Goal: Task Accomplishment & Management: Manage account settings

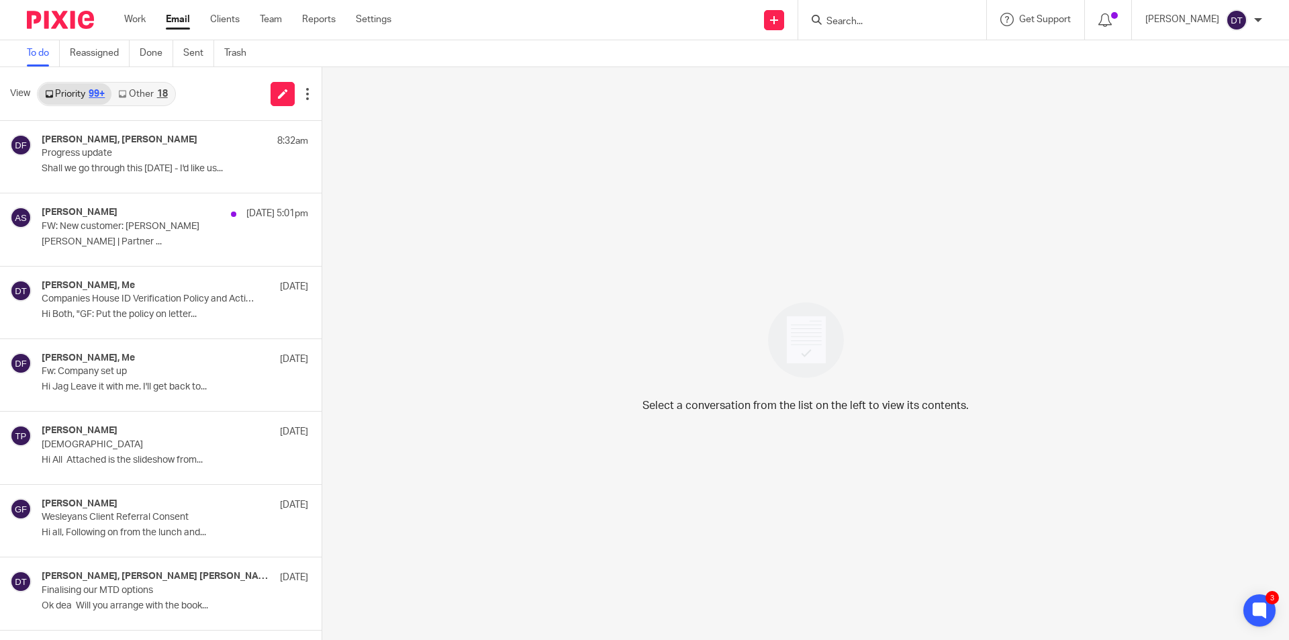
click at [843, 16] on input "Search" at bounding box center [885, 22] width 121 height 12
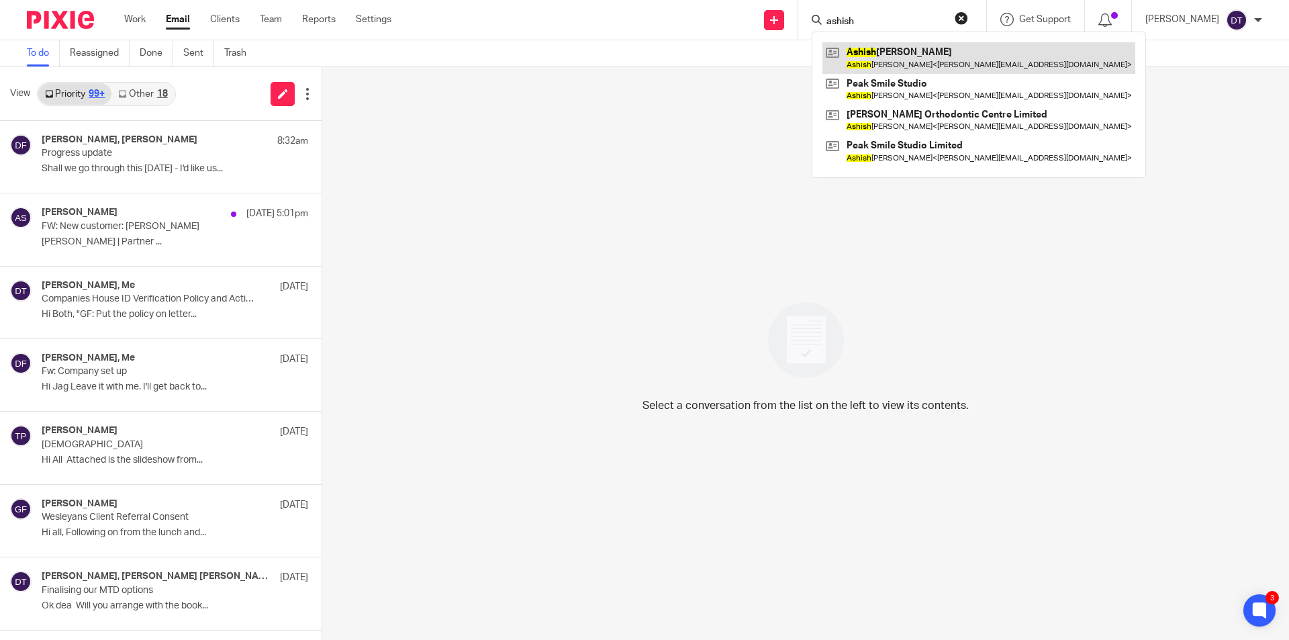
type input "ashish"
click at [867, 58] on link at bounding box center [979, 57] width 313 height 31
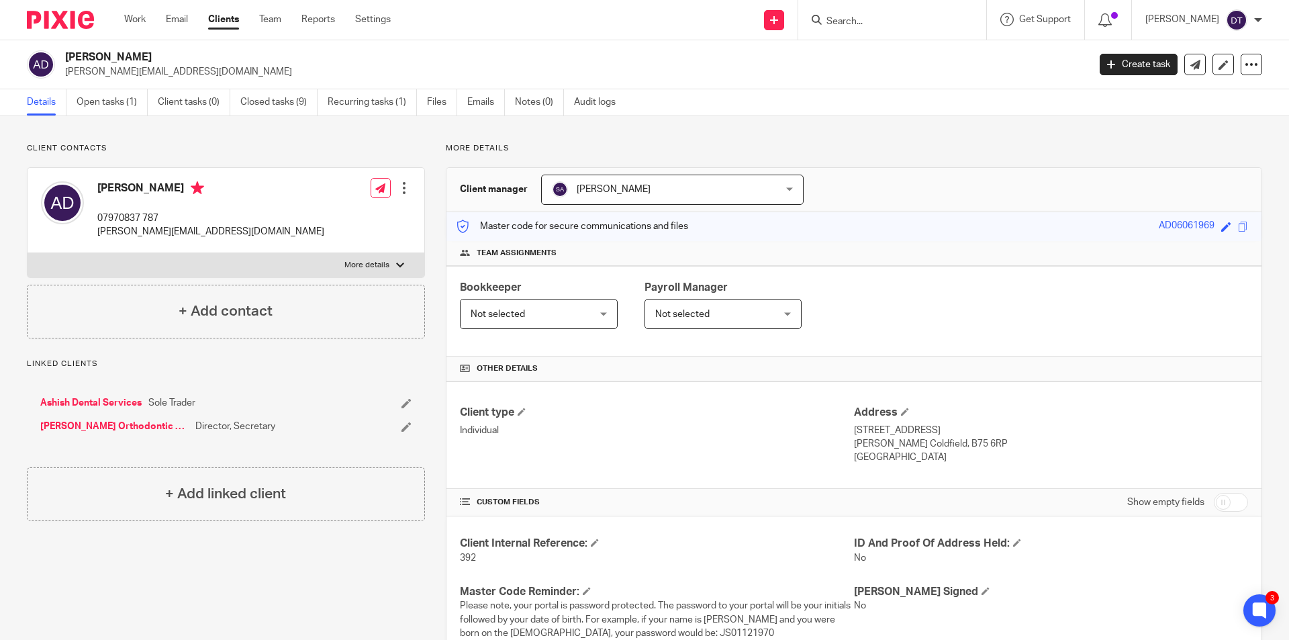
click at [913, 20] on input "Search" at bounding box center [885, 22] width 121 height 12
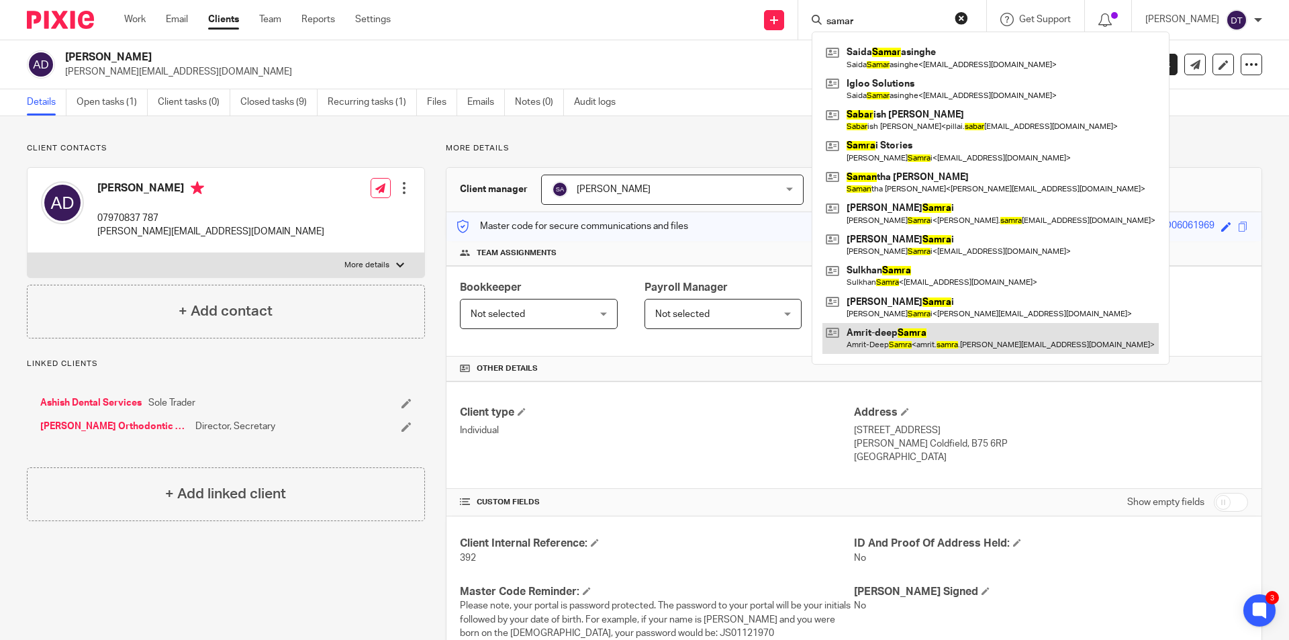
type input "samar"
click at [945, 325] on link at bounding box center [991, 338] width 336 height 31
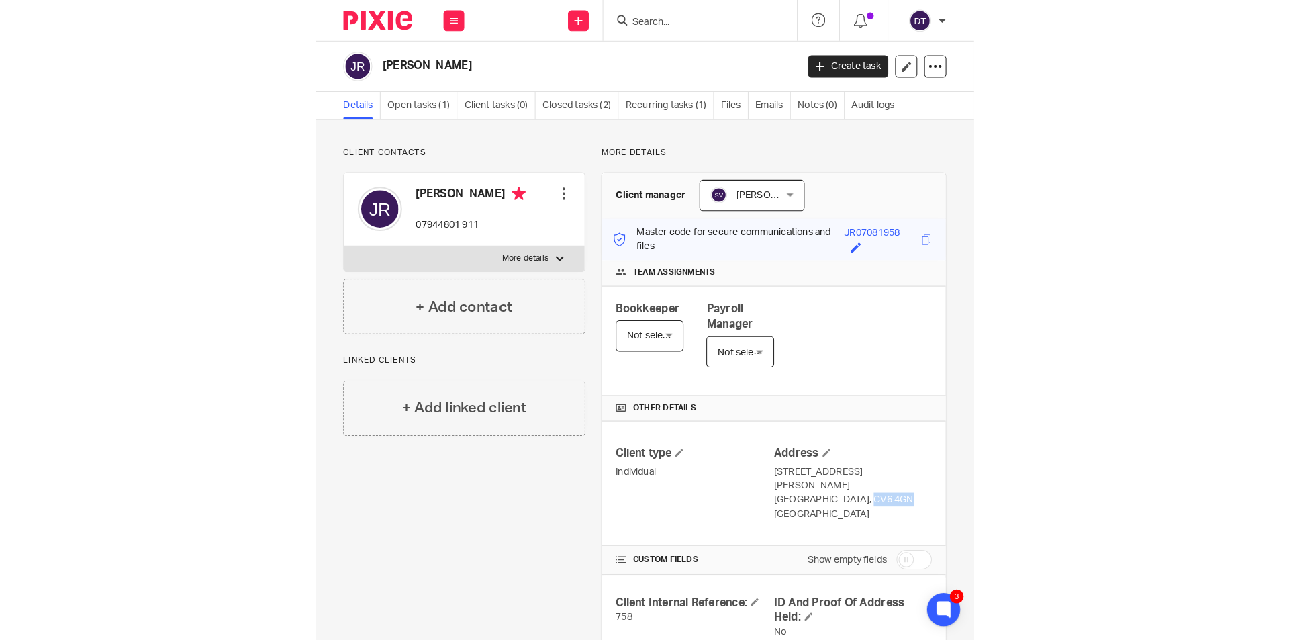
scroll to position [134, 0]
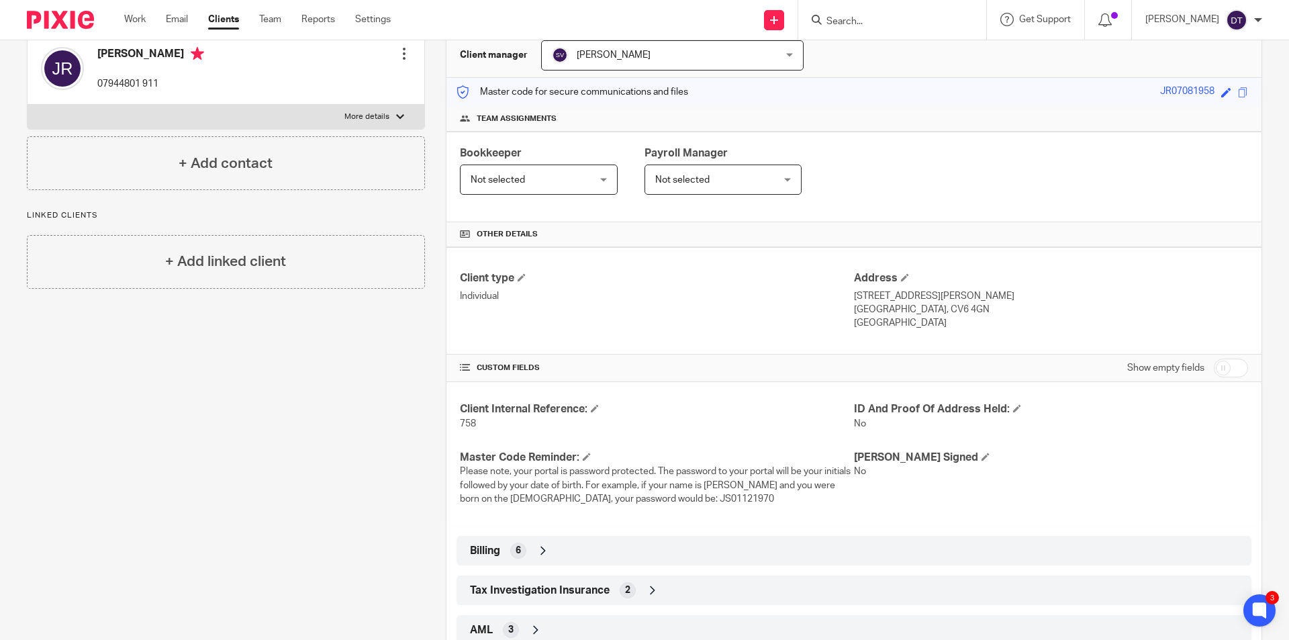
click at [639, 20] on input "Search" at bounding box center [885, 22] width 121 height 12
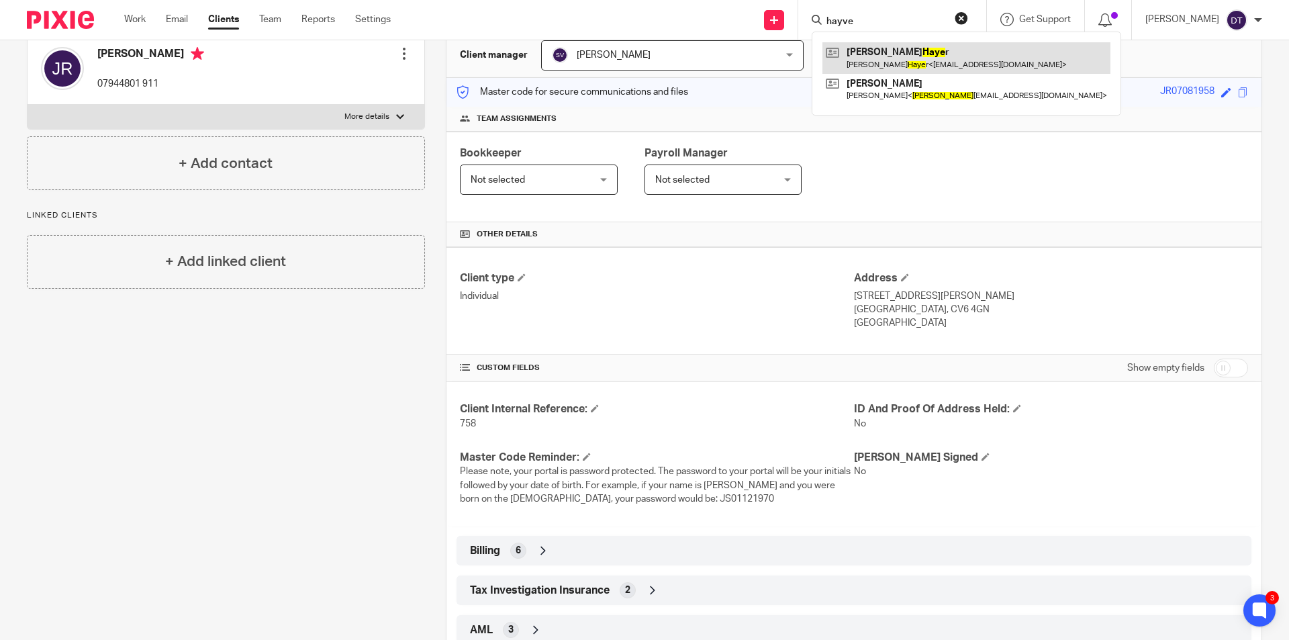
type input "hayve"
click at [639, 50] on link at bounding box center [967, 57] width 288 height 31
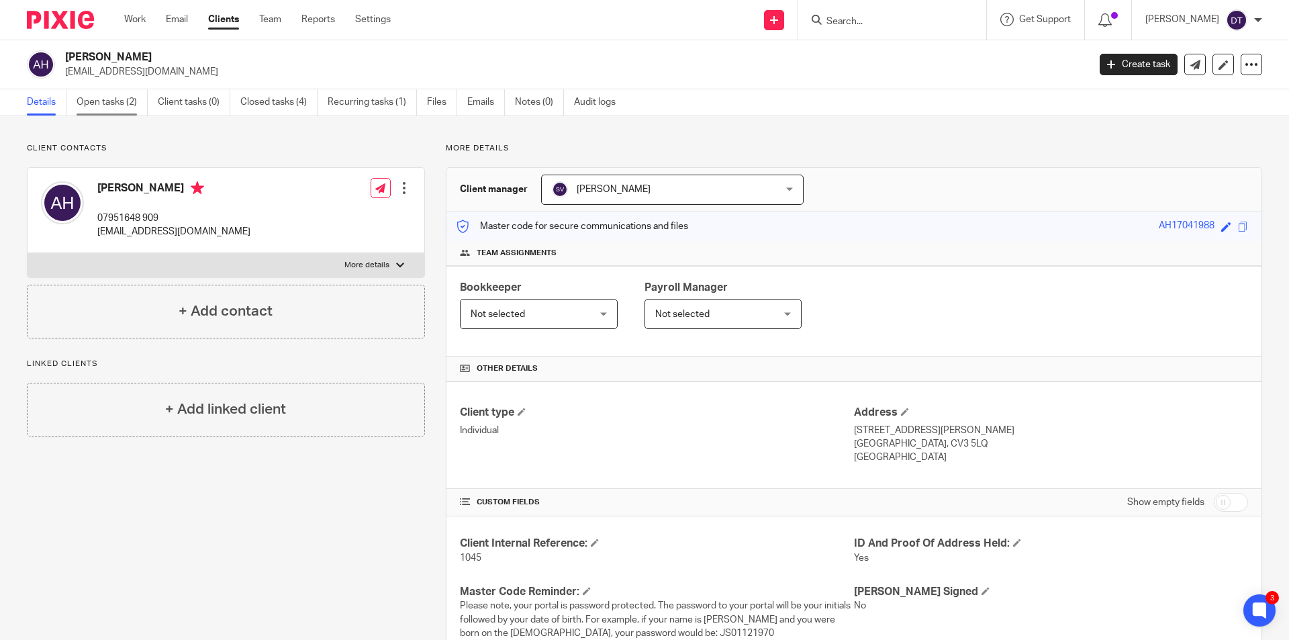
click at [134, 105] on link "Open tasks (2)" at bounding box center [112, 102] width 71 height 26
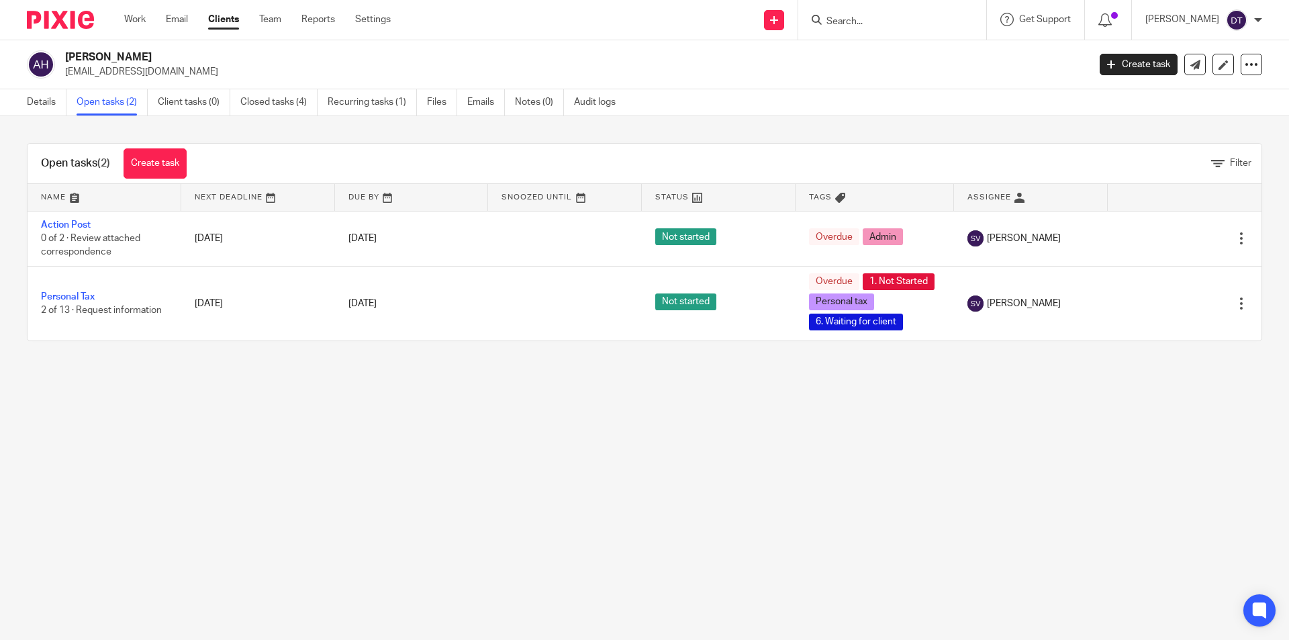
click at [873, 17] on input "Search" at bounding box center [885, 22] width 121 height 12
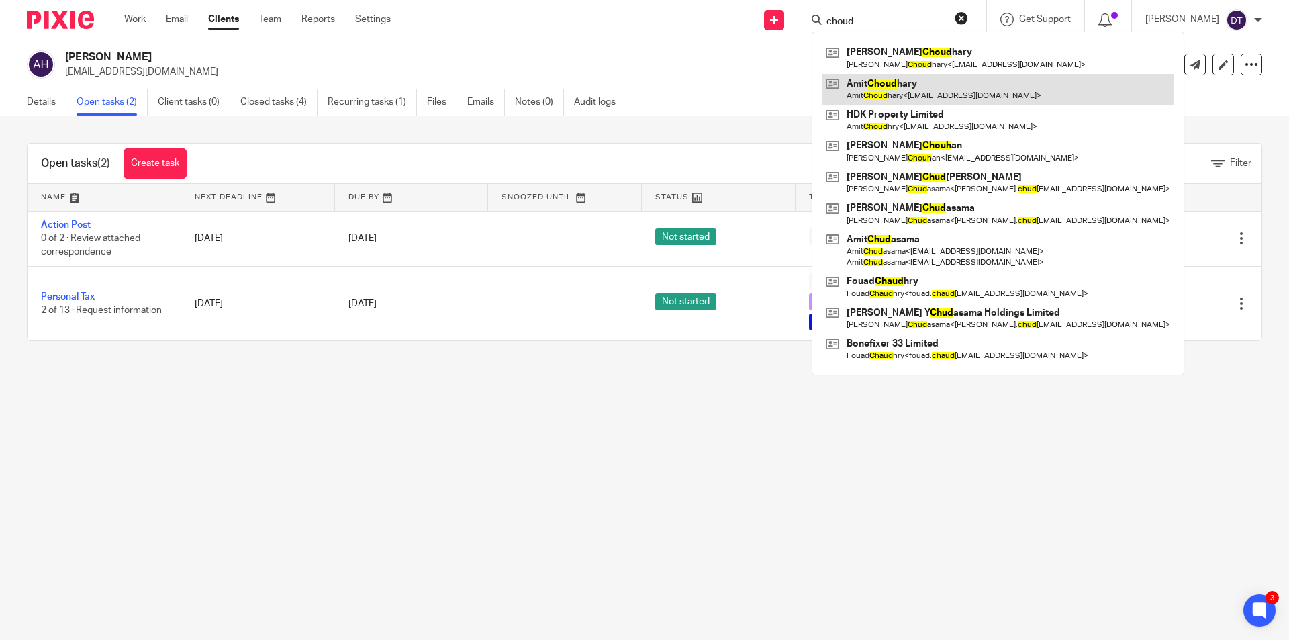
type input "choud"
click at [923, 87] on link at bounding box center [998, 89] width 351 height 31
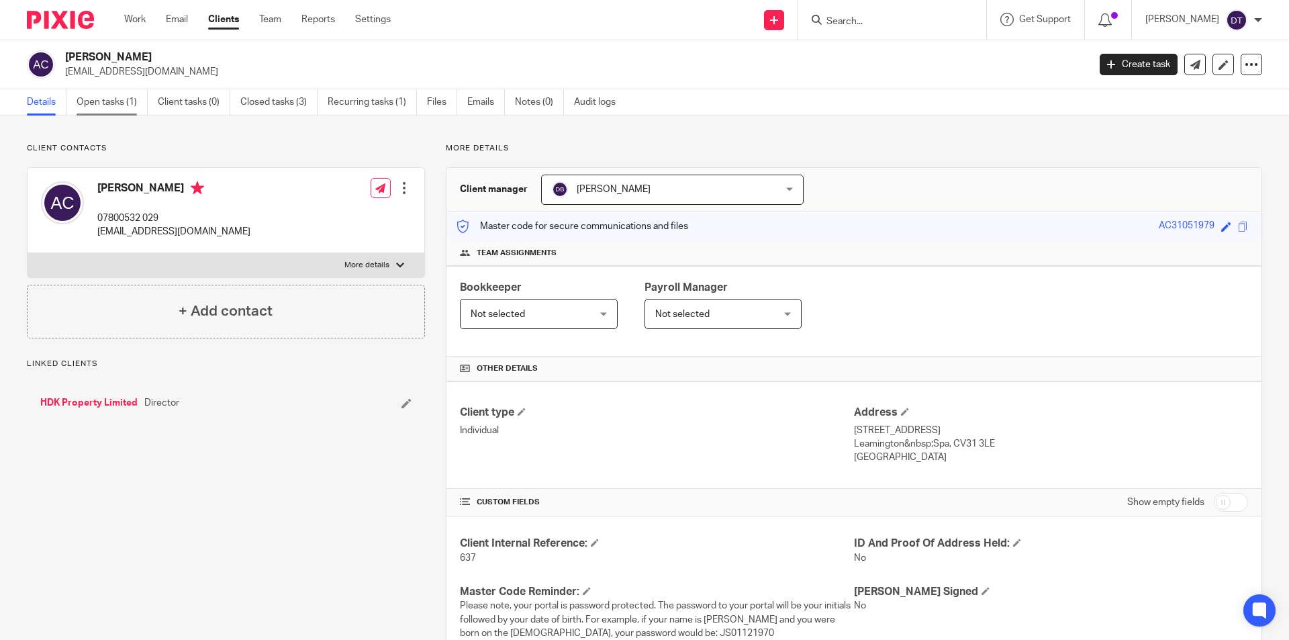
click at [113, 106] on link "Open tasks (1)" at bounding box center [112, 102] width 71 height 26
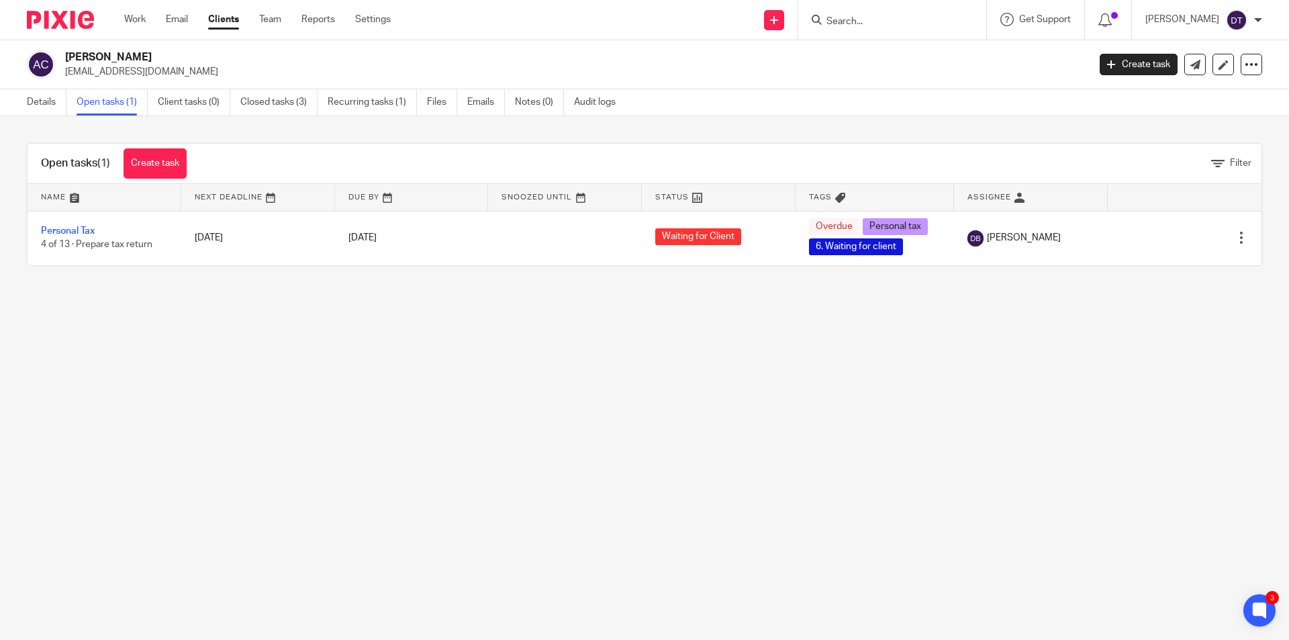
click at [880, 20] on input "Search" at bounding box center [885, 22] width 121 height 12
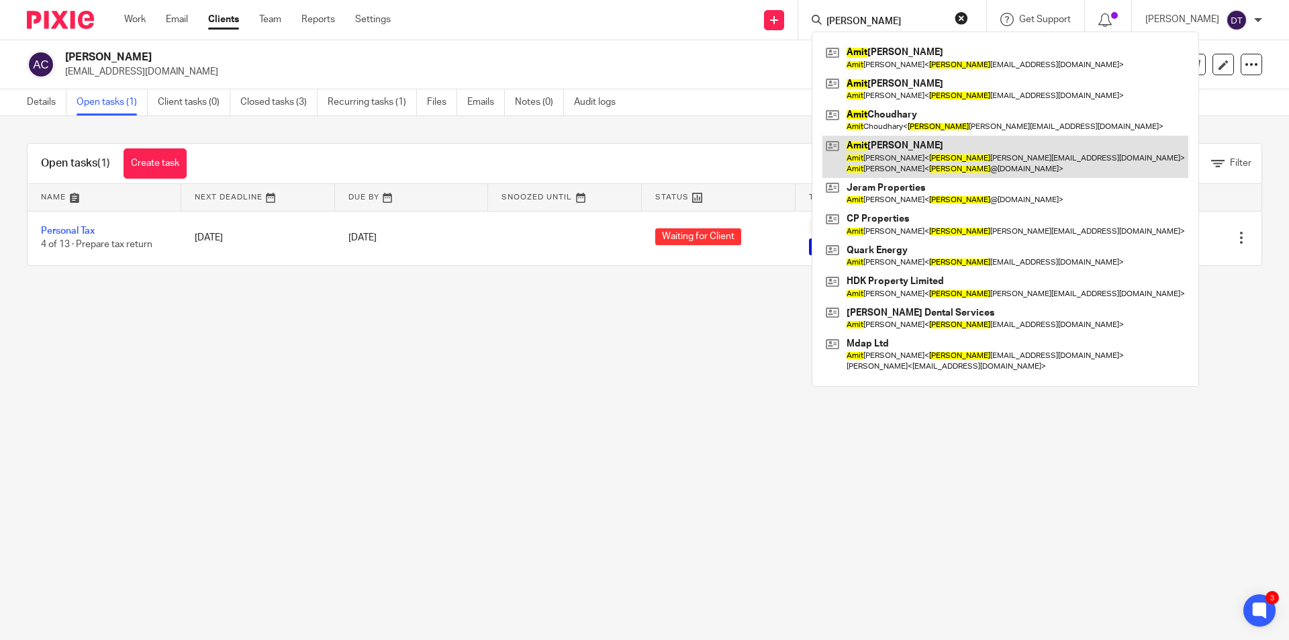
type input "amit"
click at [943, 154] on link at bounding box center [1006, 157] width 366 height 42
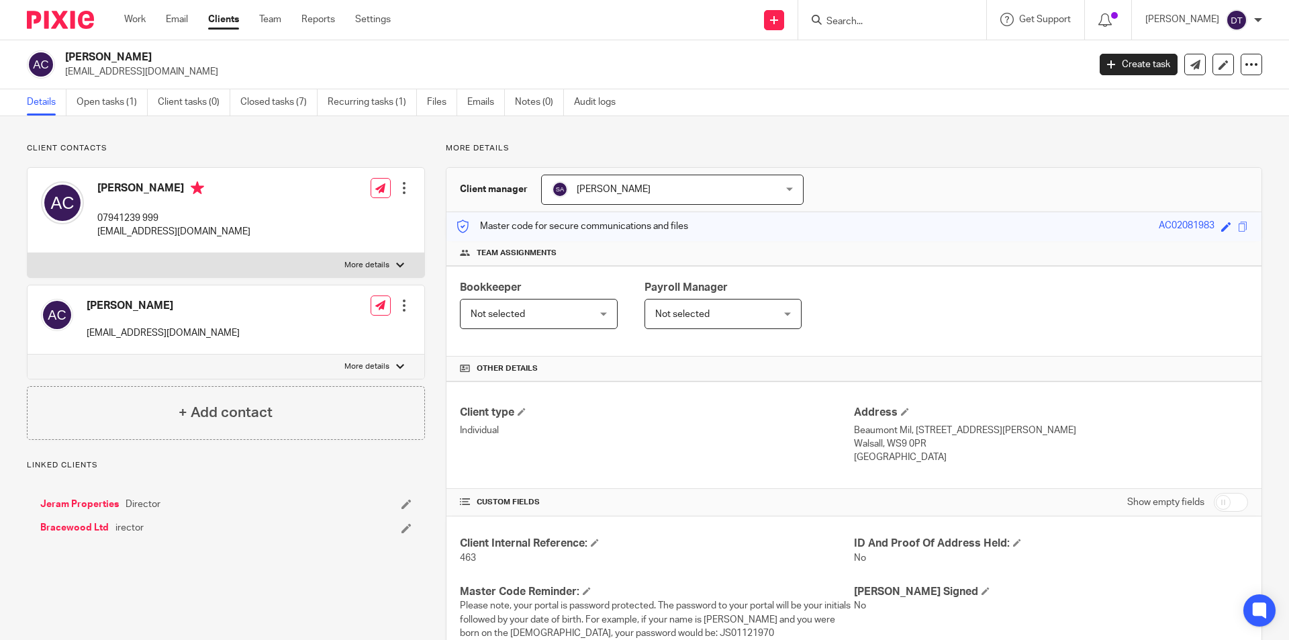
click at [625, 179] on span "[PERSON_NAME]" at bounding box center [652, 189] width 201 height 28
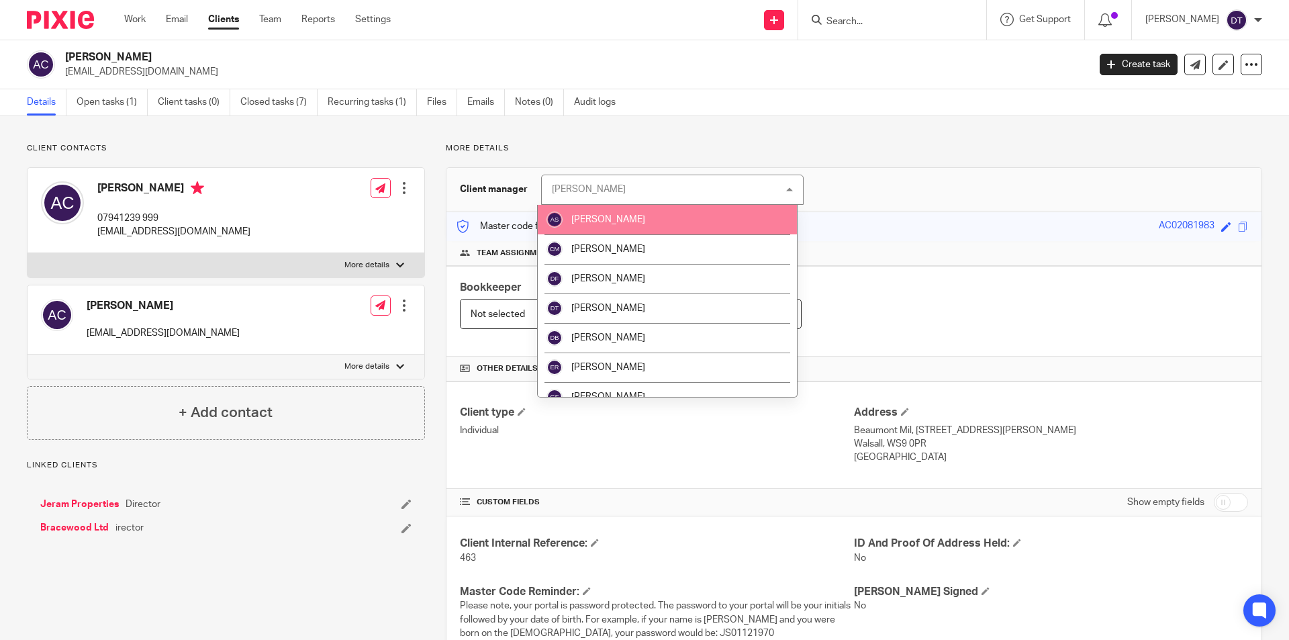
click at [630, 224] on li "[PERSON_NAME]" at bounding box center [667, 220] width 259 height 30
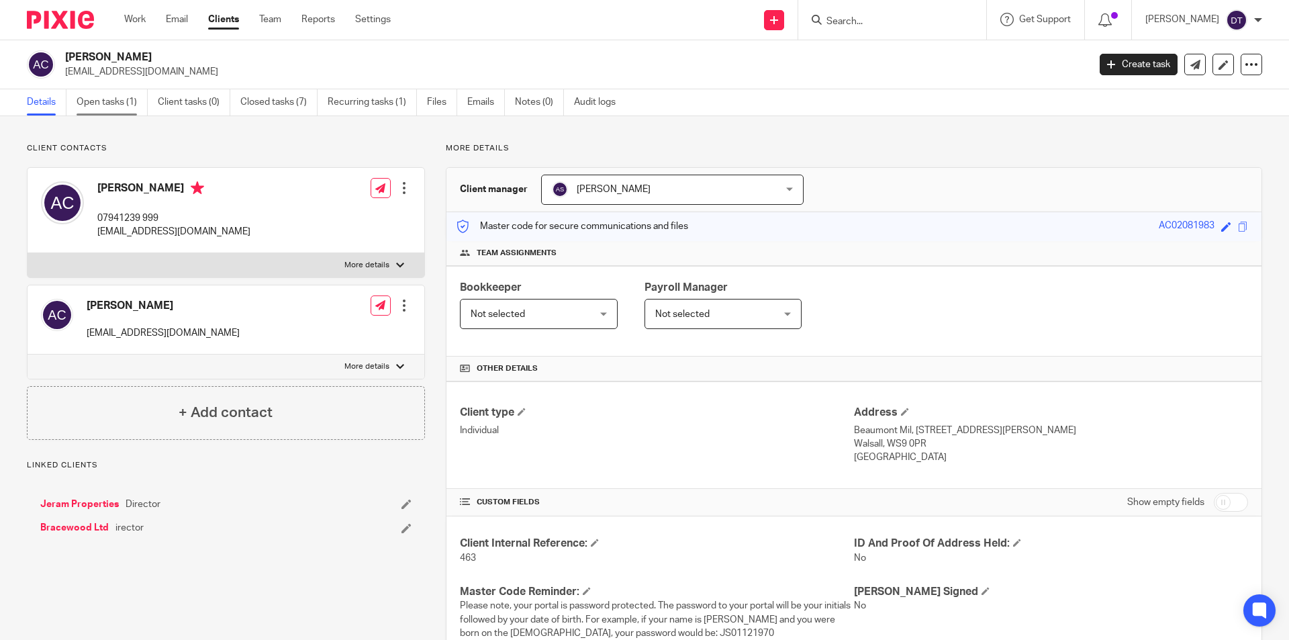
click at [111, 107] on link "Open tasks (1)" at bounding box center [112, 102] width 71 height 26
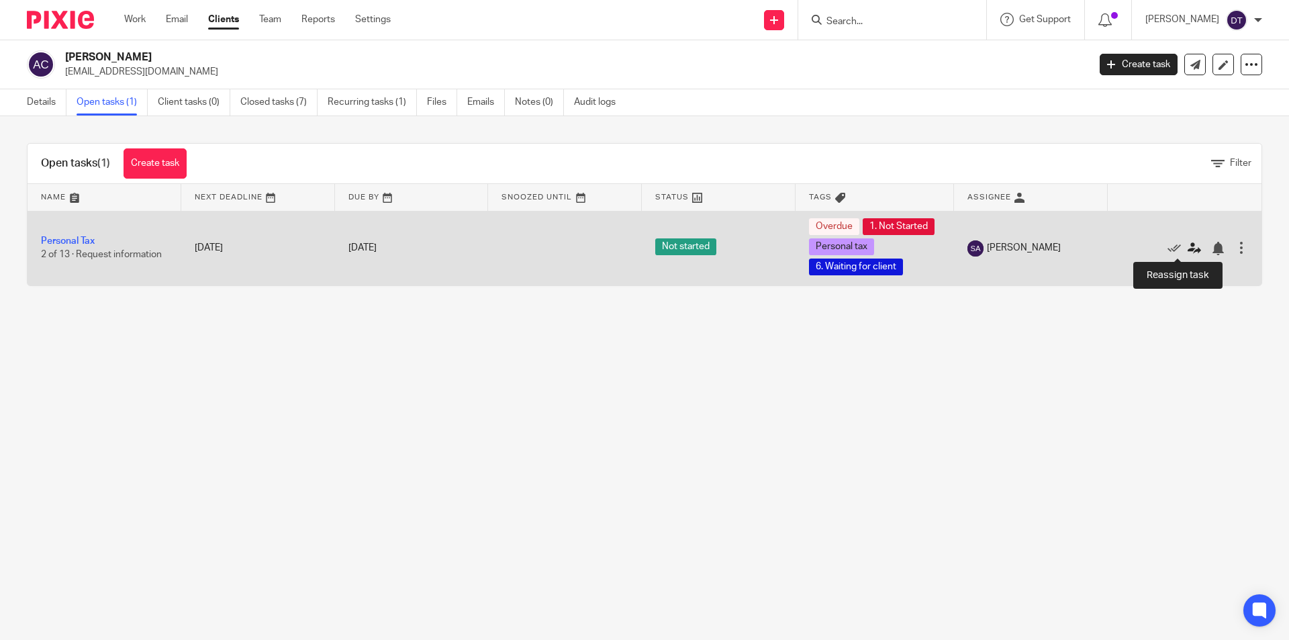
click at [1188, 244] on icon at bounding box center [1194, 248] width 13 height 13
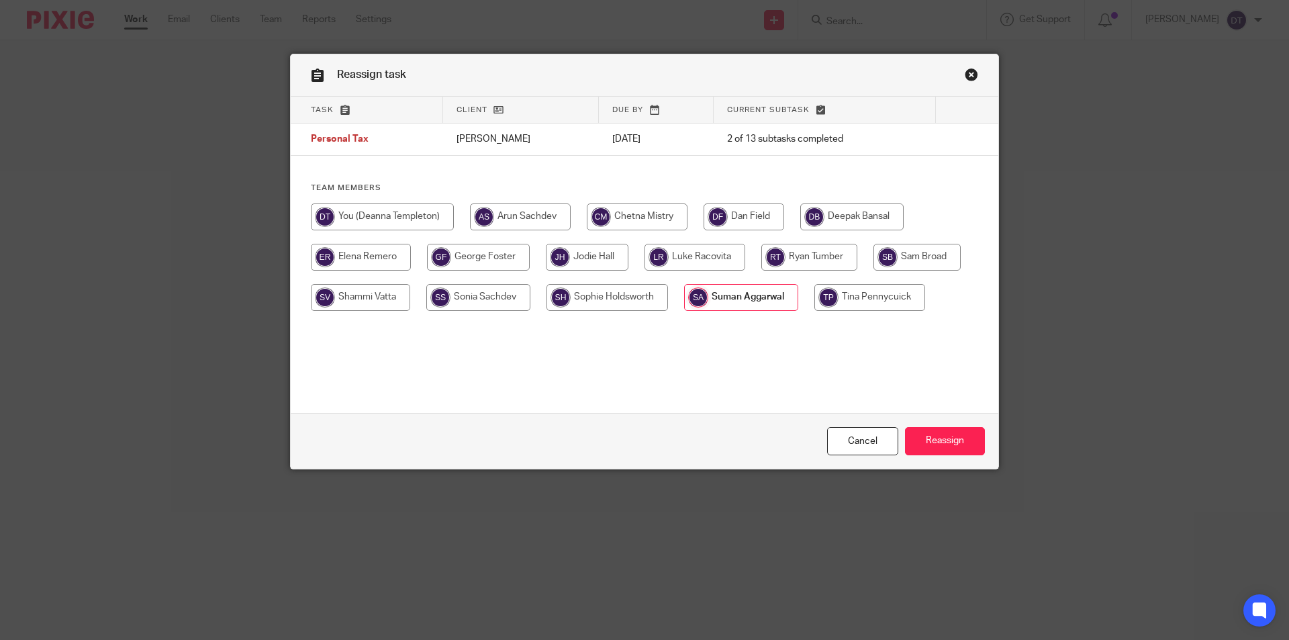
click at [518, 218] on input "radio" at bounding box center [520, 216] width 101 height 27
radio input "true"
click at [934, 450] on input "Reassign" at bounding box center [945, 441] width 80 height 29
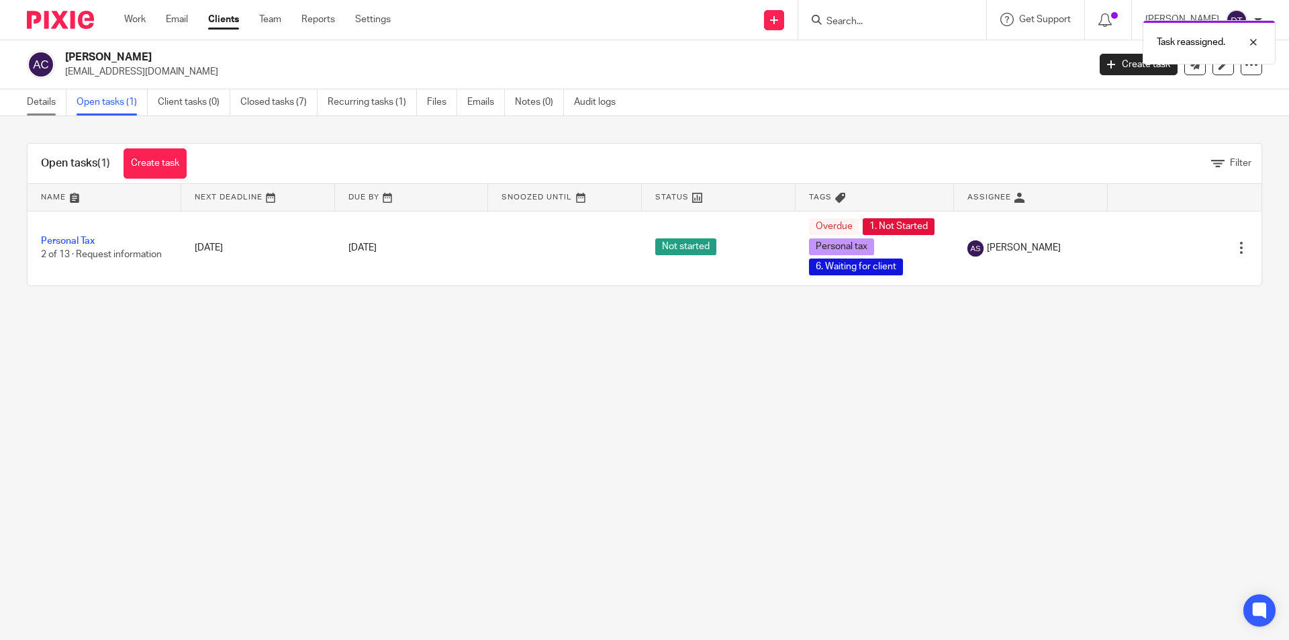
click at [51, 102] on link "Details" at bounding box center [47, 102] width 40 height 26
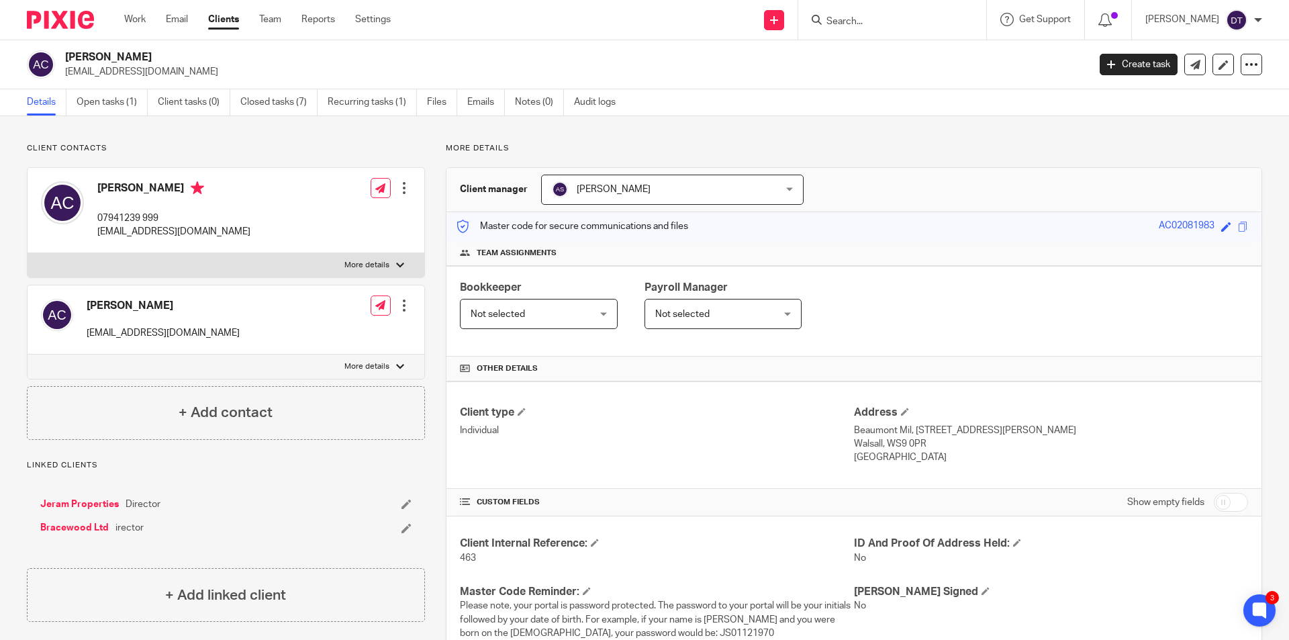
click at [928, 19] on input "Search" at bounding box center [885, 22] width 121 height 12
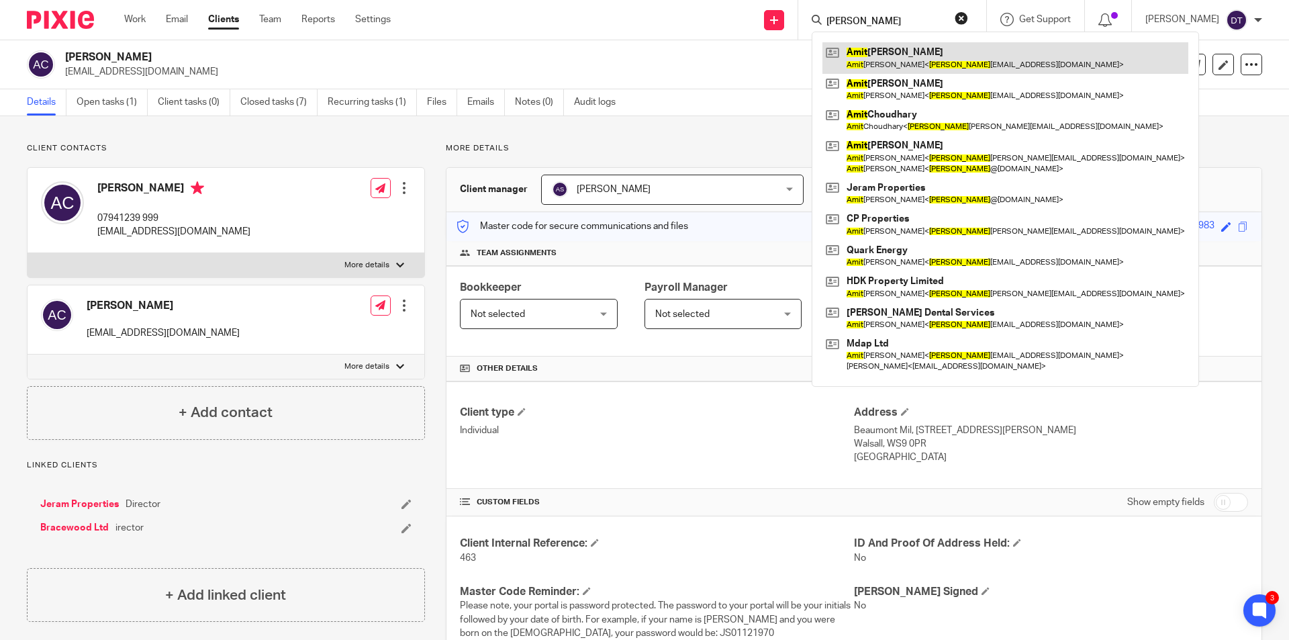
type input "[PERSON_NAME]"
click at [906, 72] on link at bounding box center [1006, 57] width 366 height 31
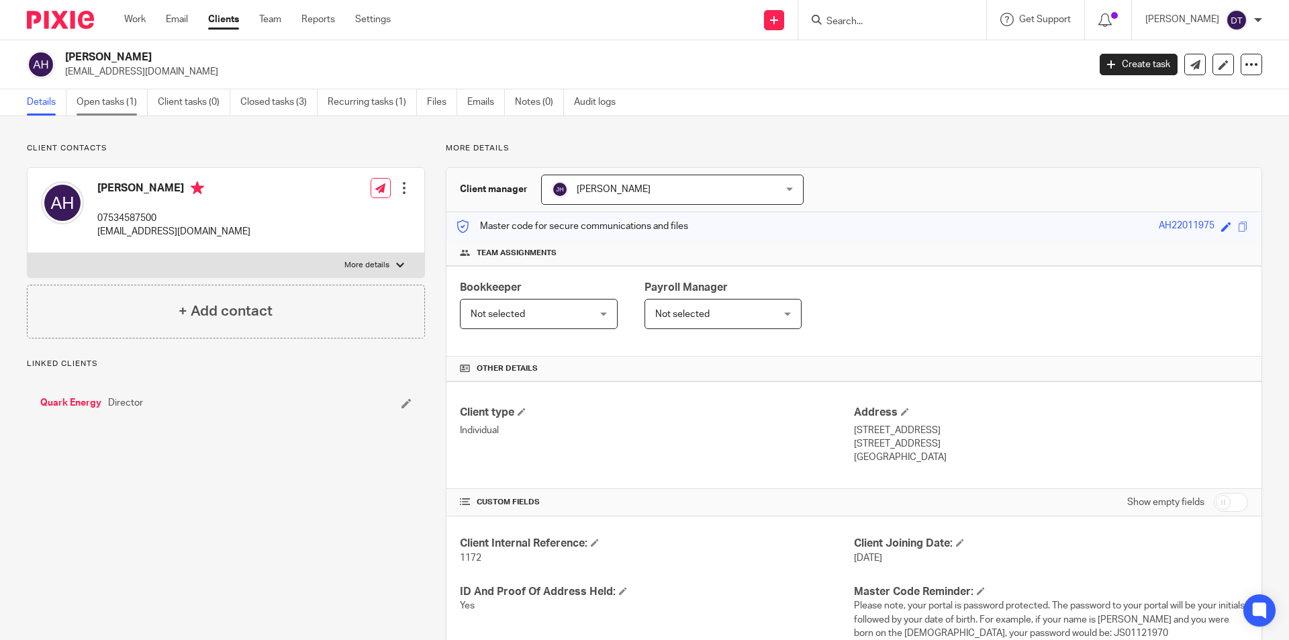
click at [118, 107] on link "Open tasks (1)" at bounding box center [112, 102] width 71 height 26
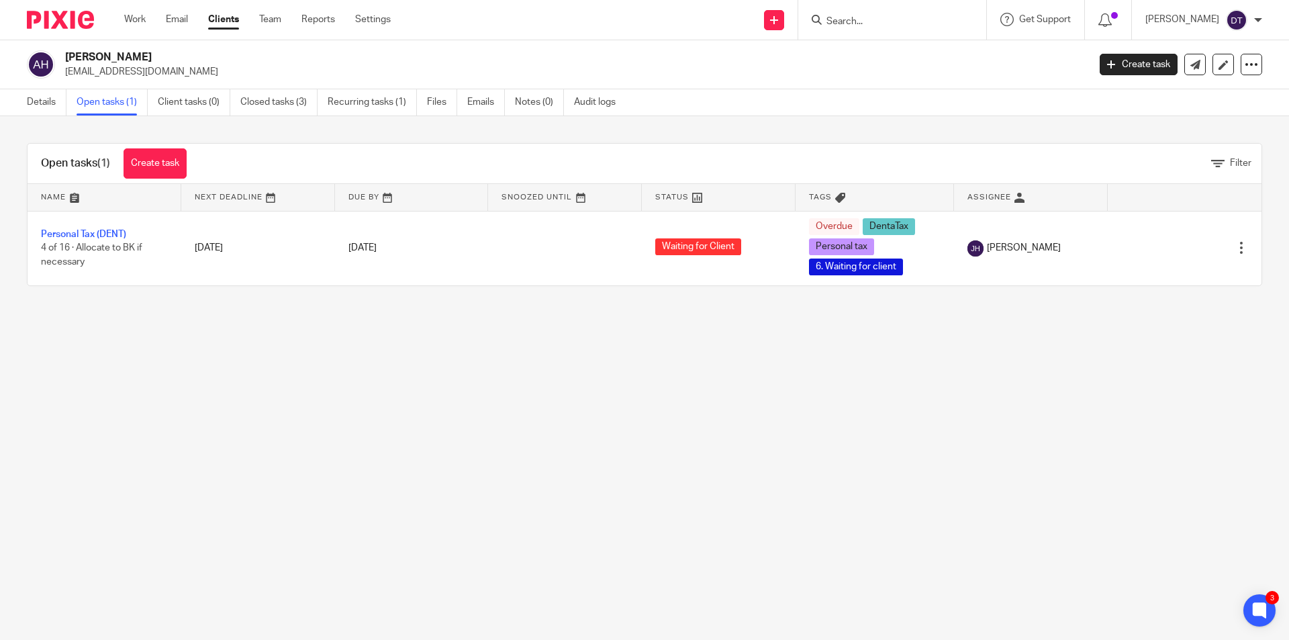
click at [827, 22] on input "Search" at bounding box center [885, 22] width 121 height 12
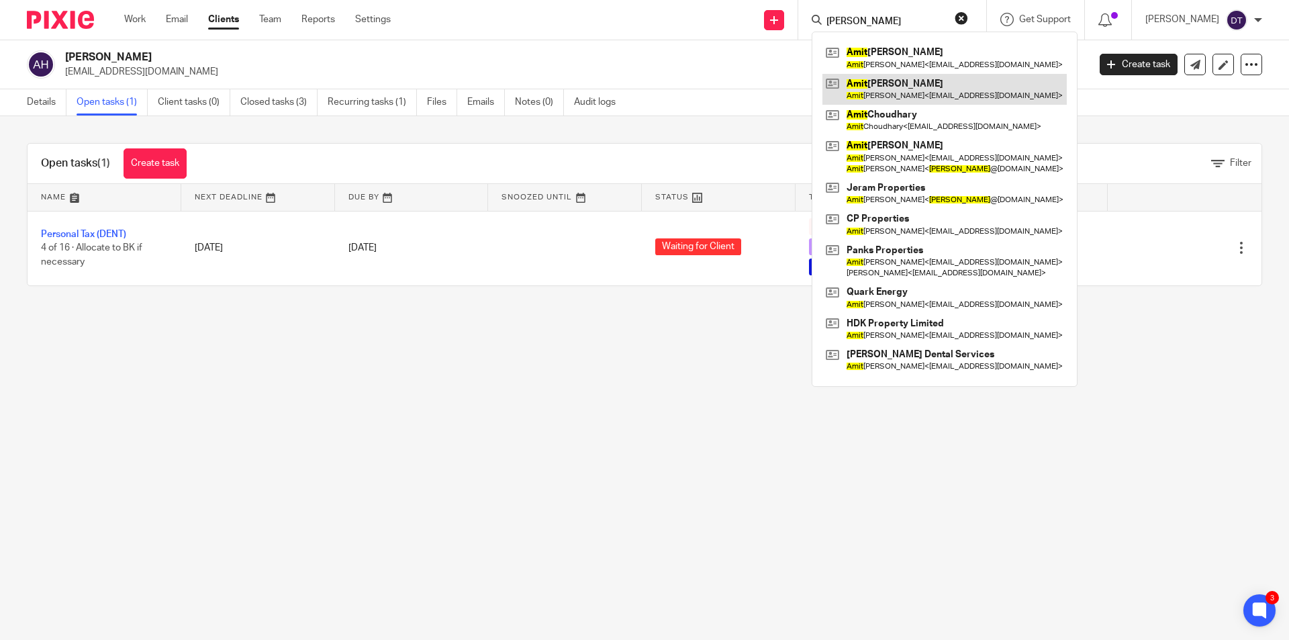
type input "amit"
click at [893, 101] on link at bounding box center [945, 89] width 244 height 31
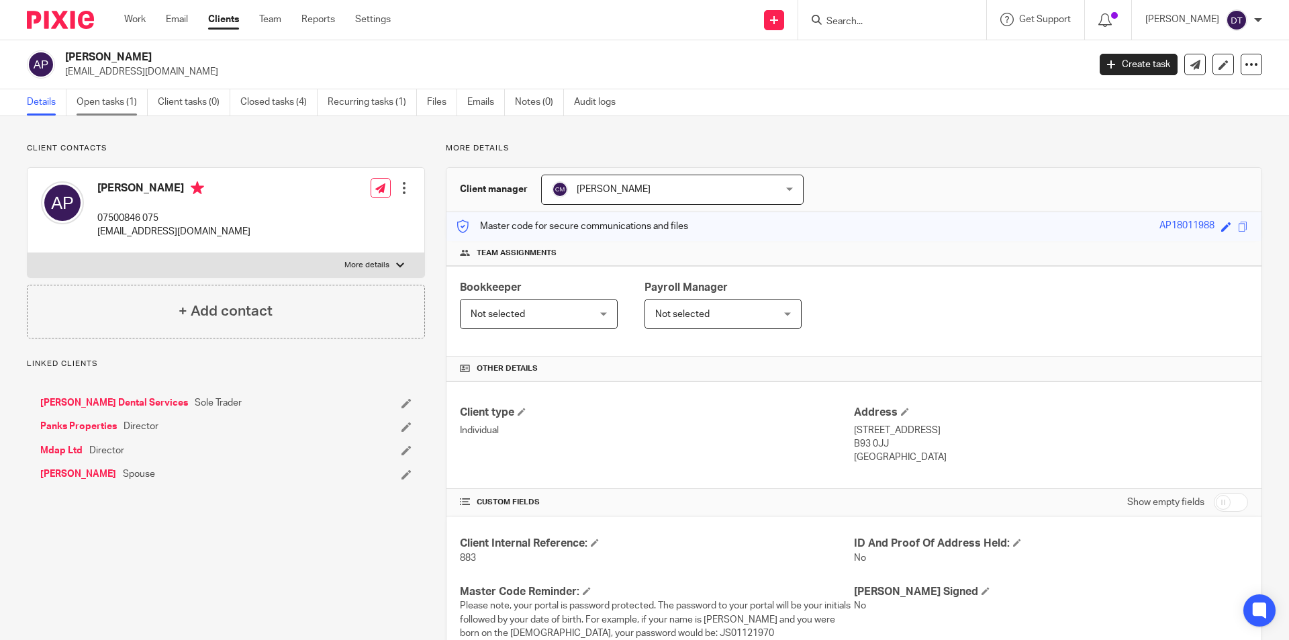
click at [115, 97] on link "Open tasks (1)" at bounding box center [112, 102] width 71 height 26
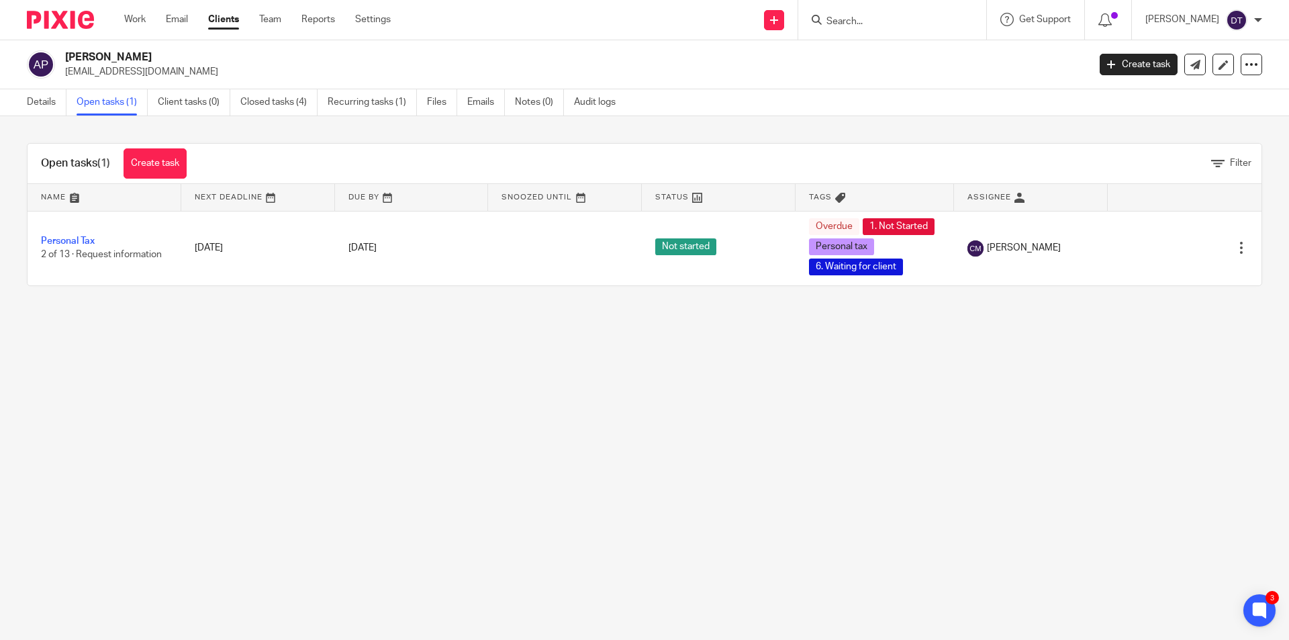
click at [835, 28] on input "Search" at bounding box center [885, 22] width 121 height 12
type input "amree"
click at [861, 64] on link at bounding box center [952, 57] width 258 height 31
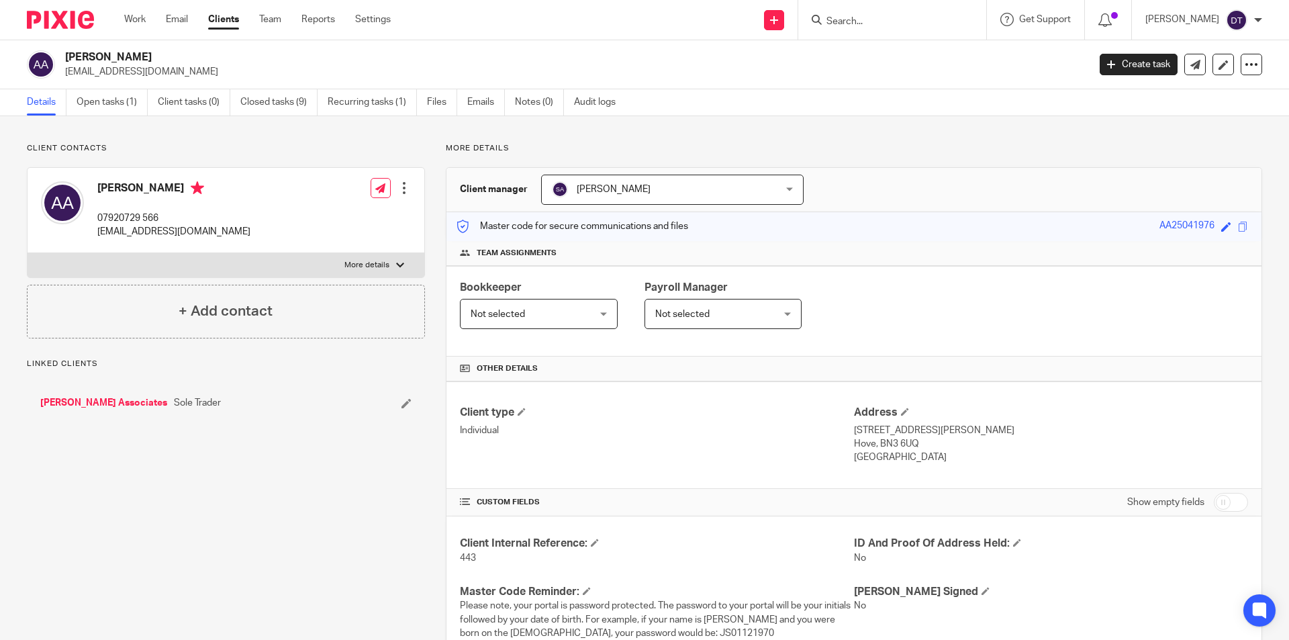
click at [600, 208] on div "Client manager Suman Aggarwal Suman Aggarwal Arun Sachdev Chetna Mistry Dan Fie…" at bounding box center [854, 190] width 815 height 44
click at [614, 180] on span "[PERSON_NAME]" at bounding box center [652, 189] width 201 height 28
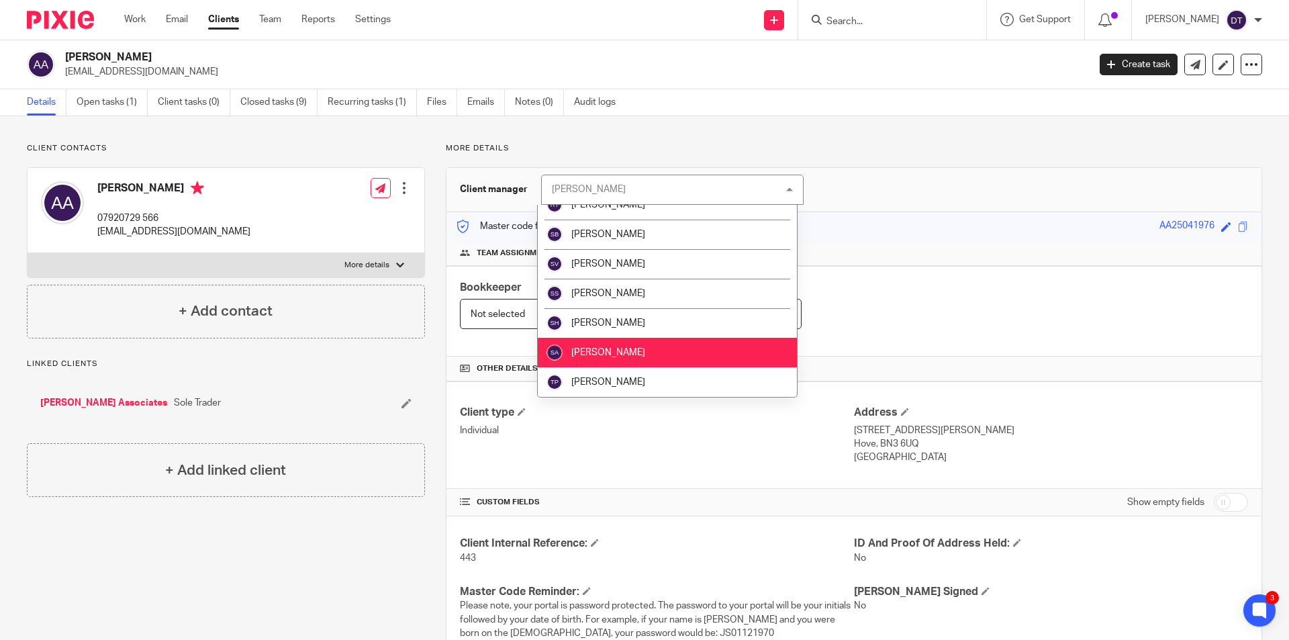
scroll to position [214, 0]
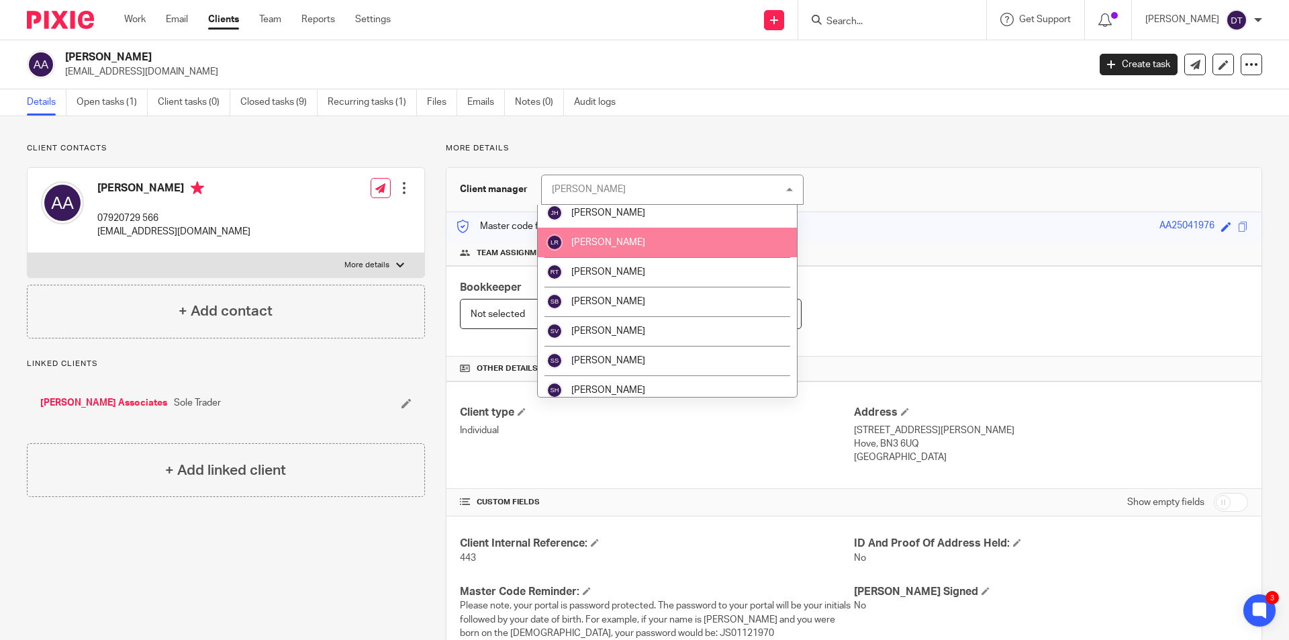
drag, startPoint x: 622, startPoint y: 249, endPoint x: 625, endPoint y: 259, distance: 9.8
click at [622, 248] on li "Luke Racovita" at bounding box center [667, 243] width 259 height 30
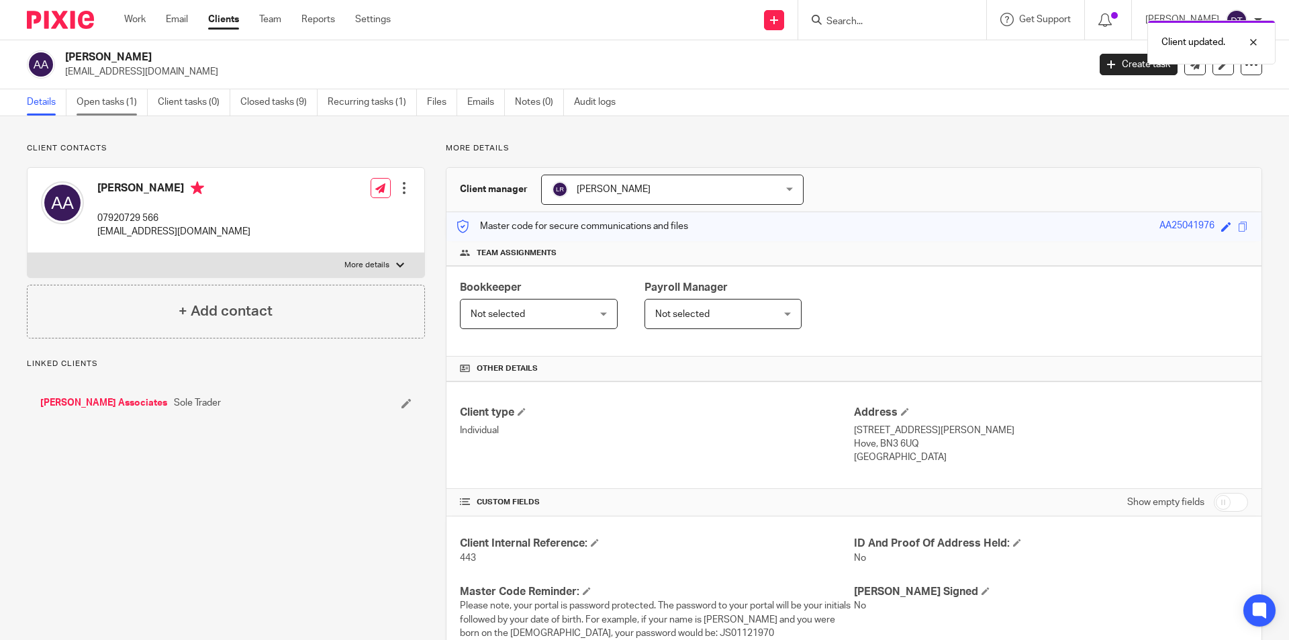
click at [131, 96] on link "Open tasks (1)" at bounding box center [112, 102] width 71 height 26
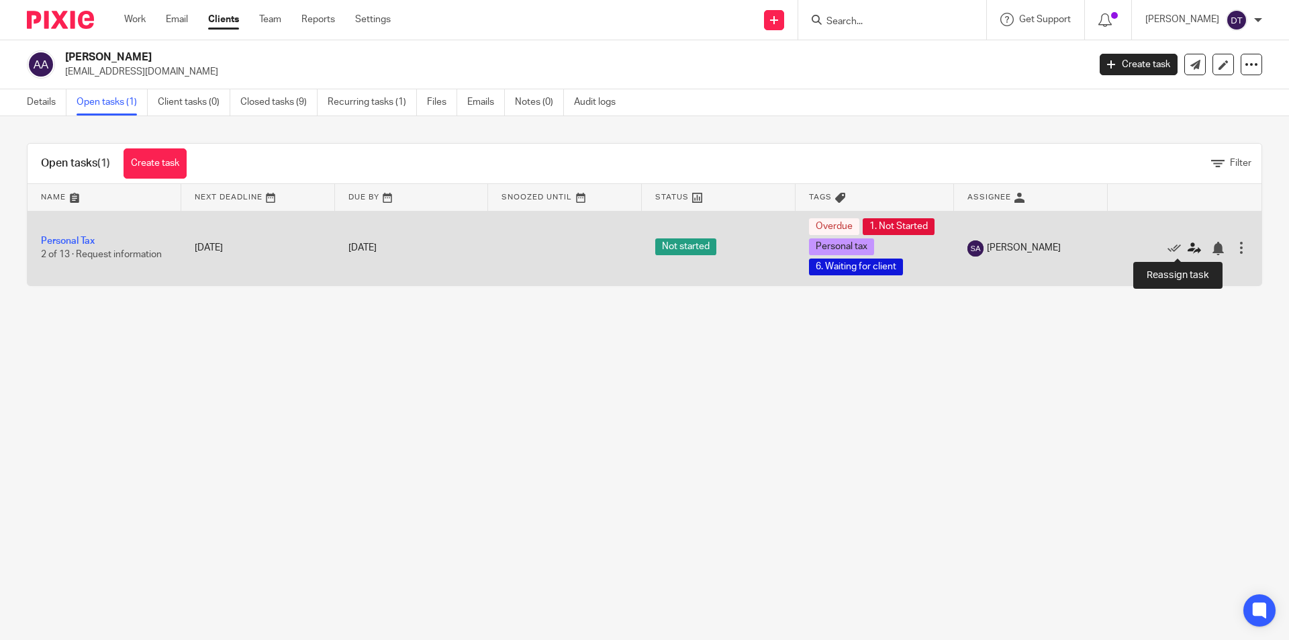
click at [1188, 244] on icon at bounding box center [1194, 248] width 13 height 13
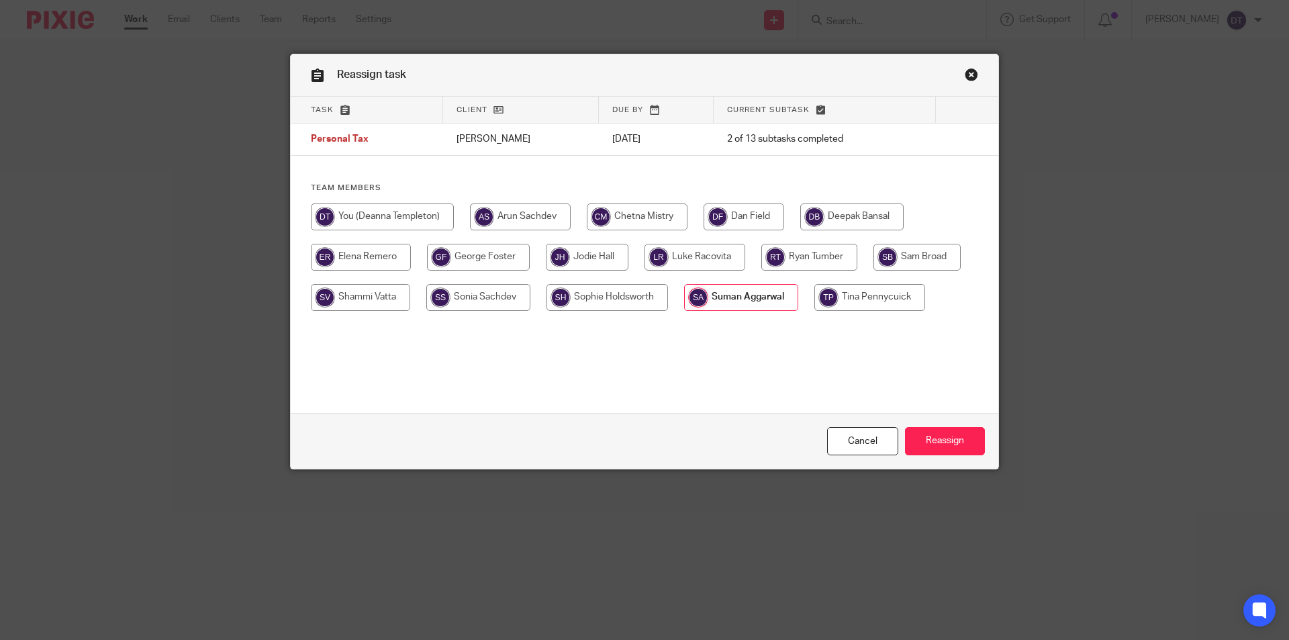
click at [696, 256] on input "radio" at bounding box center [695, 257] width 101 height 27
radio input "true"
click at [951, 438] on input "Reassign" at bounding box center [945, 441] width 80 height 29
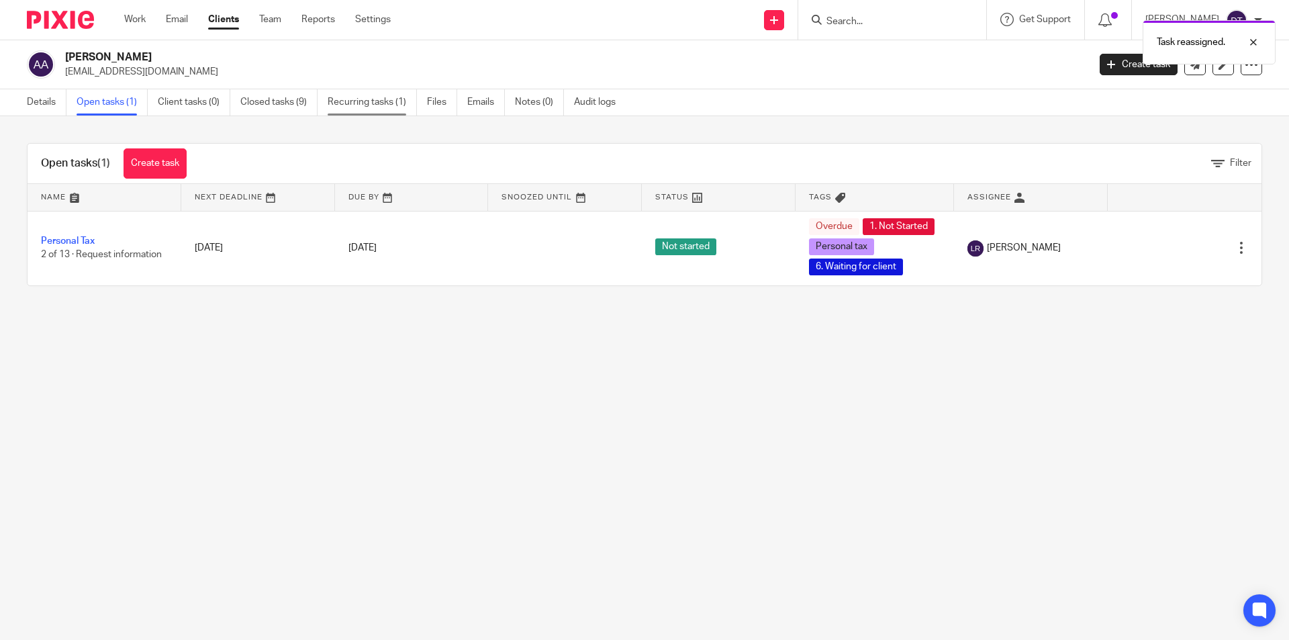
click at [383, 105] on link "Recurring tasks (1)" at bounding box center [372, 102] width 89 height 26
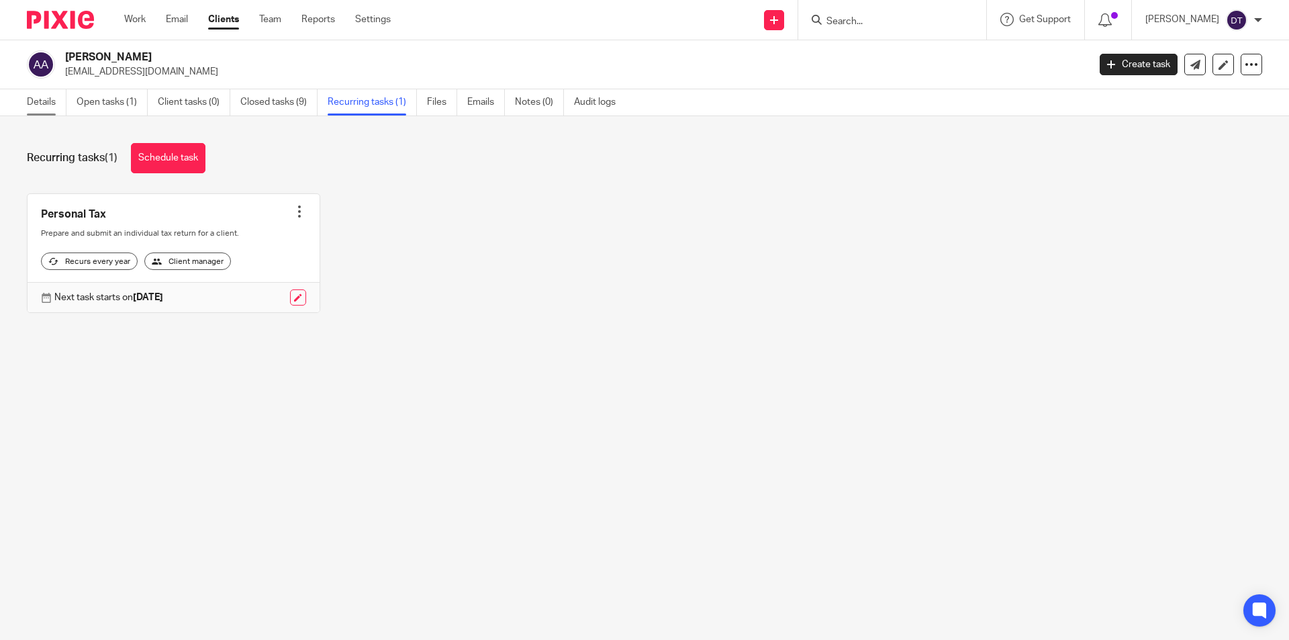
drag, startPoint x: 0, startPoint y: 0, endPoint x: 50, endPoint y: 105, distance: 116.2
click at [50, 105] on link "Details" at bounding box center [47, 102] width 40 height 26
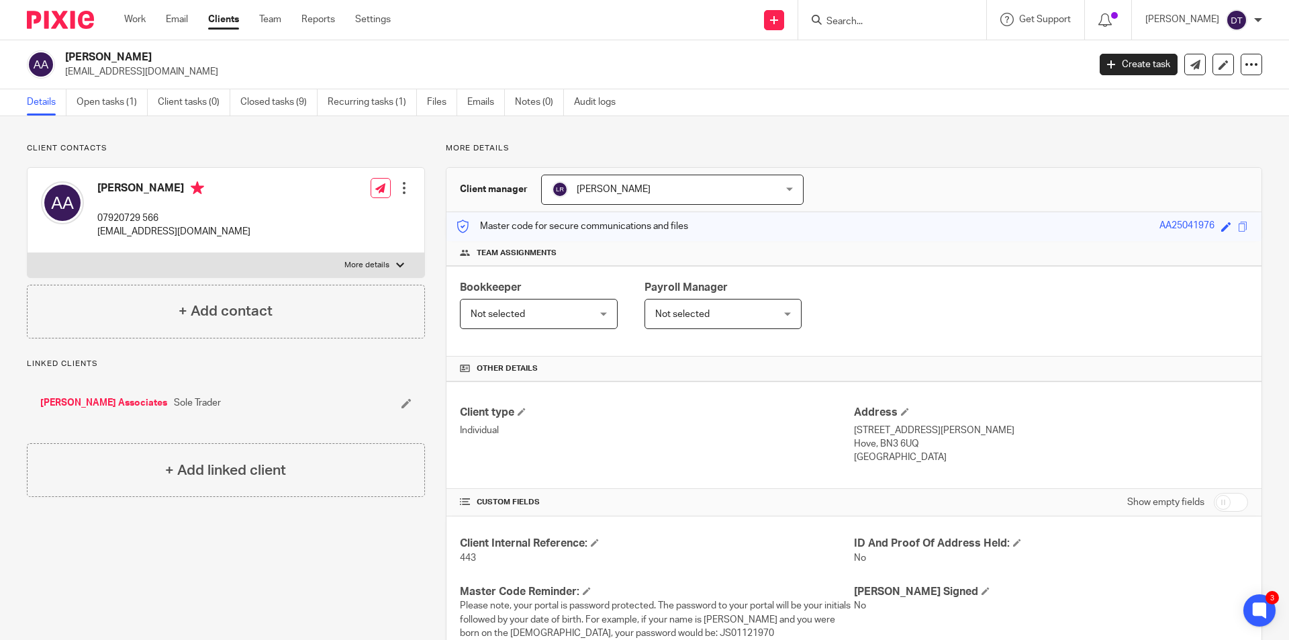
click at [888, 24] on input "Search" at bounding box center [885, 22] width 121 height 12
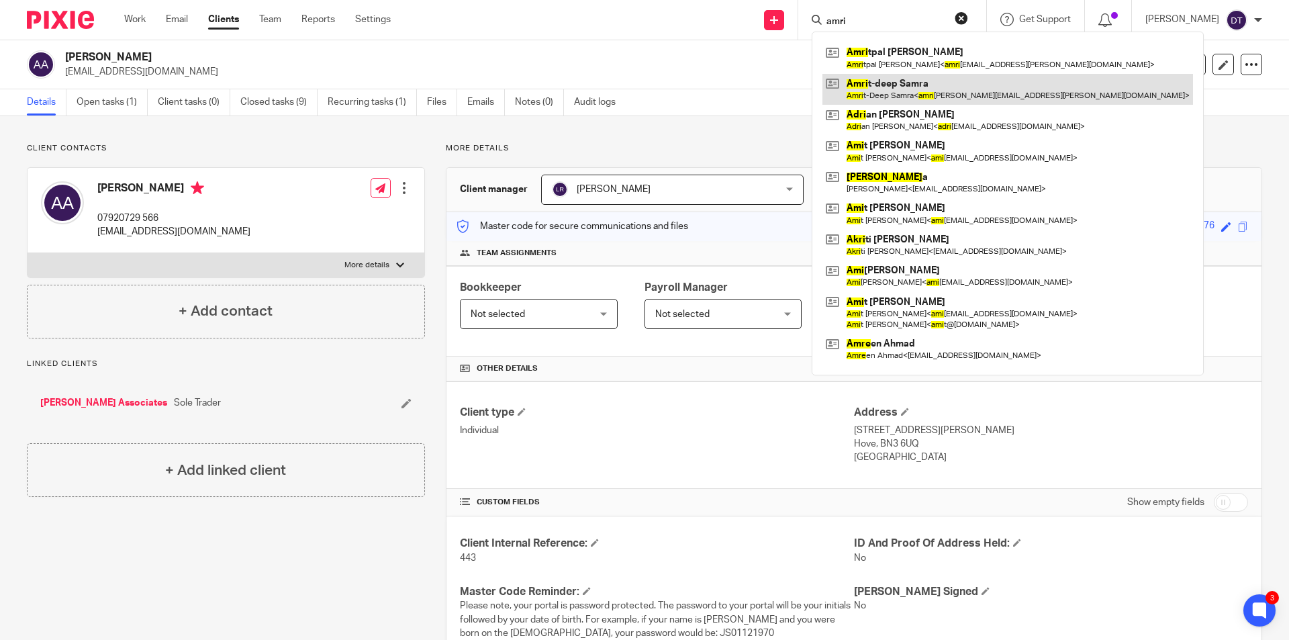
type input "amri"
click at [907, 89] on link at bounding box center [1008, 89] width 371 height 31
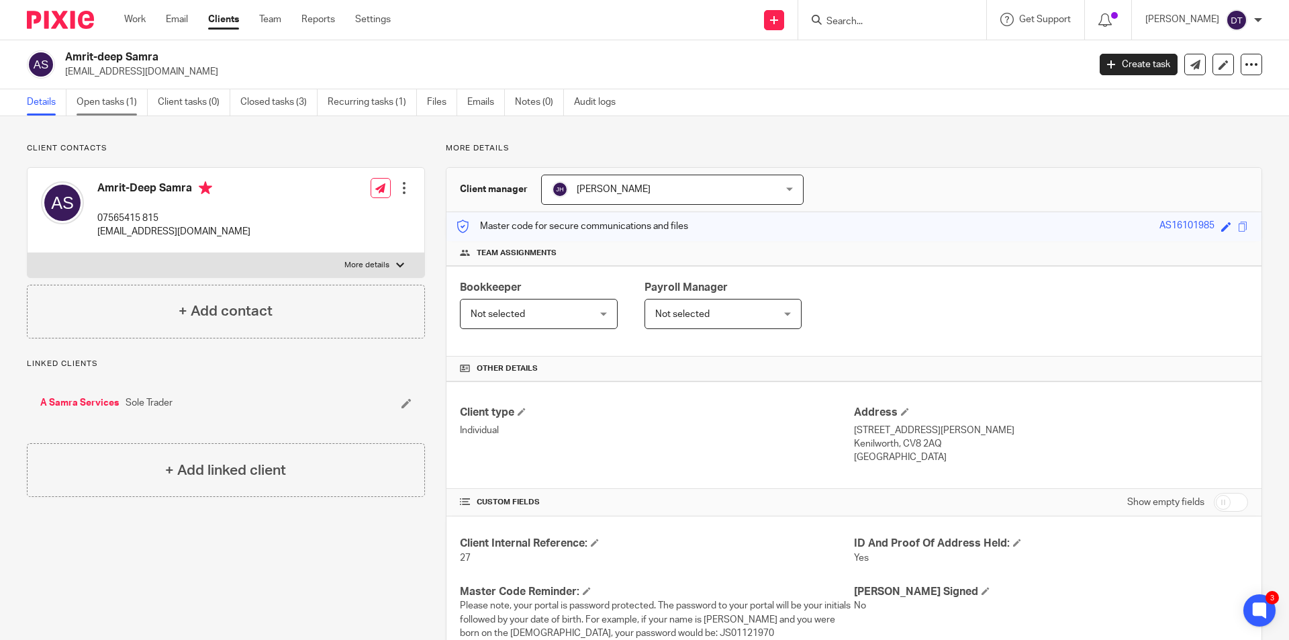
click at [124, 104] on link "Open tasks (1)" at bounding box center [112, 102] width 71 height 26
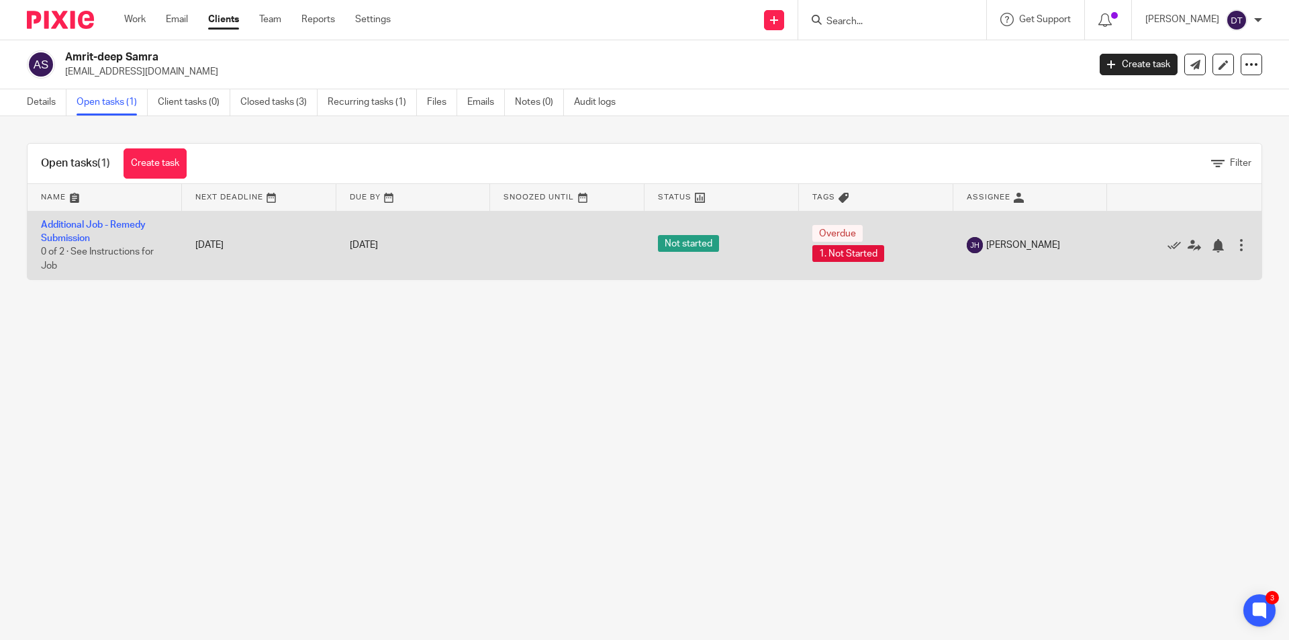
click at [78, 232] on td "Additional Job - Remedy Submission 0 of 2 · See Instructions for Job" at bounding box center [105, 245] width 154 height 68
click at [83, 222] on link "Additional Job - Remedy Submission" at bounding box center [93, 231] width 105 height 23
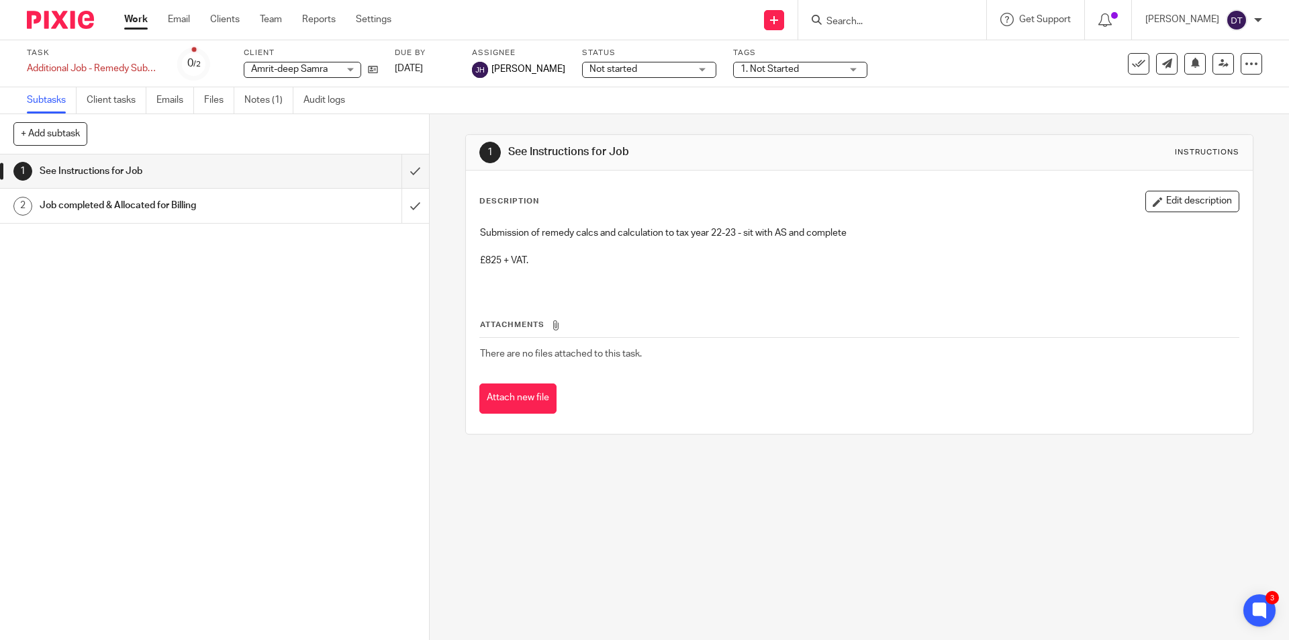
click at [609, 73] on span "Not started" at bounding box center [640, 69] width 101 height 14
click at [766, 68] on span "1. Not Started" at bounding box center [770, 68] width 58 height 9
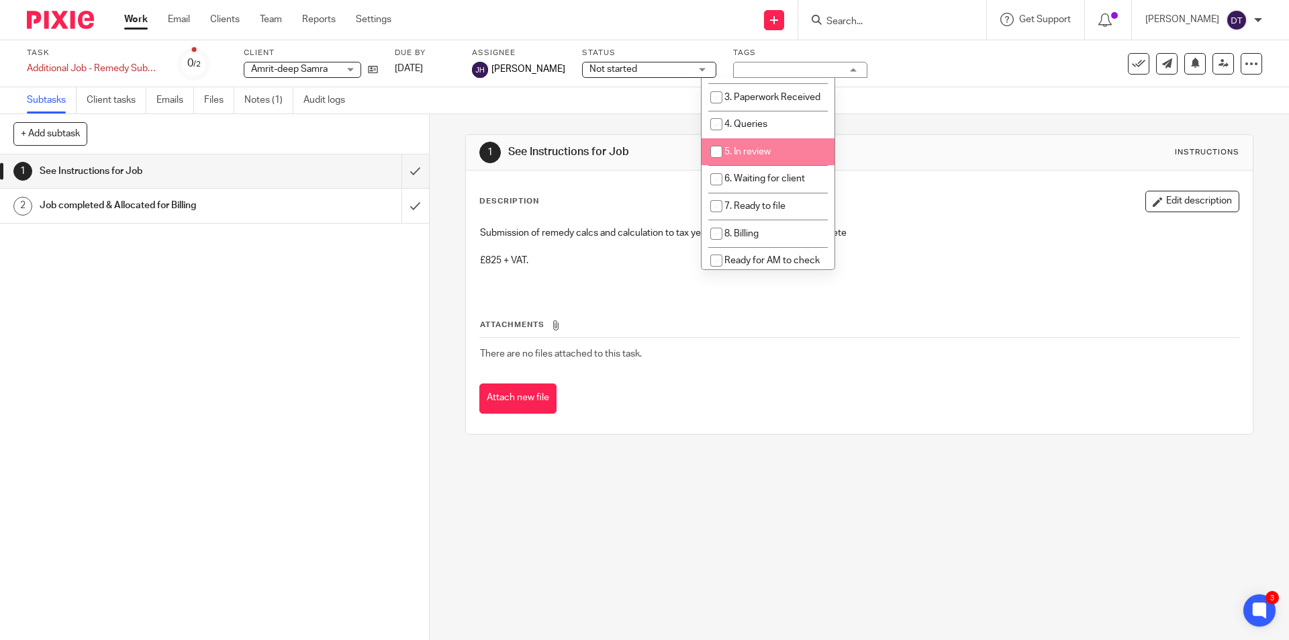
scroll to position [63, 0]
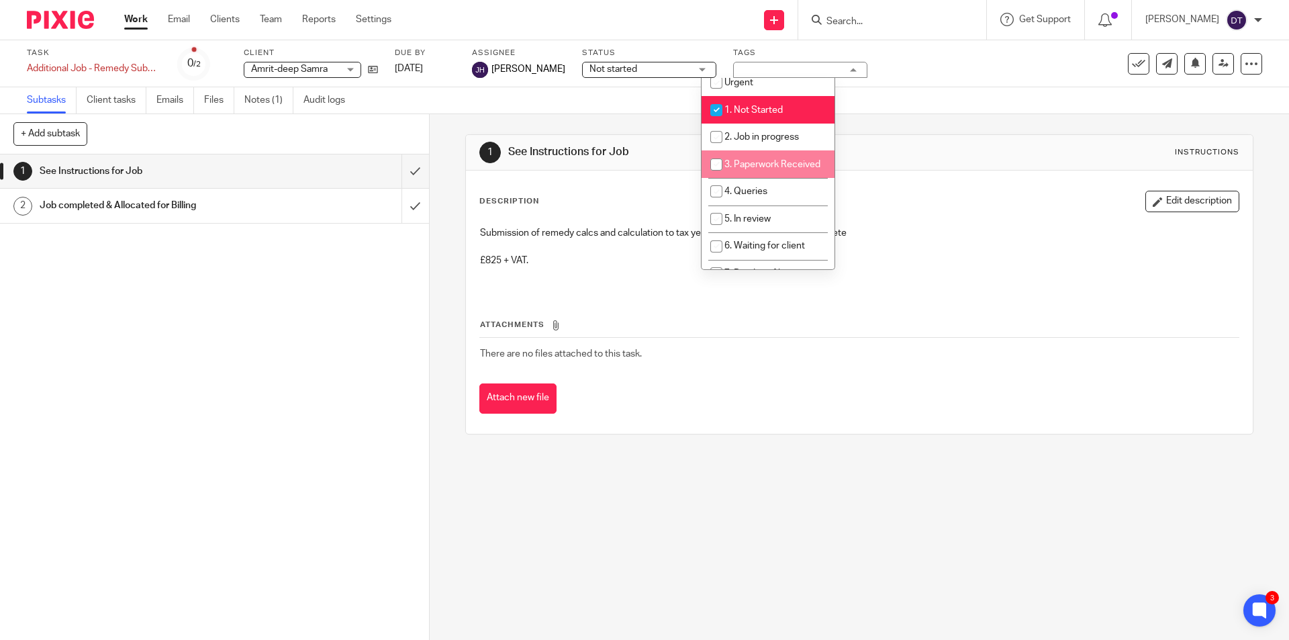
click at [941, 137] on div "1 See Instructions for Job Instructions" at bounding box center [859, 153] width 786 height 36
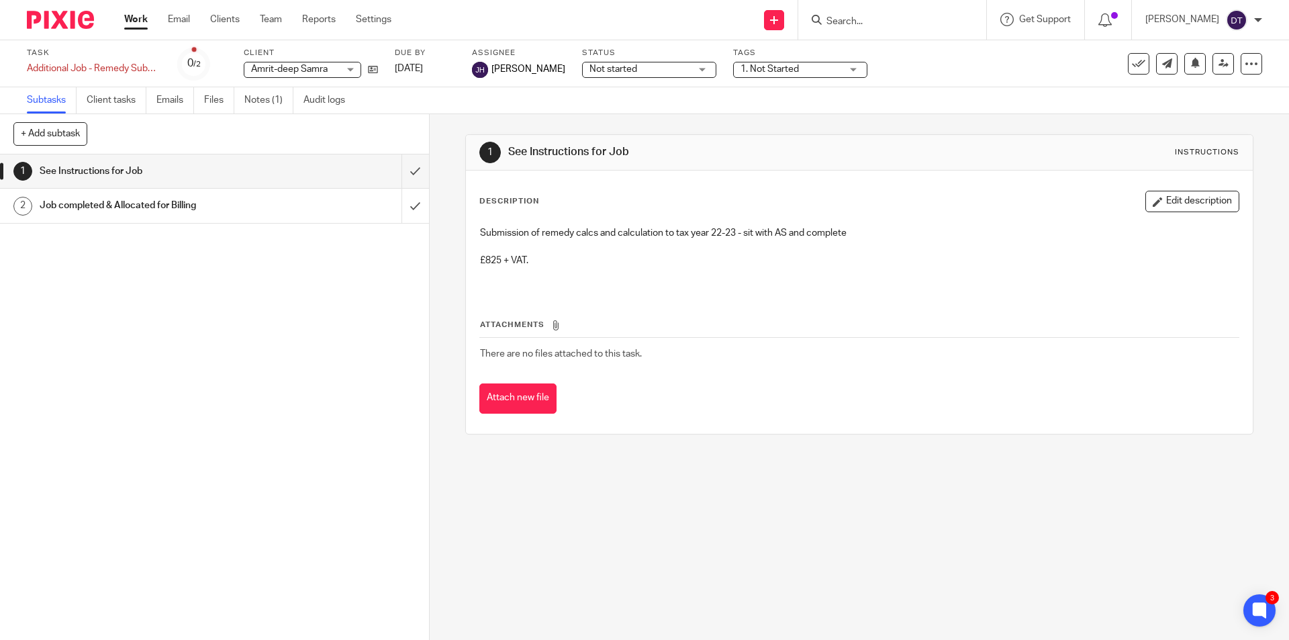
click at [870, 26] on input "Search" at bounding box center [885, 22] width 121 height 12
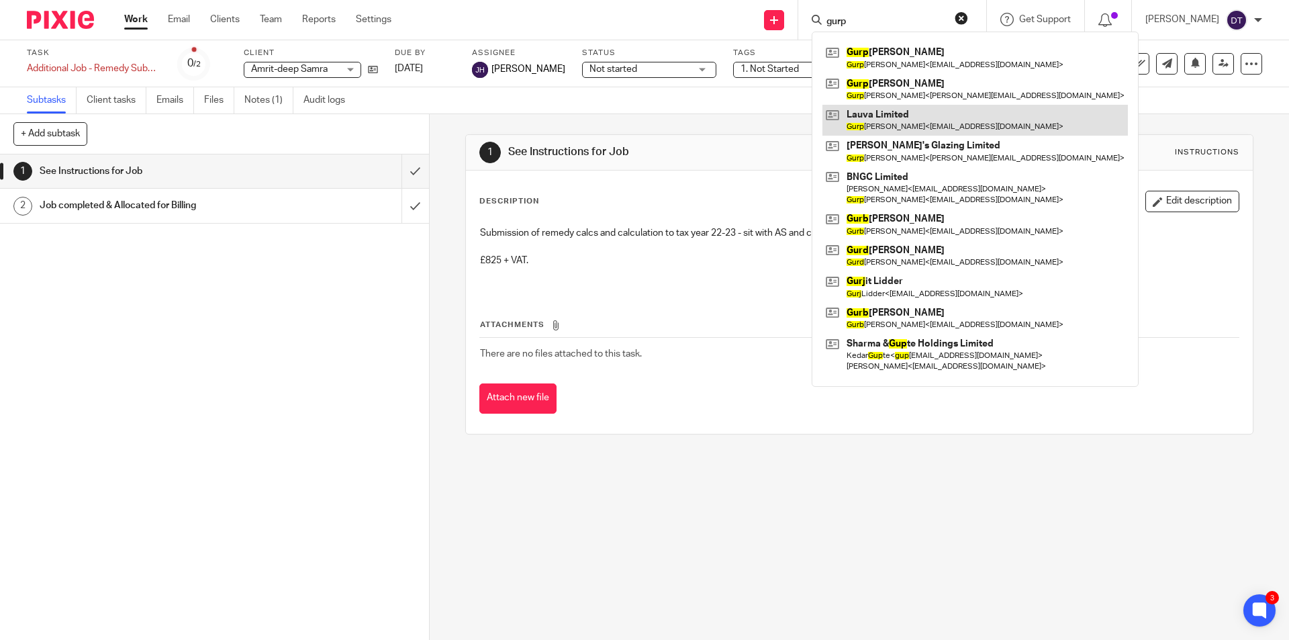
type input "gurp"
click at [915, 120] on link at bounding box center [976, 120] width 306 height 31
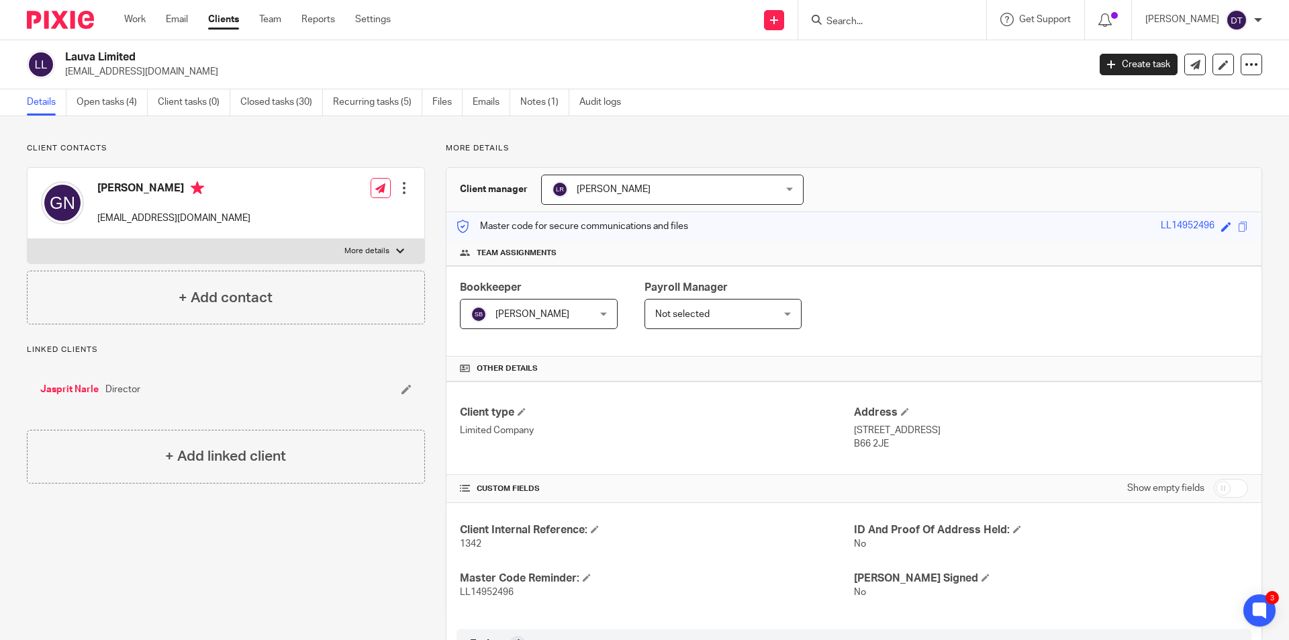
click at [400, 187] on div at bounding box center [404, 187] width 13 height 13
click at [332, 240] on link "Create client from contact" at bounding box center [341, 237] width 128 height 19
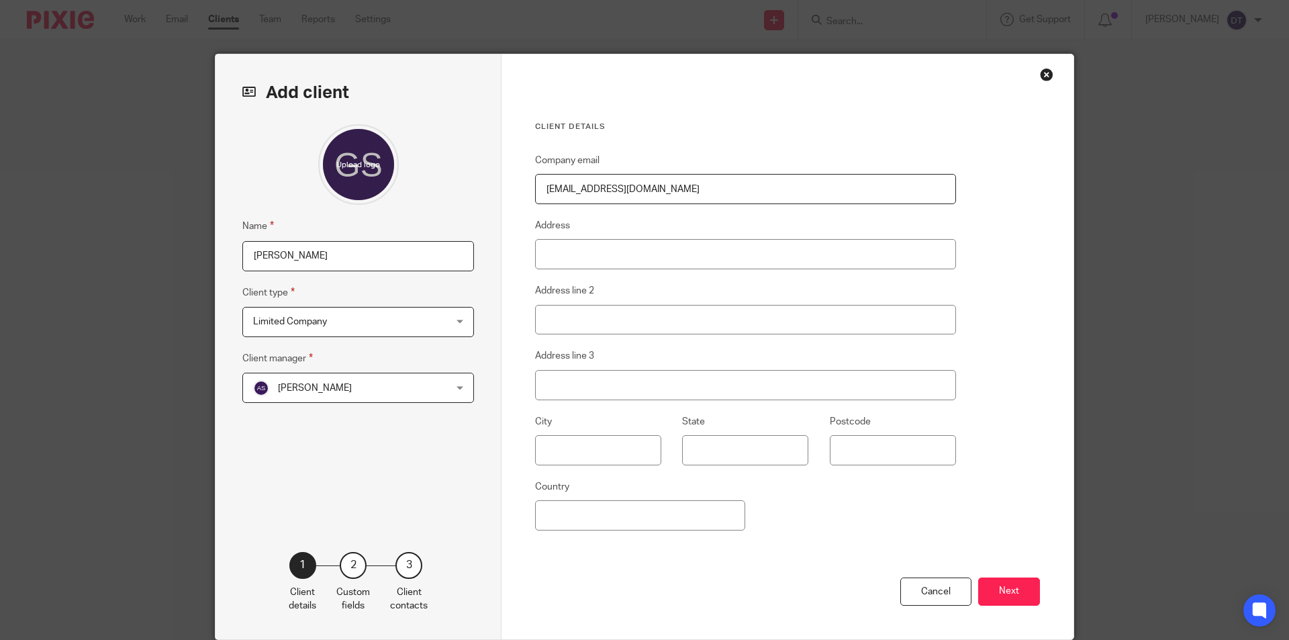
click at [372, 314] on span "Limited Company" at bounding box center [341, 322] width 176 height 28
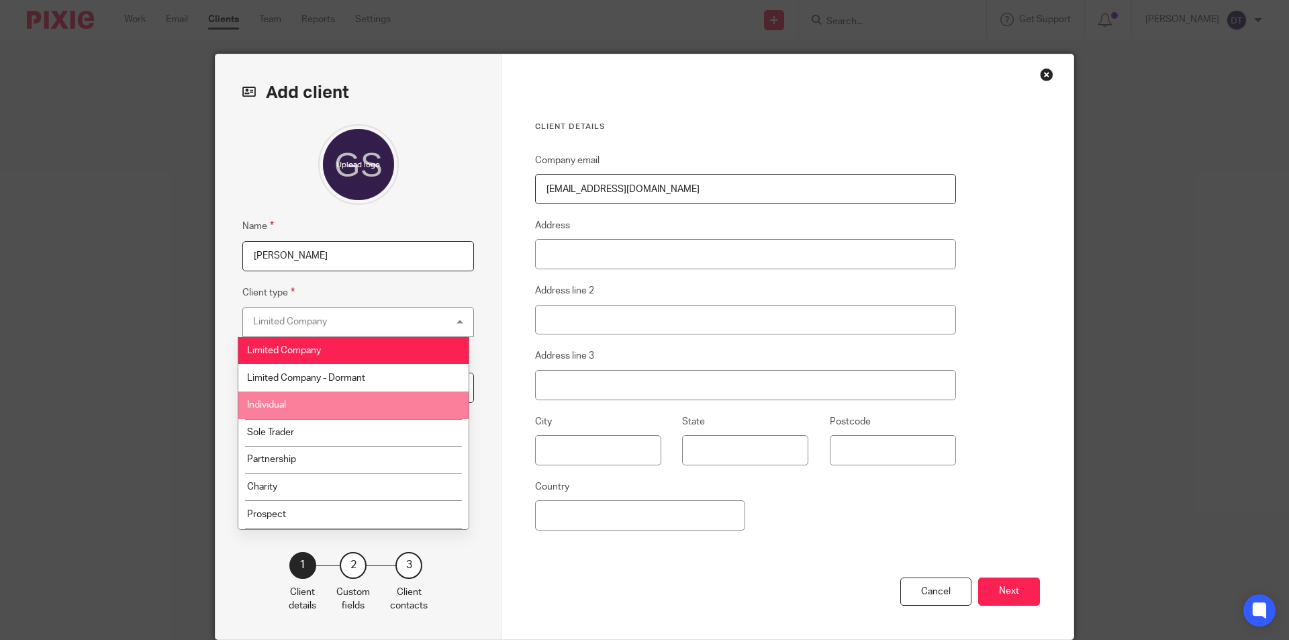
click at [307, 399] on li "Individual" at bounding box center [353, 405] width 230 height 28
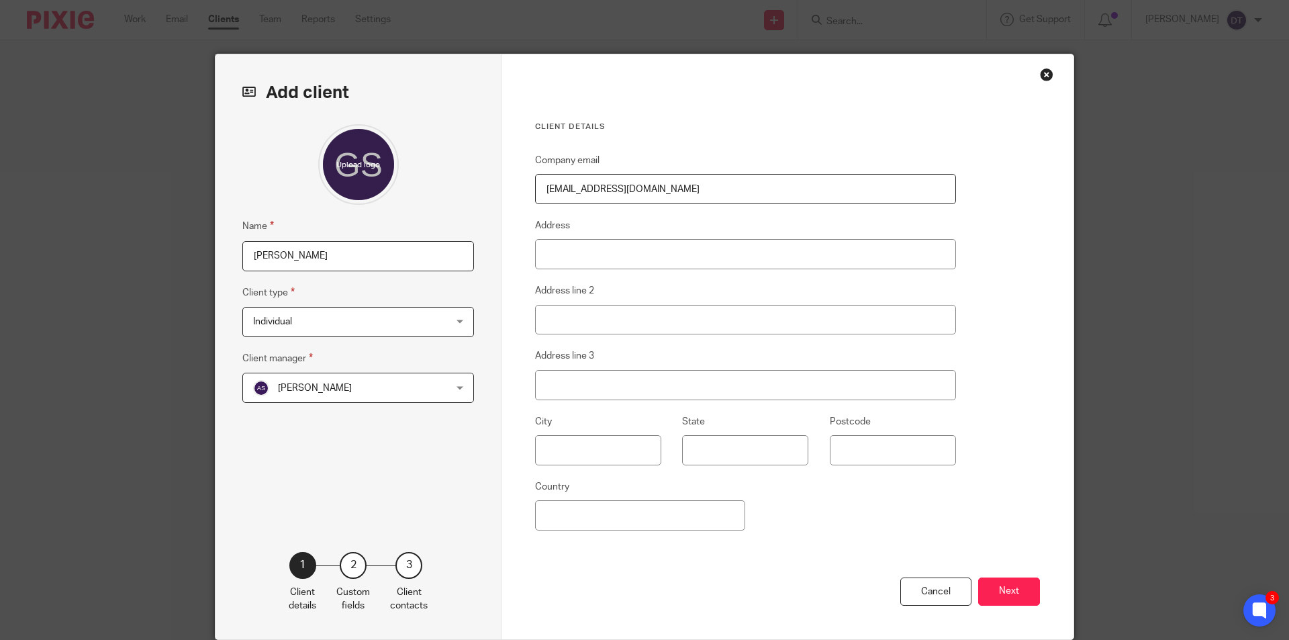
click at [339, 382] on span "[PERSON_NAME]" at bounding box center [341, 387] width 176 height 28
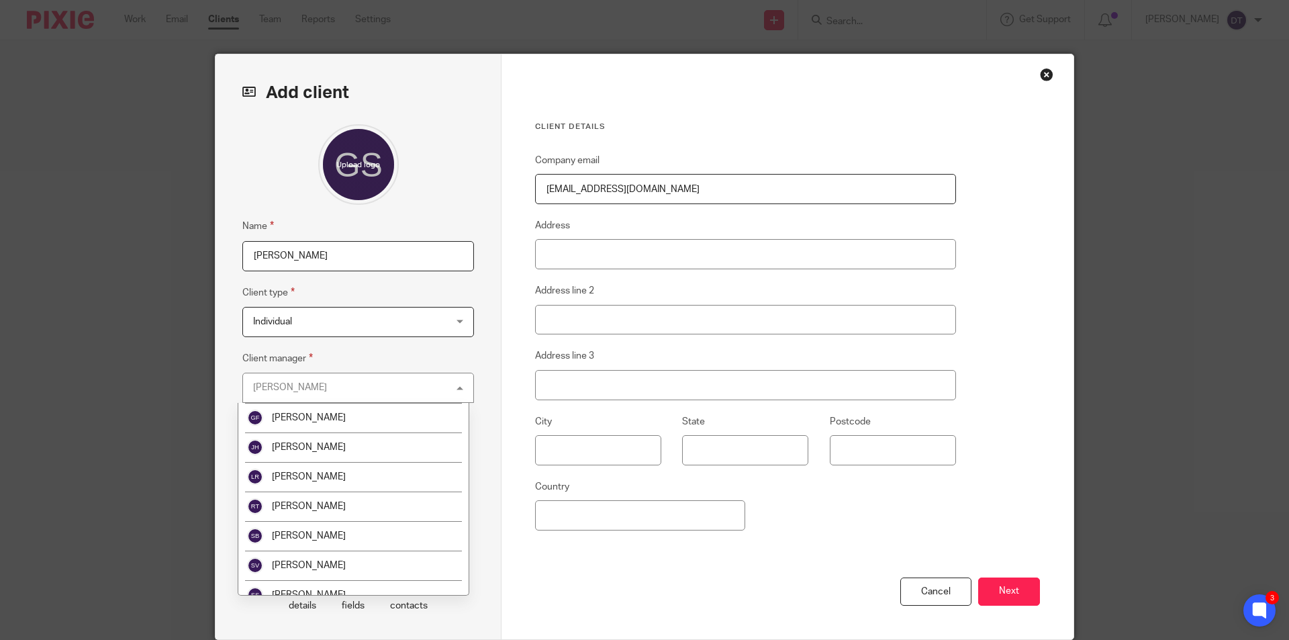
scroll to position [201, 0]
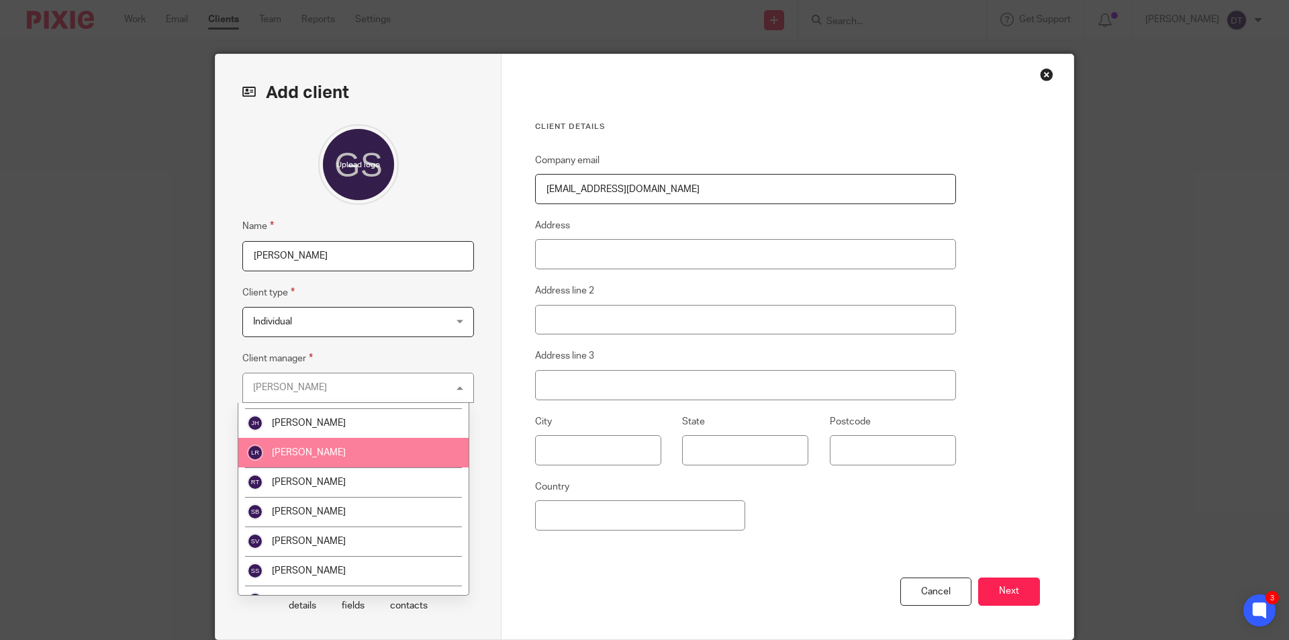
click at [318, 456] on span "[PERSON_NAME]" at bounding box center [309, 452] width 74 height 9
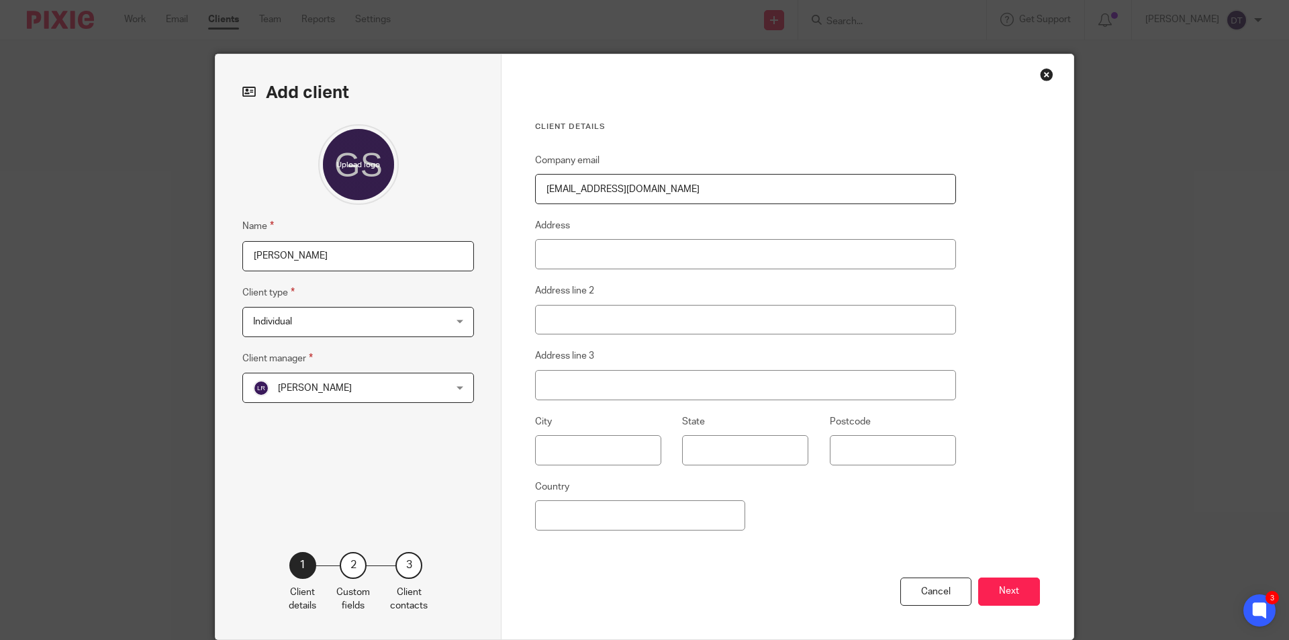
click at [678, 195] on input "[EMAIL_ADDRESS][DOMAIN_NAME]" at bounding box center [745, 189] width 421 height 30
click at [999, 592] on button "Next" at bounding box center [1009, 591] width 62 height 29
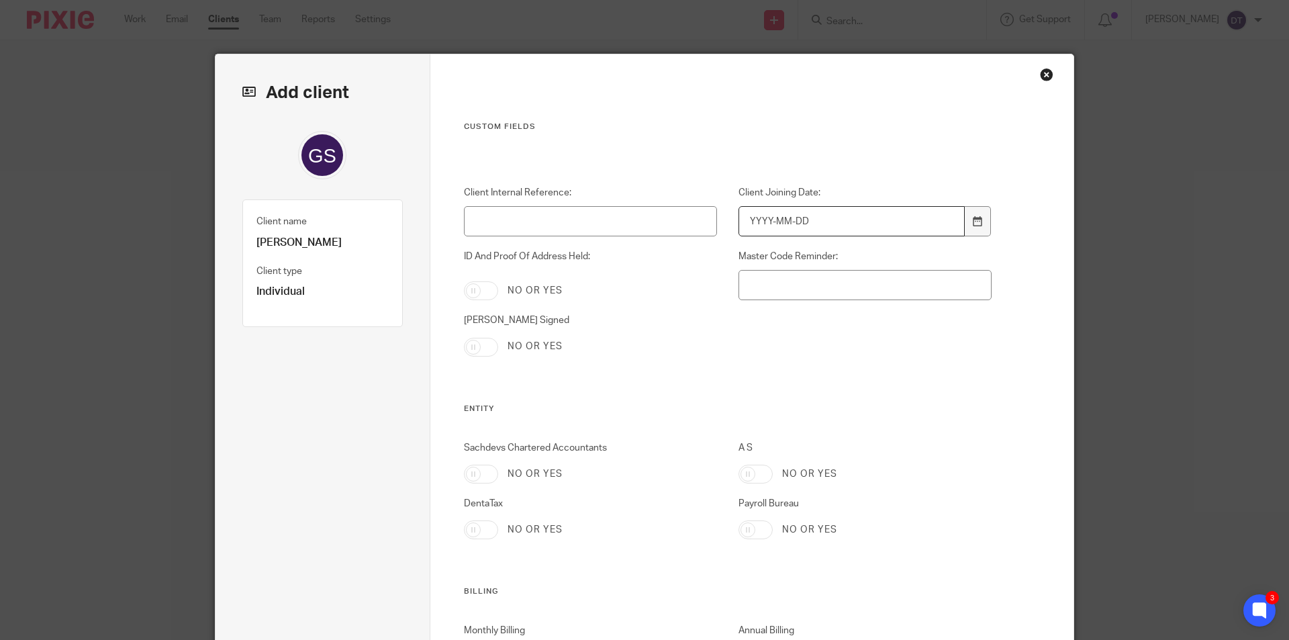
click at [874, 218] on input "Client Joining Date:" at bounding box center [852, 221] width 227 height 30
click at [956, 338] on div "Client Internal Reference: Client Joining Date: ID And Proof Of Address Held: N…" at bounding box center [717, 295] width 549 height 218
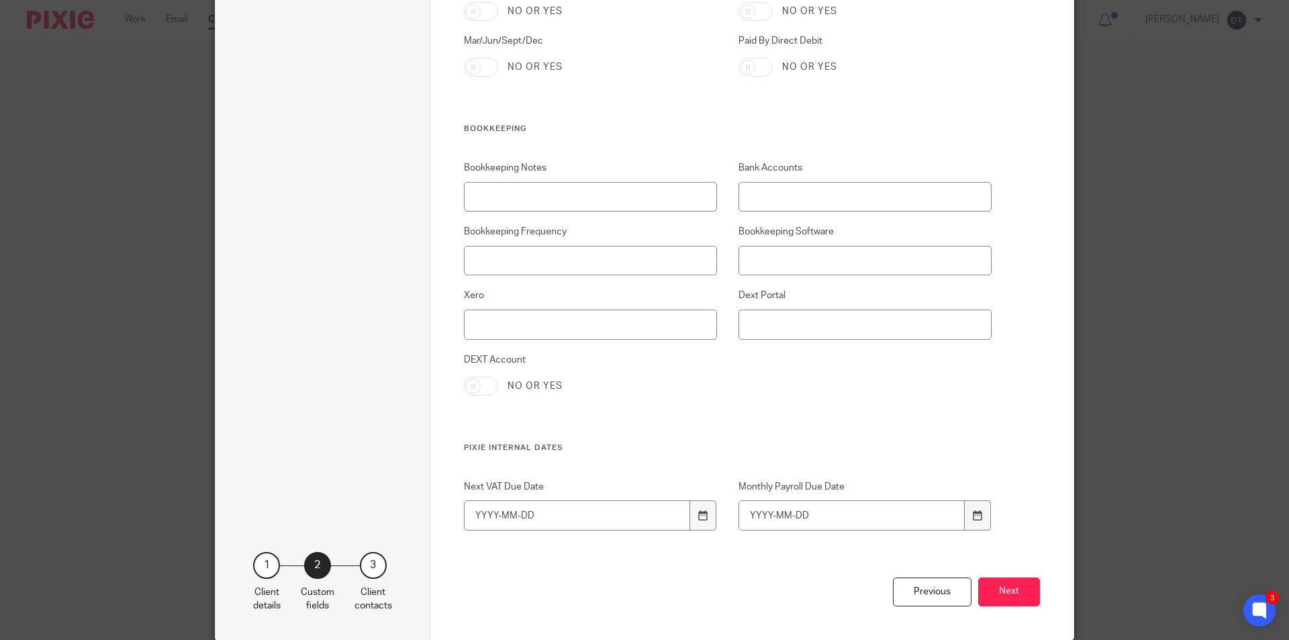
scroll to position [2748, 0]
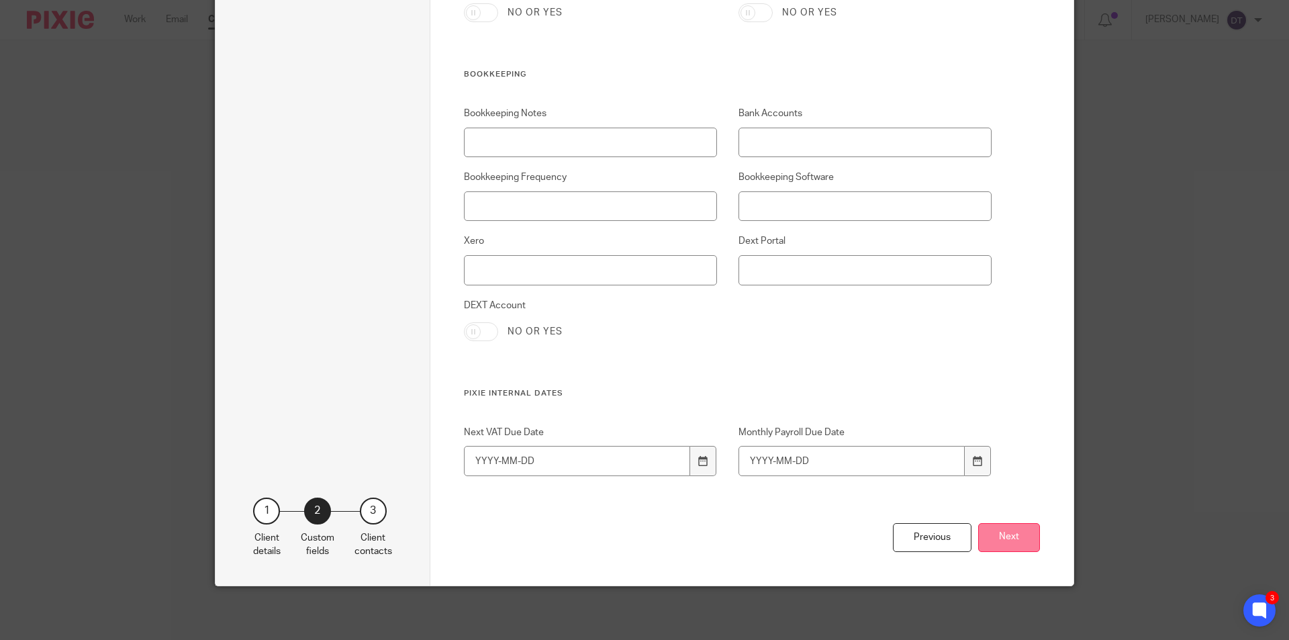
click at [990, 539] on button "Next" at bounding box center [1009, 537] width 62 height 29
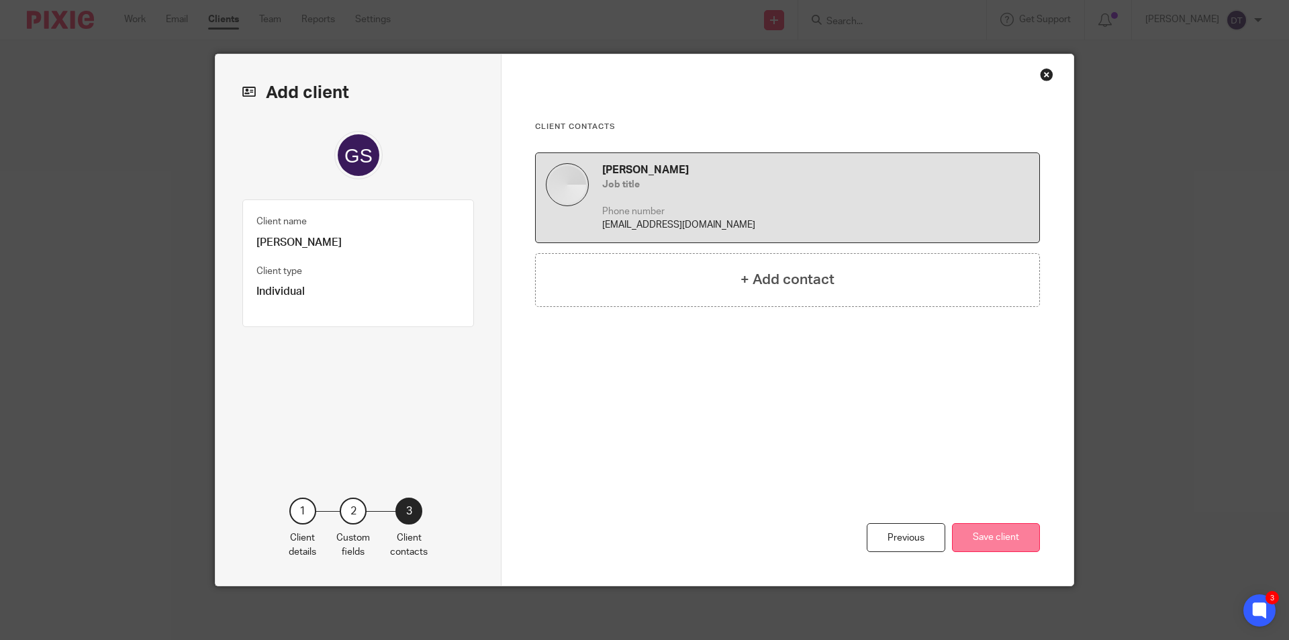
click at [988, 537] on button "Save client" at bounding box center [996, 537] width 88 height 29
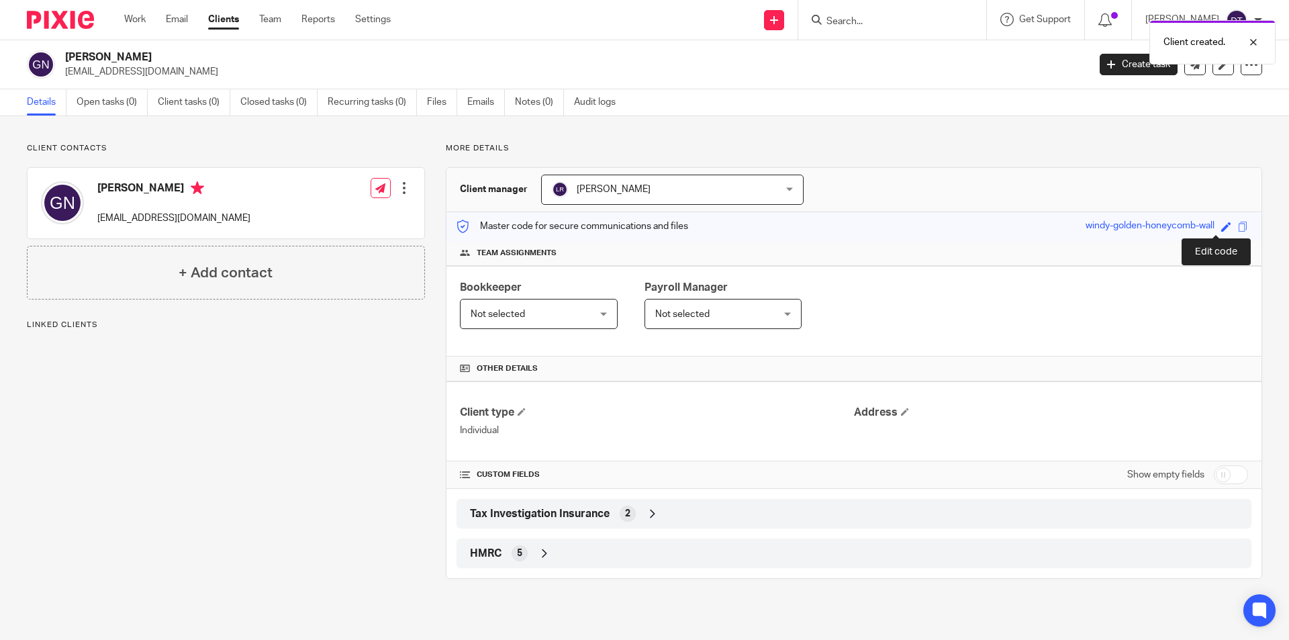
click at [1221, 224] on span at bounding box center [1226, 227] width 10 height 10
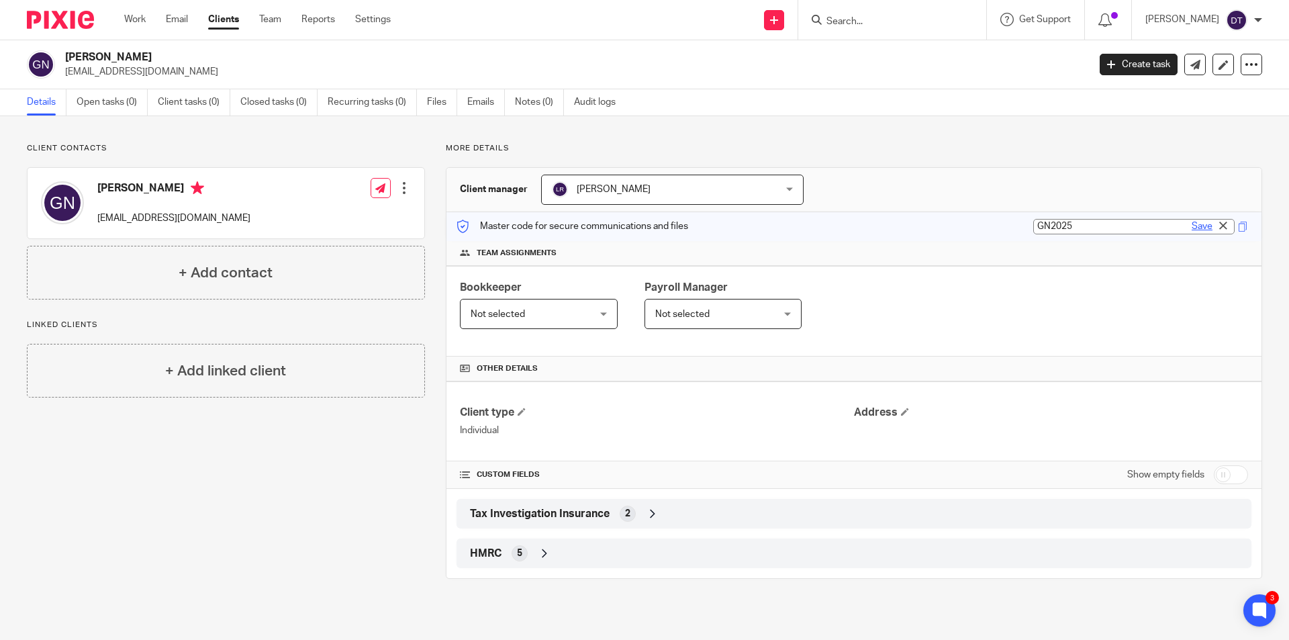
type input "GN2025"
click at [1194, 231] on link "Save" at bounding box center [1202, 226] width 21 height 13
type input "GN2025"
click at [108, 103] on link "Open tasks (0)" at bounding box center [112, 102] width 71 height 26
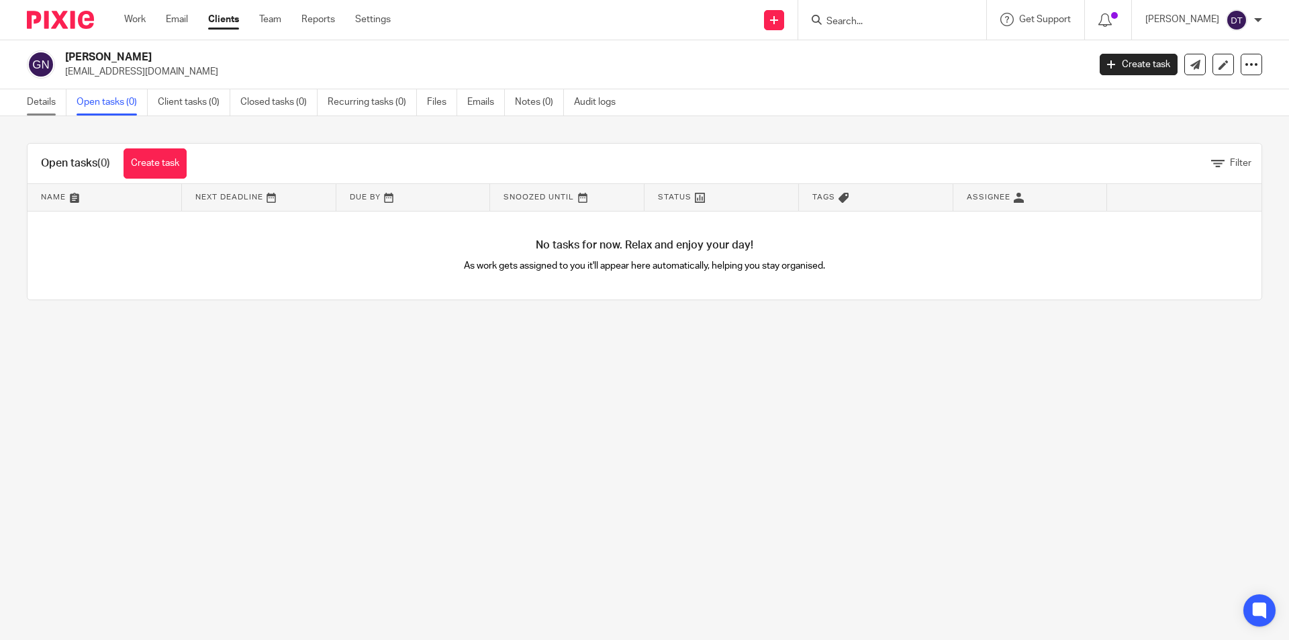
click at [56, 102] on link "Details" at bounding box center [47, 102] width 40 height 26
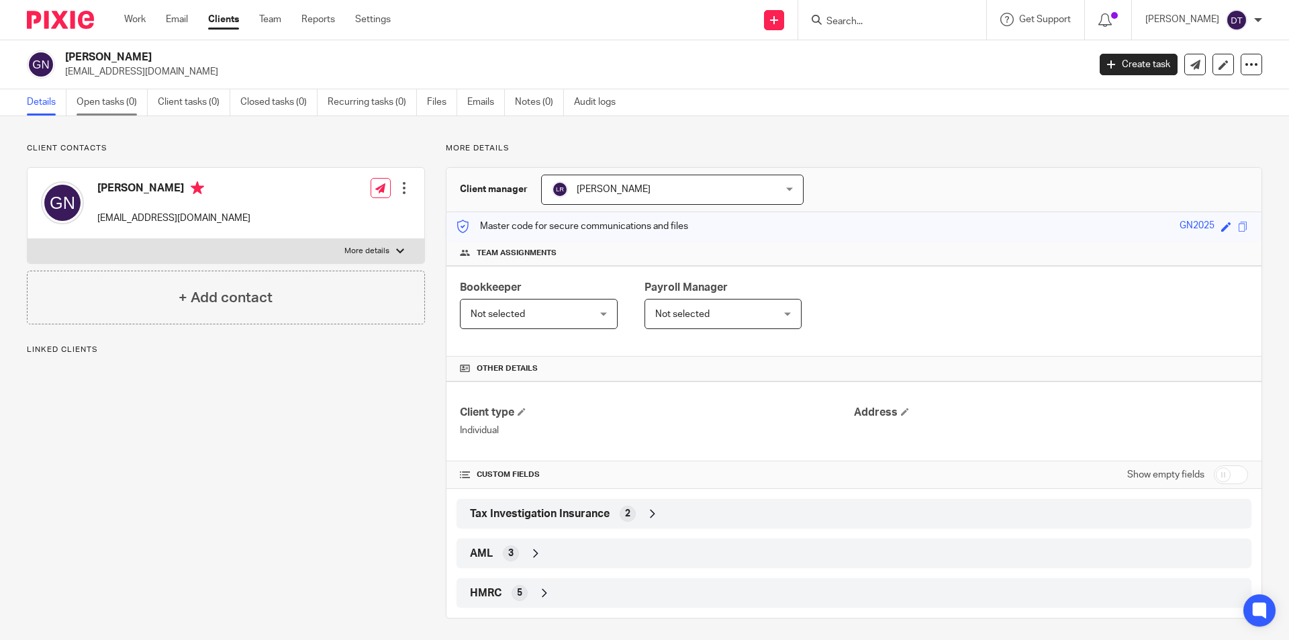
click at [86, 101] on link "Open tasks (0)" at bounding box center [112, 102] width 71 height 26
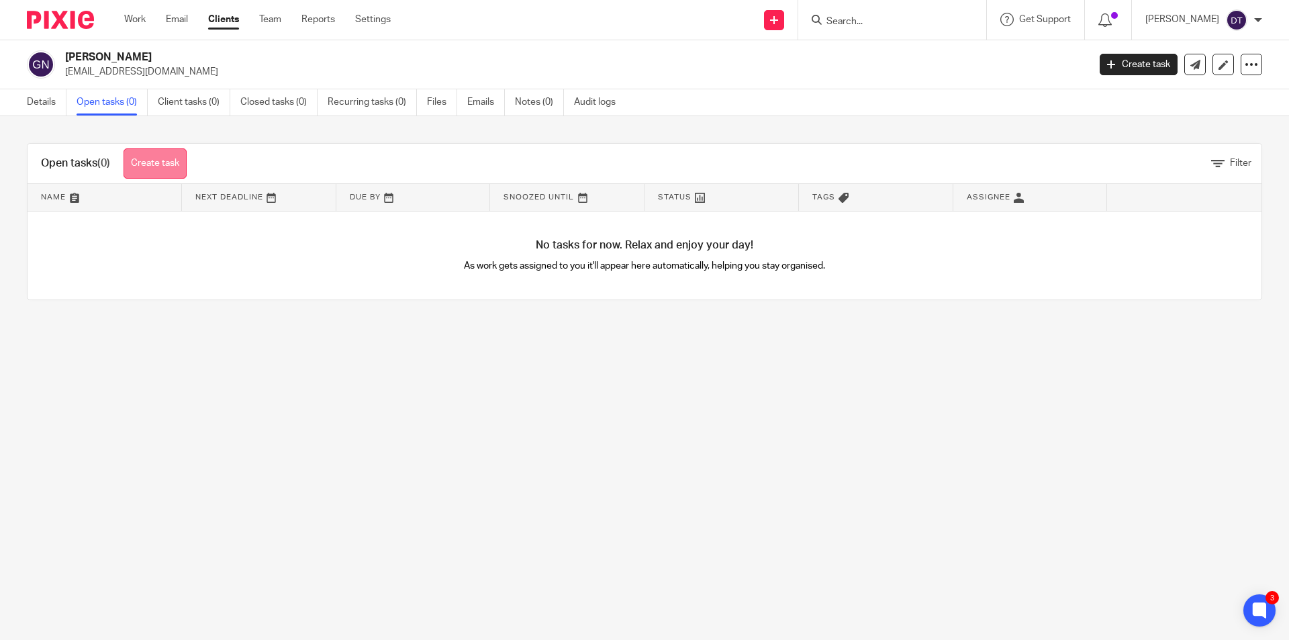
click at [171, 163] on link "Create task" at bounding box center [155, 163] width 63 height 30
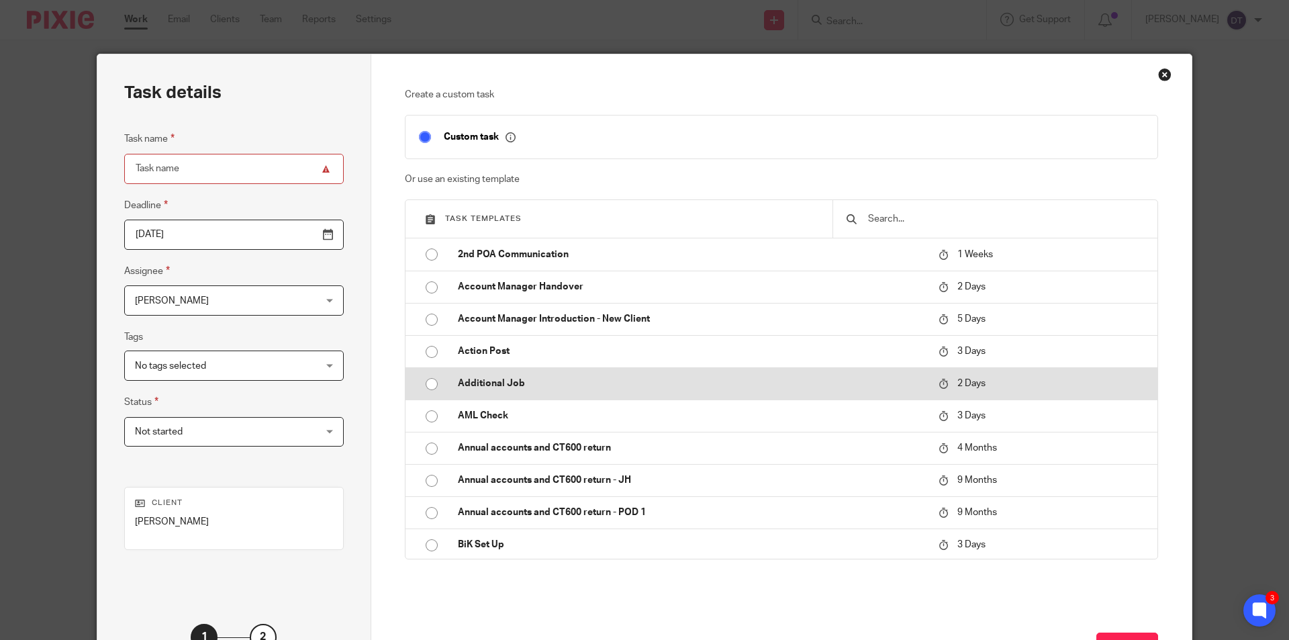
click at [502, 390] on p "Additional Job" at bounding box center [691, 383] width 467 height 13
type input "[DATE]"
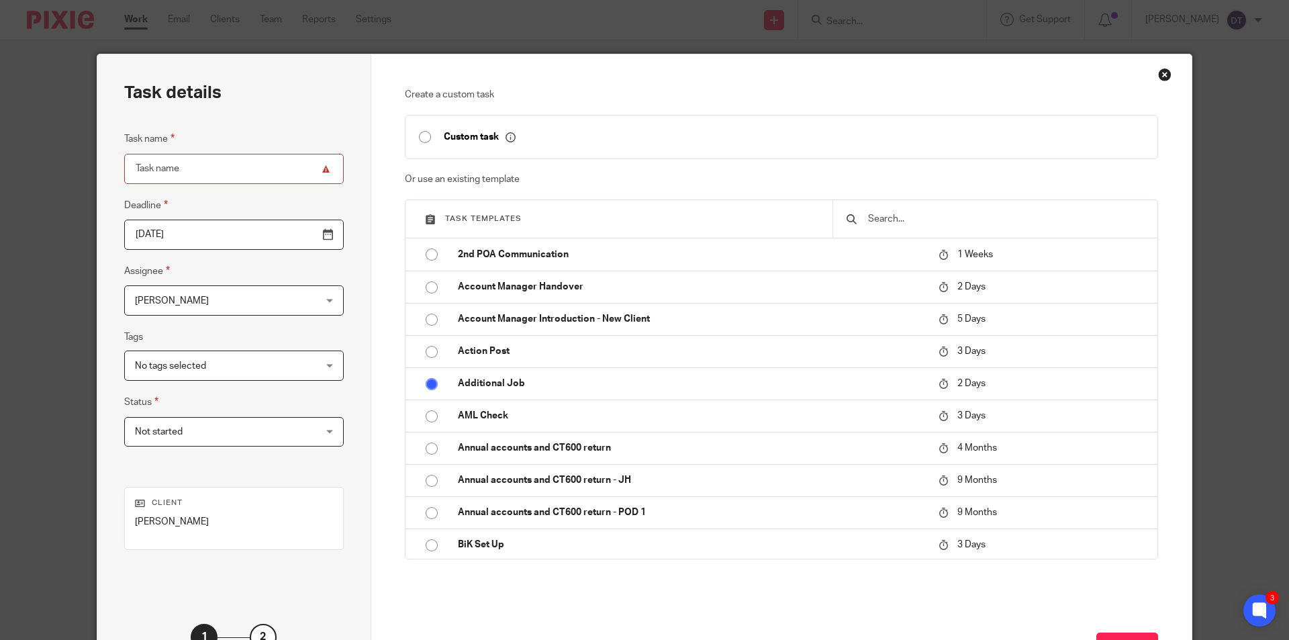
type input "Additional Job"
checkbox input "false"
radio input "true"
click at [241, 171] on input "Additional Job" at bounding box center [234, 169] width 220 height 30
type input "Additional Job - COP9"
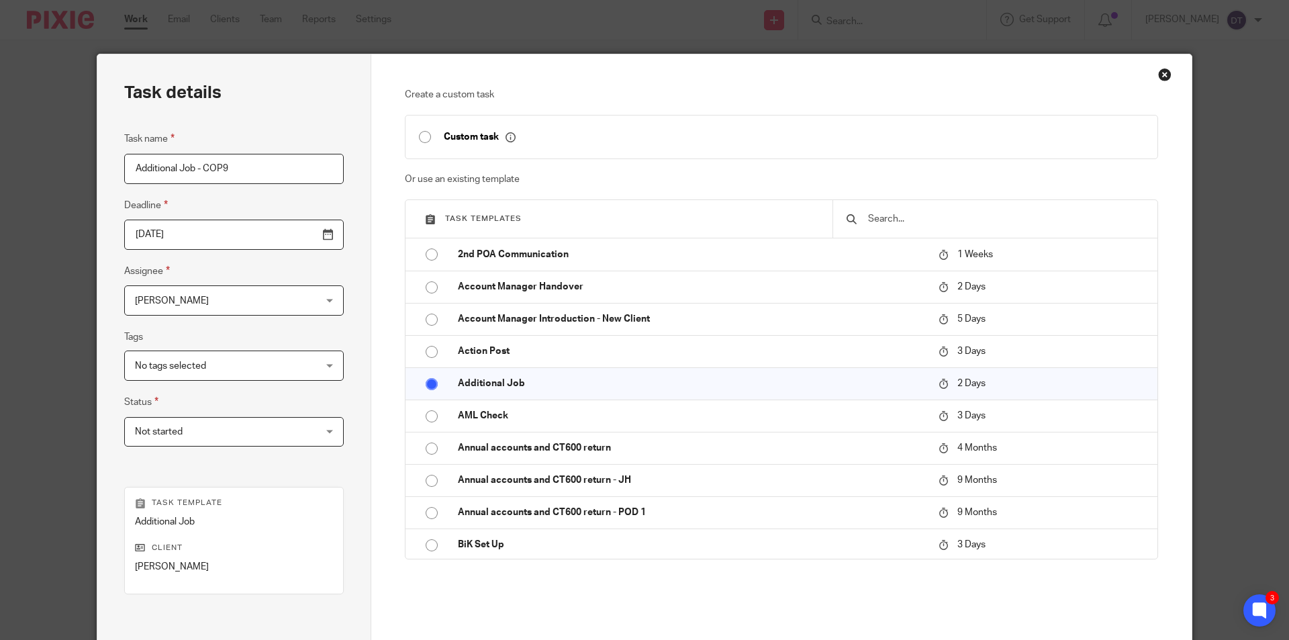
click at [181, 285] on div "Deanna Templeton Deanna Templeton" at bounding box center [234, 300] width 220 height 30
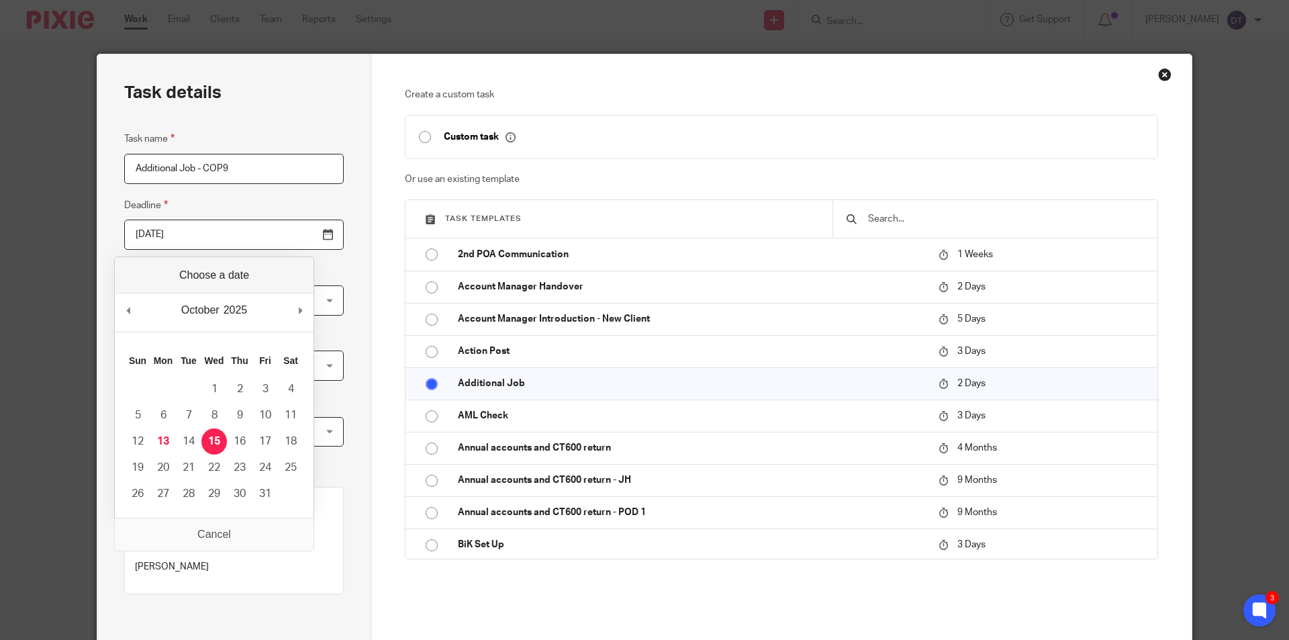
click at [209, 246] on input "2025-10-15" at bounding box center [234, 235] width 220 height 30
type input "2025-12-31"
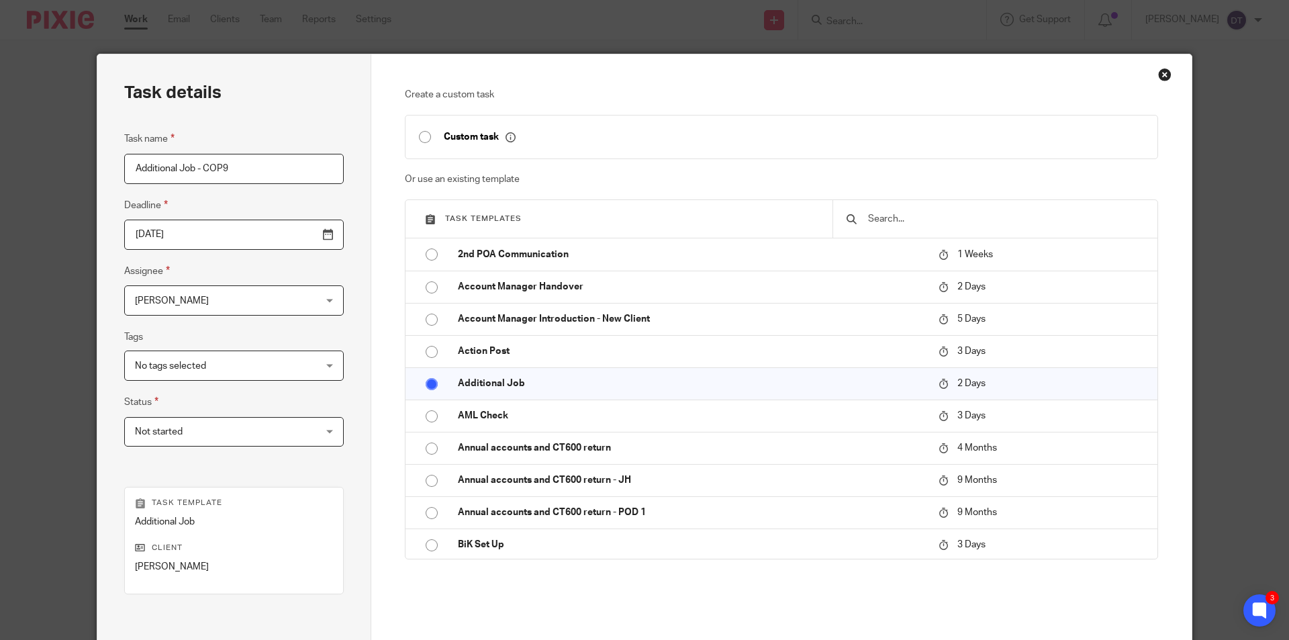
click at [348, 301] on div "Task details Task name Additional Job - COP9 Deadline 2025-12-31 Assignee Deann…" at bounding box center [234, 396] width 274 height 685
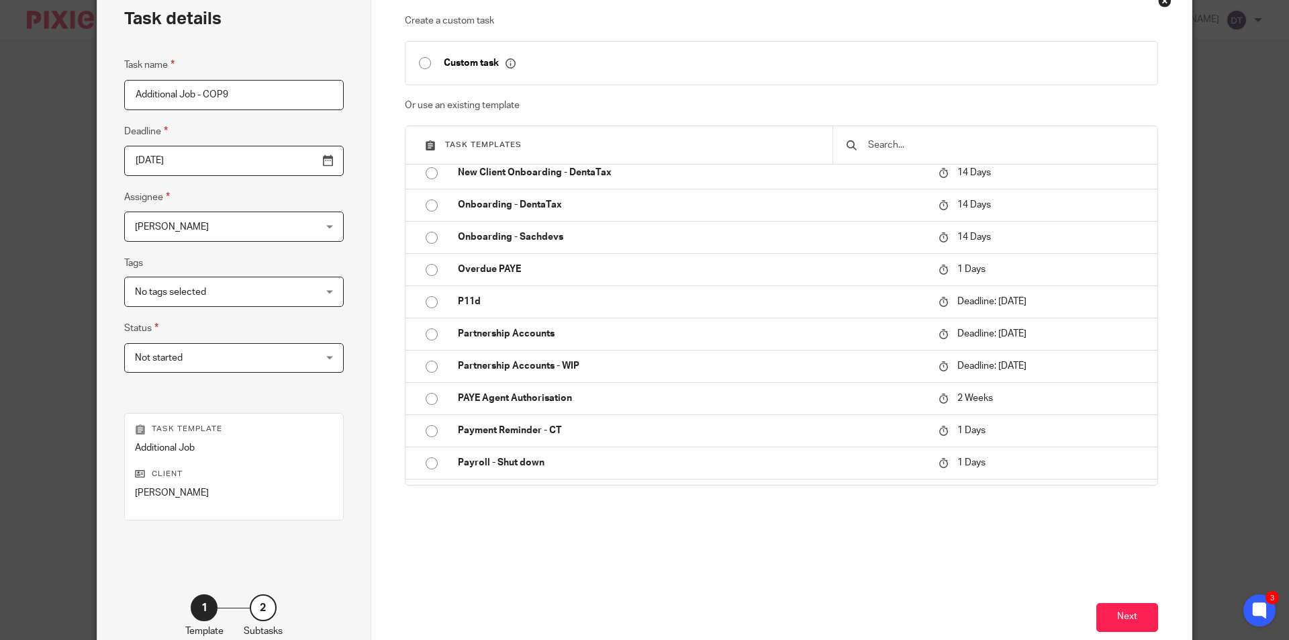
scroll to position [154, 0]
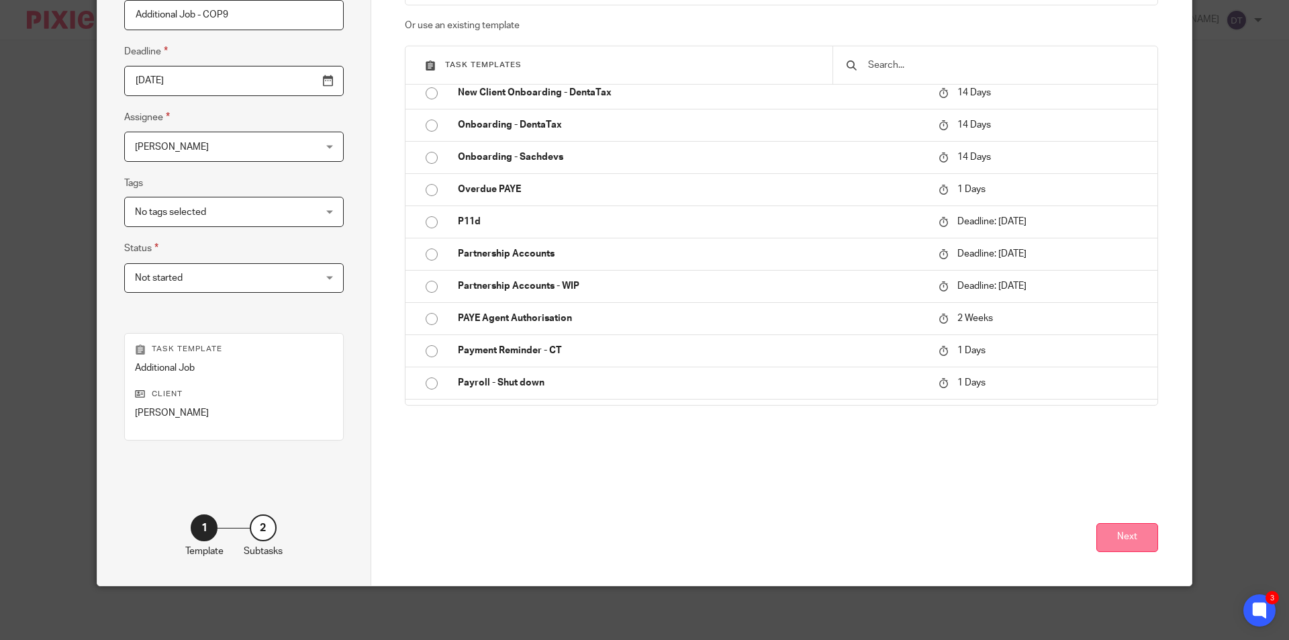
click at [1122, 535] on button "Next" at bounding box center [1128, 537] width 62 height 29
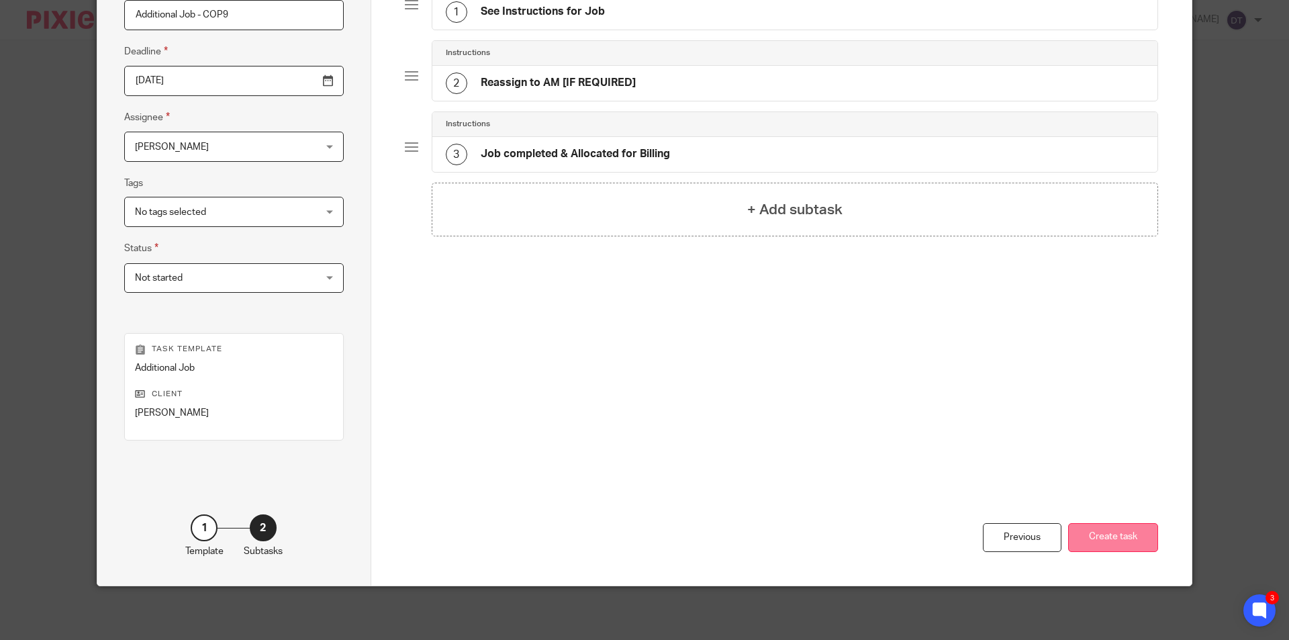
click at [1119, 528] on button "Create task" at bounding box center [1113, 537] width 90 height 29
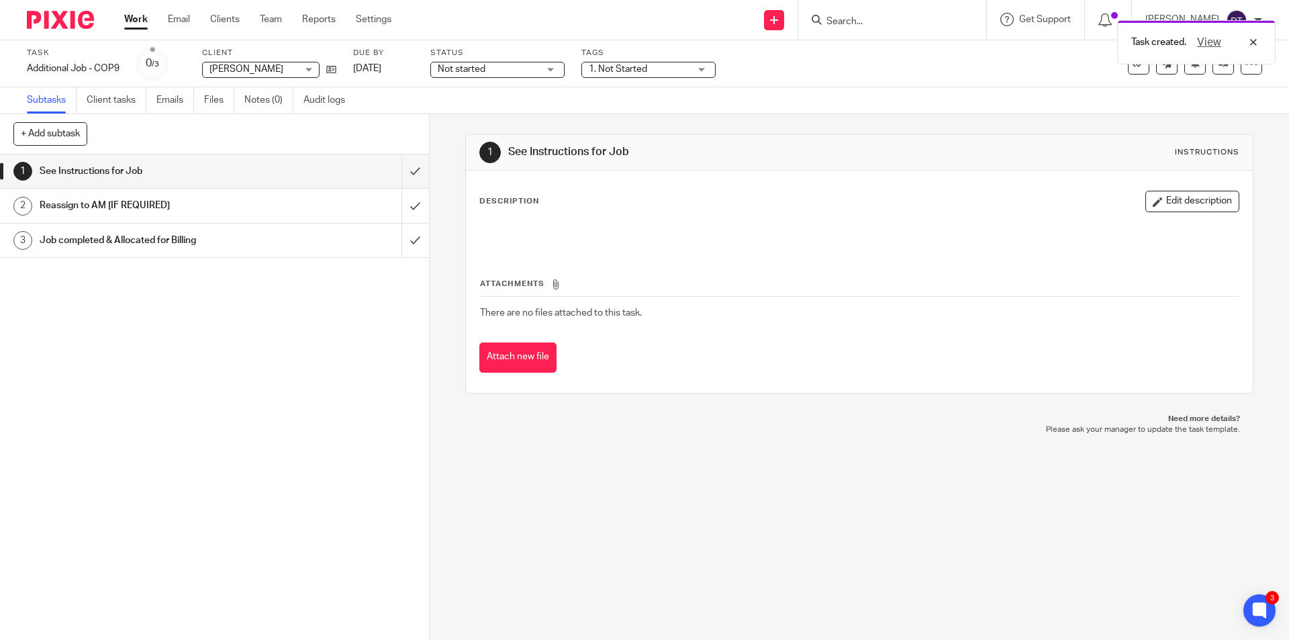
click at [829, 14] on div "Task created. View" at bounding box center [960, 38] width 631 height 51
click at [839, 17] on div "Task created. View" at bounding box center [960, 38] width 631 height 51
click at [849, 24] on div "Task created. View" at bounding box center [960, 38] width 631 height 51
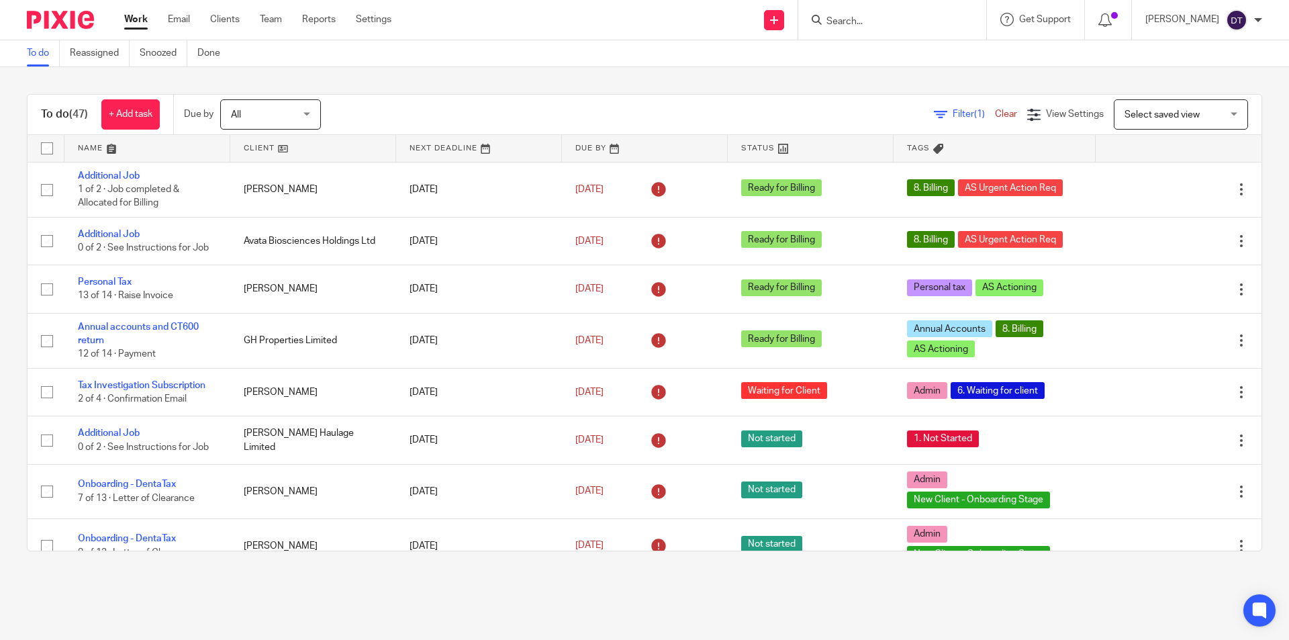
click at [880, 27] on input "Search" at bounding box center [885, 22] width 121 height 12
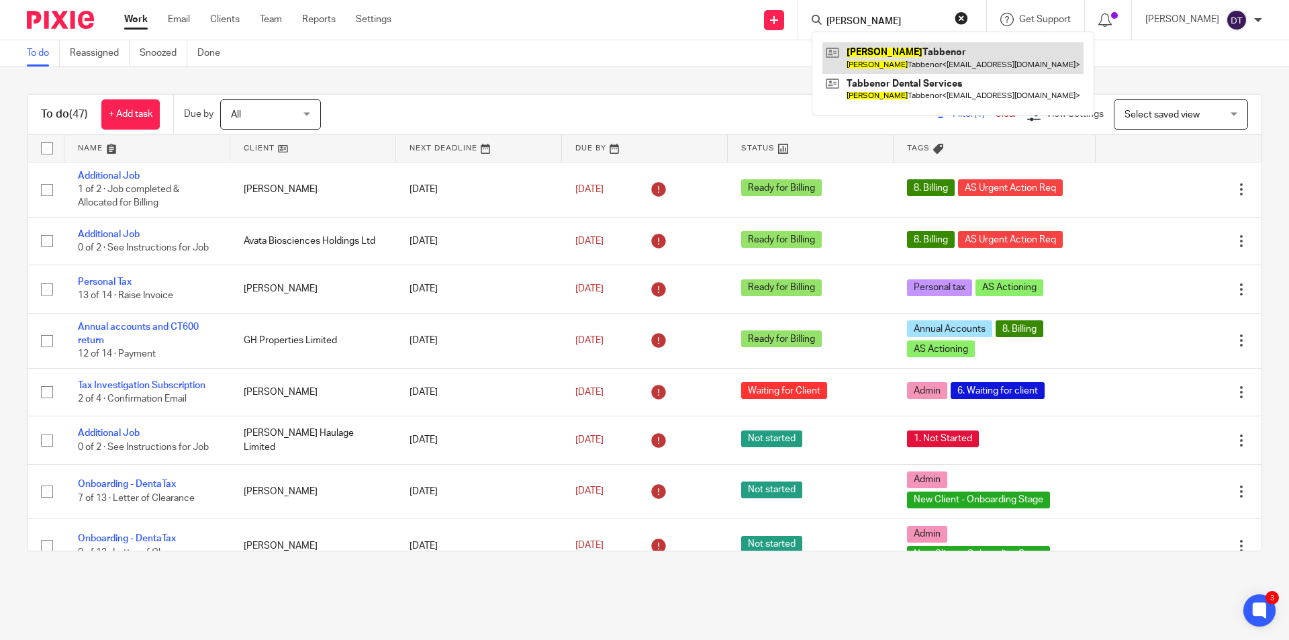
type input "oliver"
click at [888, 66] on link at bounding box center [953, 57] width 261 height 31
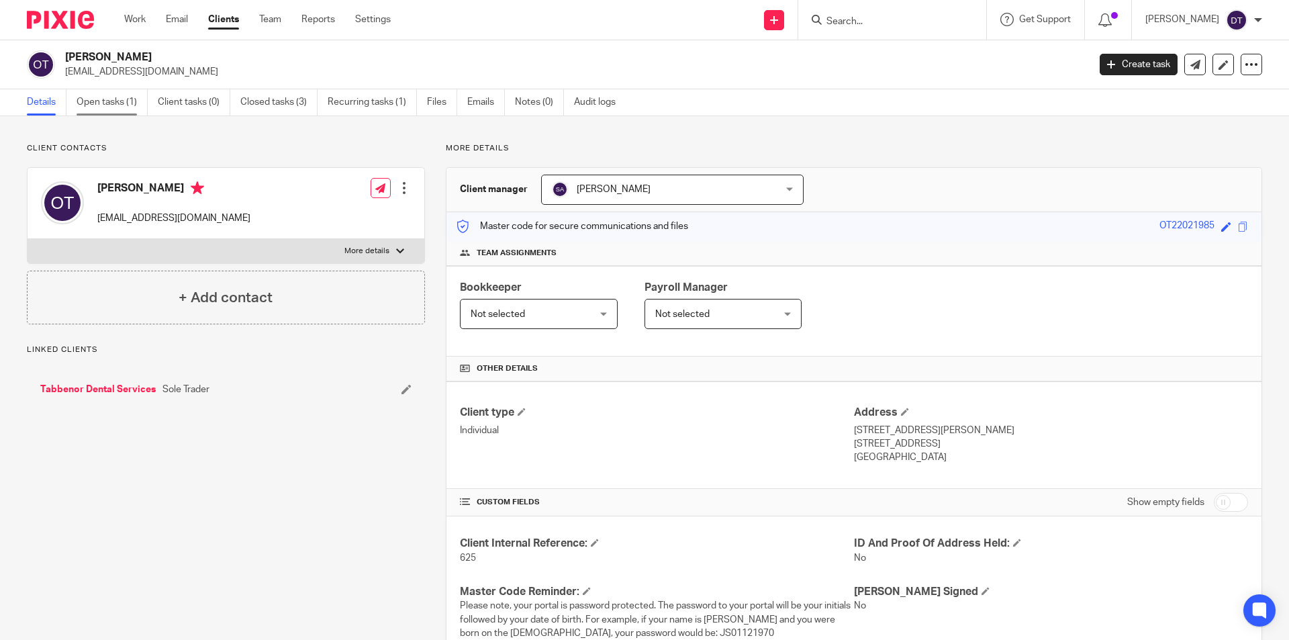
click at [106, 105] on link "Open tasks (1)" at bounding box center [112, 102] width 71 height 26
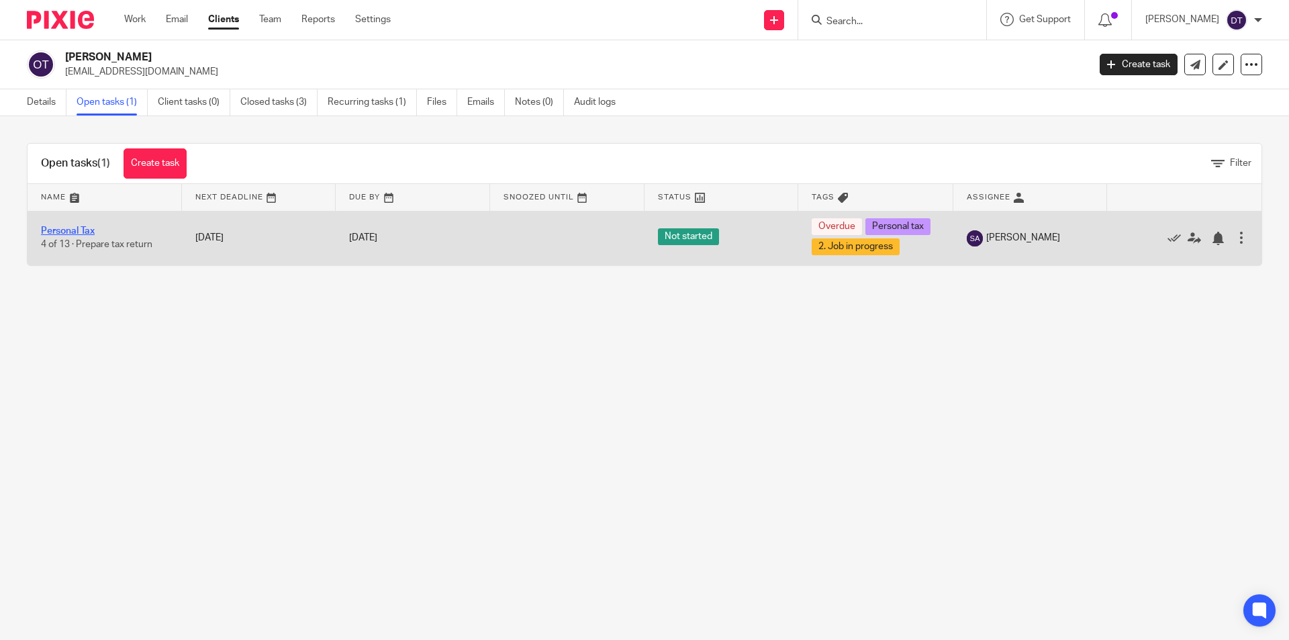
click at [60, 224] on td "Personal Tax 4 of 13 · Prepare tax return" at bounding box center [105, 238] width 154 height 54
click at [64, 230] on link "Personal Tax" at bounding box center [68, 230] width 54 height 9
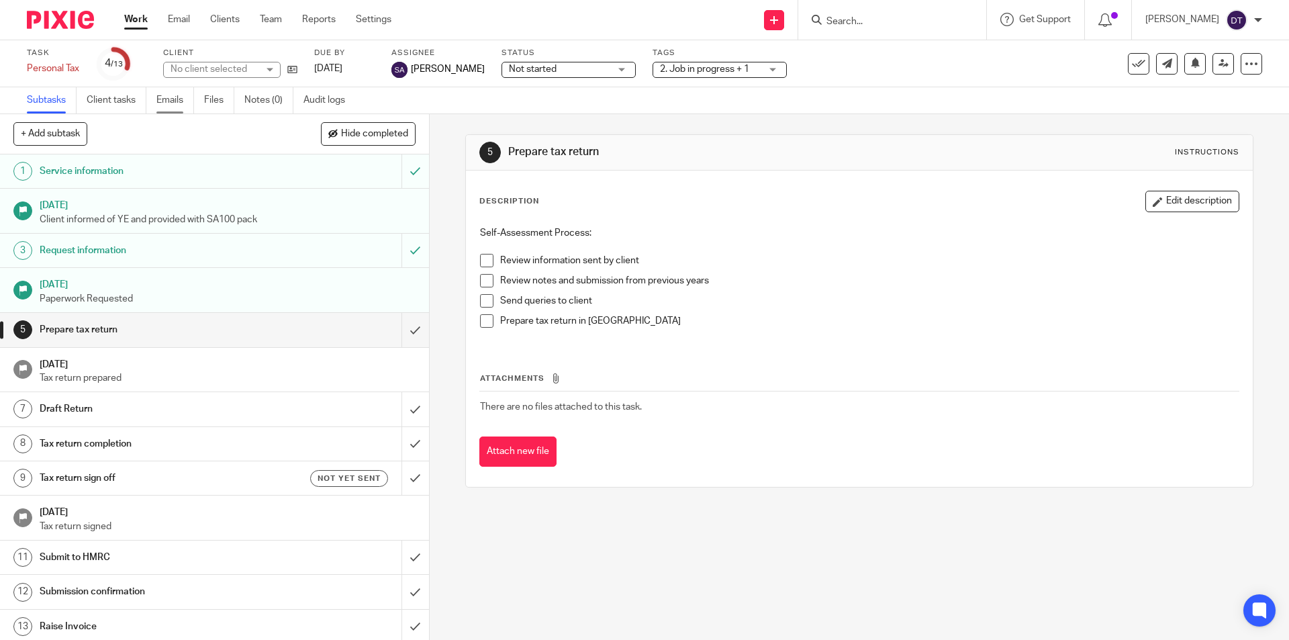
click at [171, 105] on link "Emails" at bounding box center [175, 100] width 38 height 26
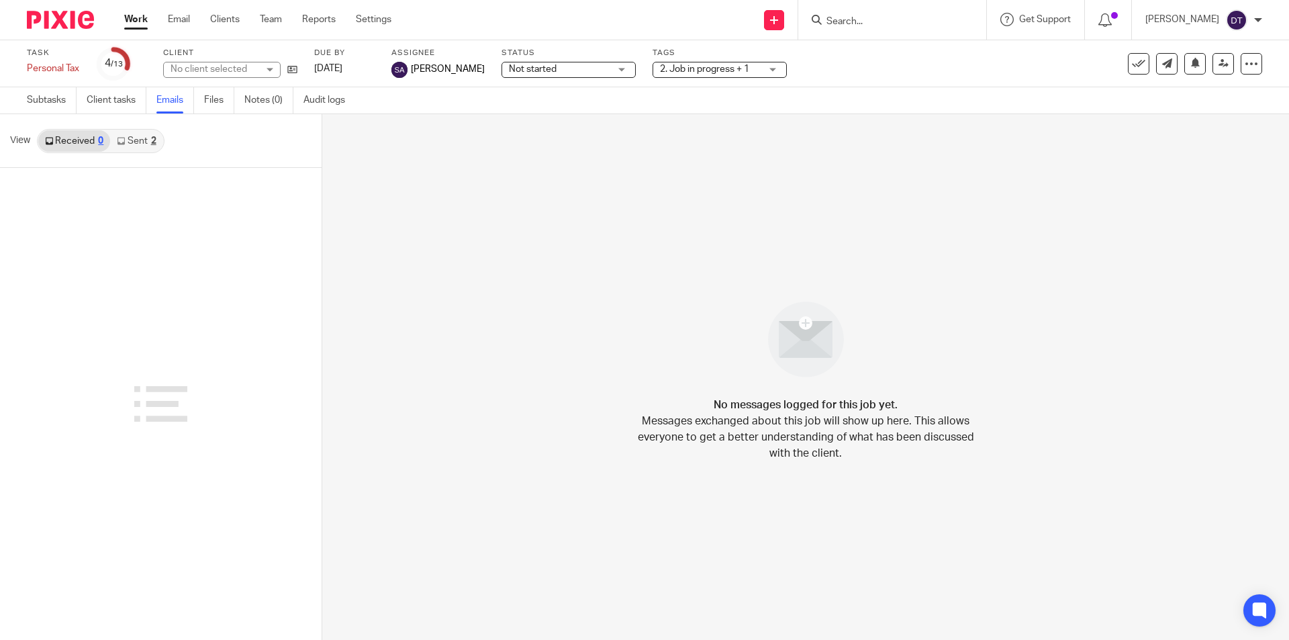
click at [147, 140] on link "Sent 2" at bounding box center [136, 140] width 52 height 21
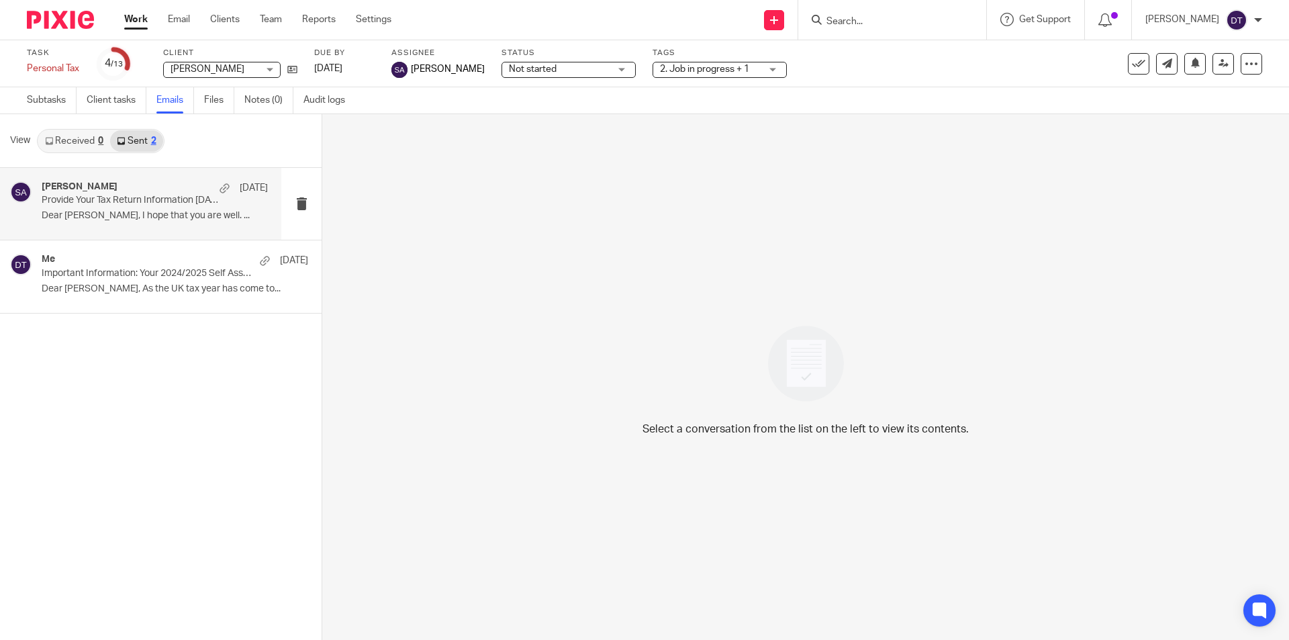
click at [148, 218] on p "Dear Oliver, I hope that you are well. ..." at bounding box center [155, 215] width 226 height 11
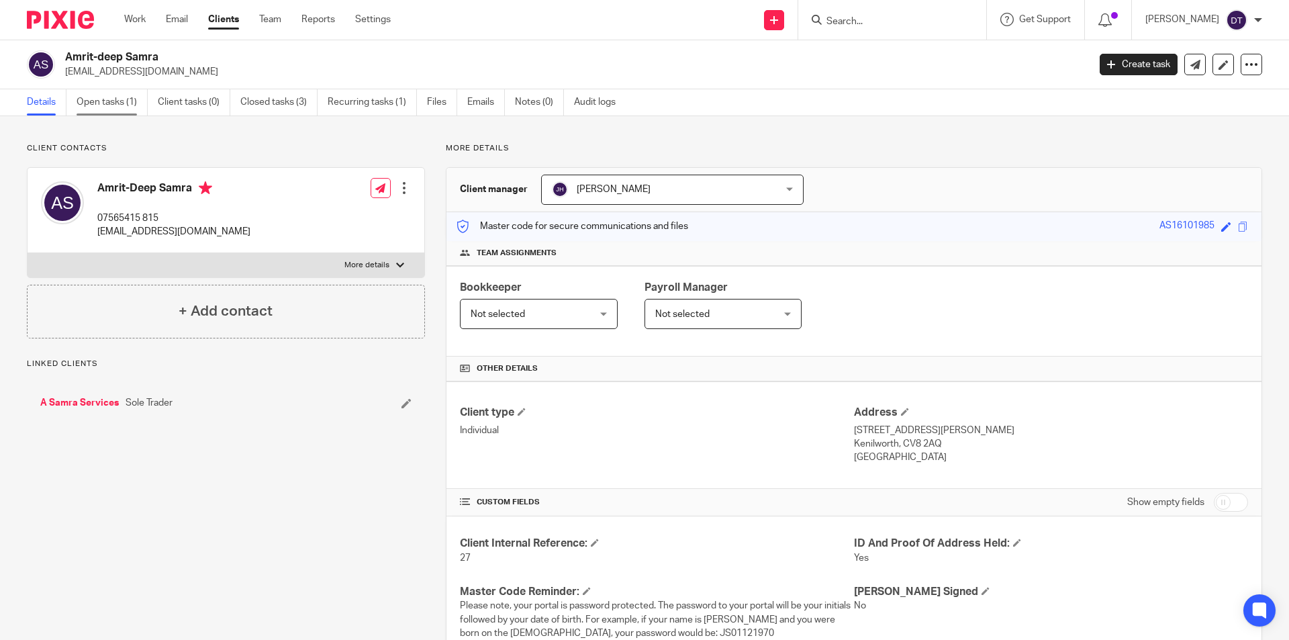
click at [131, 102] on link "Open tasks (1)" at bounding box center [112, 102] width 71 height 26
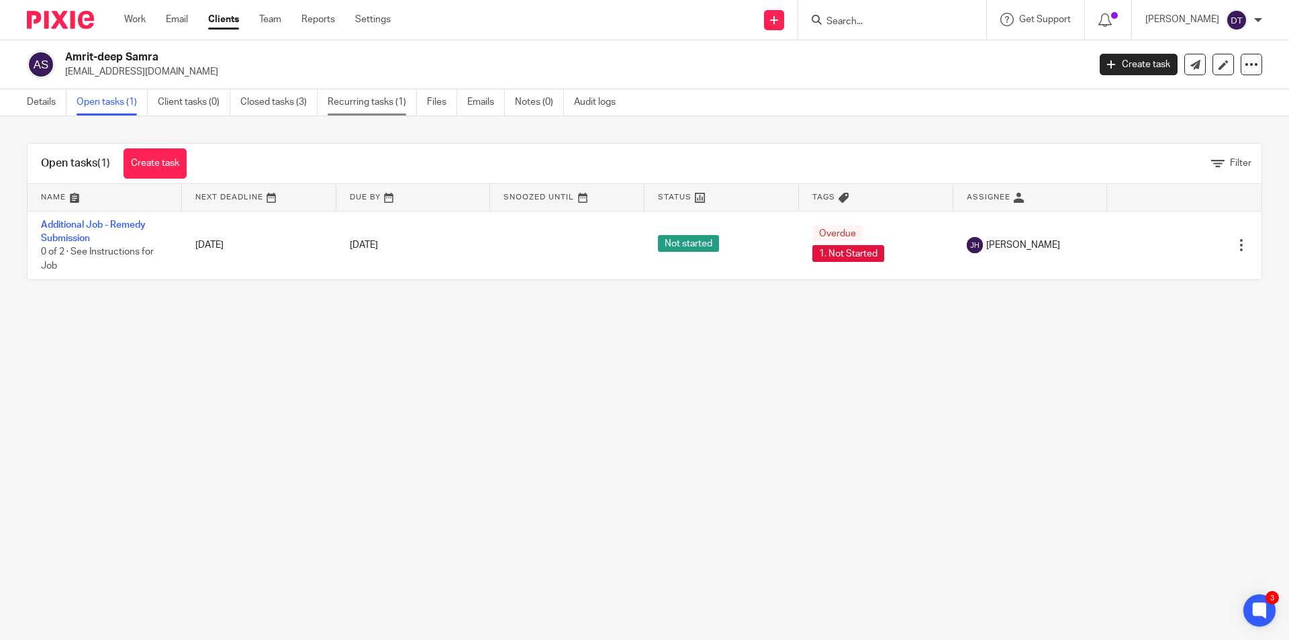
click at [352, 89] on link "Recurring tasks (1)" at bounding box center [372, 102] width 89 height 26
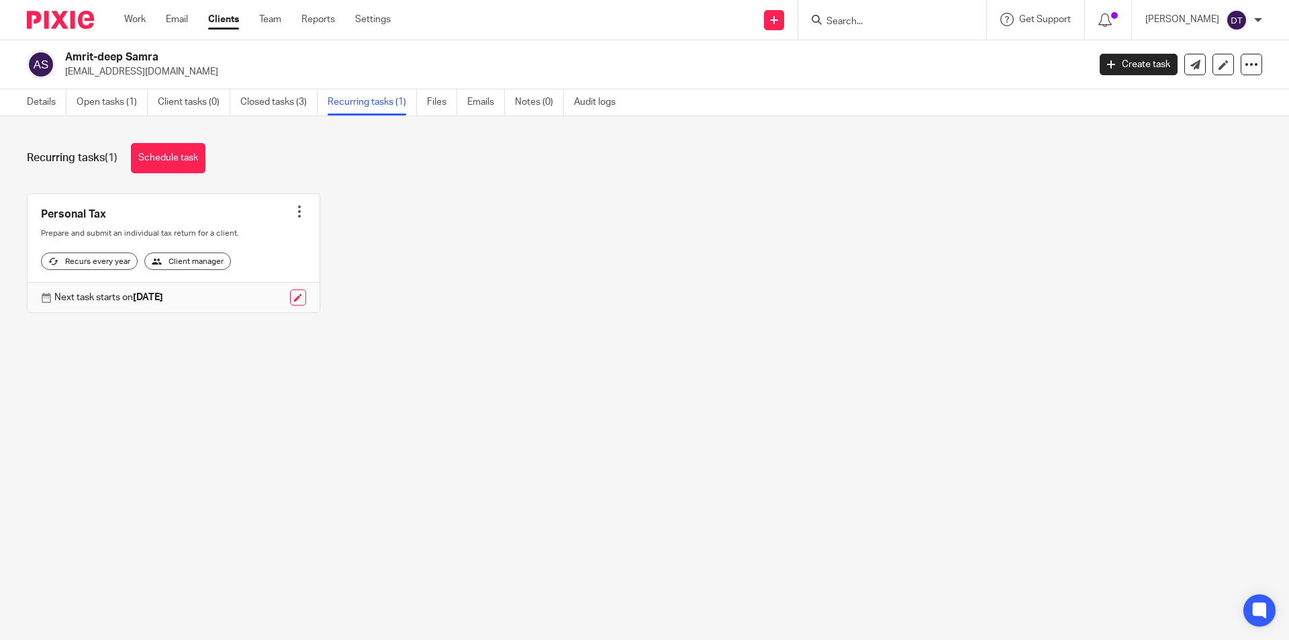
click at [851, 20] on input "Search" at bounding box center [885, 22] width 121 height 12
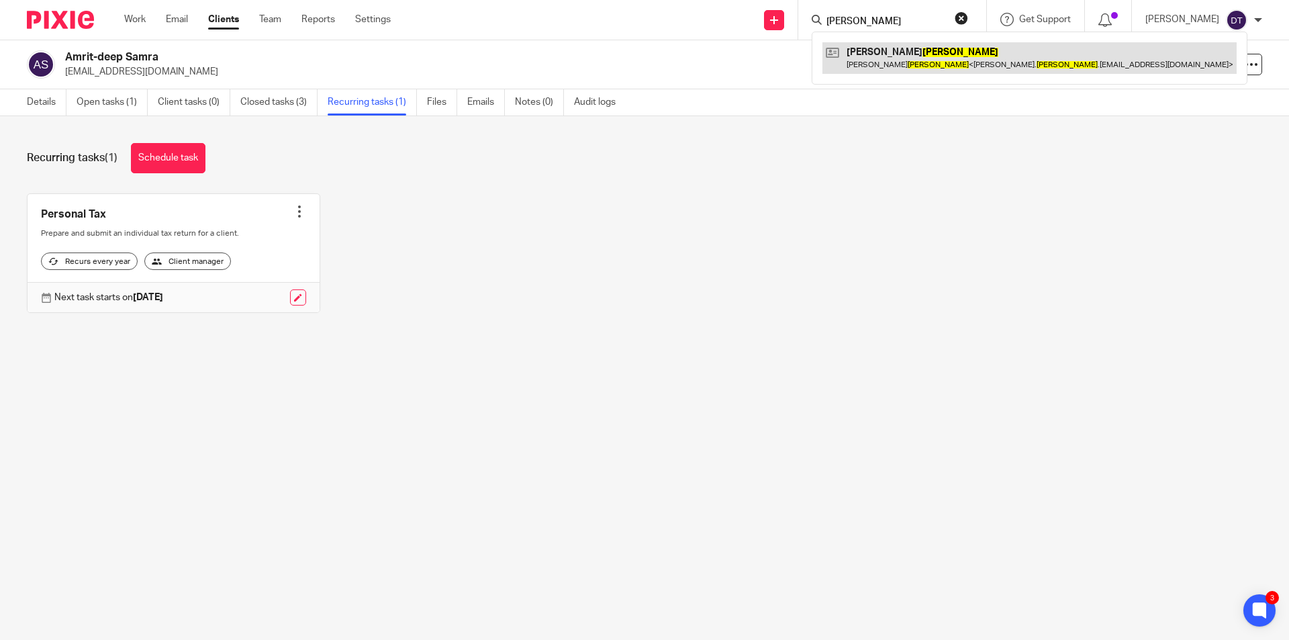
type input "atwal"
click at [882, 58] on link at bounding box center [1030, 57] width 414 height 31
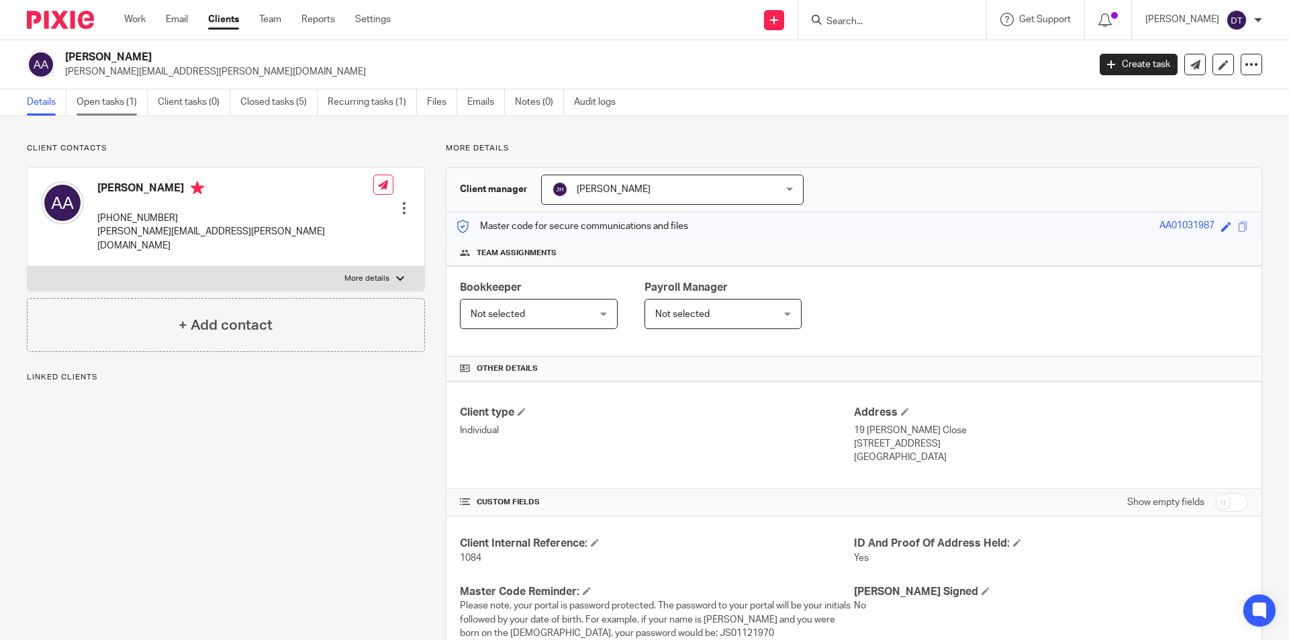
click at [100, 100] on link "Open tasks (1)" at bounding box center [112, 102] width 71 height 26
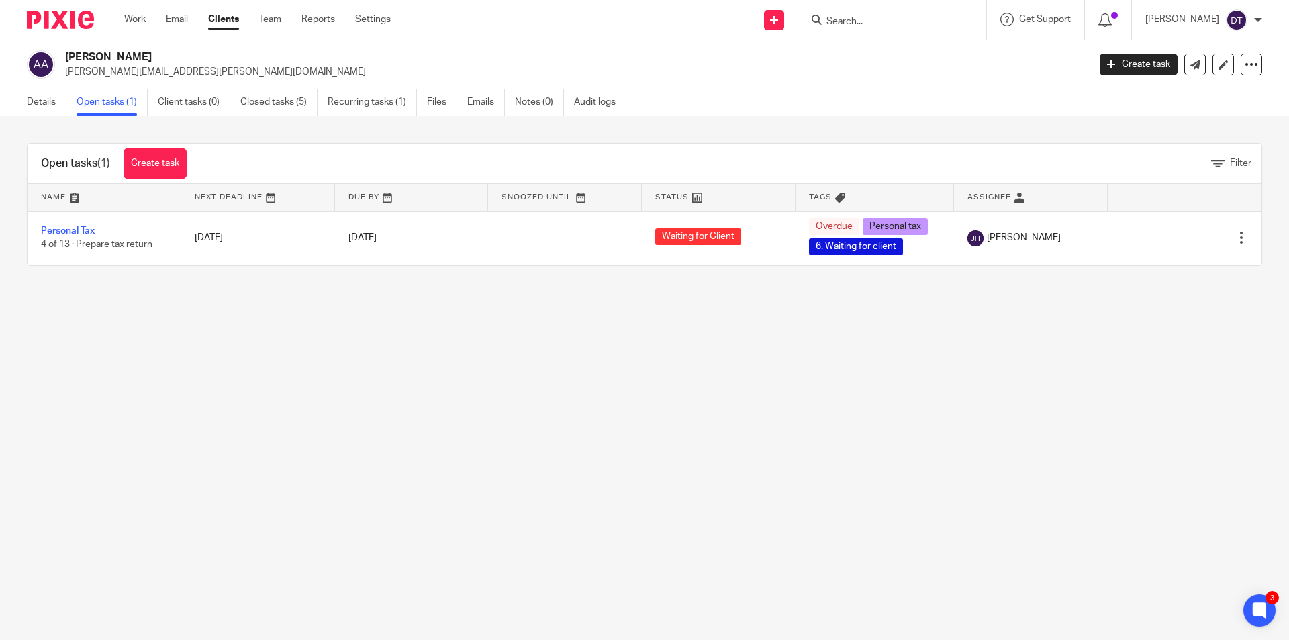
click at [878, 12] on form at bounding box center [896, 19] width 143 height 17
click at [878, 19] on input "Search" at bounding box center [885, 22] width 121 height 12
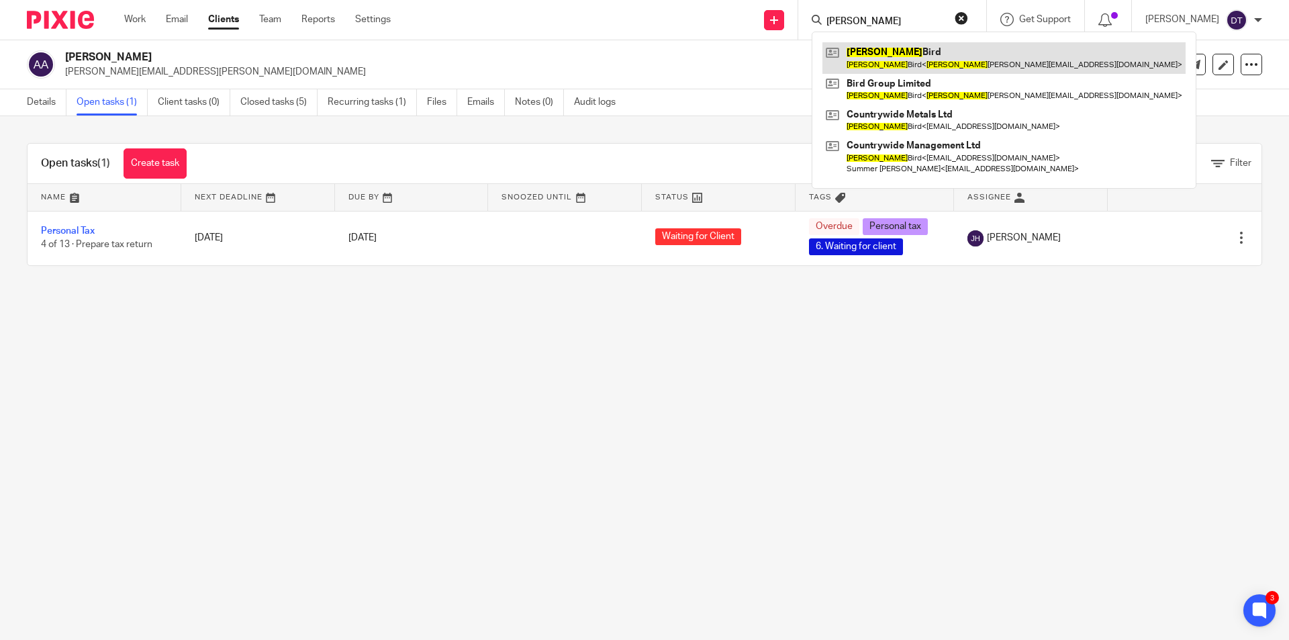
type input "amy"
click at [872, 54] on link at bounding box center [1004, 57] width 363 height 31
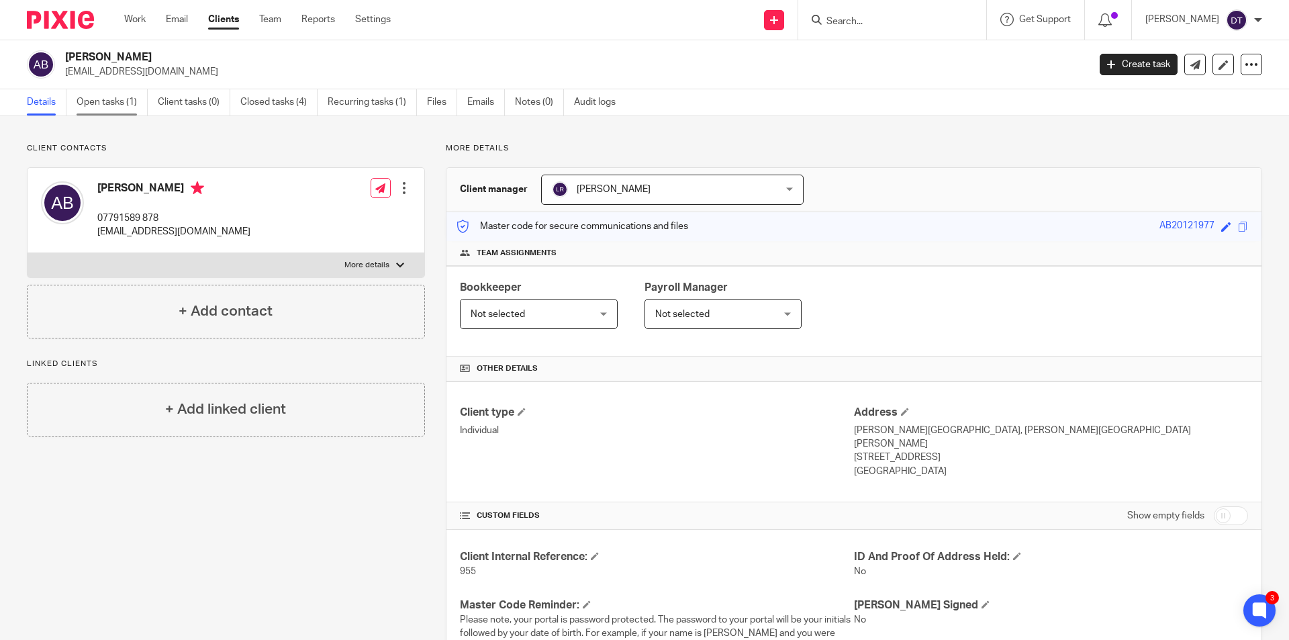
click at [124, 99] on link "Open tasks (1)" at bounding box center [112, 102] width 71 height 26
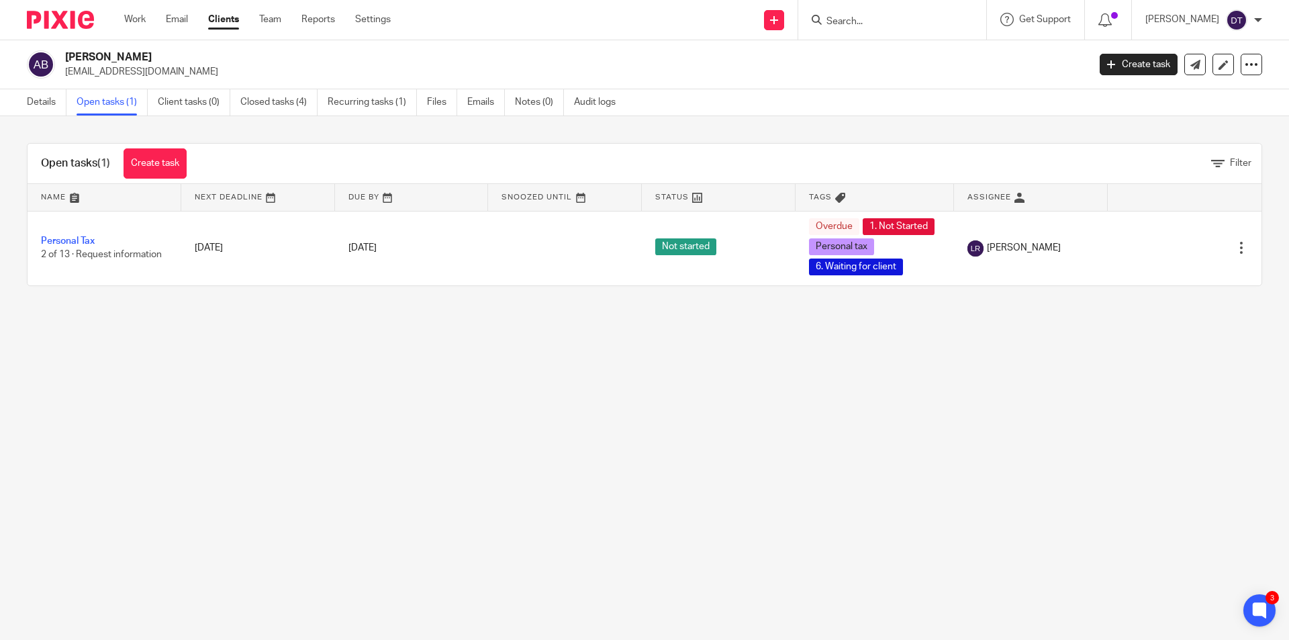
click at [881, 18] on input "Search" at bounding box center [885, 22] width 121 height 12
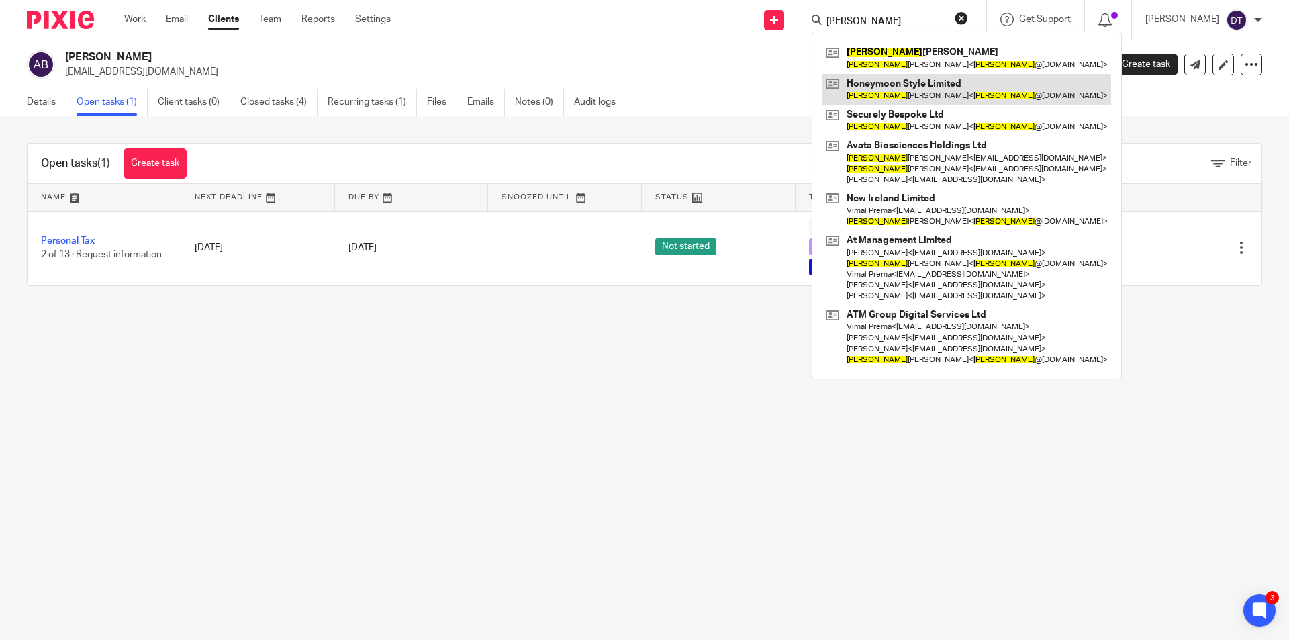
type input "[PERSON_NAME]"
click at [907, 79] on link at bounding box center [967, 89] width 289 height 31
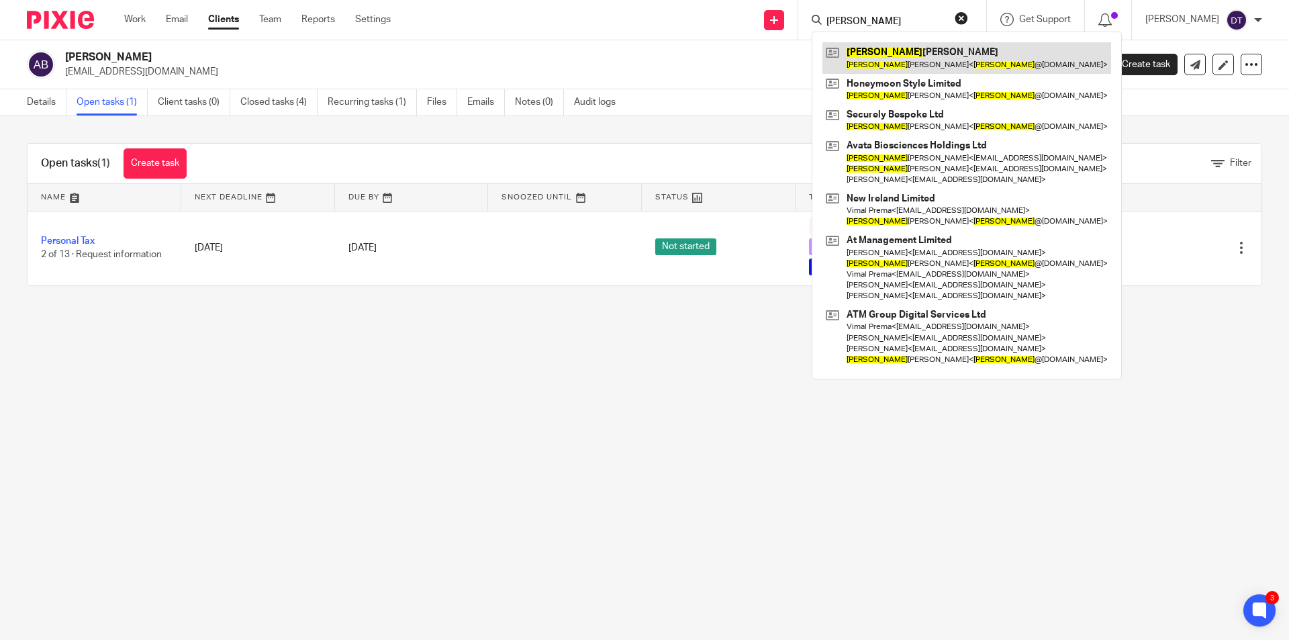
click at [911, 58] on link at bounding box center [967, 57] width 289 height 31
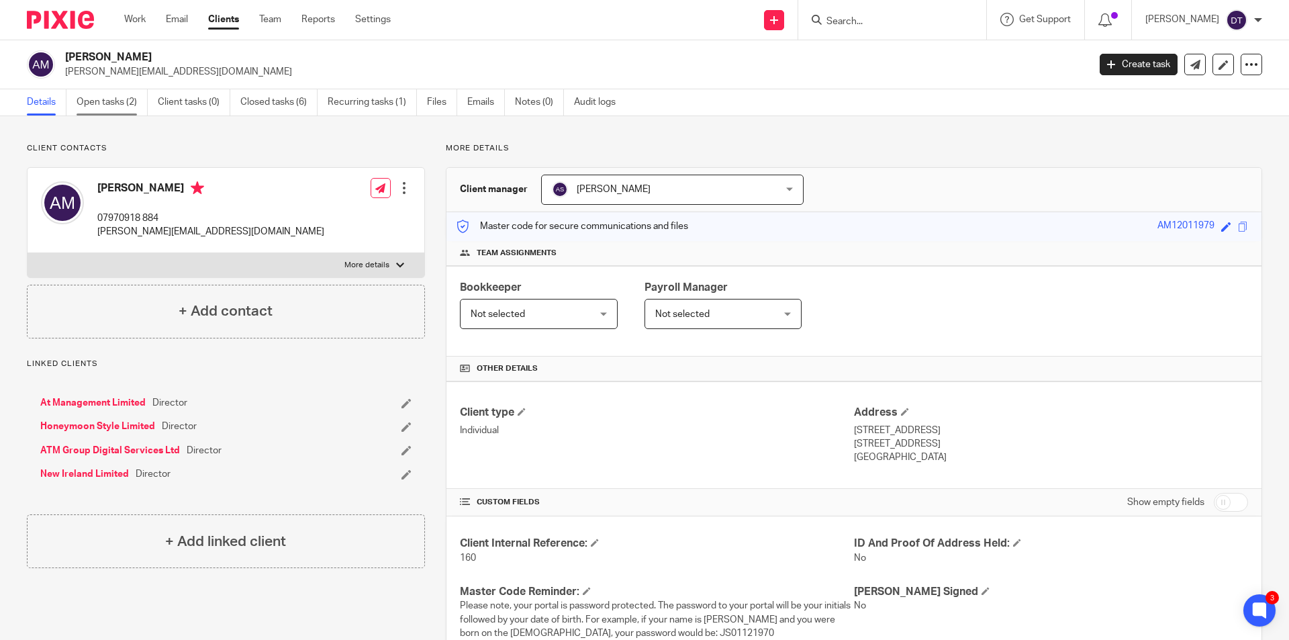
click at [123, 103] on link "Open tasks (2)" at bounding box center [112, 102] width 71 height 26
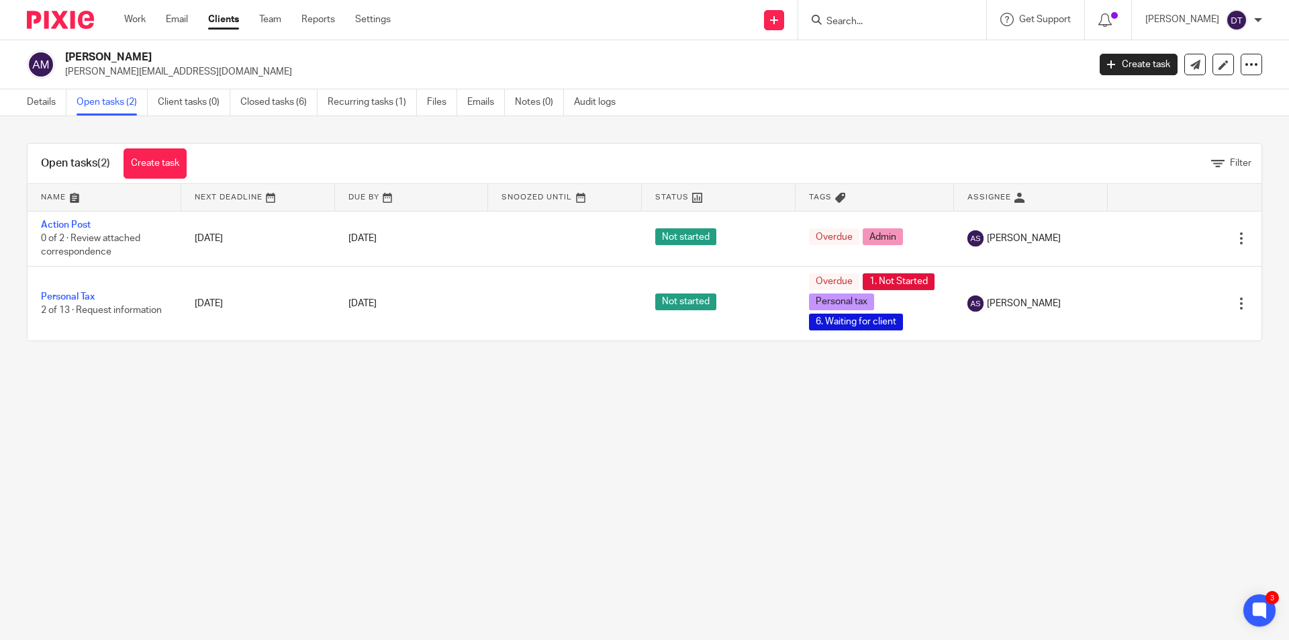
click at [845, 19] on input "Search" at bounding box center [885, 22] width 121 height 12
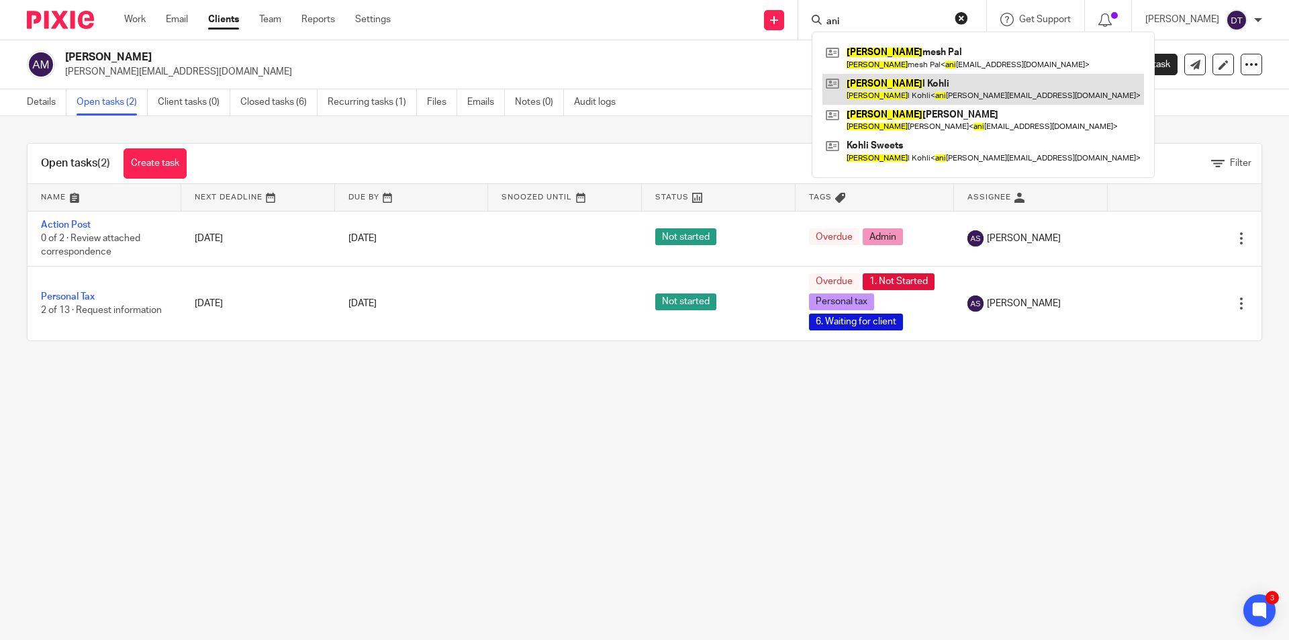
type input "ani"
click at [906, 97] on link at bounding box center [984, 89] width 322 height 31
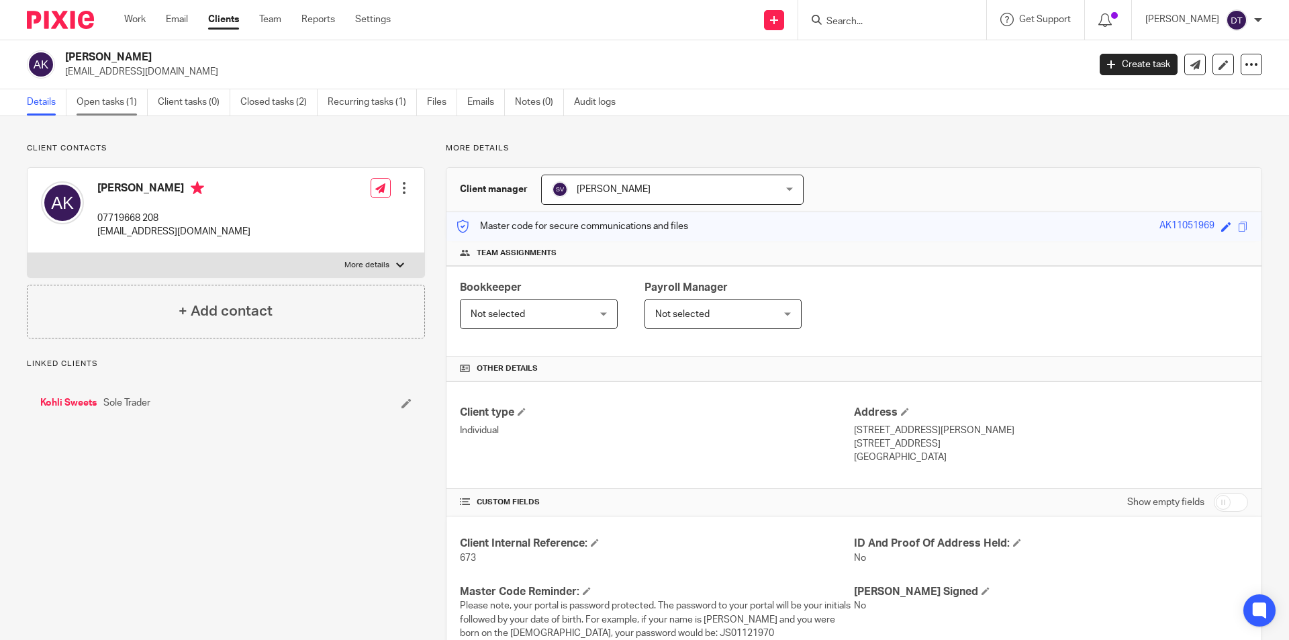
click at [124, 105] on link "Open tasks (1)" at bounding box center [112, 102] width 71 height 26
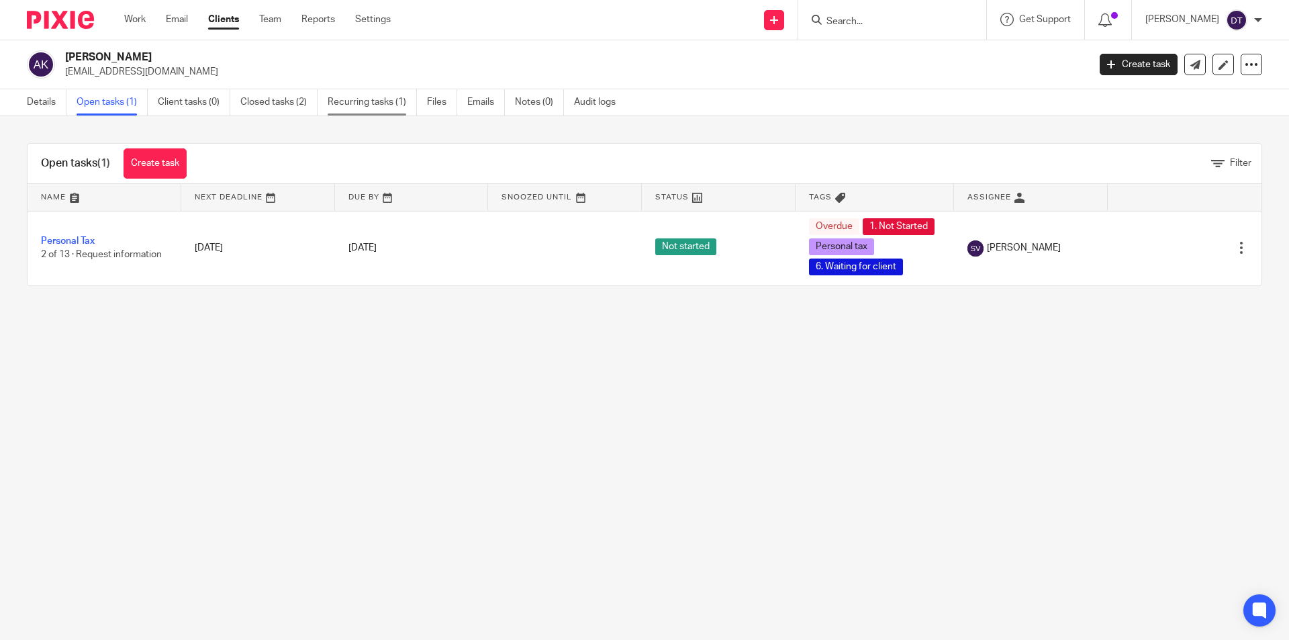
click at [389, 98] on link "Recurring tasks (1)" at bounding box center [372, 102] width 89 height 26
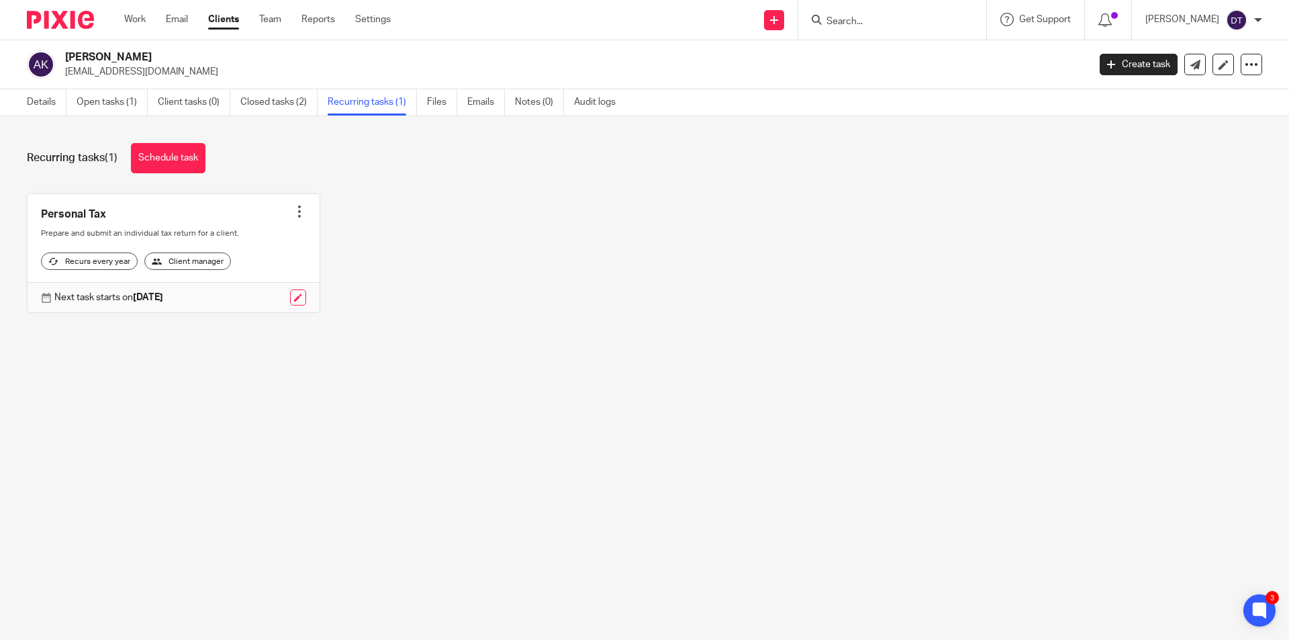
click at [831, 20] on input "Search" at bounding box center [885, 22] width 121 height 12
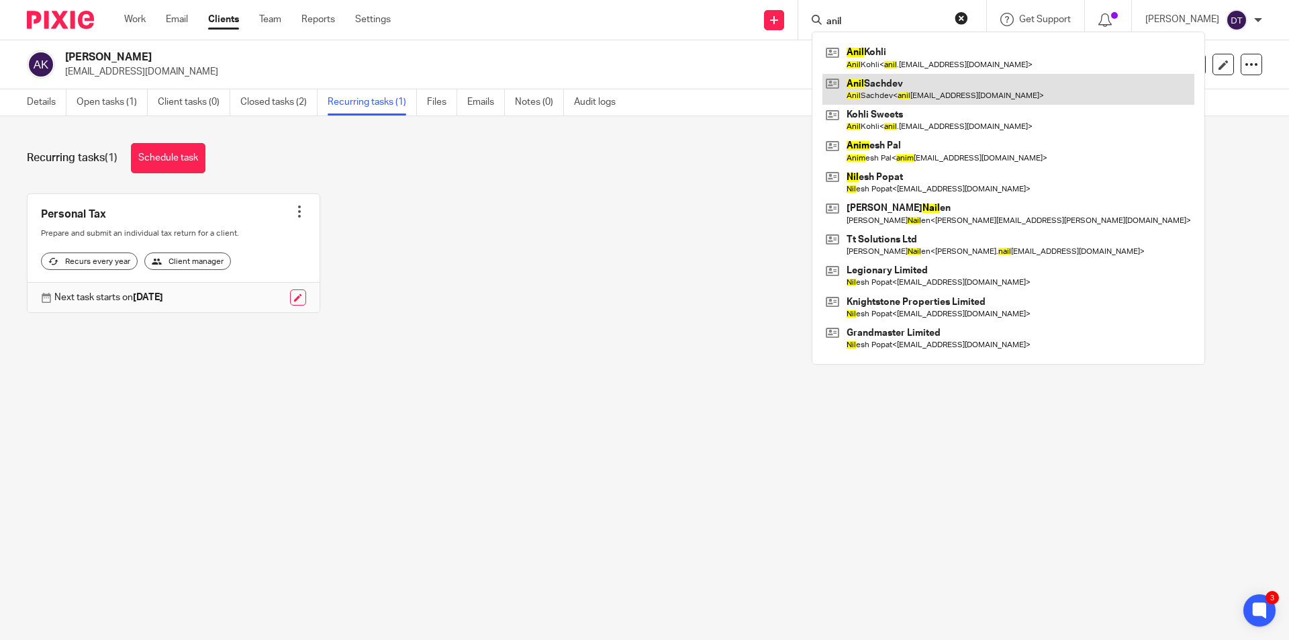
type input "anil"
click at [897, 85] on link at bounding box center [1009, 89] width 372 height 31
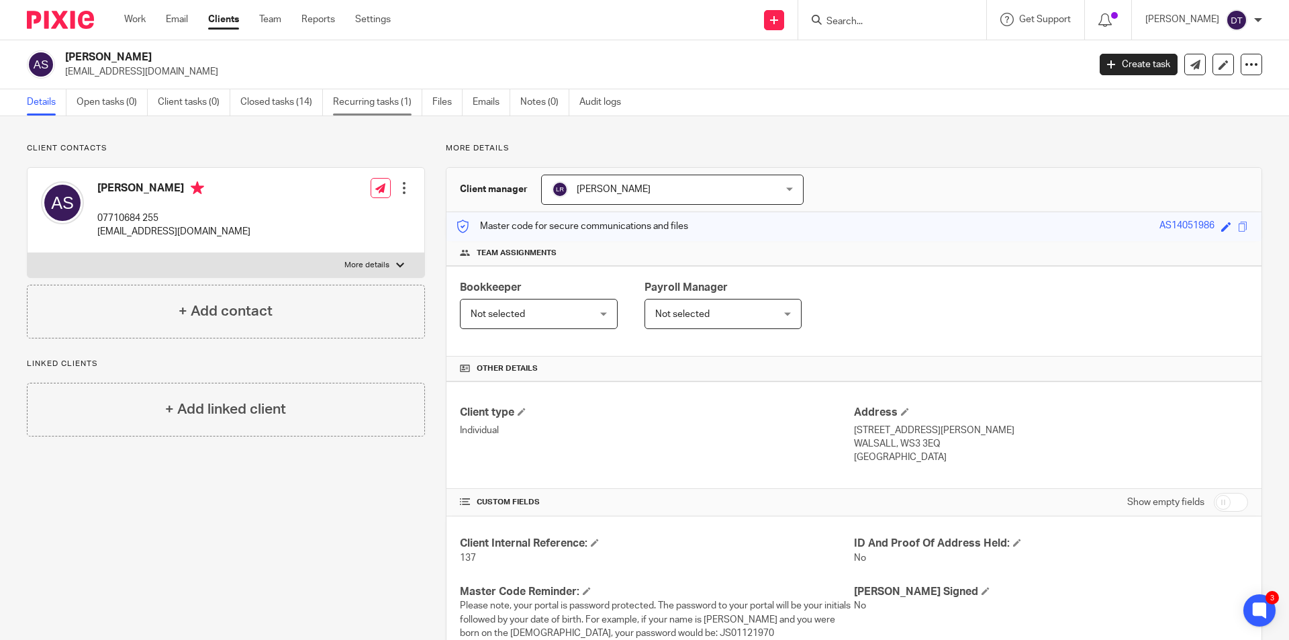
click at [389, 99] on link "Recurring tasks (1)" at bounding box center [377, 102] width 89 height 26
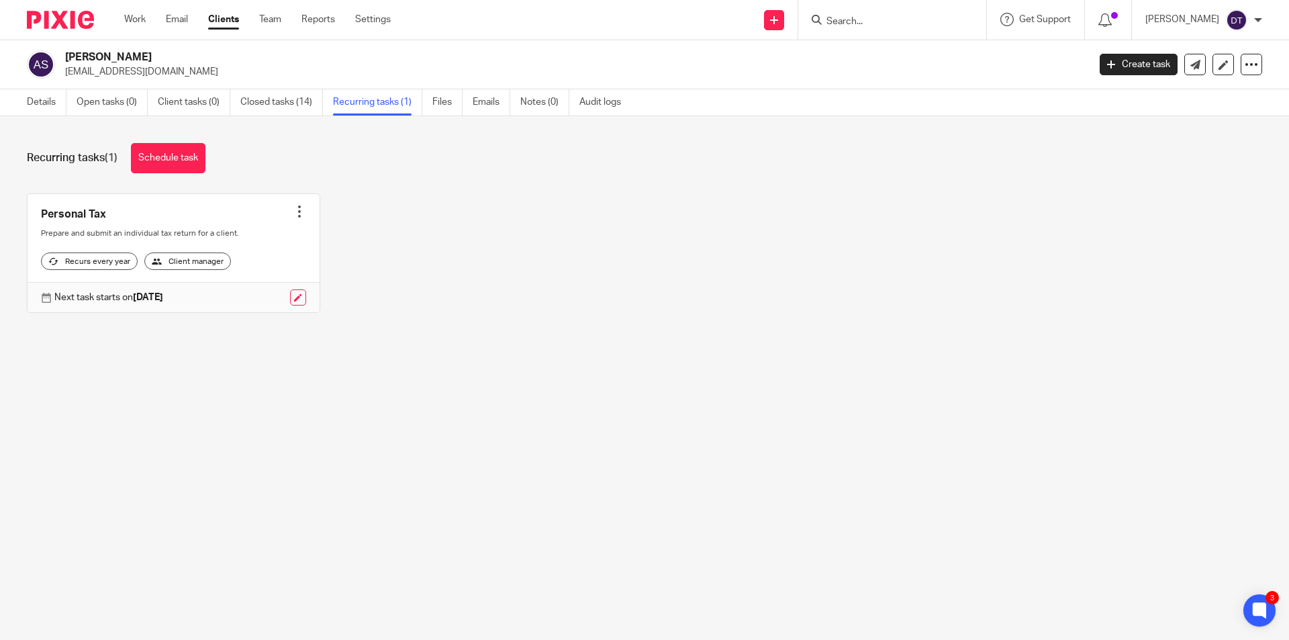
click at [873, 15] on form at bounding box center [896, 19] width 143 height 17
click at [868, 19] on input "Search" at bounding box center [885, 22] width 121 height 12
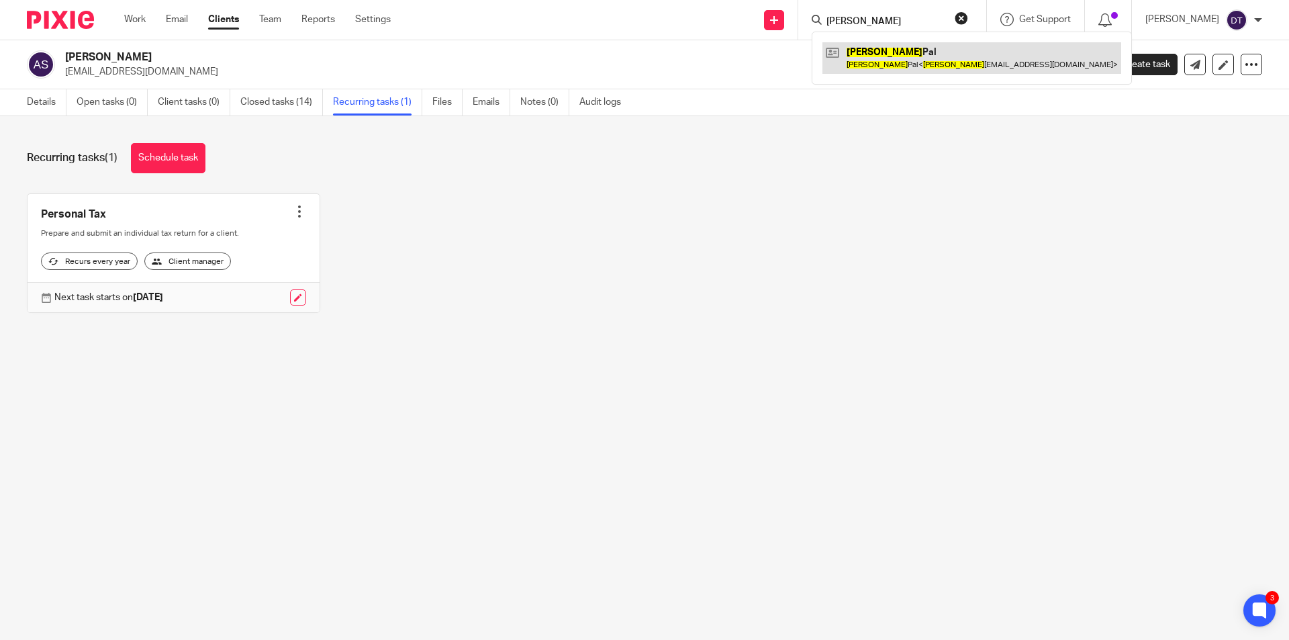
type input "animesh"
click at [891, 62] on link at bounding box center [972, 57] width 299 height 31
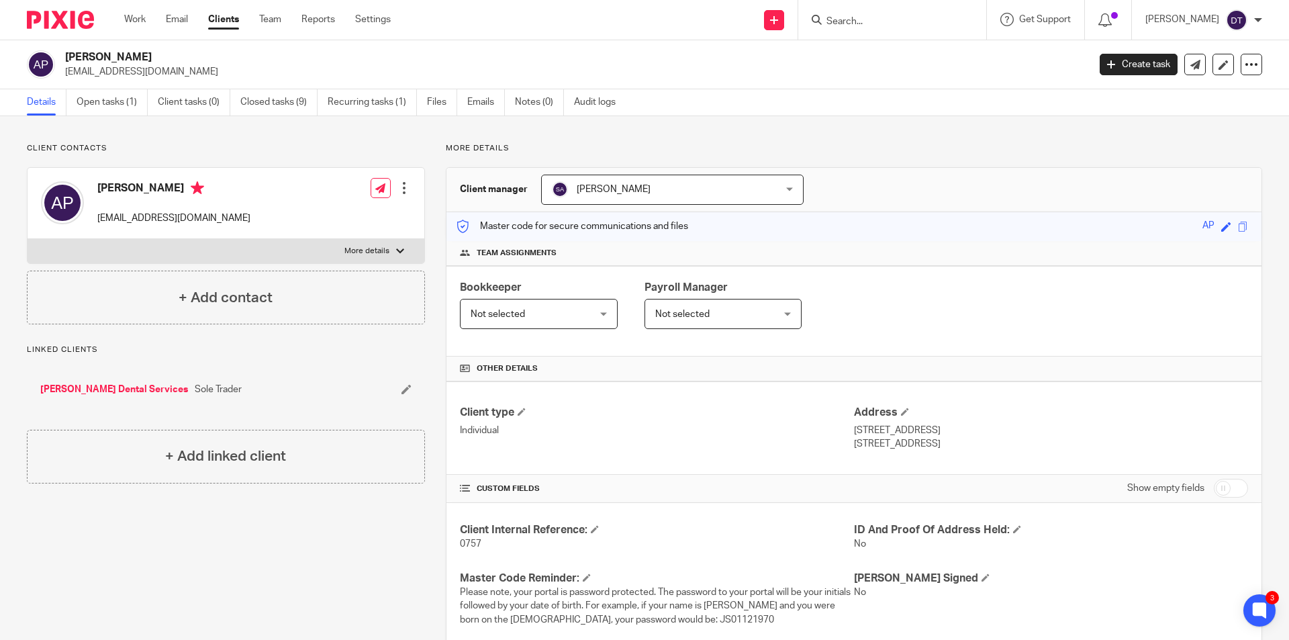
click at [729, 185] on span "[PERSON_NAME]" at bounding box center [652, 189] width 201 height 28
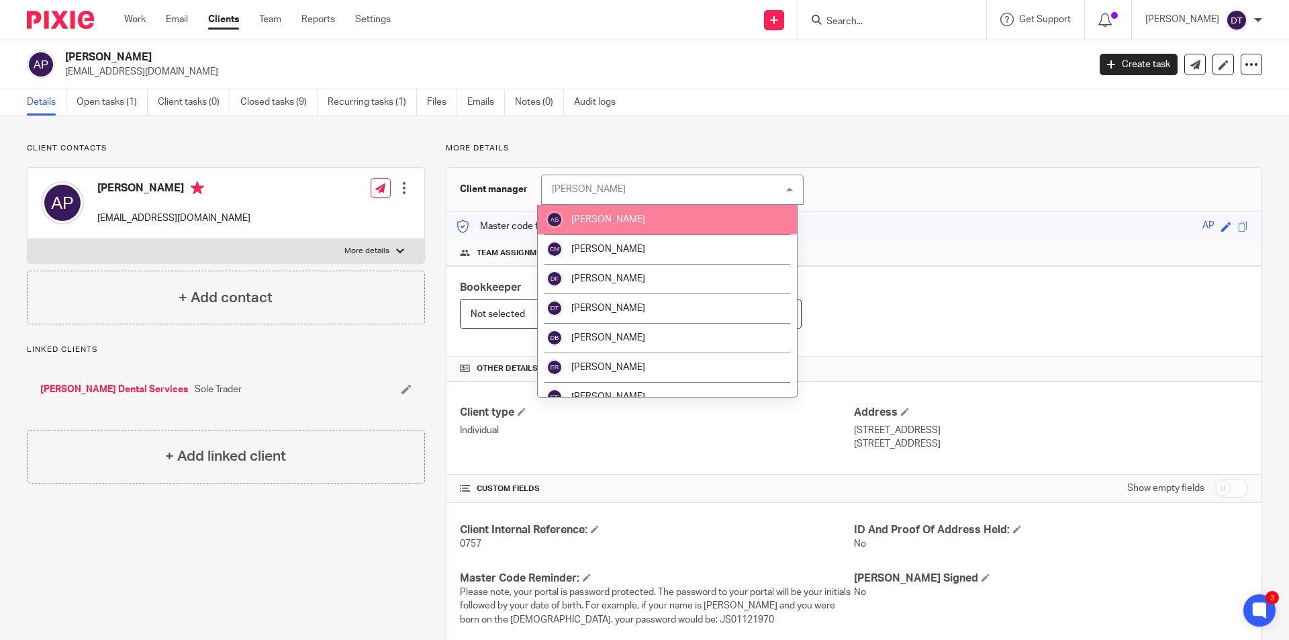
click at [682, 225] on li "[PERSON_NAME]" at bounding box center [667, 220] width 259 height 30
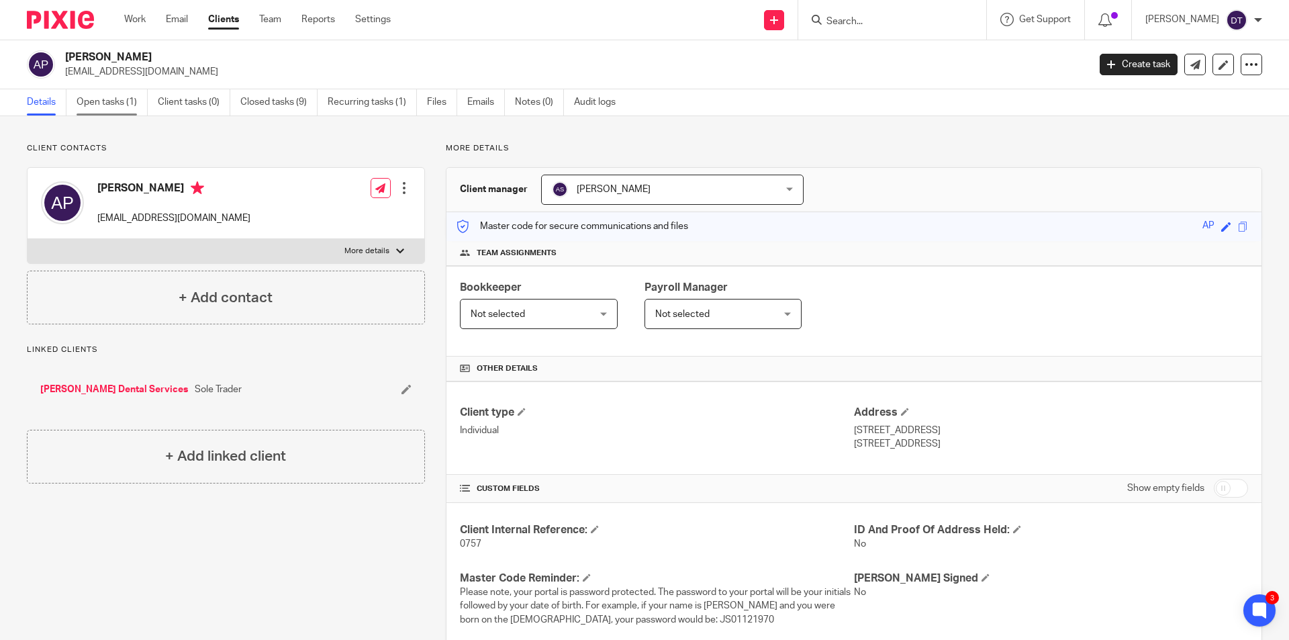
click at [125, 99] on link "Open tasks (1)" at bounding box center [112, 102] width 71 height 26
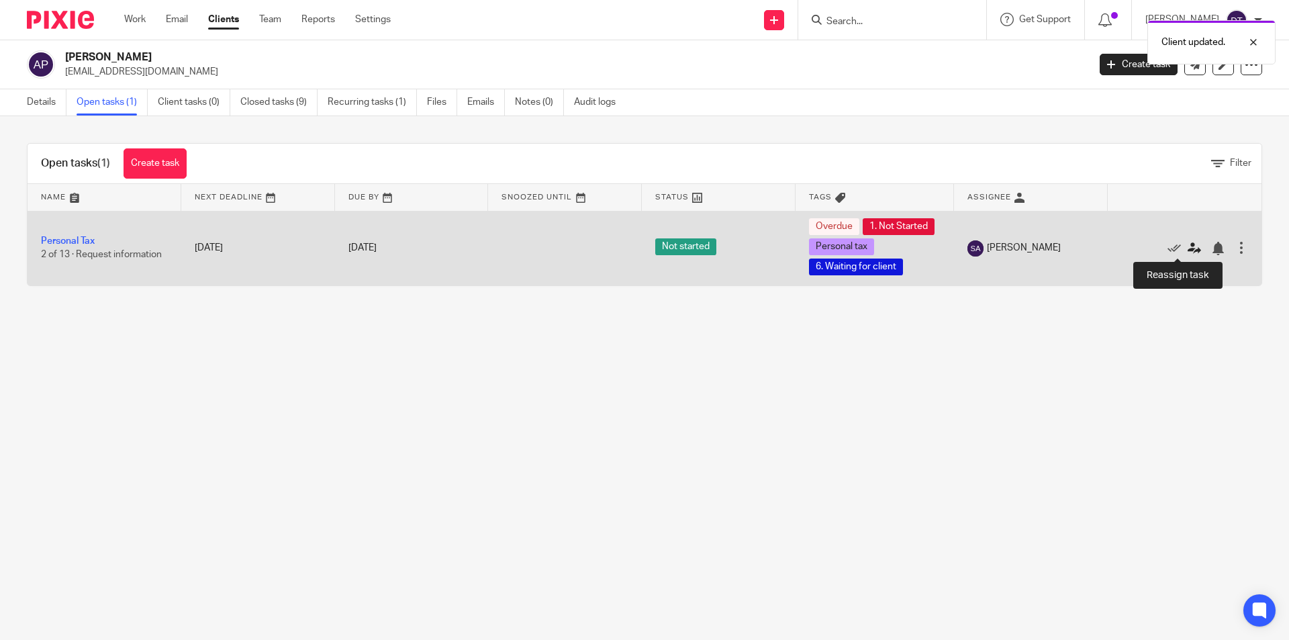
click at [1188, 248] on icon at bounding box center [1194, 248] width 13 height 13
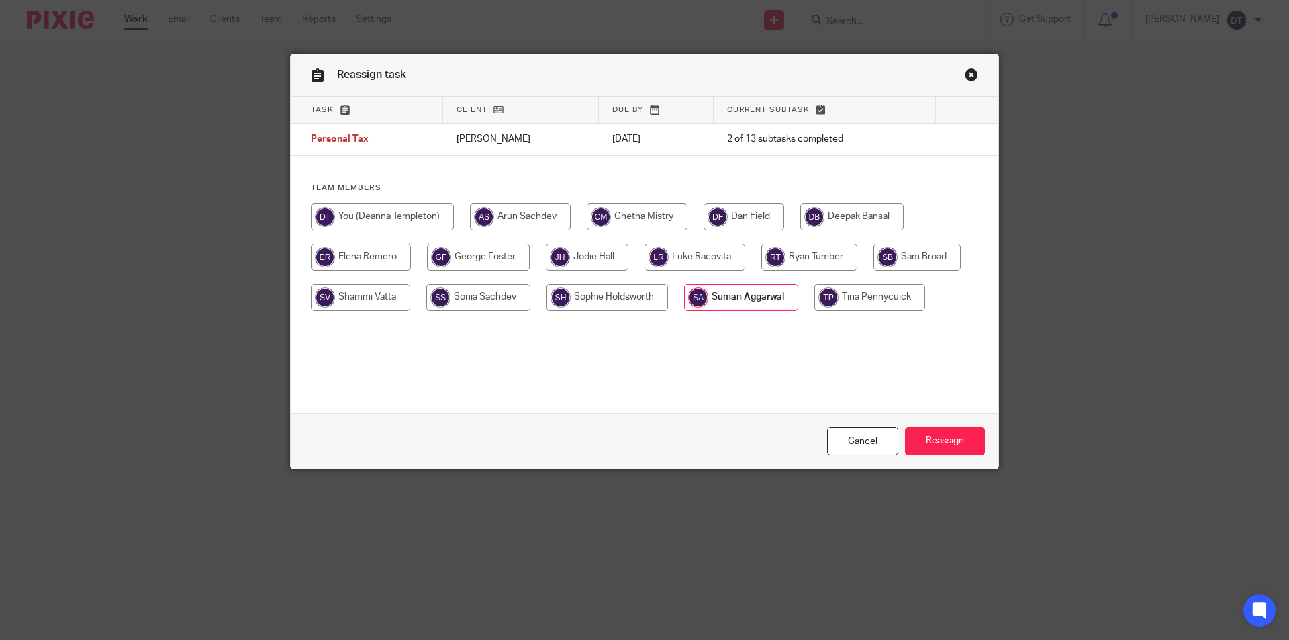
drag, startPoint x: 514, startPoint y: 204, endPoint x: 619, endPoint y: 237, distance: 110.4
click at [516, 203] on input "radio" at bounding box center [520, 216] width 101 height 27
radio input "true"
click at [945, 439] on input "Reassign" at bounding box center [945, 441] width 80 height 29
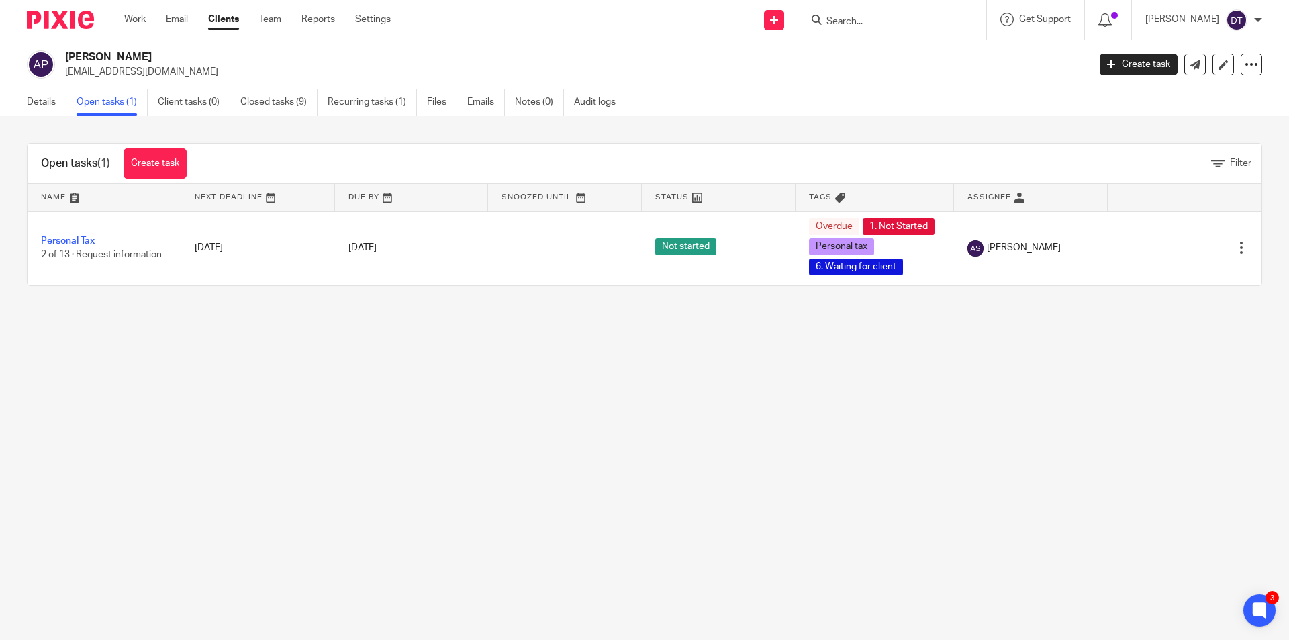
click at [849, 26] on input "Search" at bounding box center [885, 22] width 121 height 12
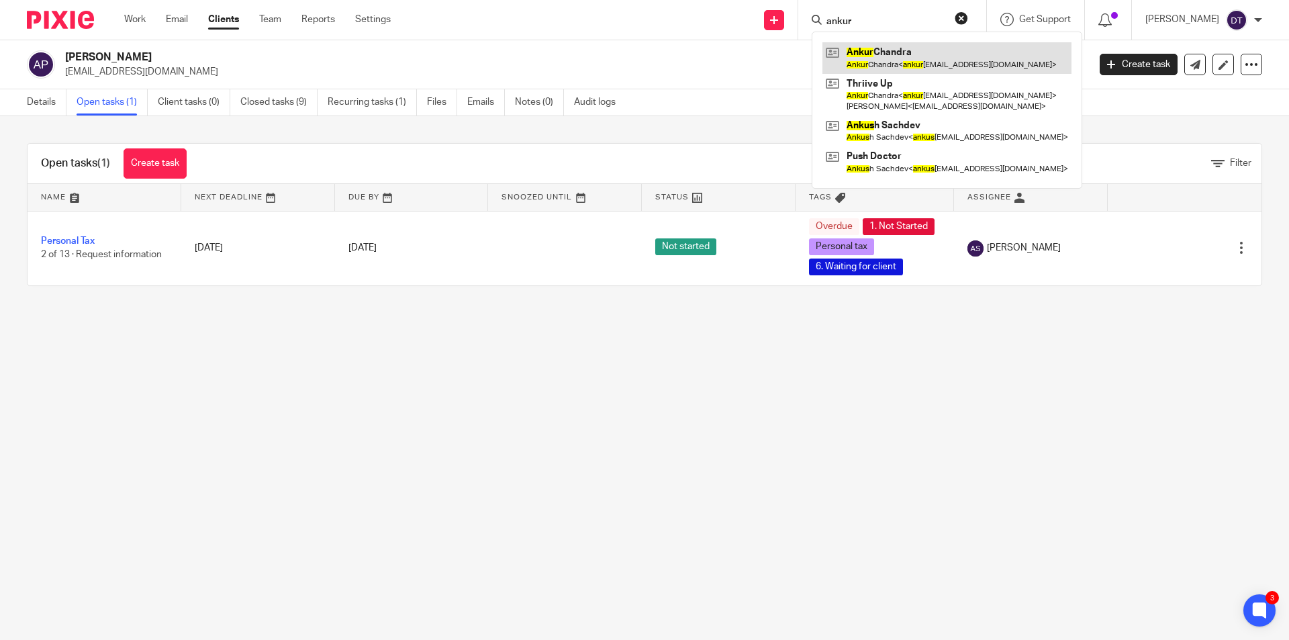
type input "ankur"
click at [877, 52] on link at bounding box center [947, 57] width 249 height 31
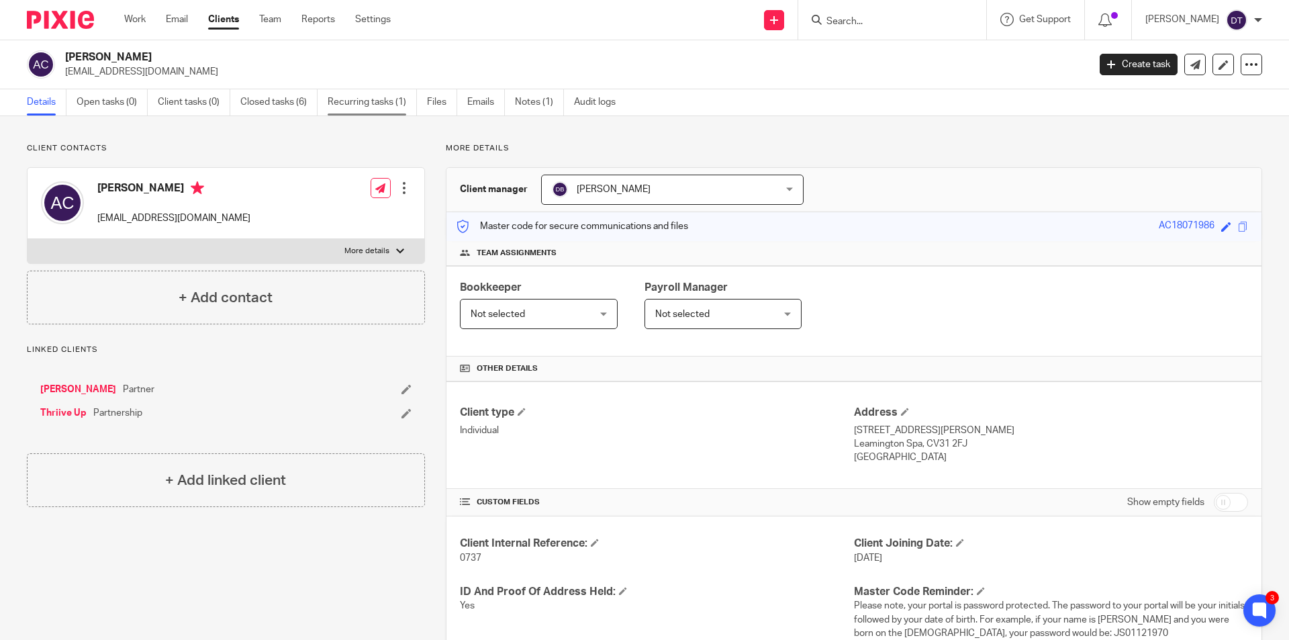
click at [392, 97] on link "Recurring tasks (1)" at bounding box center [372, 102] width 89 height 26
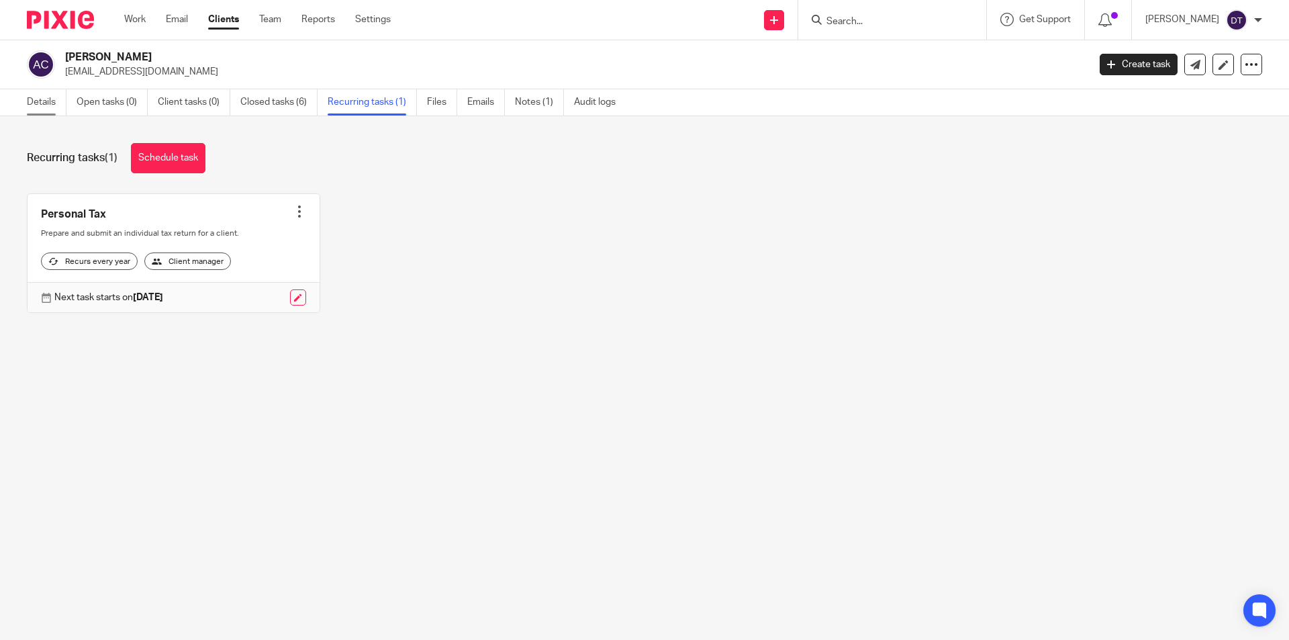
click at [50, 103] on link "Details" at bounding box center [47, 102] width 40 height 26
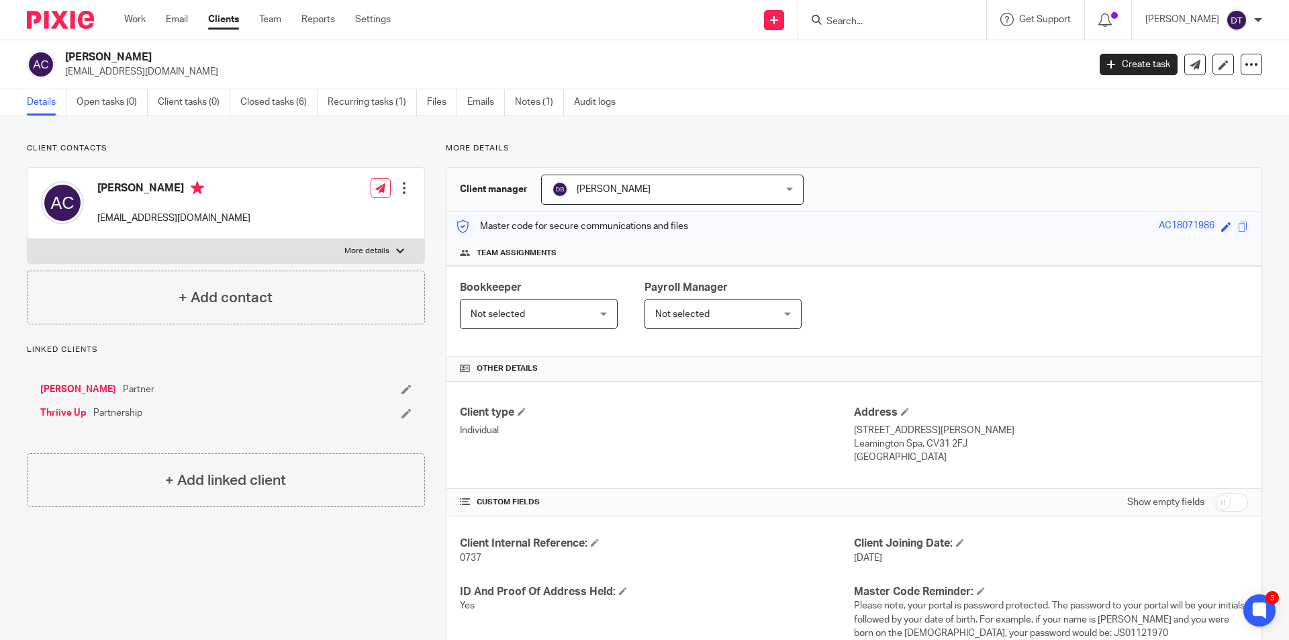
click at [911, 16] on input "Search" at bounding box center [885, 22] width 121 height 12
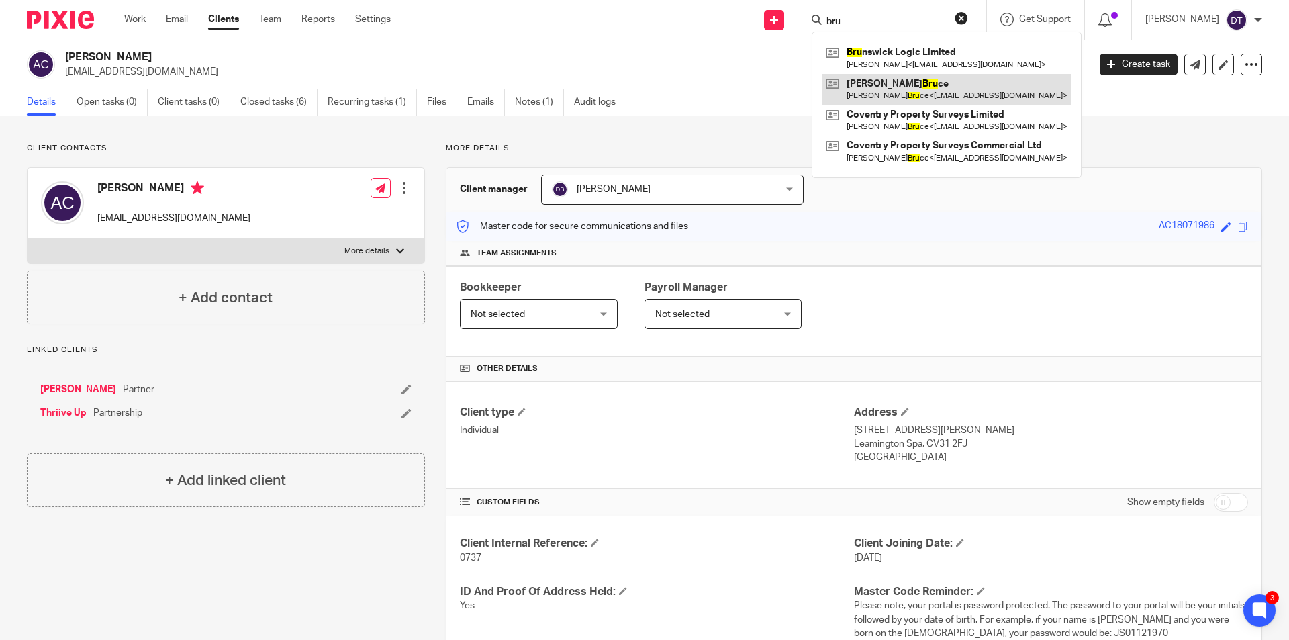
type input "bru"
click at [940, 75] on link at bounding box center [947, 89] width 248 height 31
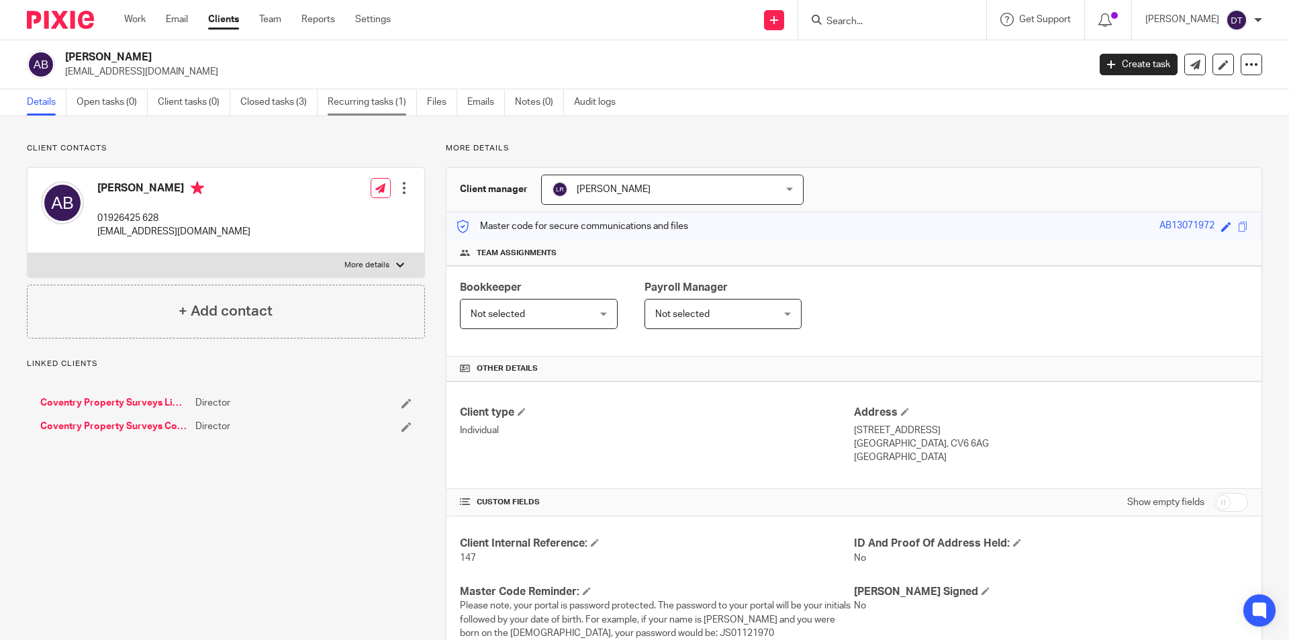
drag, startPoint x: 373, startPoint y: 104, endPoint x: 361, endPoint y: 105, distance: 12.8
click at [373, 104] on link "Recurring tasks (1)" at bounding box center [372, 102] width 89 height 26
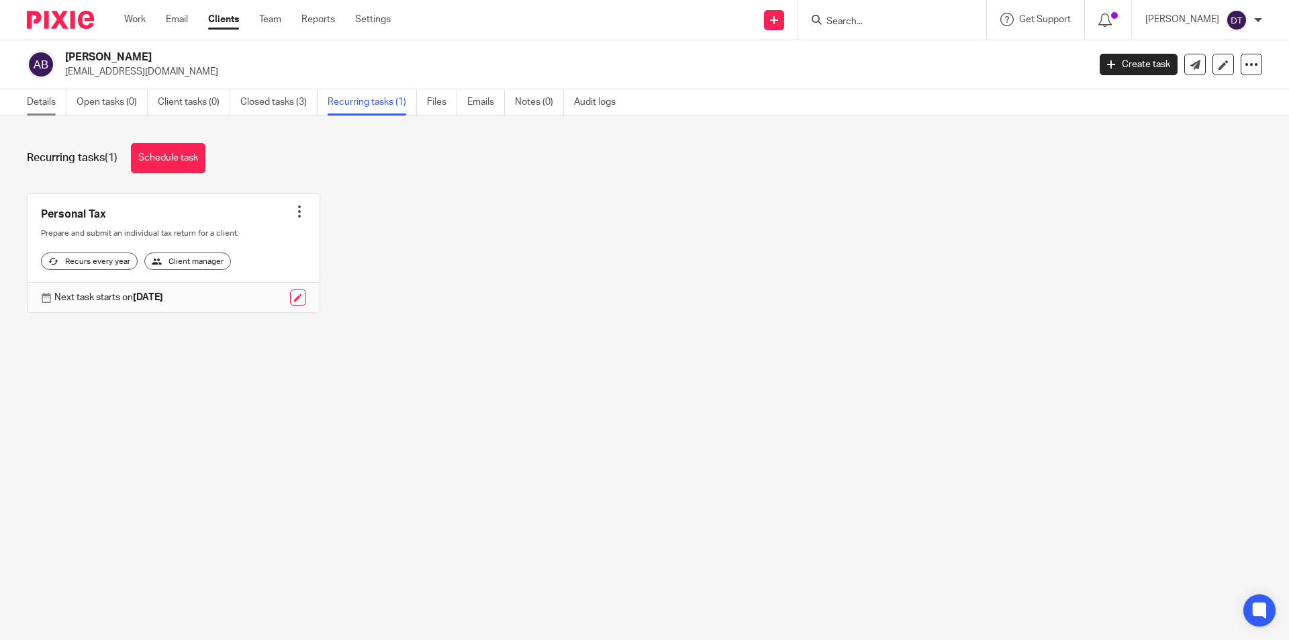
click at [48, 100] on link "Details" at bounding box center [47, 102] width 40 height 26
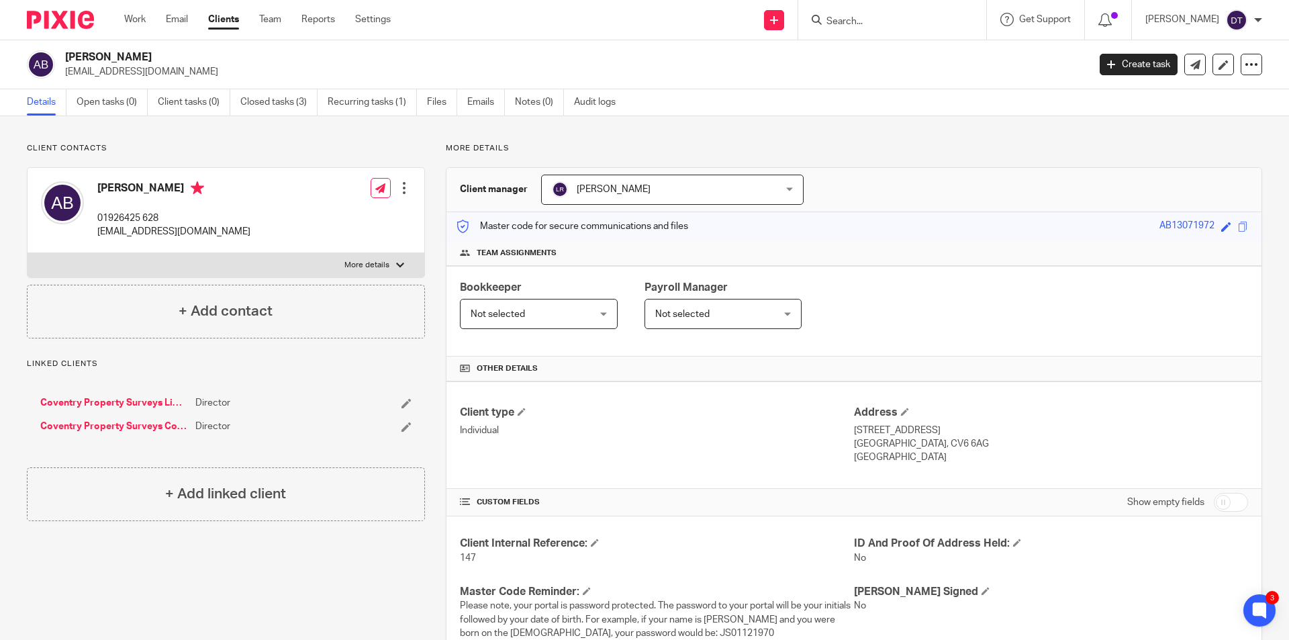
drag, startPoint x: 880, startPoint y: 29, endPoint x: 873, endPoint y: 16, distance: 14.4
click at [880, 29] on div at bounding box center [892, 20] width 188 height 40
click at [870, 22] on input "Search" at bounding box center [885, 22] width 121 height 12
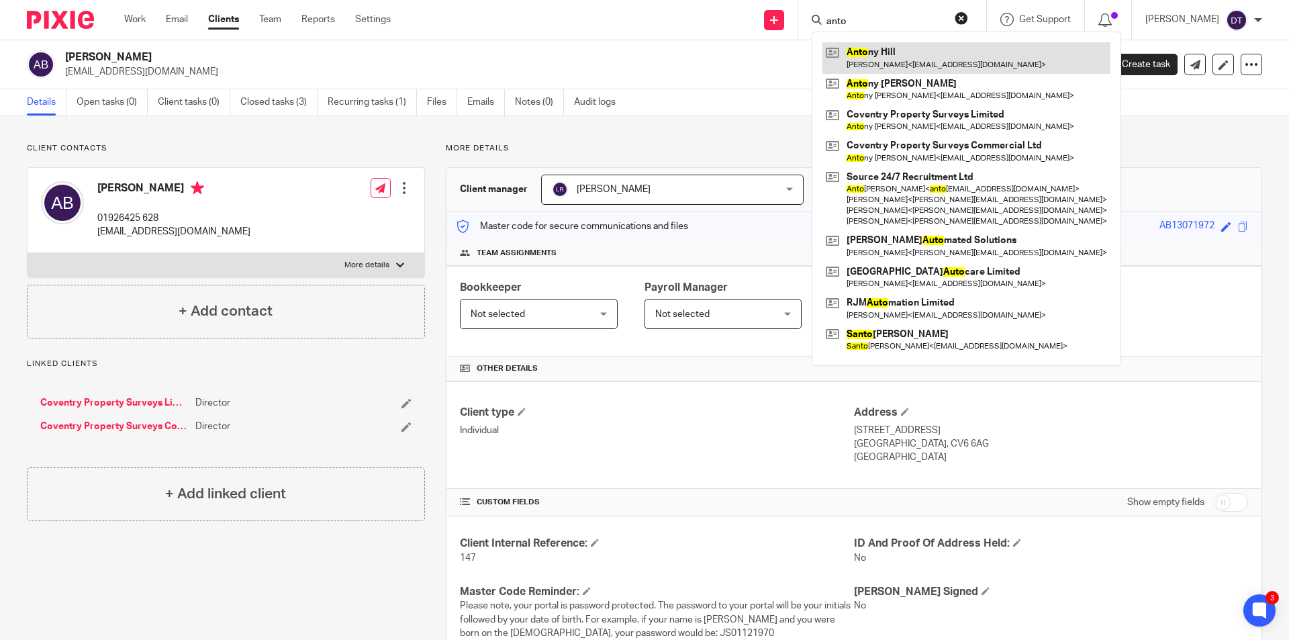
type input "anto"
click at [880, 61] on link at bounding box center [967, 57] width 288 height 31
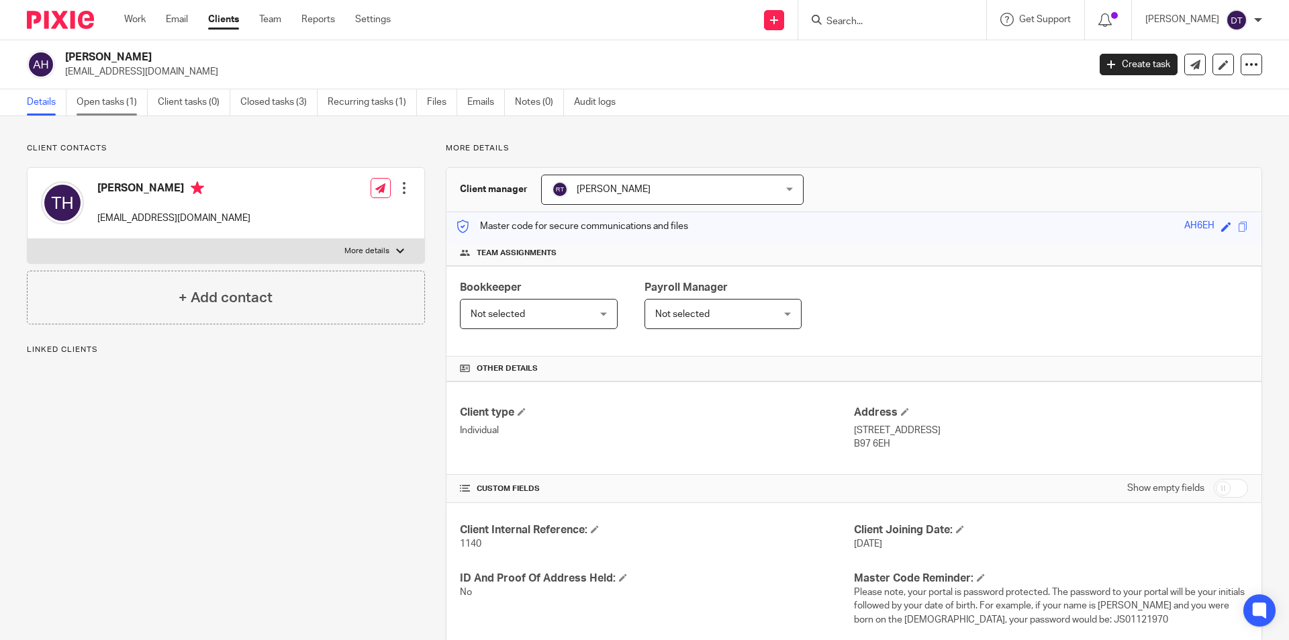
click at [116, 102] on link "Open tasks (1)" at bounding box center [112, 102] width 71 height 26
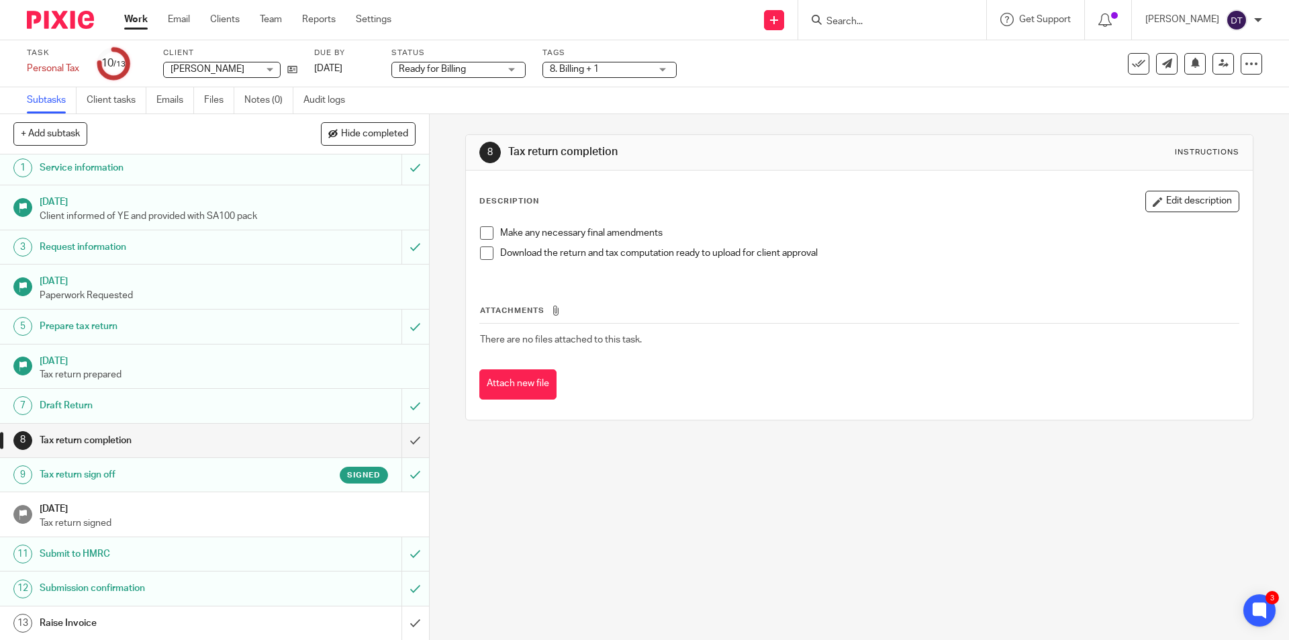
scroll to position [4, 0]
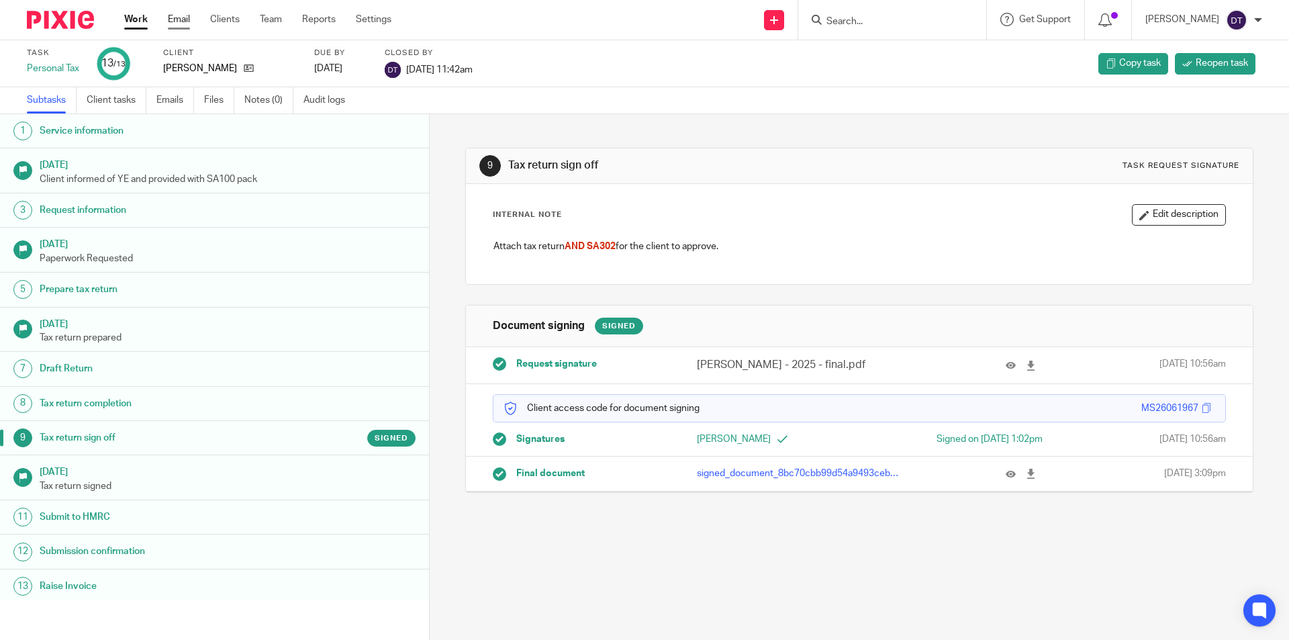
click at [180, 18] on link "Email" at bounding box center [179, 19] width 22 height 13
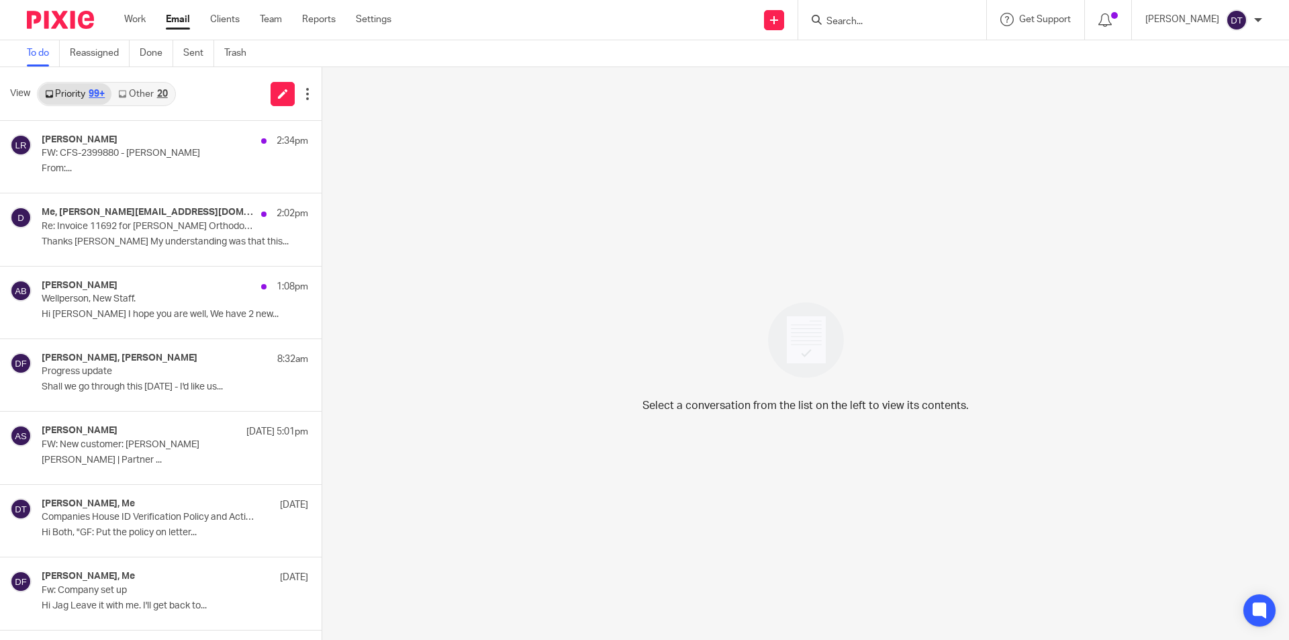
click at [144, 103] on link "Other 20" at bounding box center [142, 93] width 62 height 21
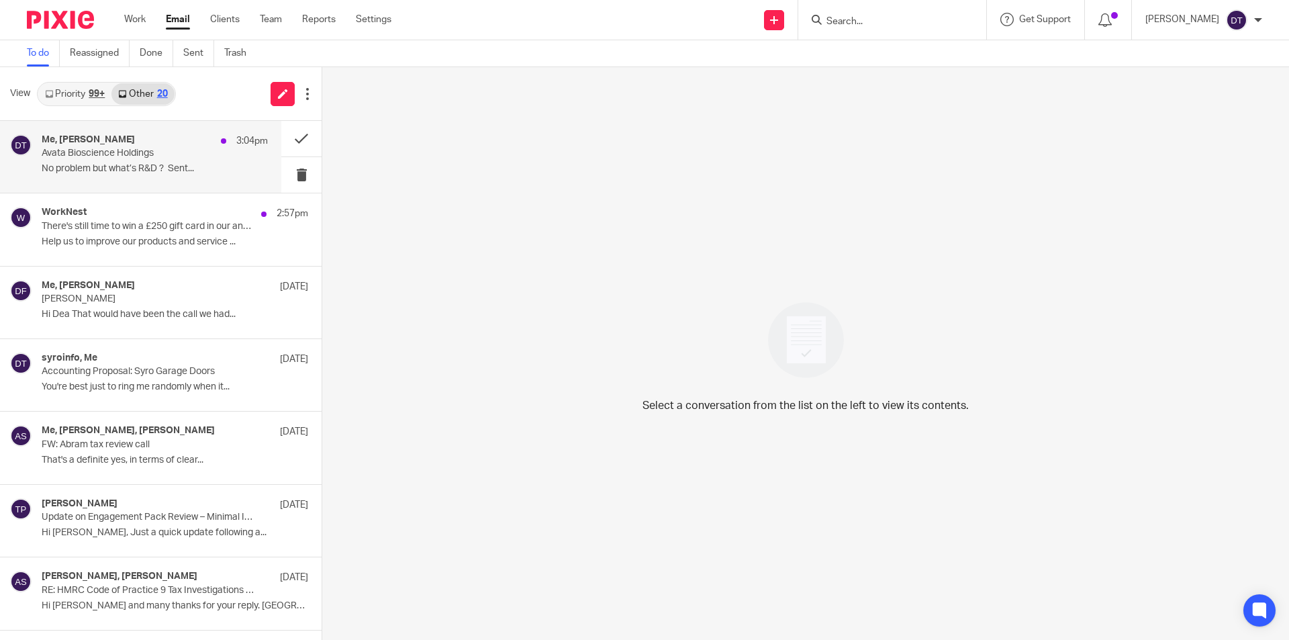
click at [140, 156] on p "Avata Bioscience Holdings" at bounding box center [132, 153] width 181 height 11
click at [98, 99] on link "Priority 99+" at bounding box center [74, 93] width 73 height 21
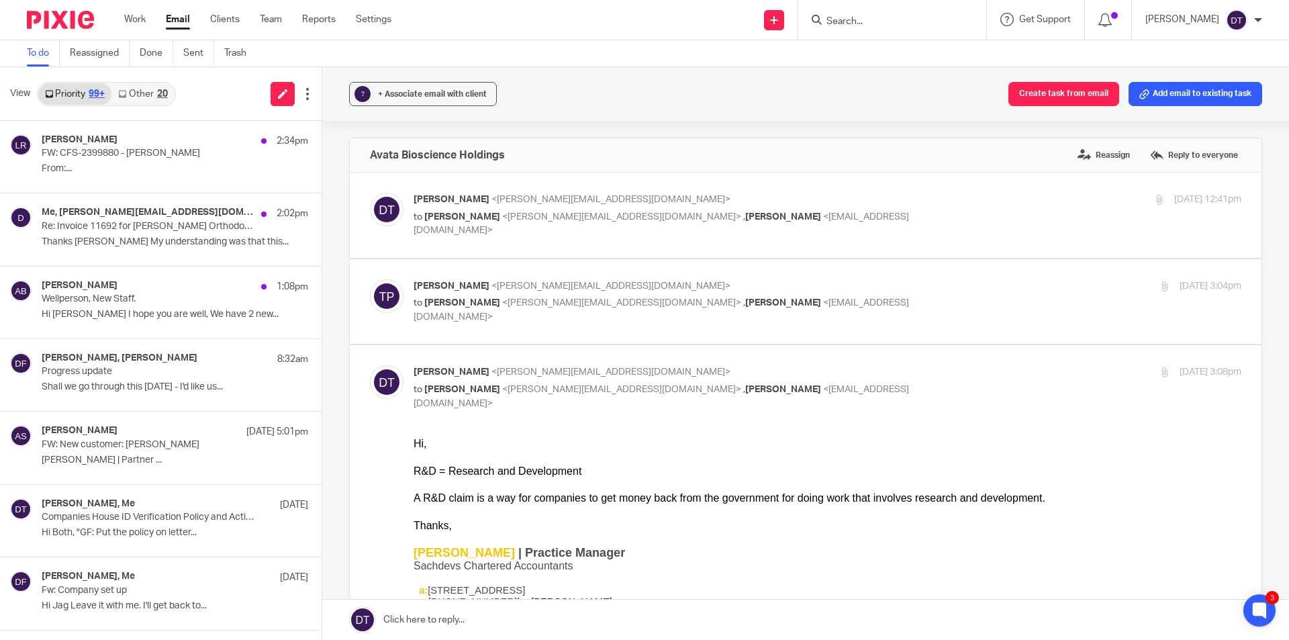
click at [128, 93] on link "Other 20" at bounding box center [142, 93] width 62 height 21
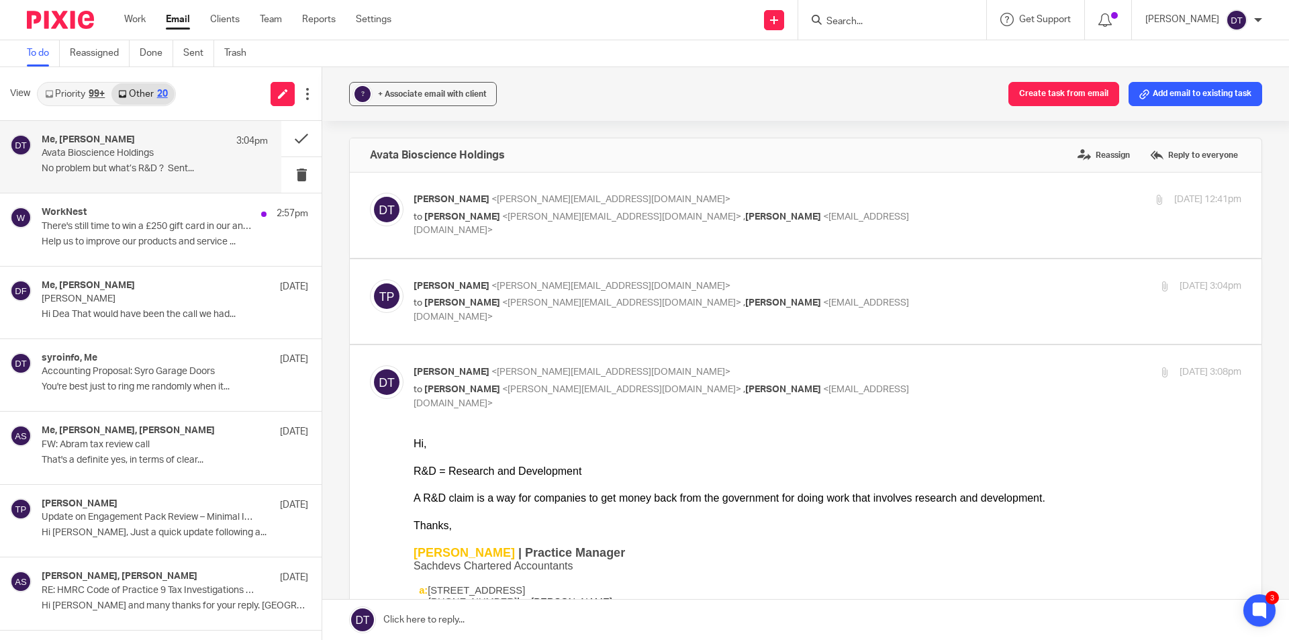
click at [147, 158] on p "Avata Bioscience Holdings" at bounding box center [132, 153] width 181 height 11
click at [281, 138] on button at bounding box center [301, 139] width 40 height 36
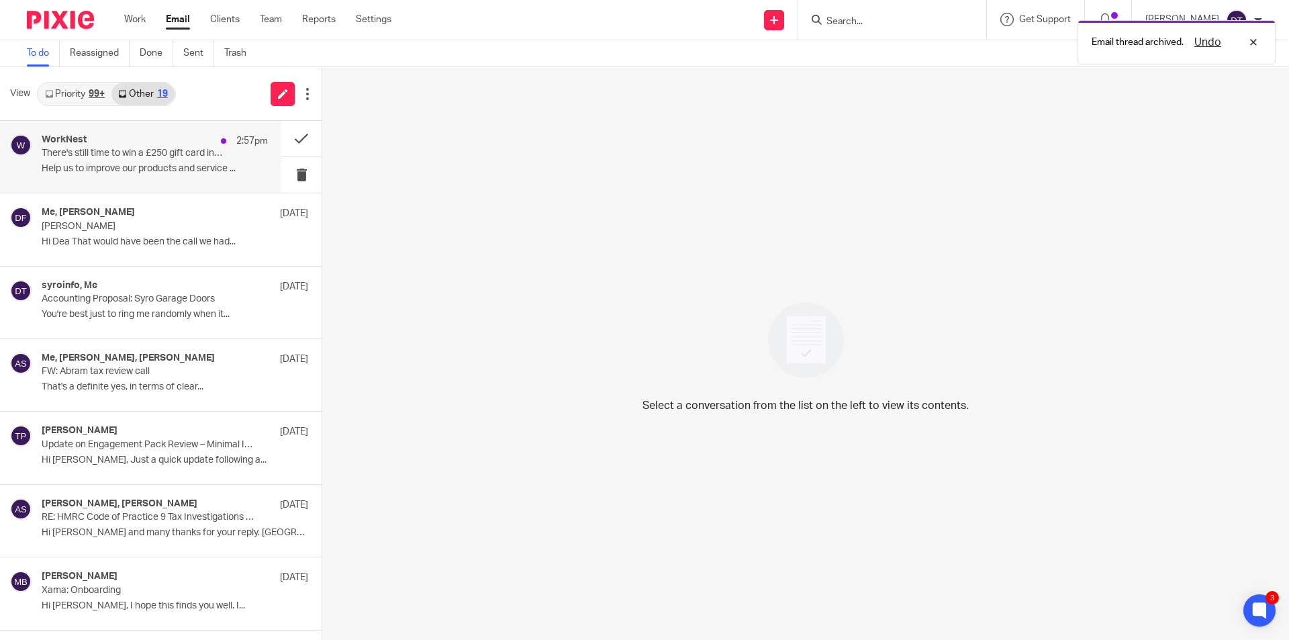
click at [137, 156] on p "There's still time to win a £250 gift card in our annual client survey!" at bounding box center [132, 153] width 181 height 11
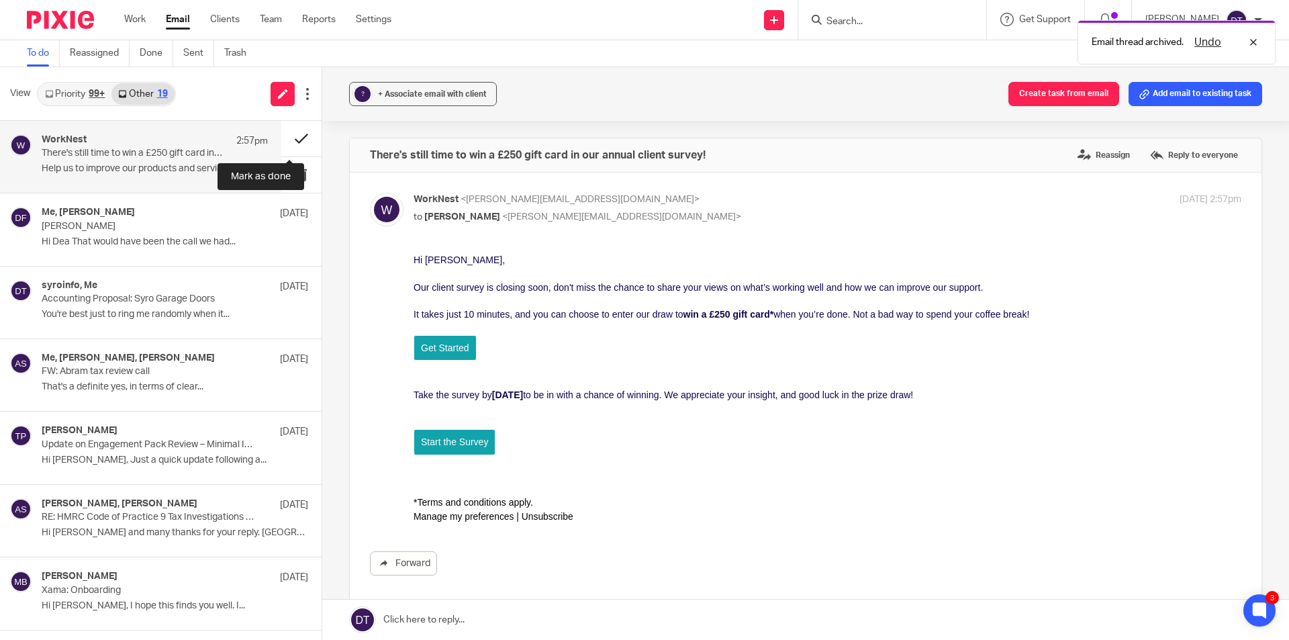
click at [287, 136] on button at bounding box center [301, 139] width 40 height 36
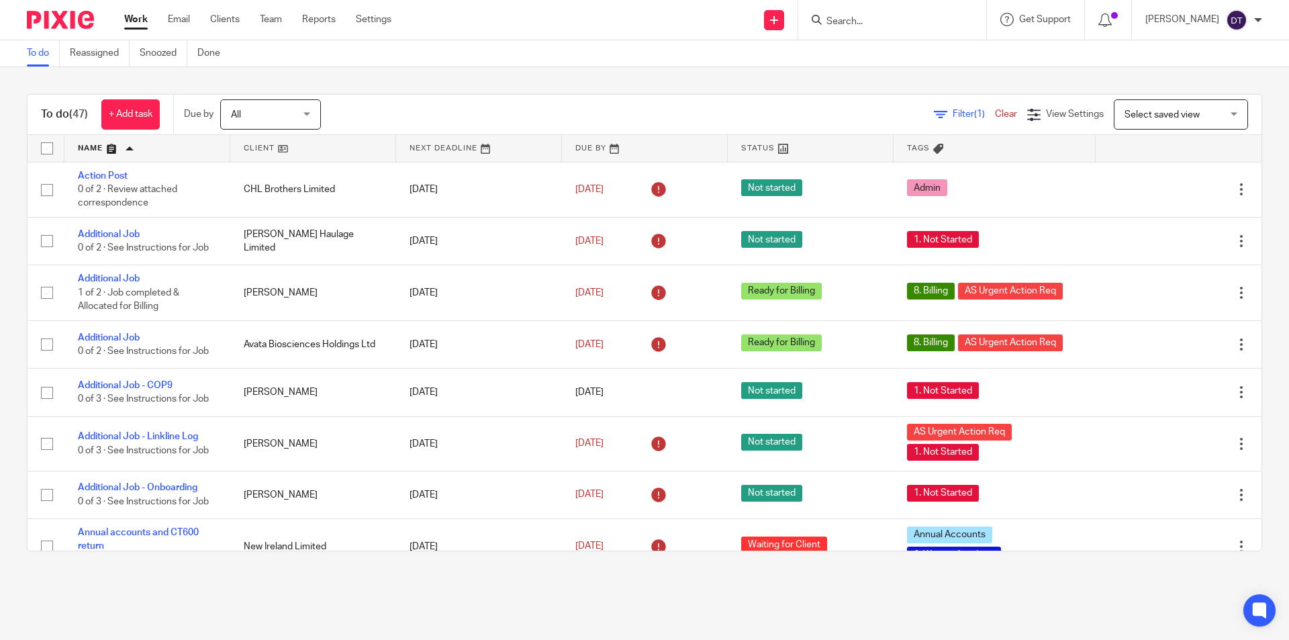
click at [299, 112] on span "All" at bounding box center [266, 114] width 71 height 28
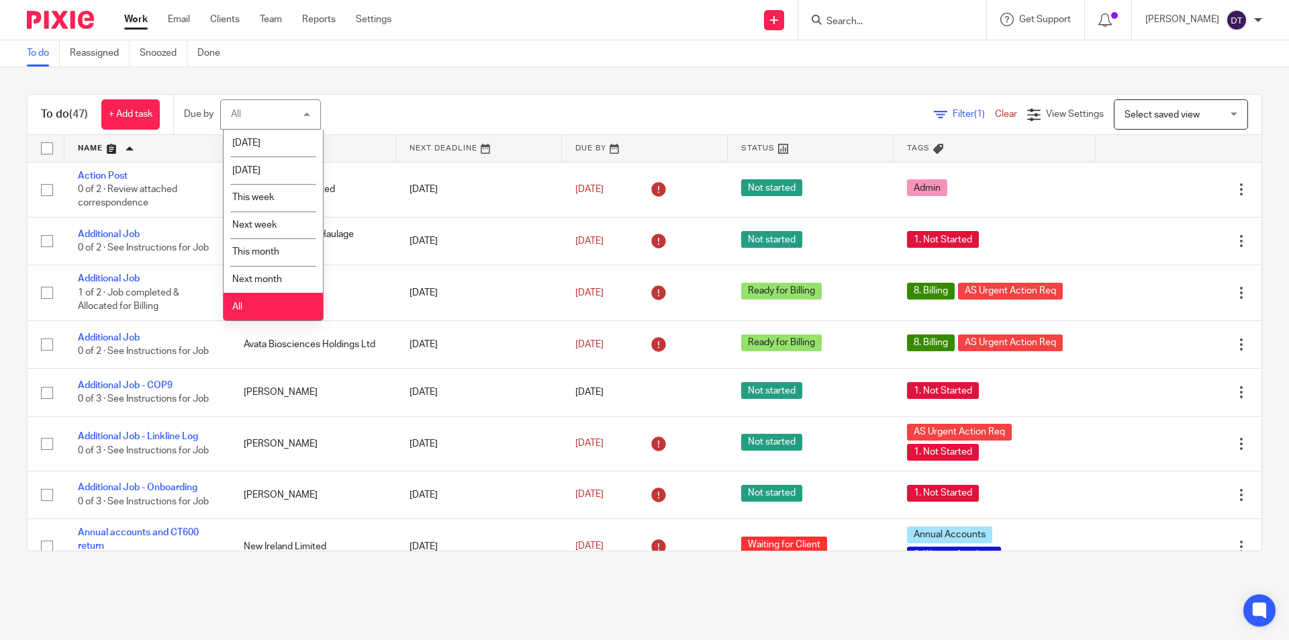
click at [298, 112] on div "All All" at bounding box center [270, 114] width 101 height 30
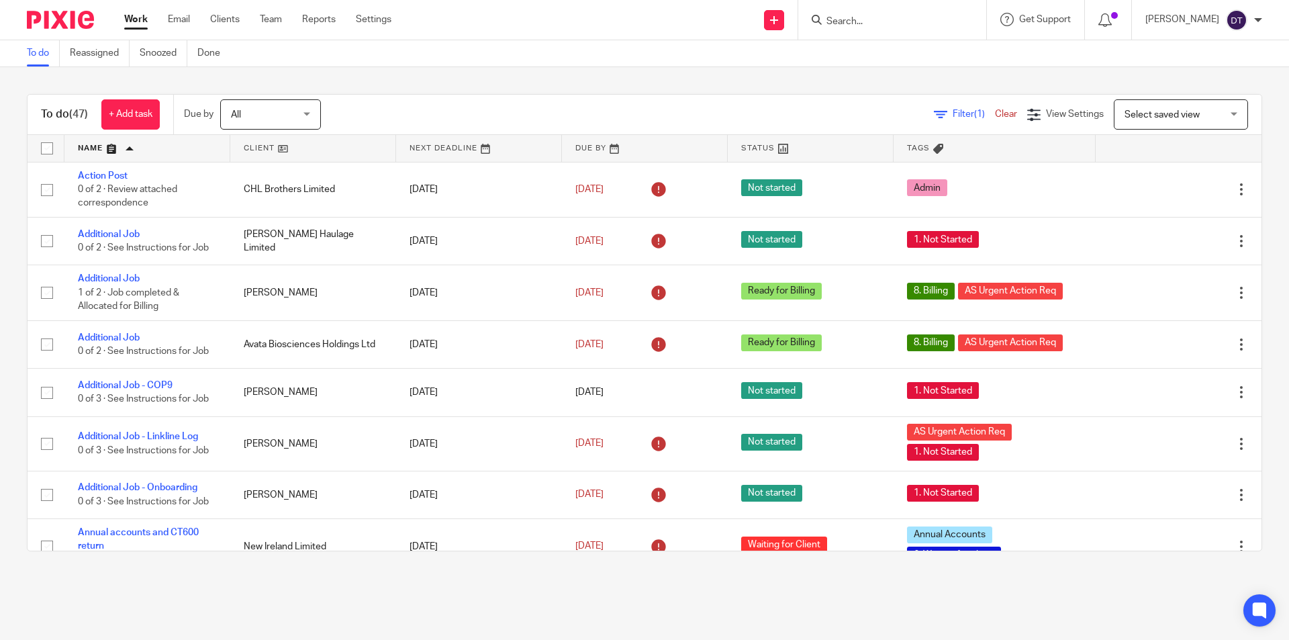
click at [132, 145] on link at bounding box center [147, 148] width 166 height 27
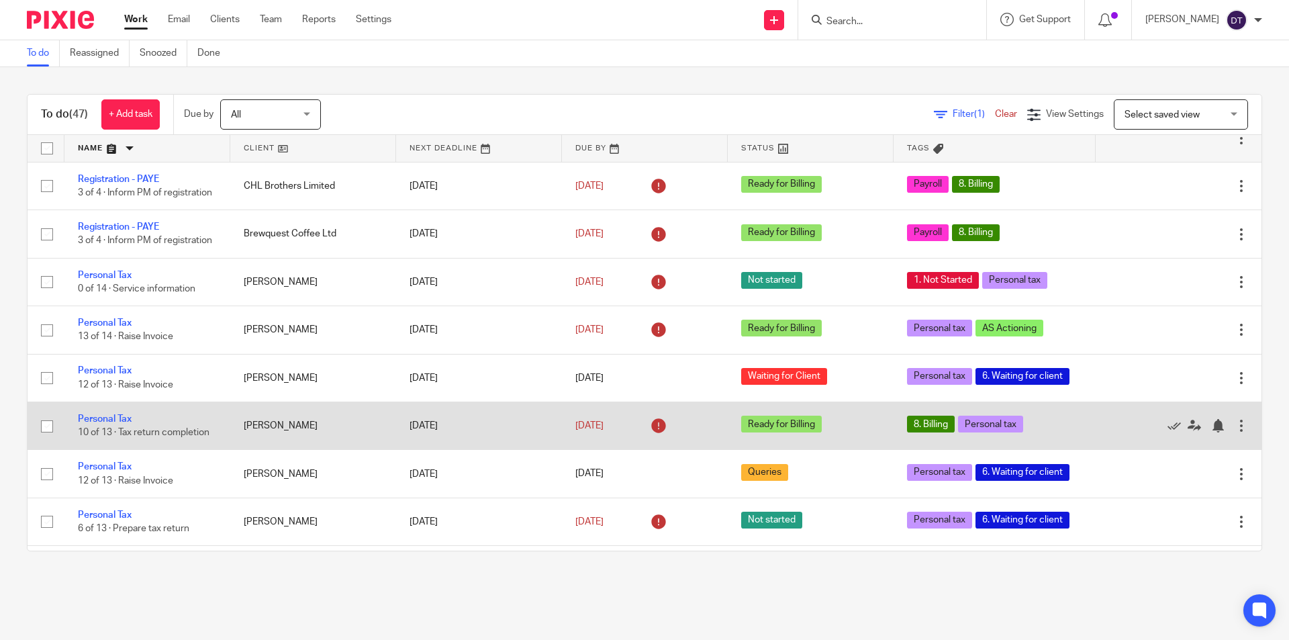
scroll to position [201, 0]
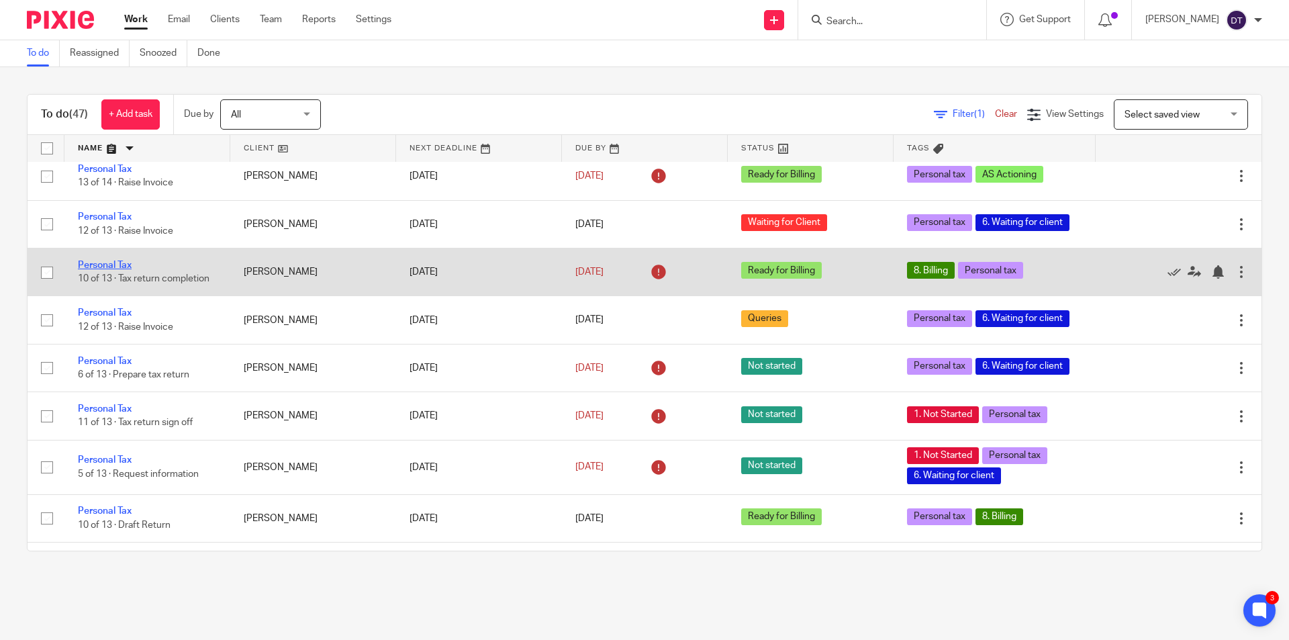
click at [83, 270] on link "Personal Tax" at bounding box center [105, 265] width 54 height 9
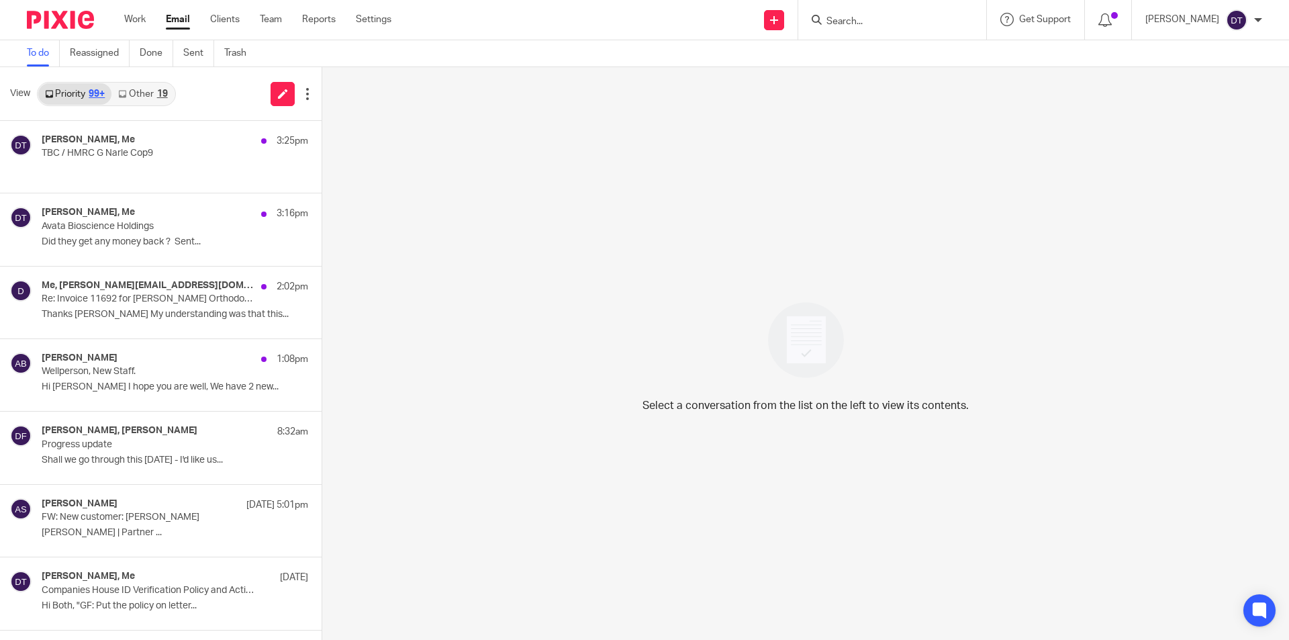
click at [111, 83] on link "Priority 99+" at bounding box center [74, 93] width 73 height 21
click at [138, 143] on div "Arun Sachdev, Me 3:25pm" at bounding box center [155, 140] width 226 height 13
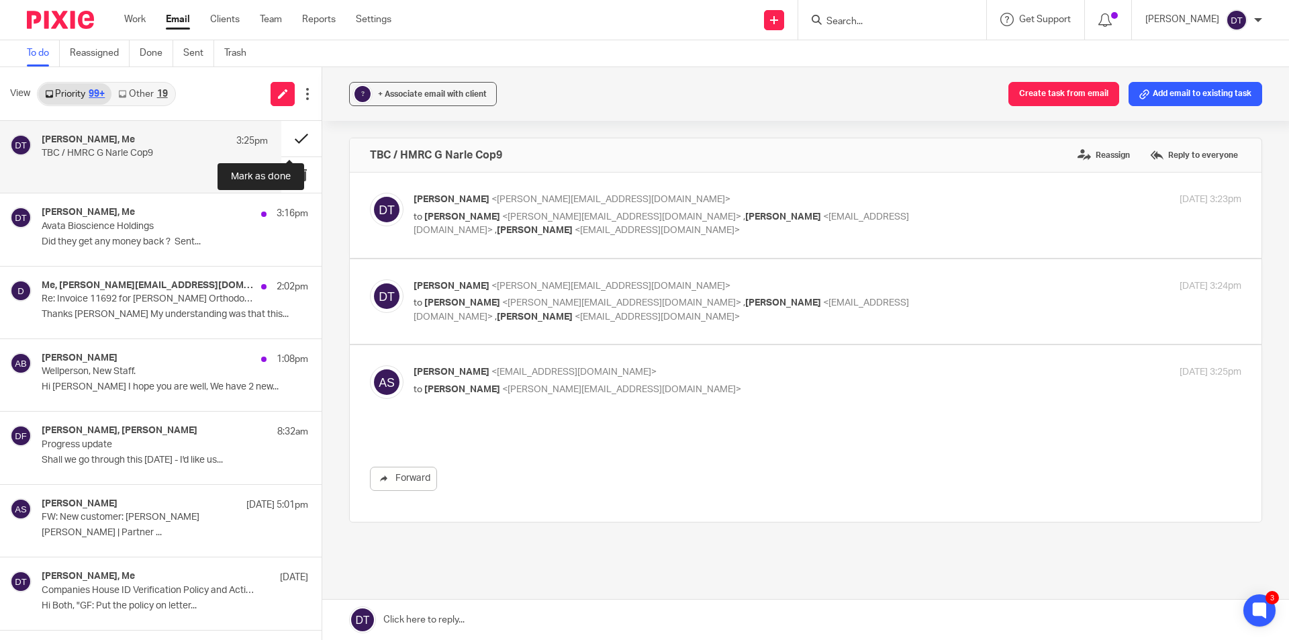
click at [294, 134] on button at bounding box center [301, 139] width 40 height 36
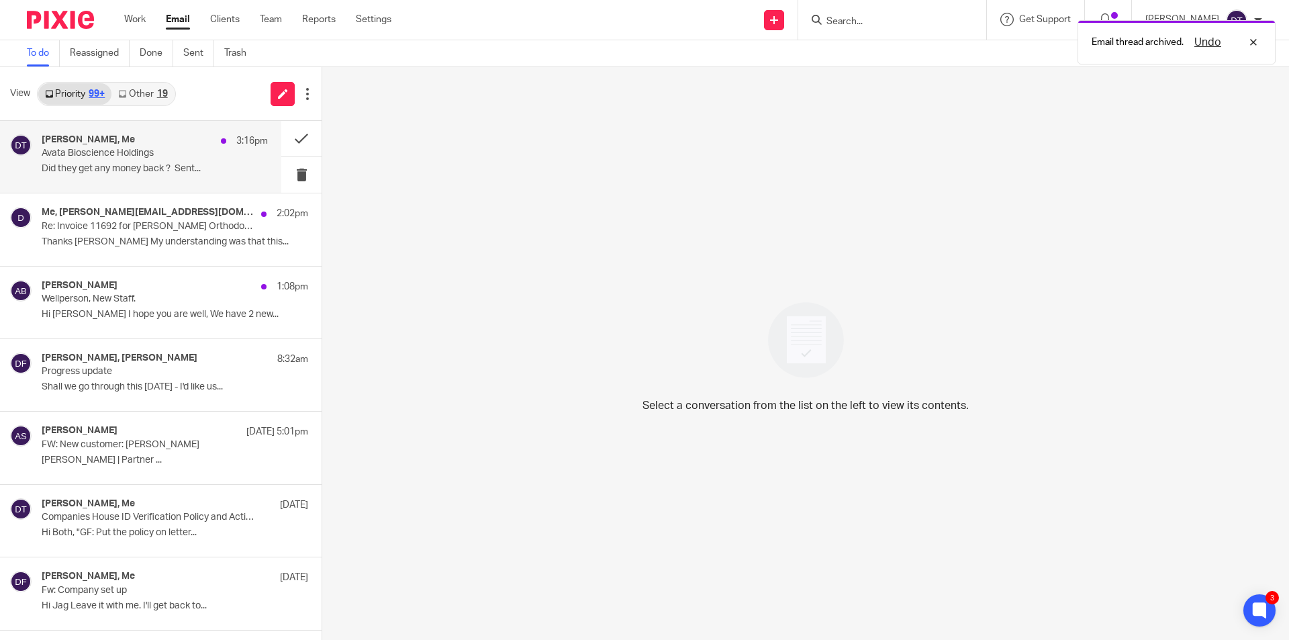
click at [207, 148] on p "Avata Bioscience Holdings" at bounding box center [132, 153] width 181 height 11
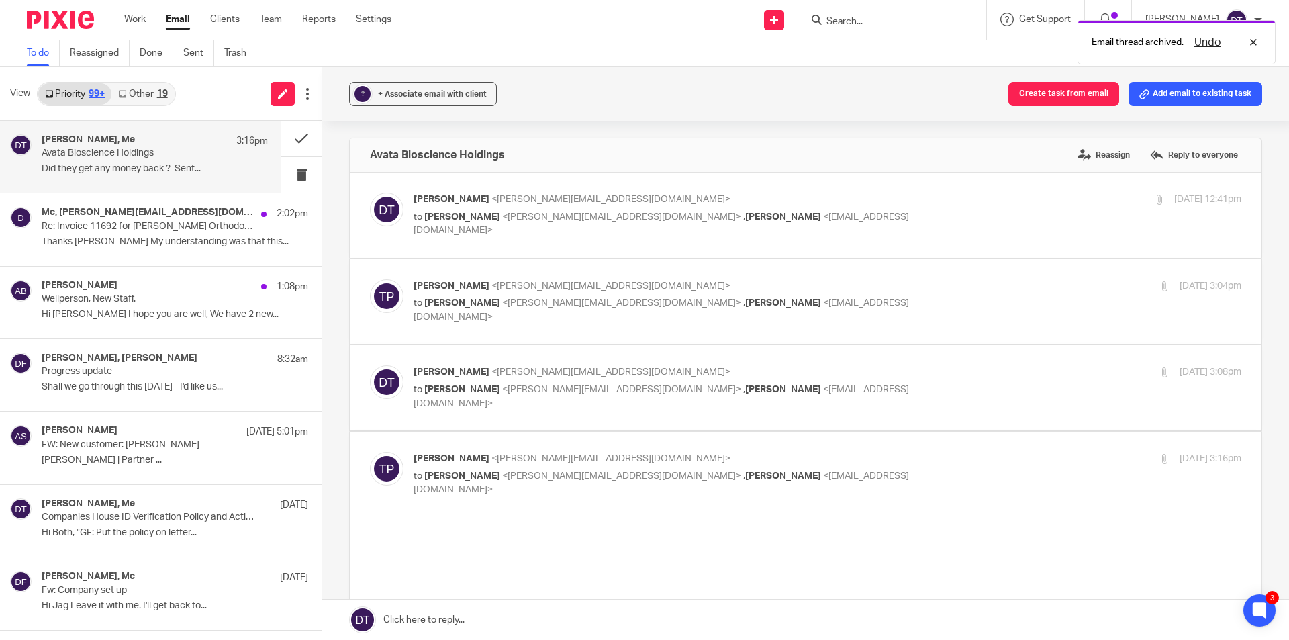
click at [158, 86] on link "Other 19" at bounding box center [142, 93] width 62 height 21
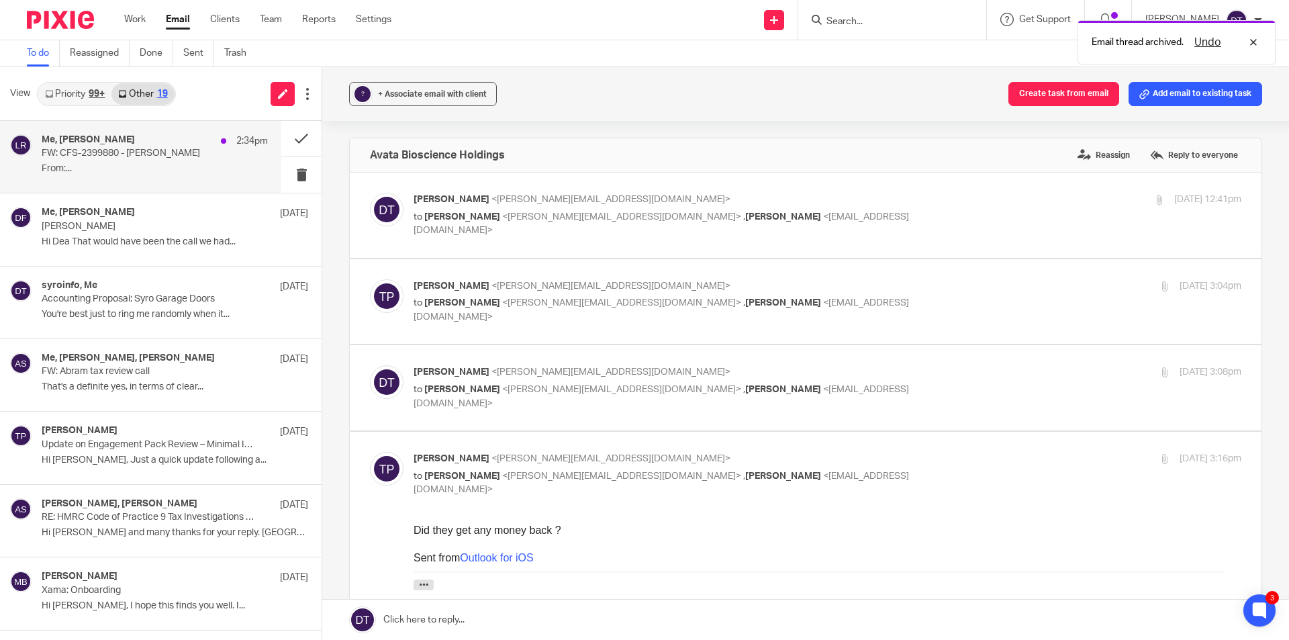
click at [153, 167] on p "From:..." at bounding box center [155, 168] width 226 height 11
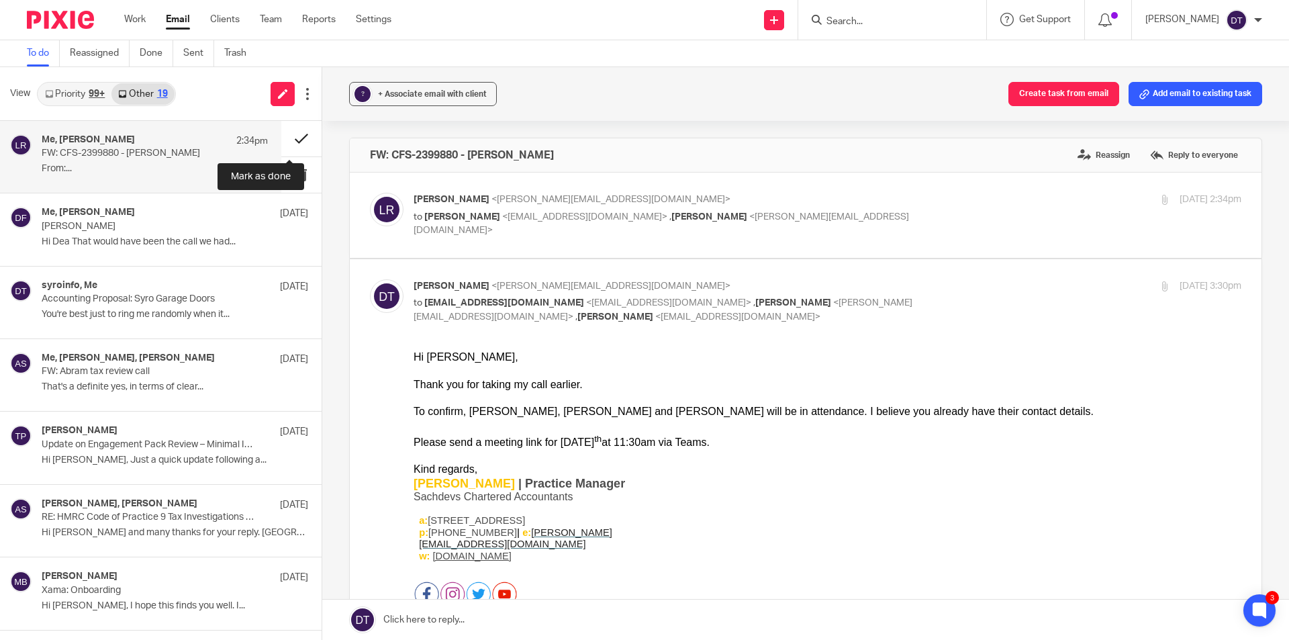
click at [281, 139] on button at bounding box center [301, 139] width 40 height 36
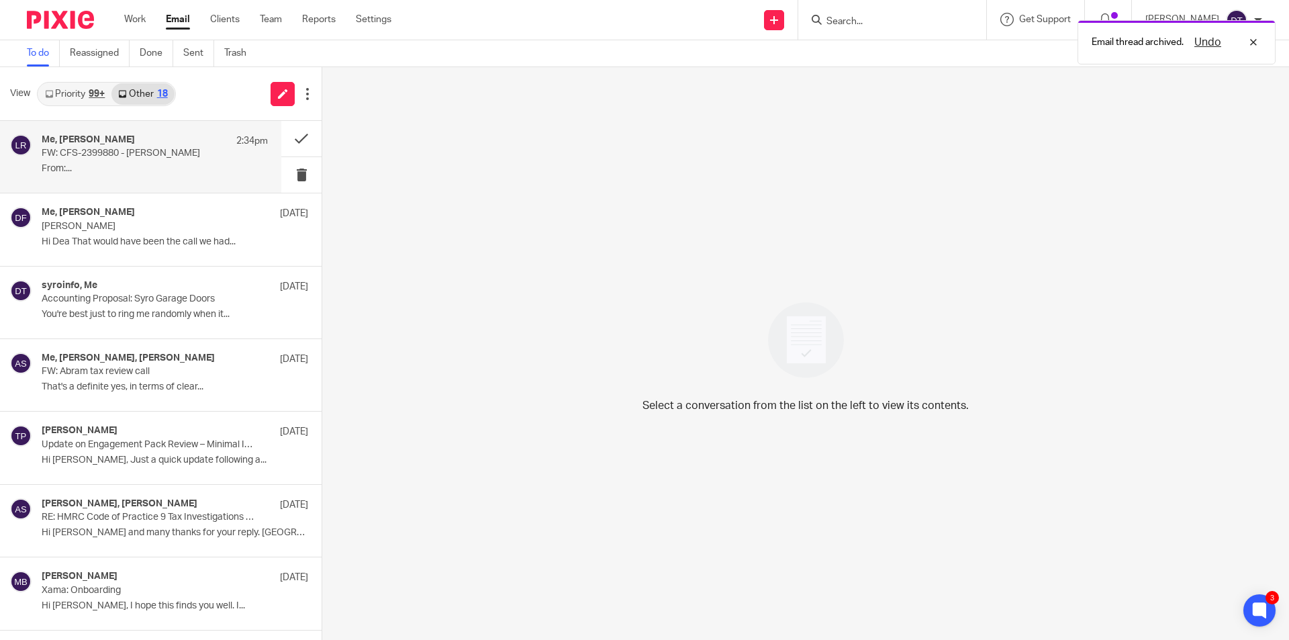
click at [85, 93] on link "Priority 99+" at bounding box center [74, 93] width 73 height 21
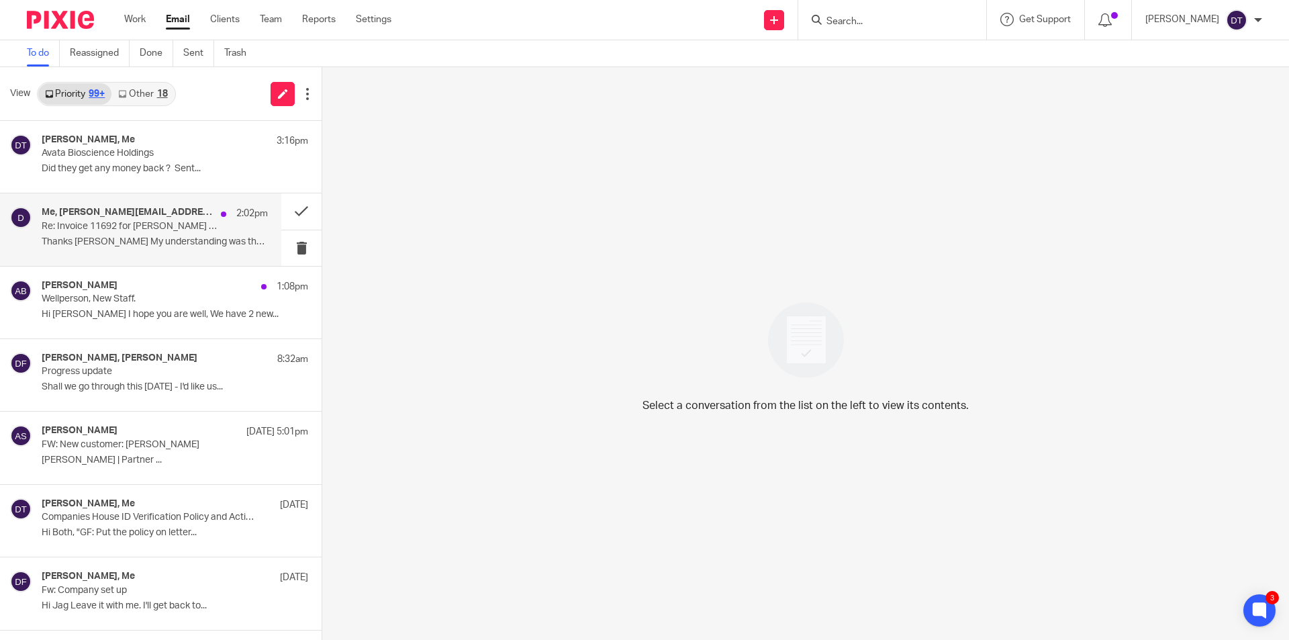
drag, startPoint x: 115, startPoint y: 224, endPoint x: 125, endPoint y: 225, distance: 9.5
click at [114, 225] on p "Re: Invoice 11692 for Sutton Orthodontic Centre Limited" at bounding box center [132, 226] width 181 height 11
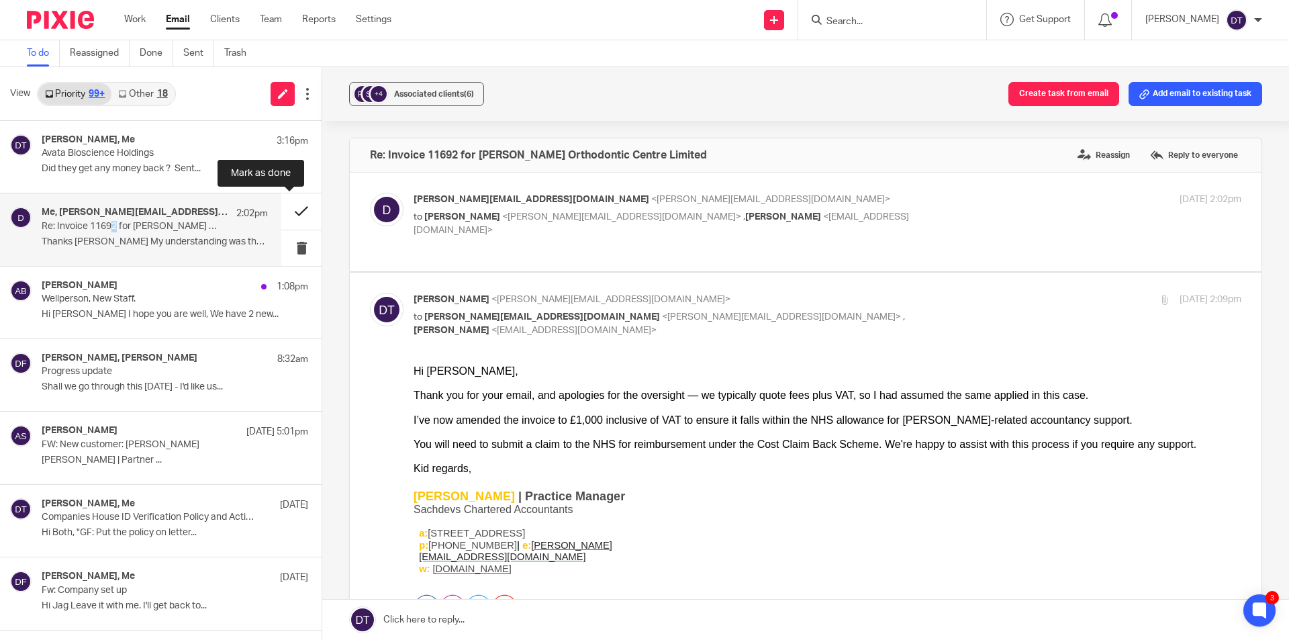
click at [289, 212] on button at bounding box center [301, 211] width 40 height 36
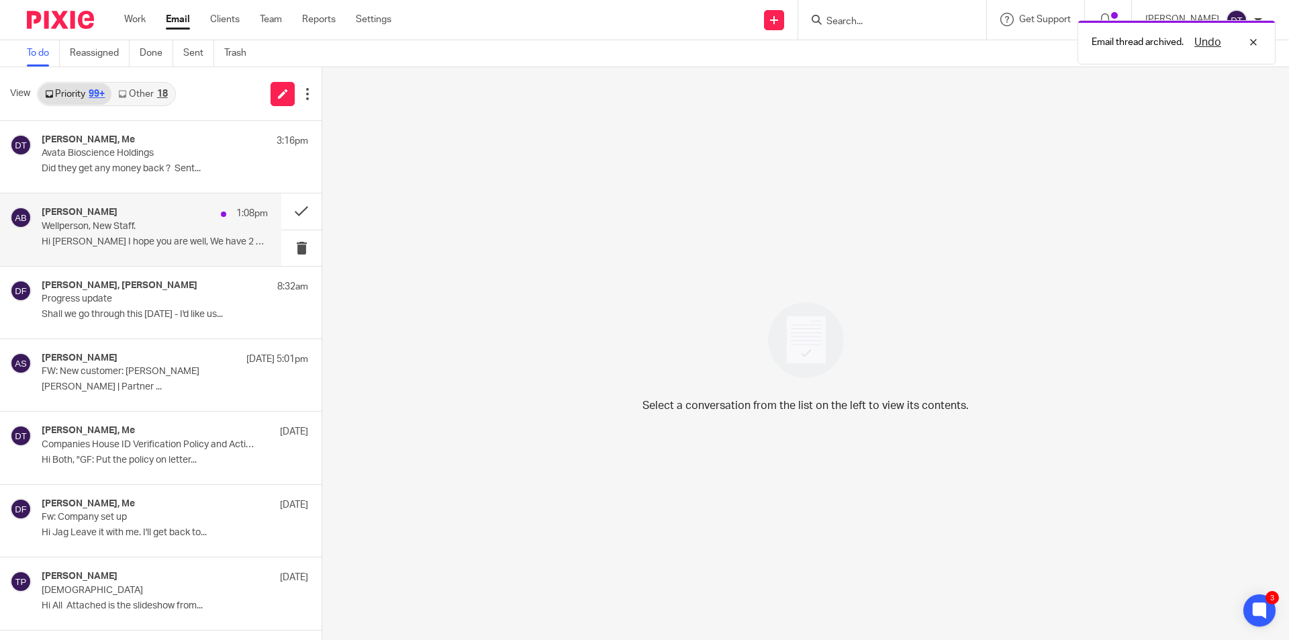
click at [126, 226] on p "Wellperson, New Staff." at bounding box center [132, 226] width 181 height 11
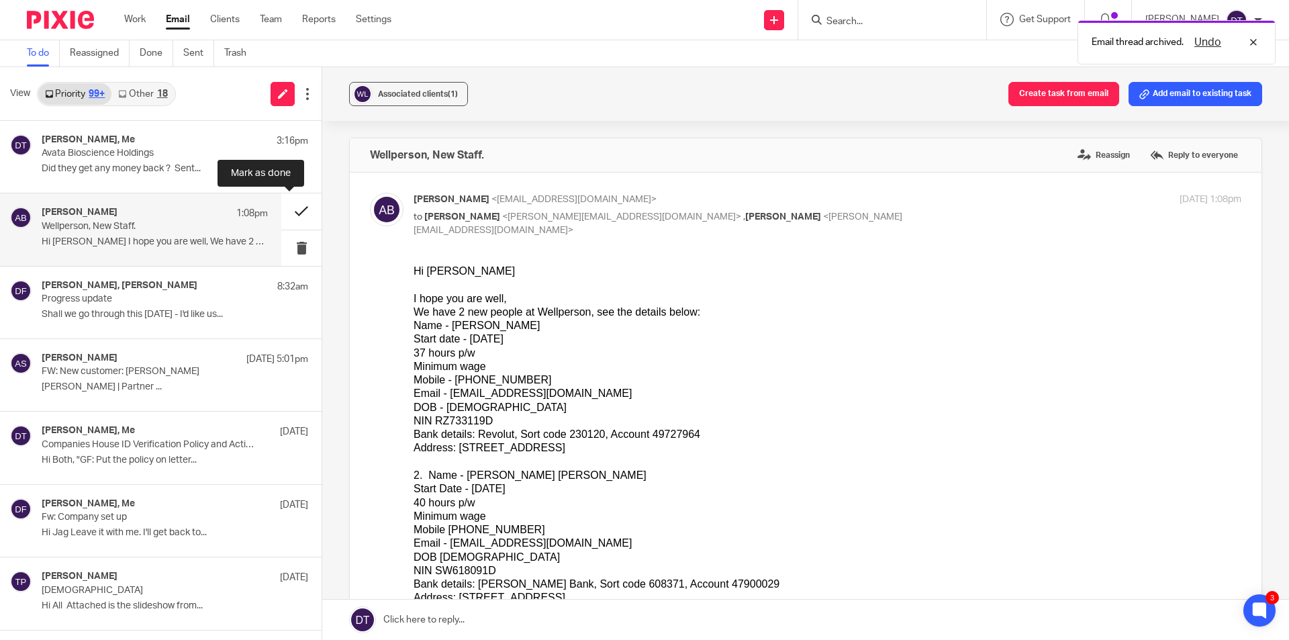
click at [290, 204] on button at bounding box center [301, 211] width 40 height 36
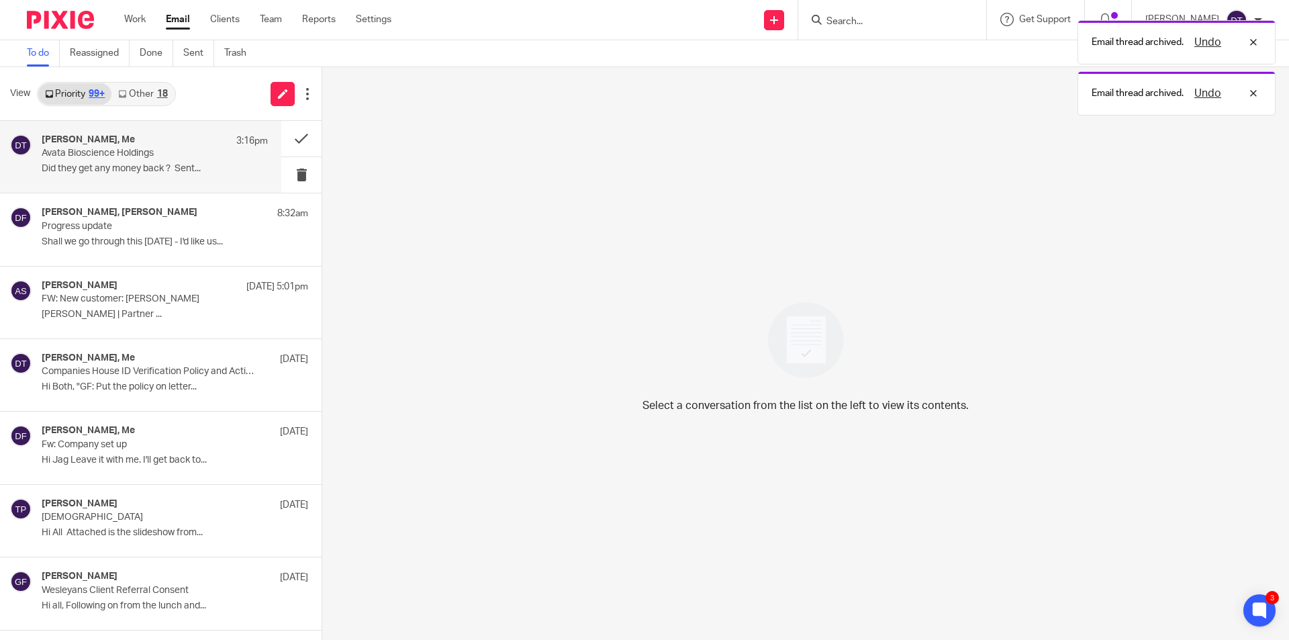
click at [175, 173] on p "Did they get any money back ? Sent..." at bounding box center [155, 168] width 226 height 11
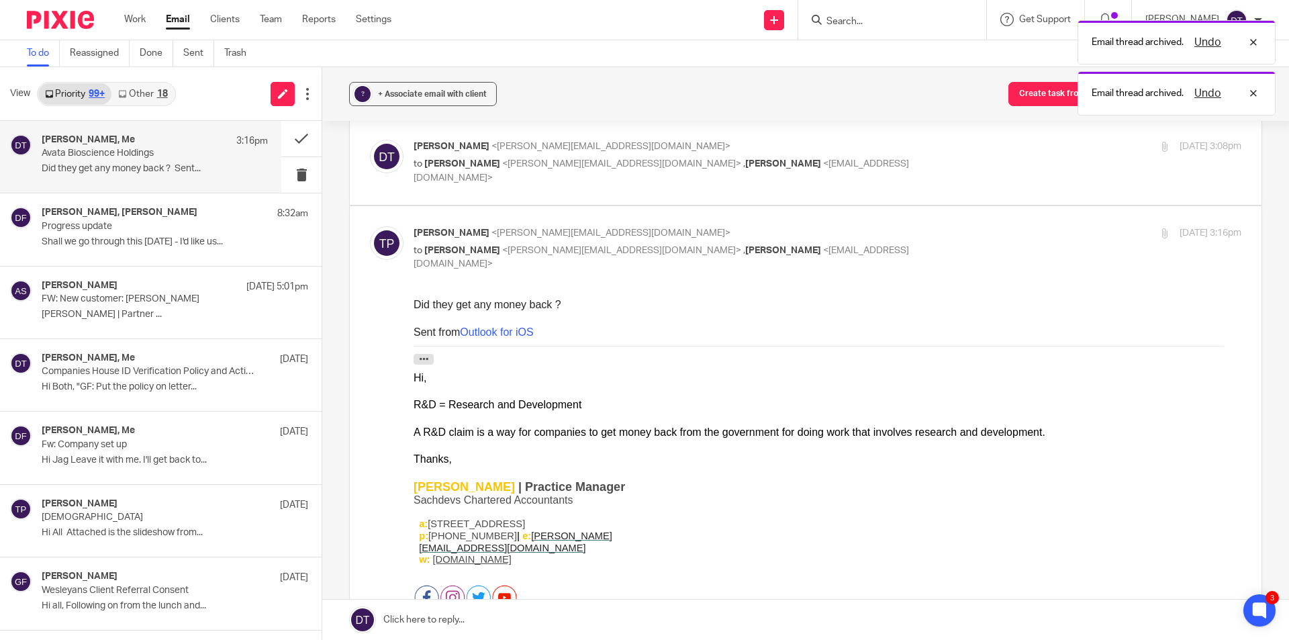
scroll to position [201, 0]
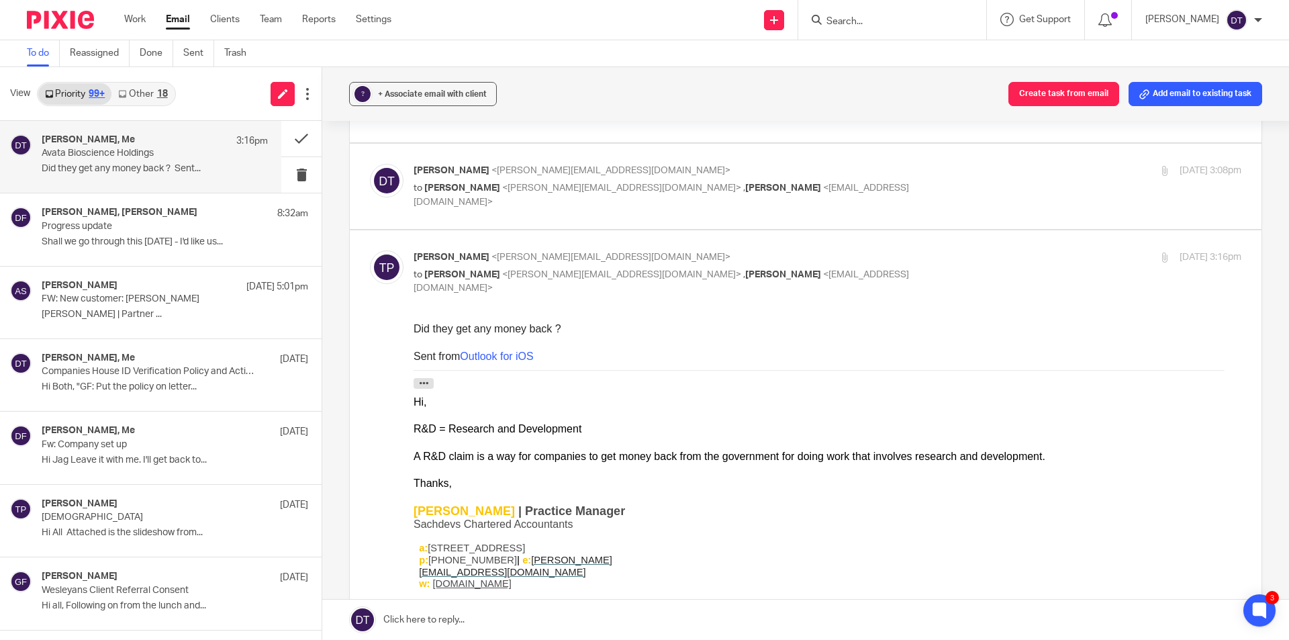
click at [843, 19] on input "Search" at bounding box center [885, 22] width 121 height 12
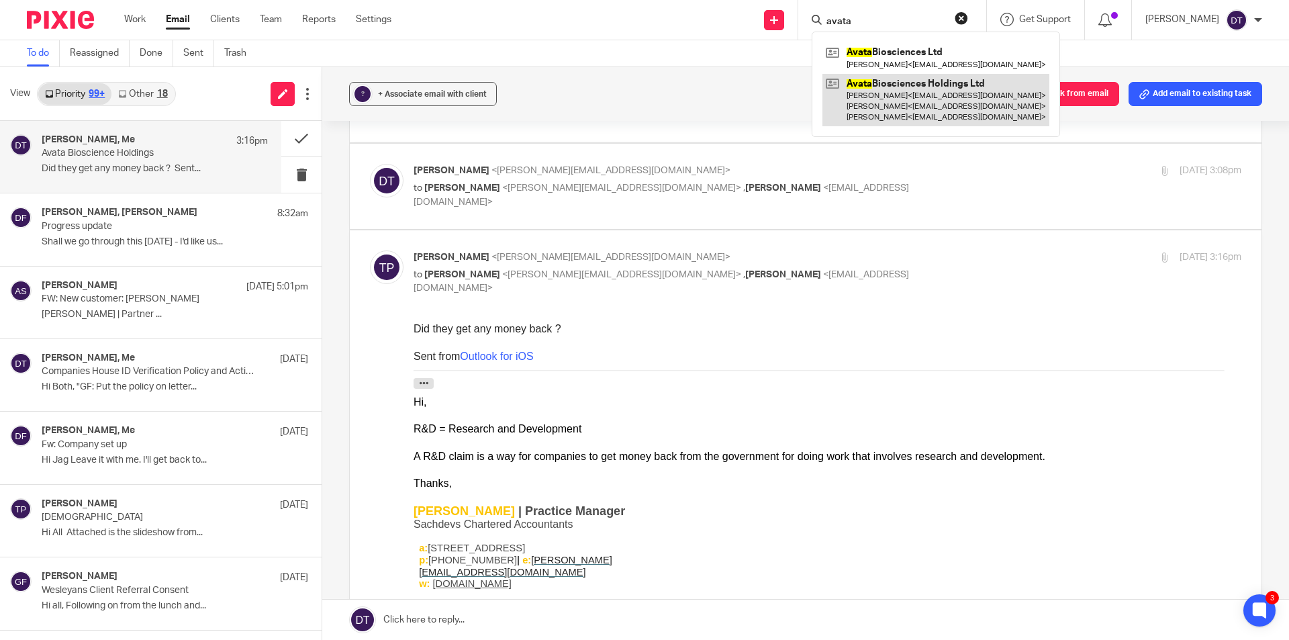
type input "avata"
click at [891, 93] on link at bounding box center [936, 100] width 227 height 53
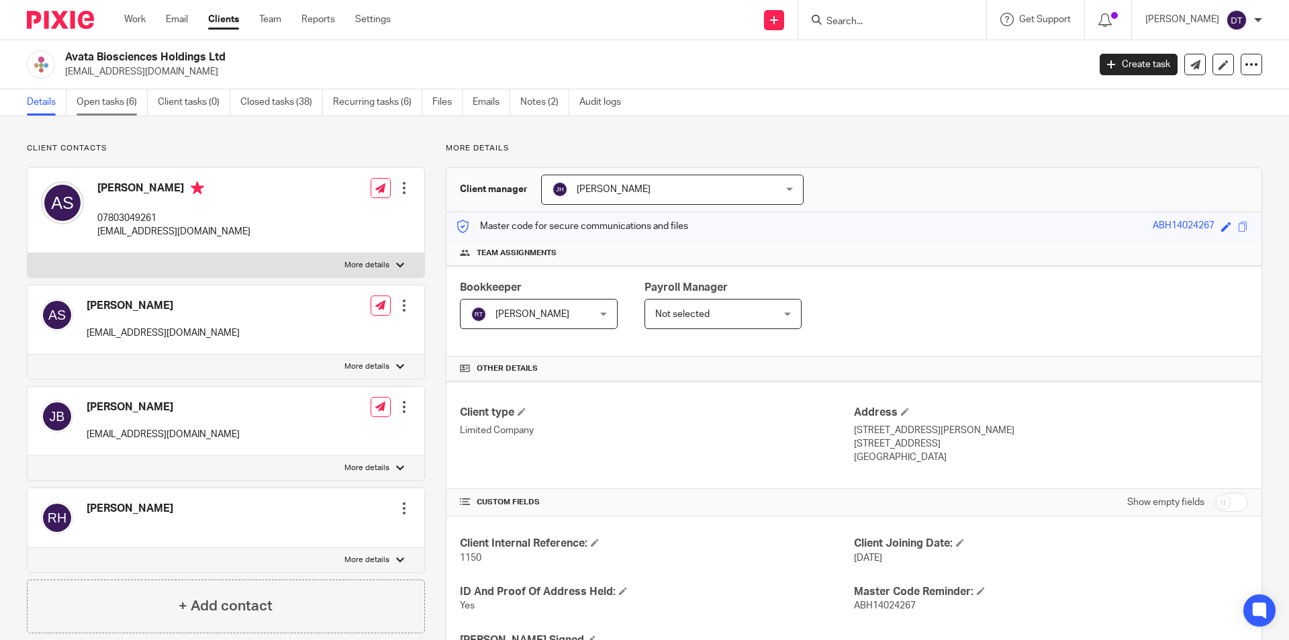
click at [115, 109] on link "Open tasks (6)" at bounding box center [112, 102] width 71 height 26
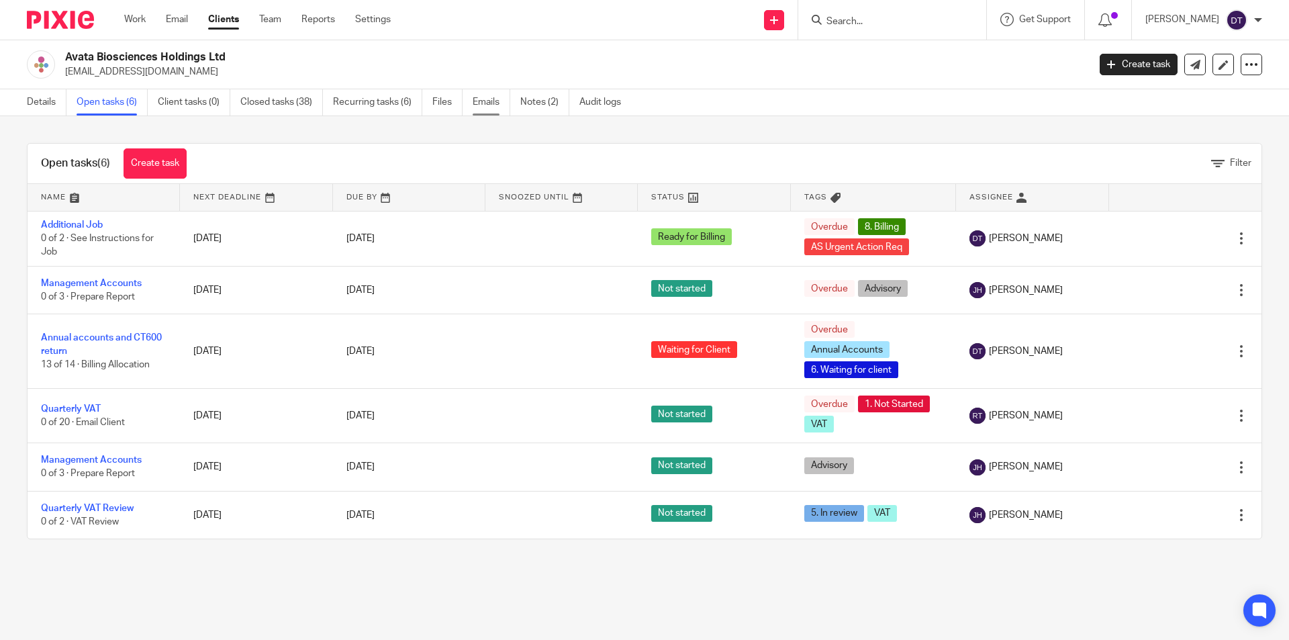
click at [492, 100] on link "Emails" at bounding box center [492, 102] width 38 height 26
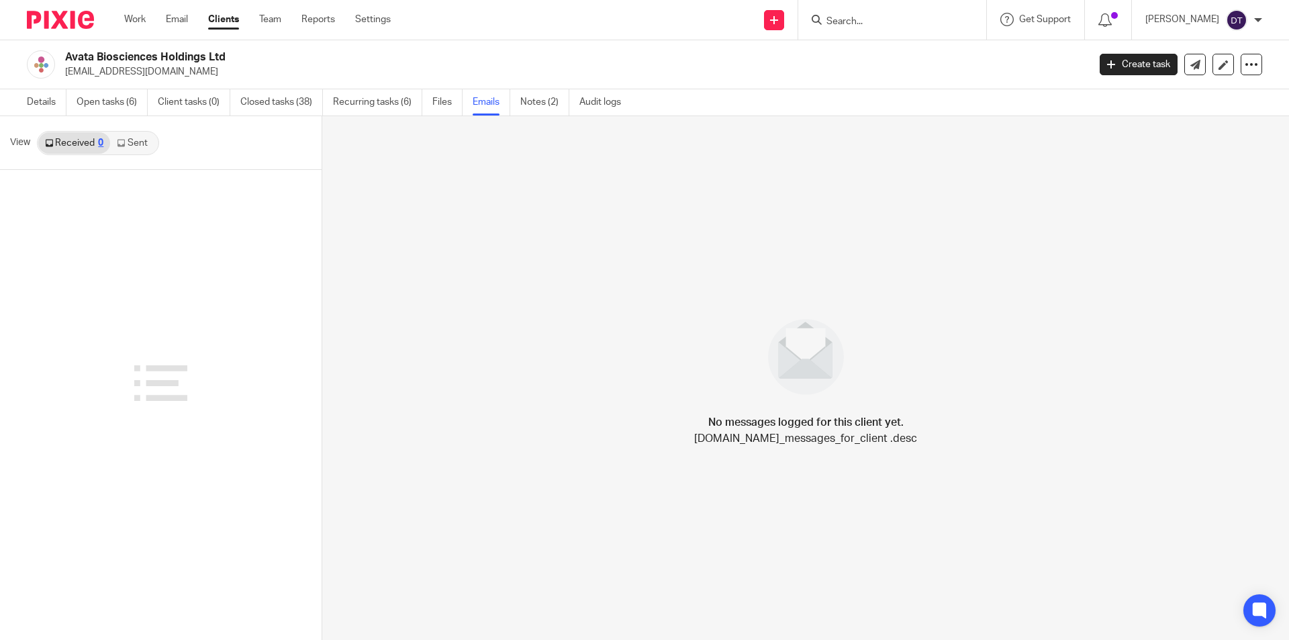
click at [135, 151] on link "Sent" at bounding box center [133, 142] width 47 height 21
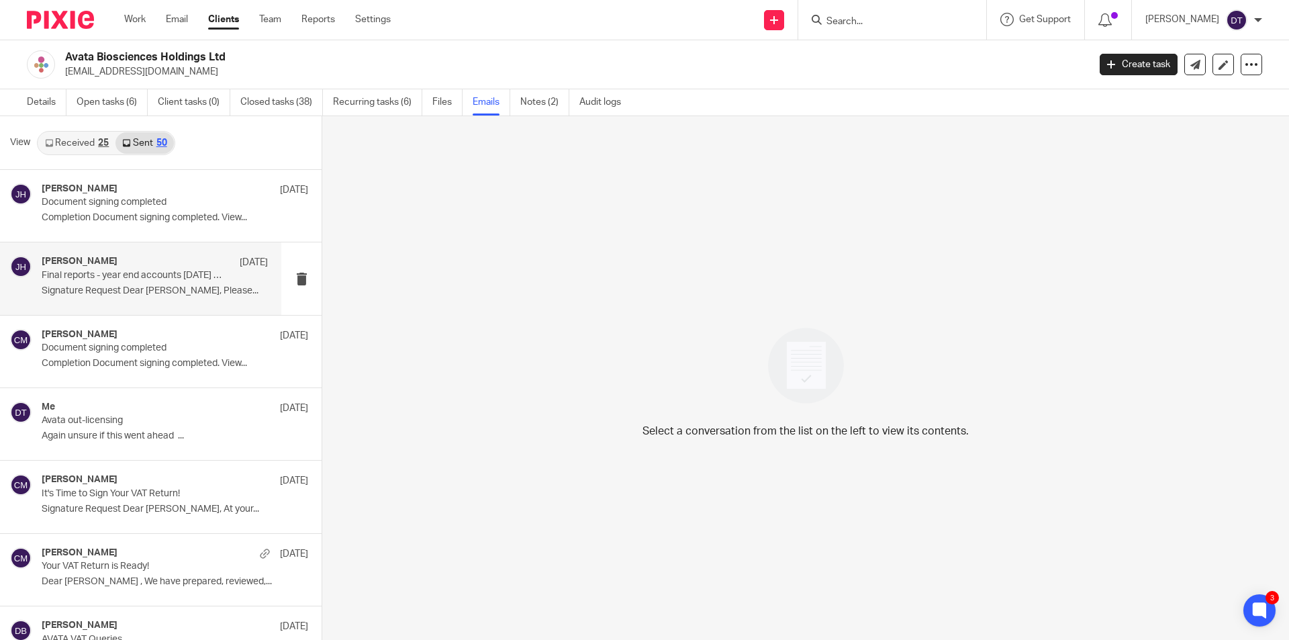
click at [147, 292] on p "Signature Request Dear Andrew, Please..." at bounding box center [155, 290] width 226 height 11
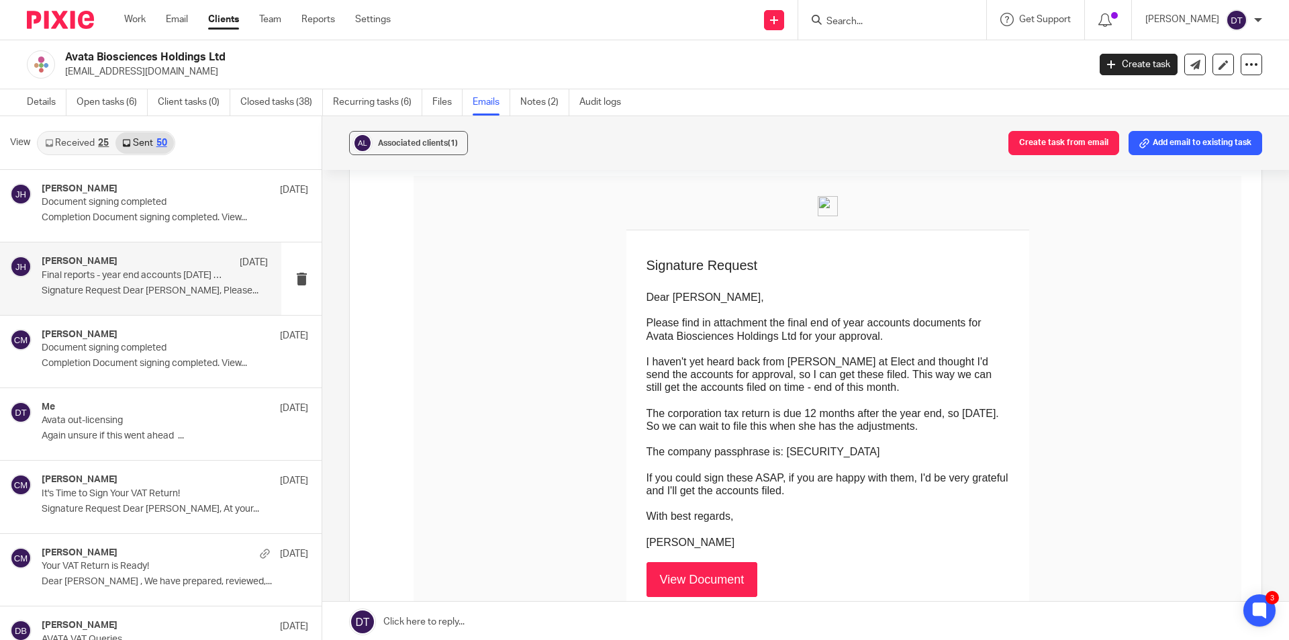
scroll to position [134, 0]
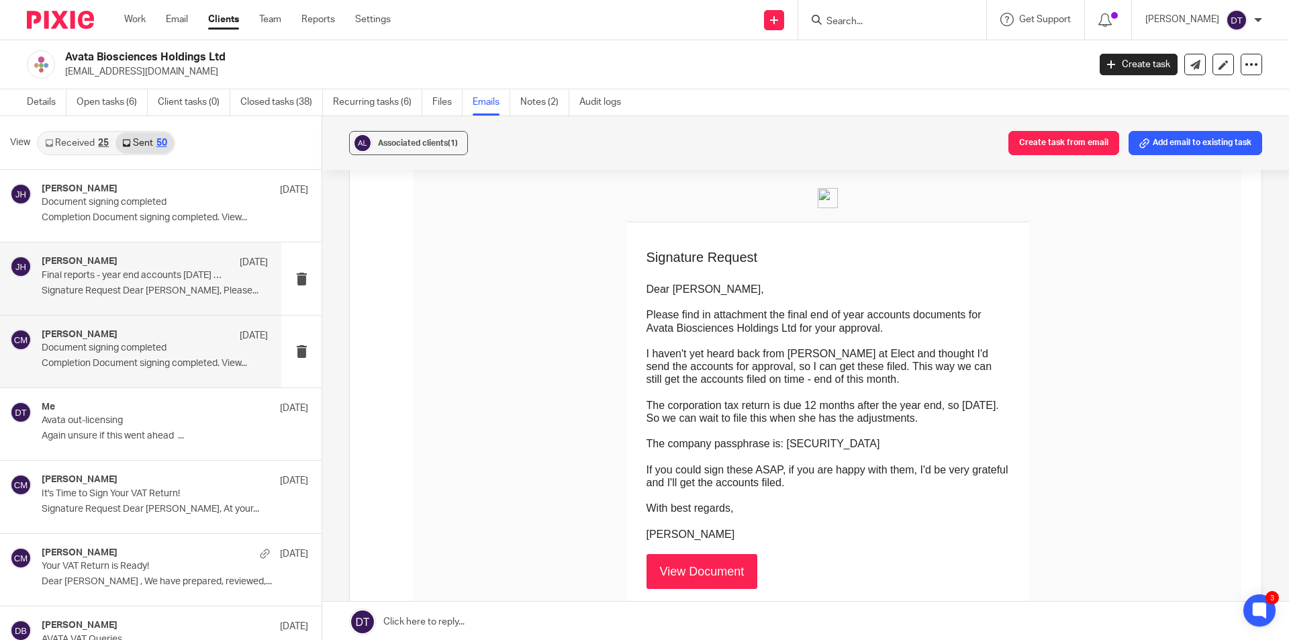
click at [152, 332] on div "Chetna Mistry 6 Aug" at bounding box center [155, 335] width 226 height 13
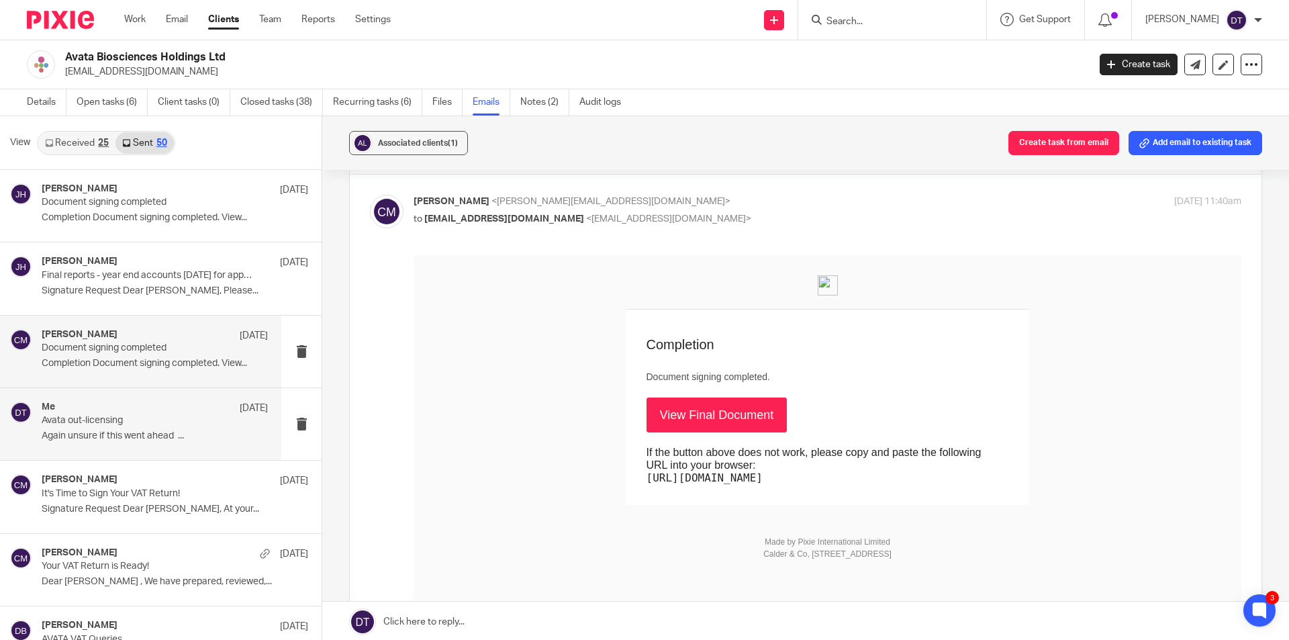
scroll to position [67, 0]
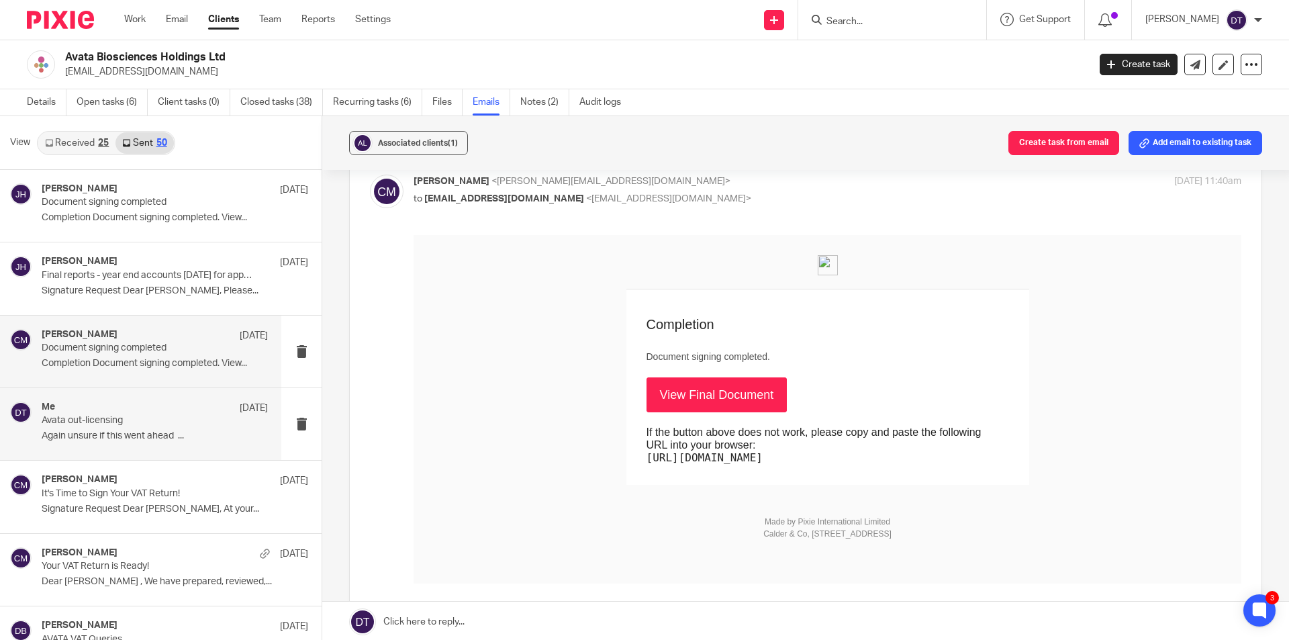
click at [126, 421] on p "Avata out-licensing" at bounding box center [132, 420] width 181 height 11
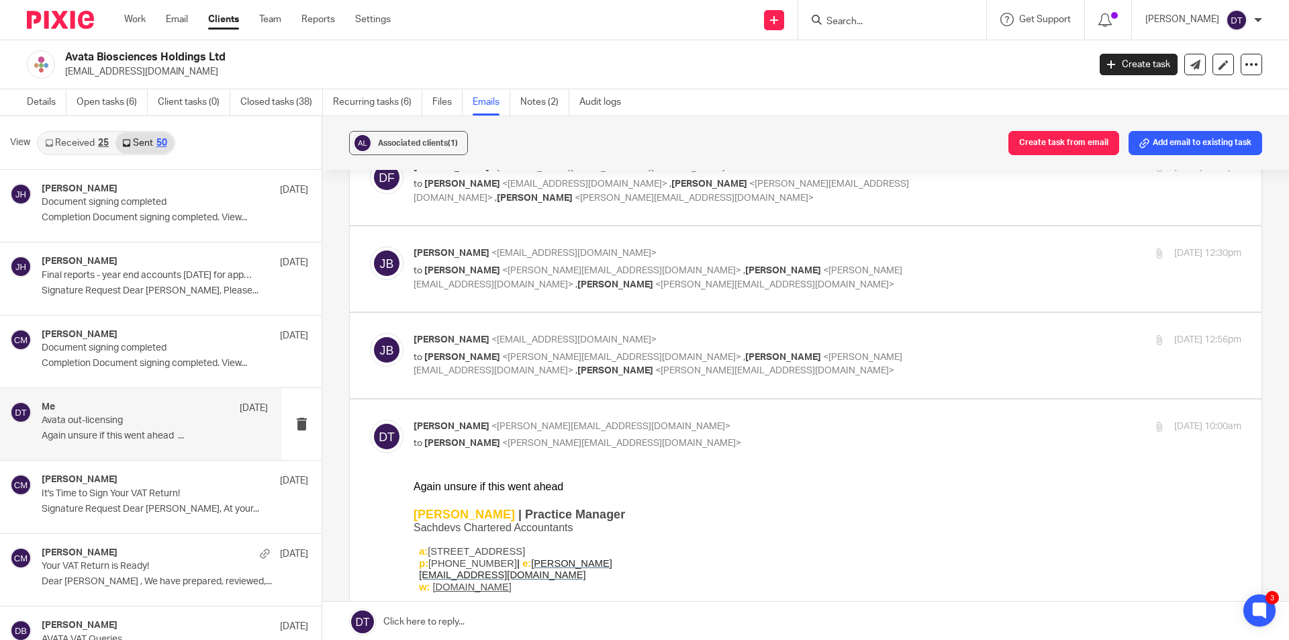
scroll to position [537, 0]
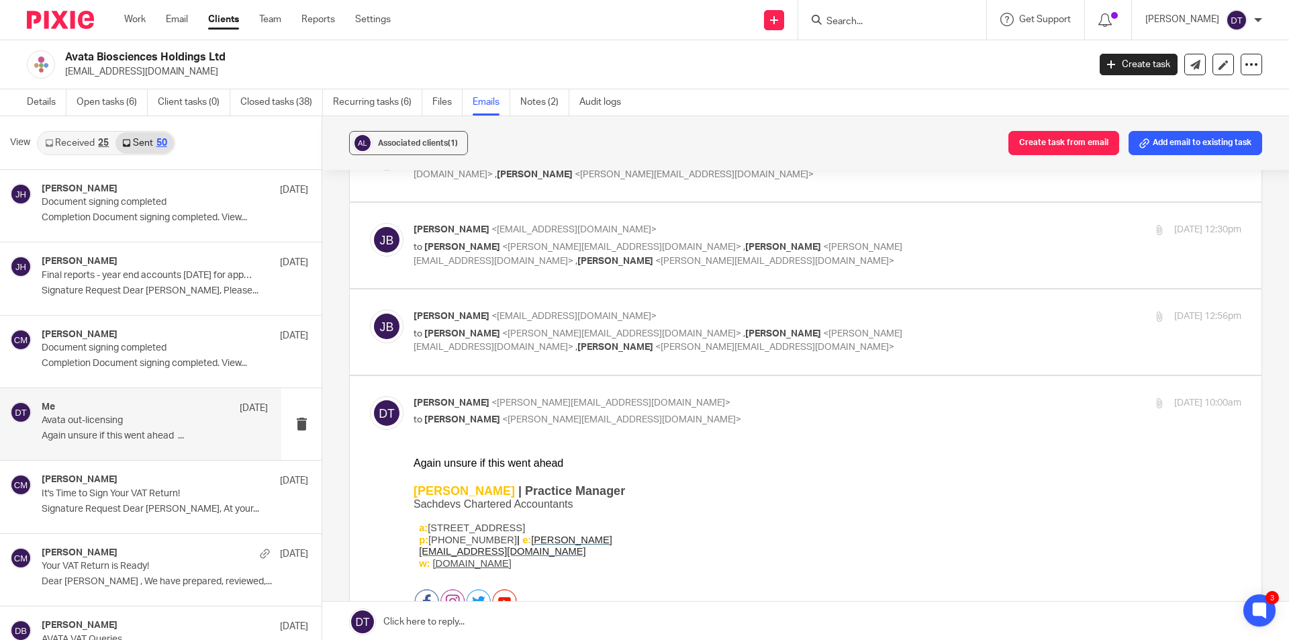
click at [959, 306] on label at bounding box center [806, 331] width 912 height 85
click at [370, 309] on input "checkbox" at bounding box center [369, 309] width 1 height 1
checkbox input "true"
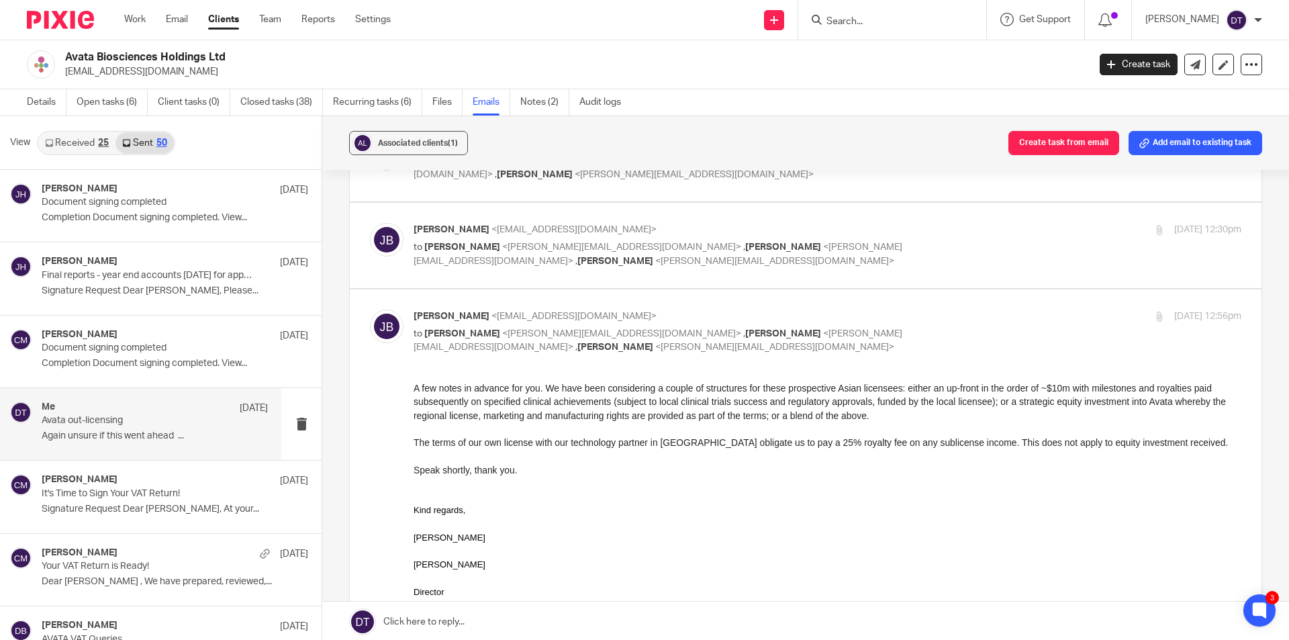
scroll to position [0, 0]
click at [978, 241] on div "Julian Bryson <jbryson@avatabio.com> to Dan Field <dan@as1group.co.uk> , Jodie …" at bounding box center [828, 245] width 828 height 45
checkbox input "true"
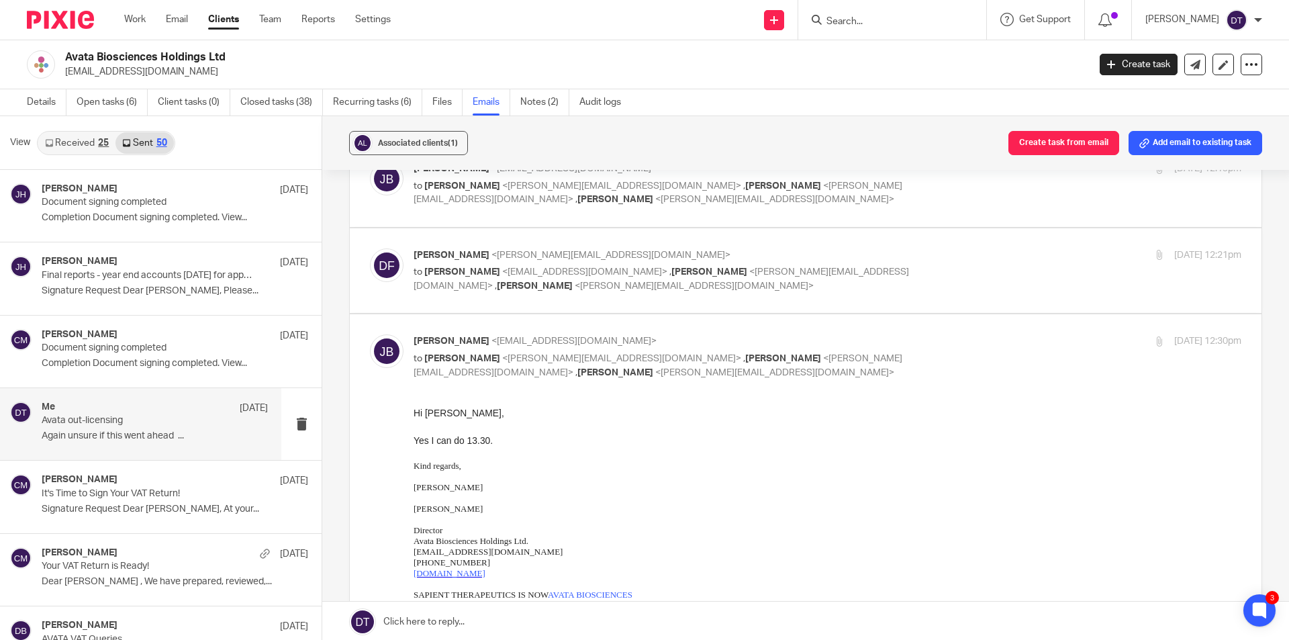
scroll to position [403, 0]
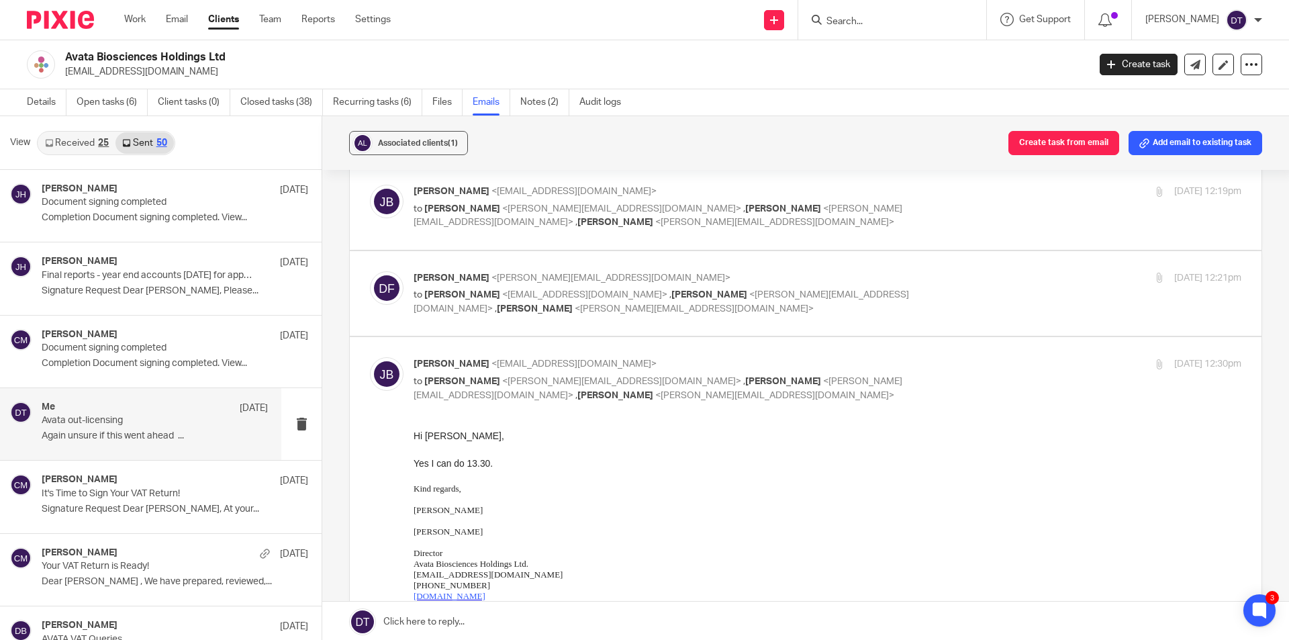
click at [966, 281] on div "3 Apr 2025 12:21pm" at bounding box center [1104, 278] width 276 height 14
checkbox input "true"
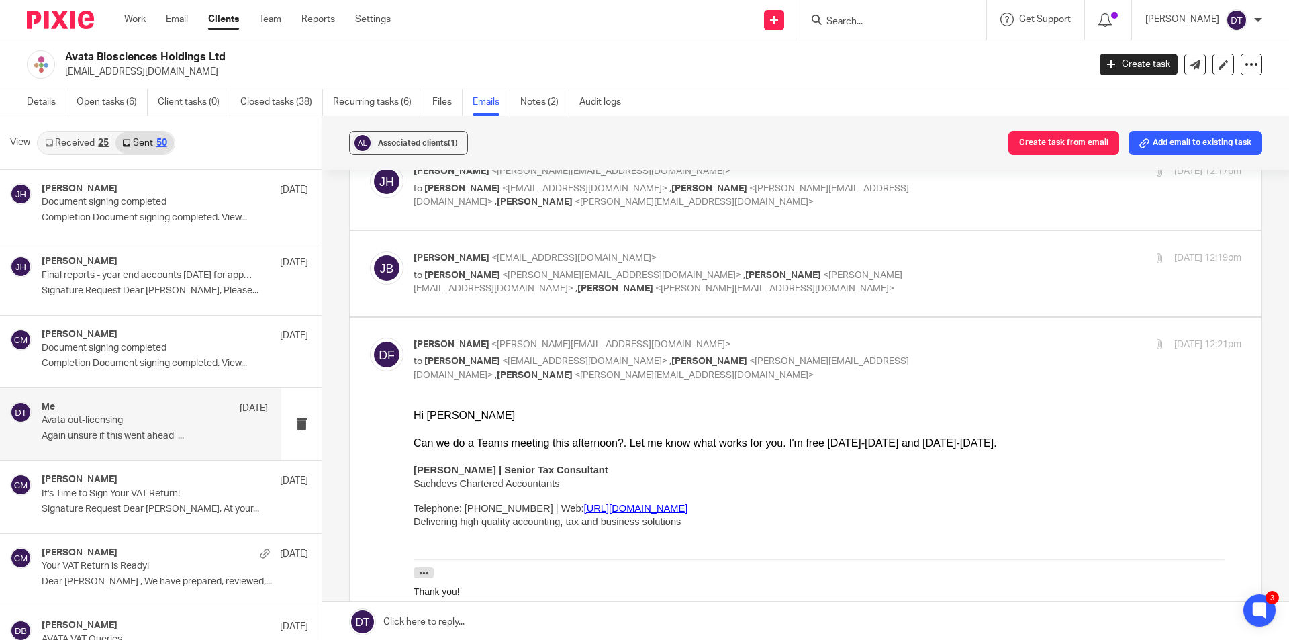
scroll to position [336, 0]
click at [950, 278] on p "to Jodie Hall <jodie@sachdevs-ca.com> , Dan Field <dan@as1group.co.uk> , Deanna…" at bounding box center [690, 283] width 552 height 28
checkbox input "true"
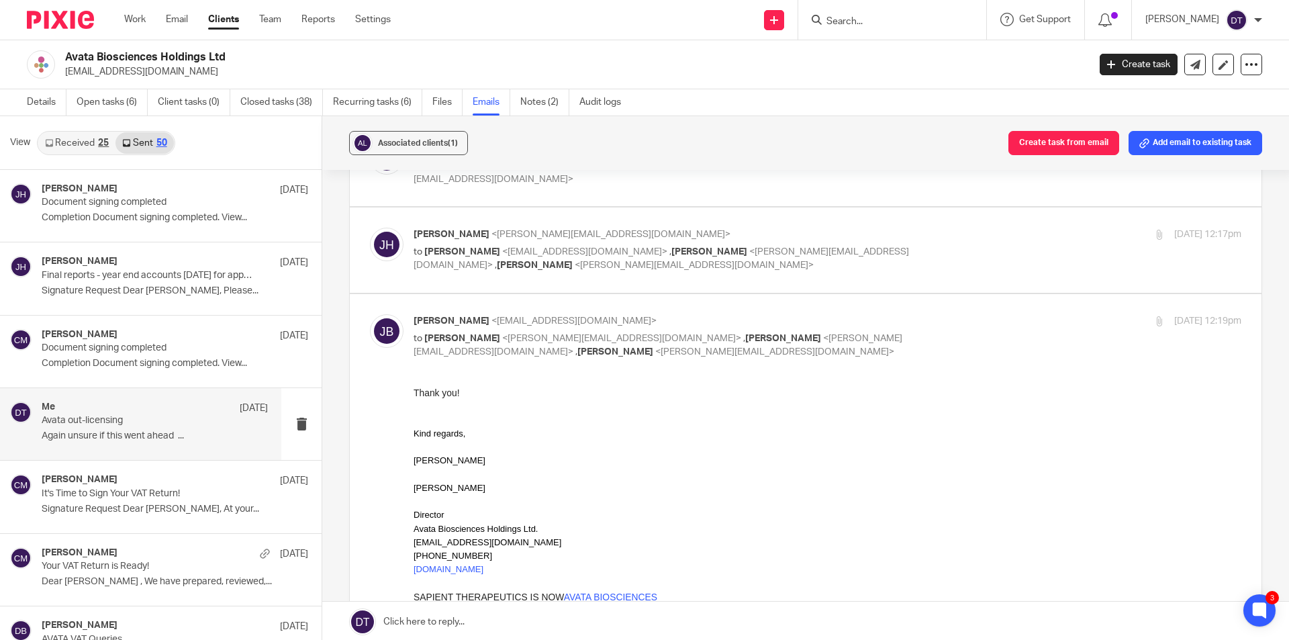
scroll to position [201, 0]
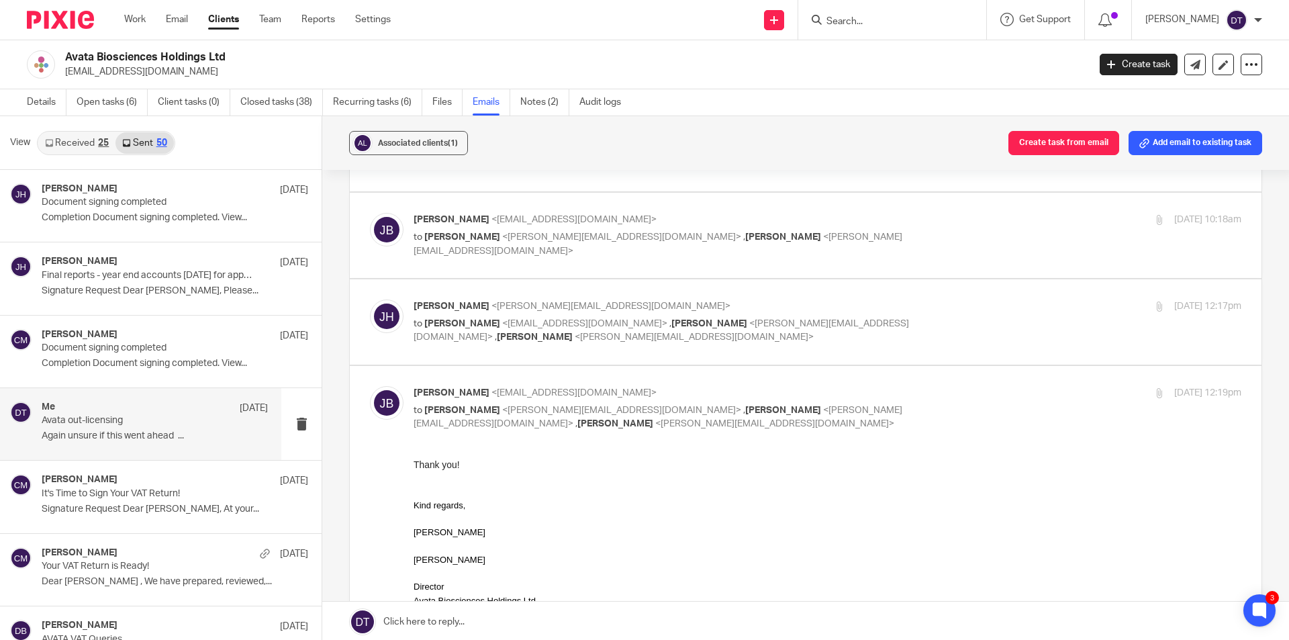
click at [983, 301] on div "3 Apr 2025 12:17pm" at bounding box center [1104, 306] width 276 height 14
checkbox input "true"
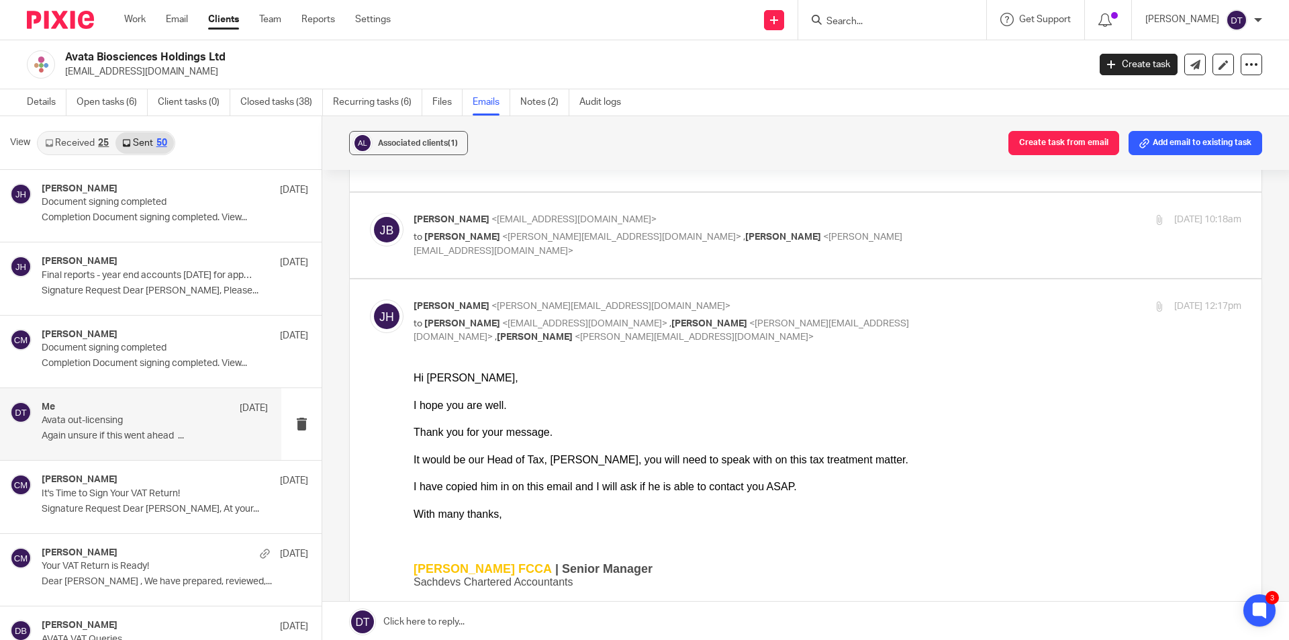
scroll to position [0, 0]
click at [874, 229] on div "Julian Bryson <jbryson@avatabio.com> to Deanna Templeton <deanna@sachdevs-ca.co…" at bounding box center [690, 235] width 552 height 45
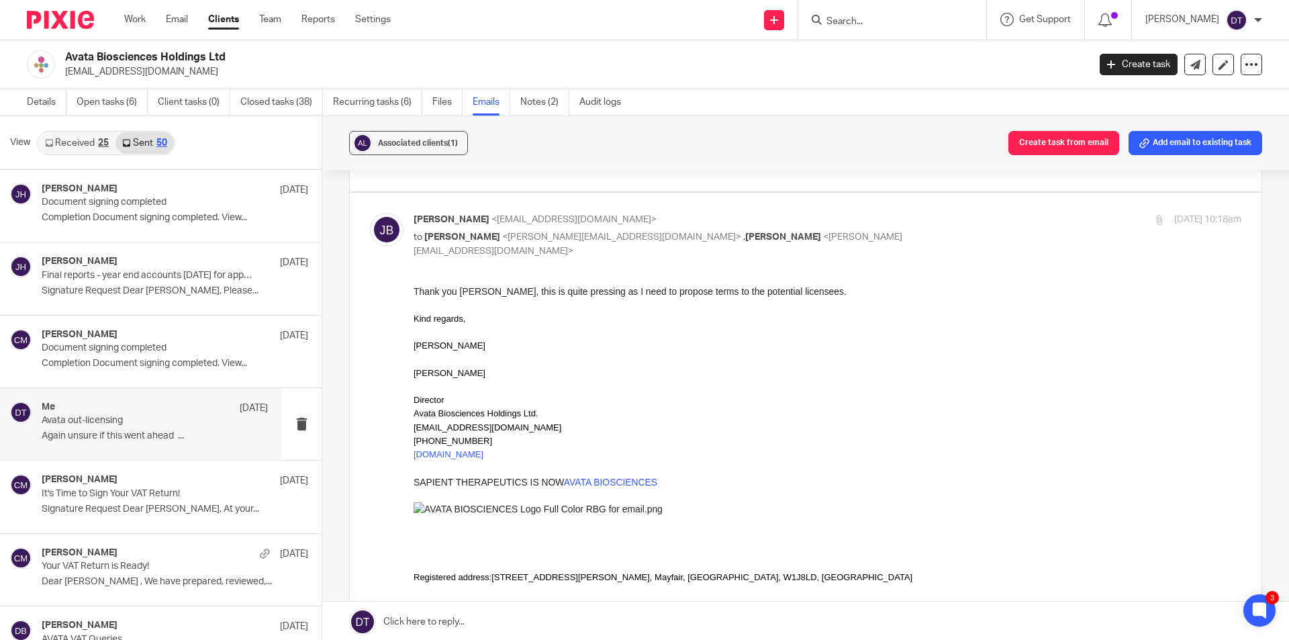
click at [874, 229] on div "Julian Bryson <jbryson@avatabio.com> to Deanna Templeton <deanna@sachdevs-ca.co…" at bounding box center [690, 235] width 552 height 45
checkbox input "false"
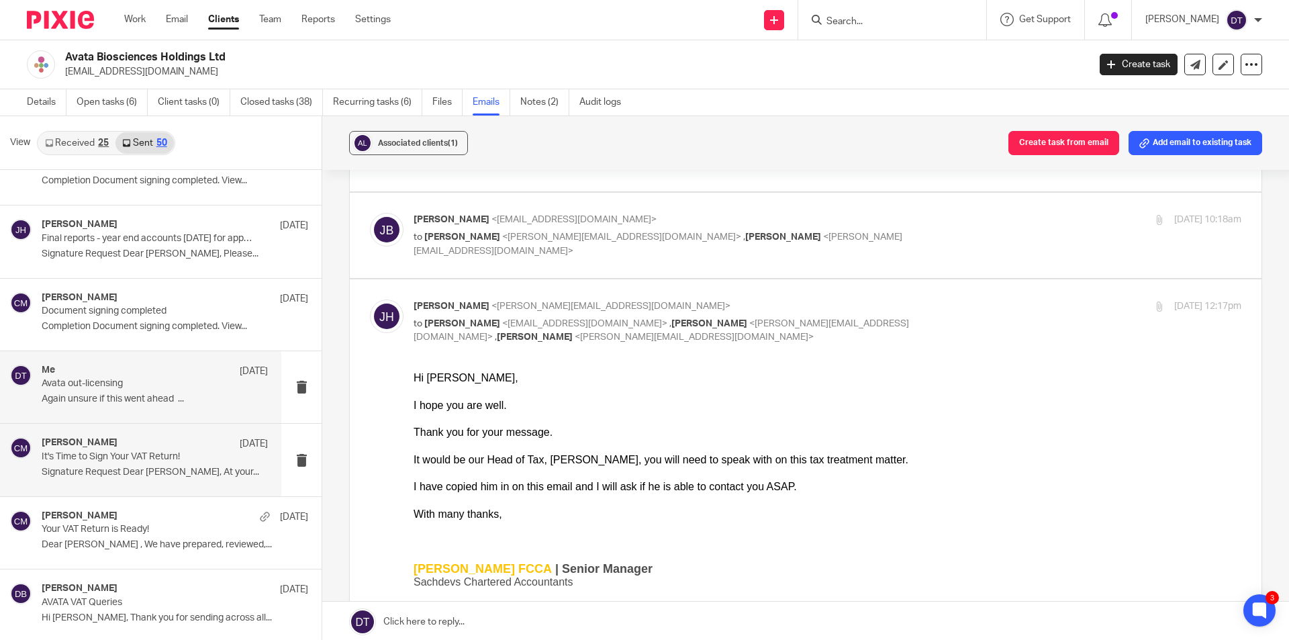
scroll to position [67, 0]
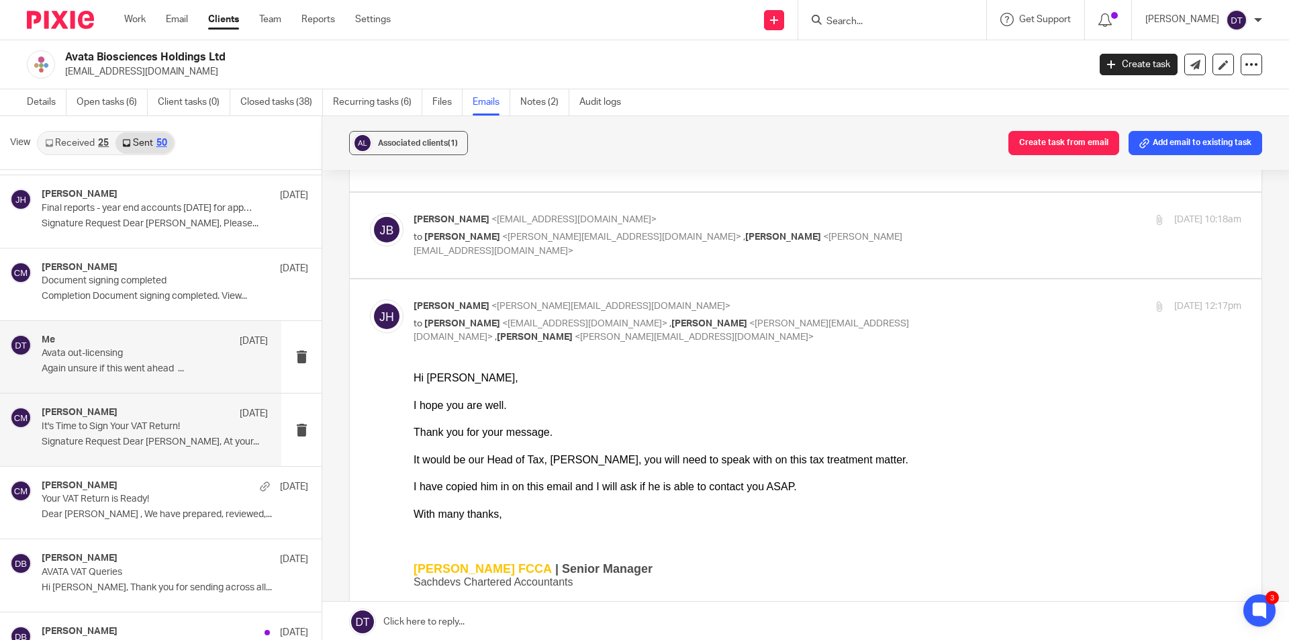
click at [121, 429] on p "It's Time to Sign Your VAT Return!" at bounding box center [132, 426] width 181 height 11
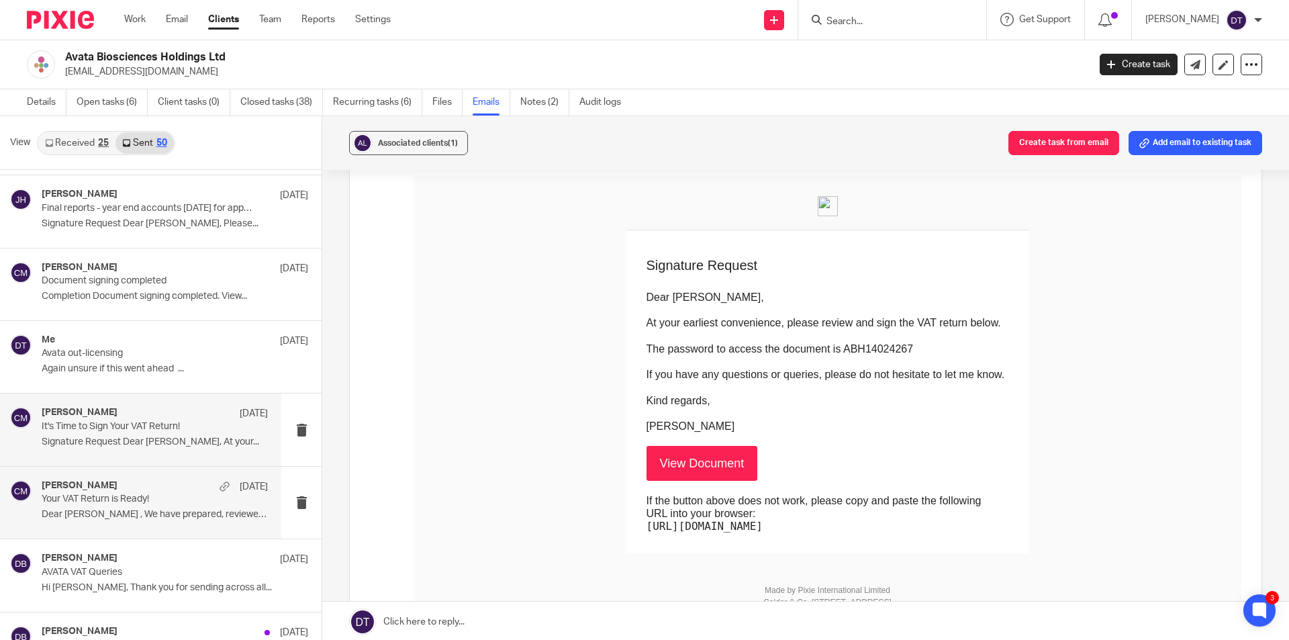
scroll to position [134, 0]
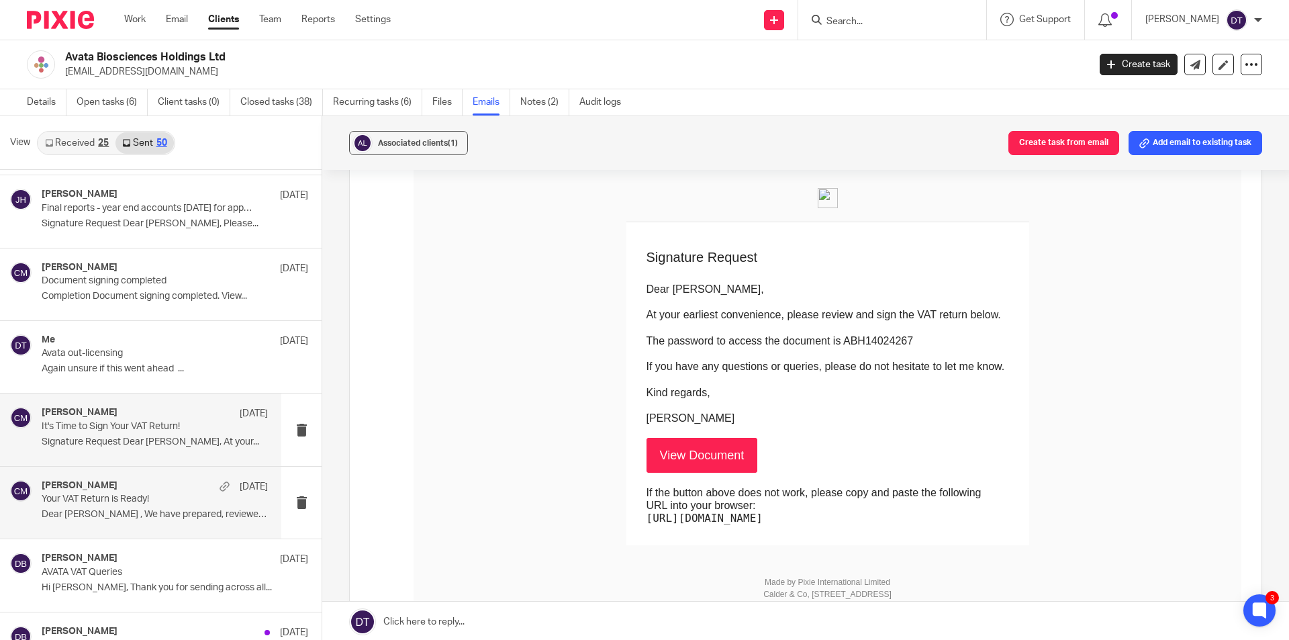
click at [162, 514] on p "Dear Andrew , We have prepared, reviewed,..." at bounding box center [155, 514] width 226 height 11
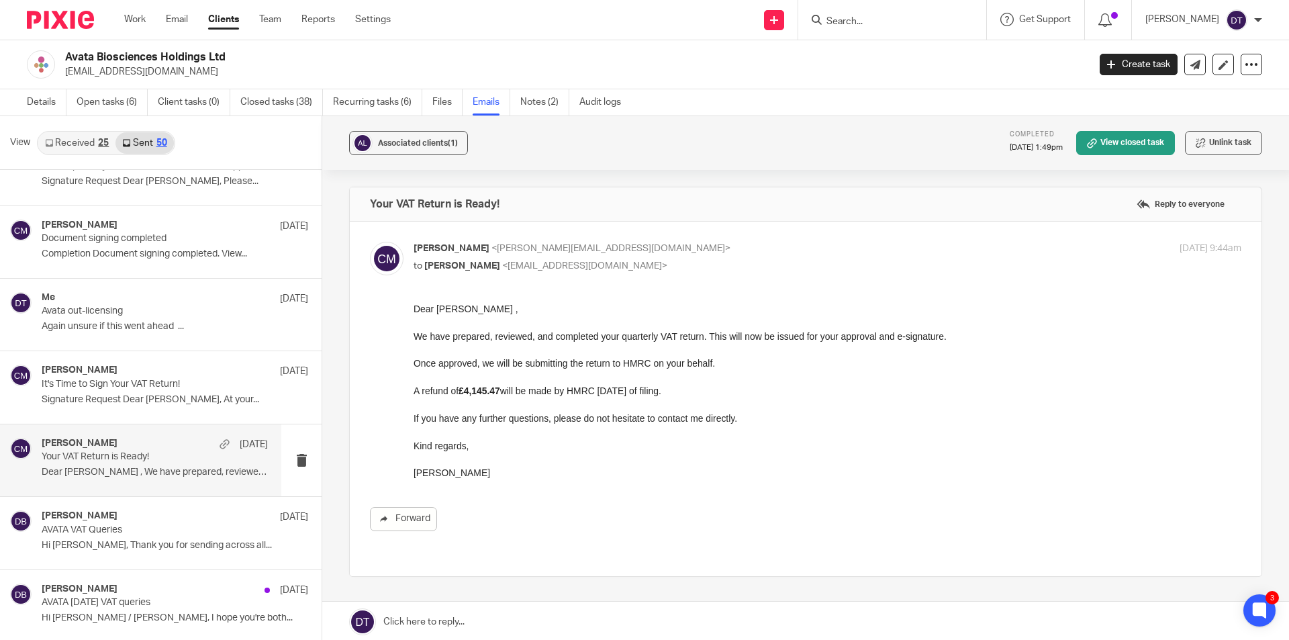
scroll to position [269, 0]
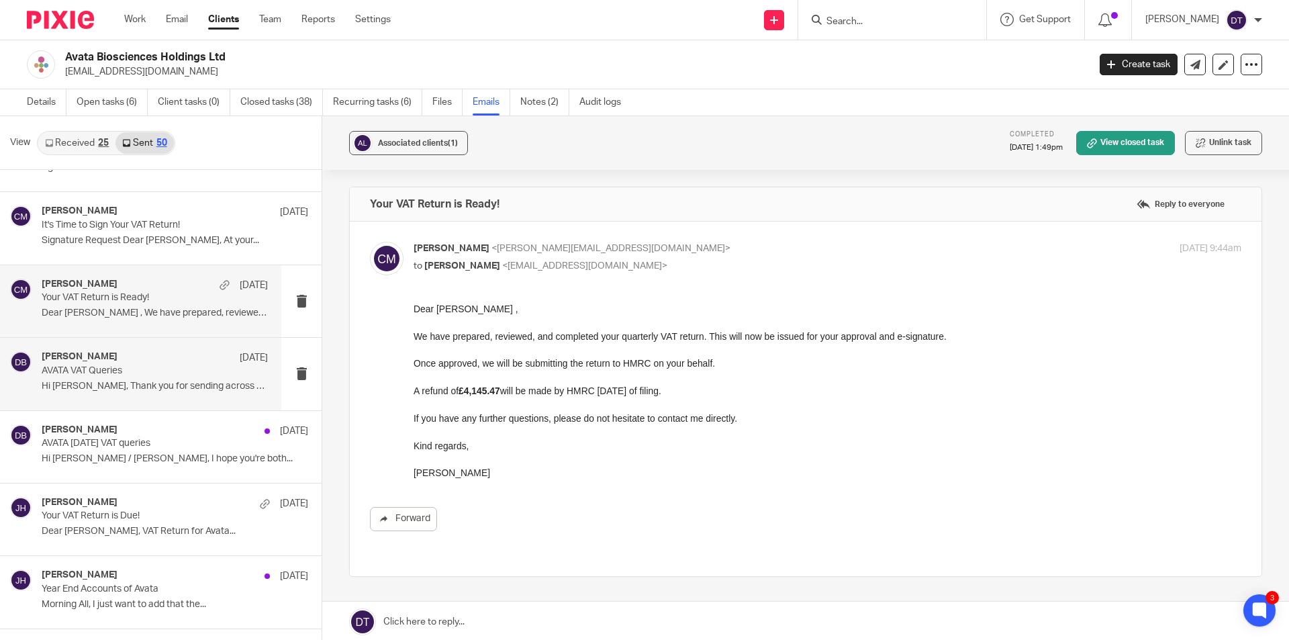
click at [149, 397] on div "Deepak Bansal 5 Aug AVATA VAT Queries Hi Andrew, Thank you for sending across a…" at bounding box center [140, 374] width 281 height 72
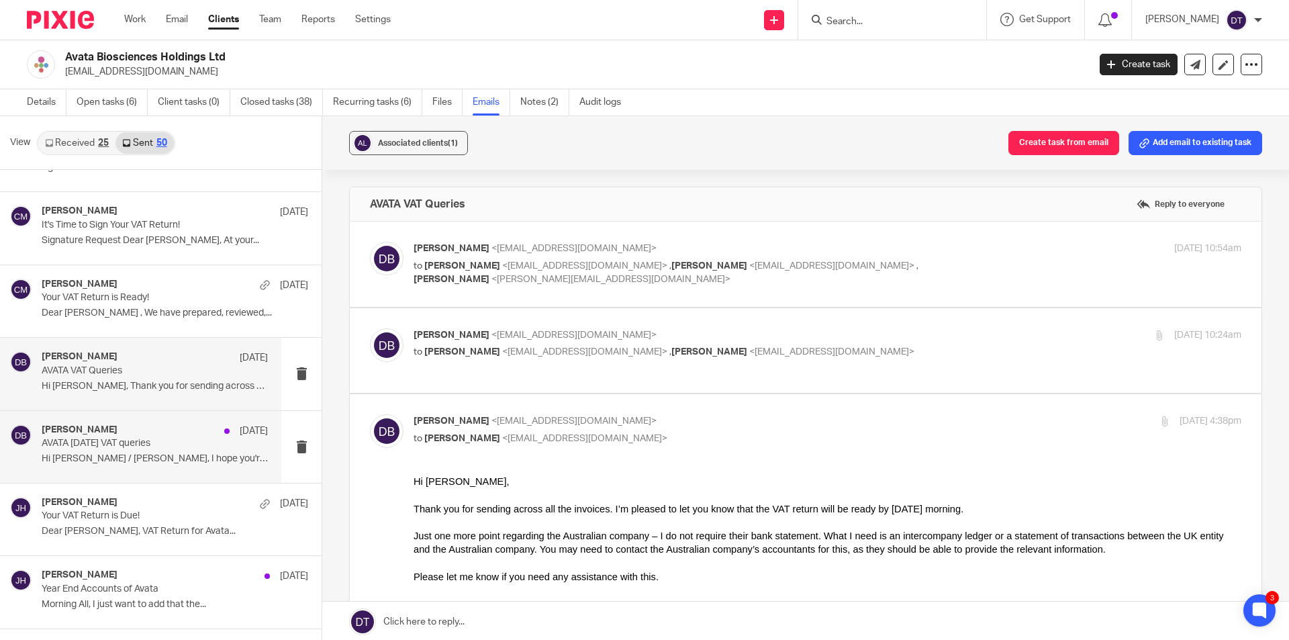
scroll to position [0, 0]
click at [152, 461] on p "Hi Andrew / Julian, I hope you're both..." at bounding box center [155, 458] width 226 height 11
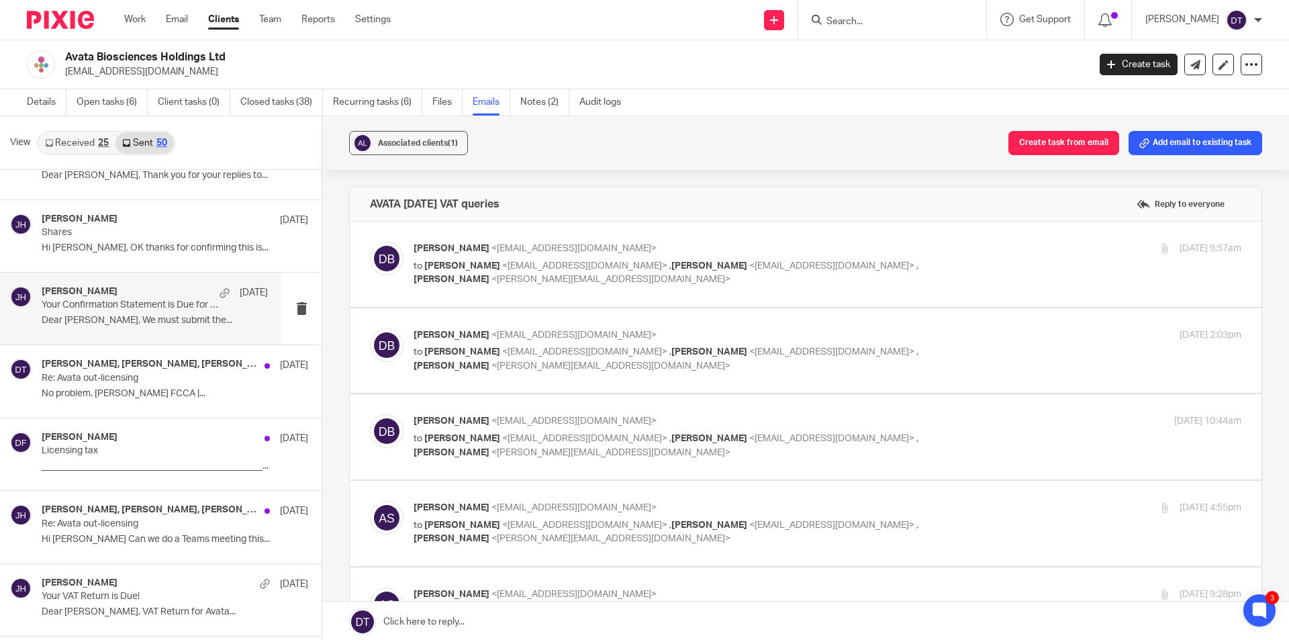
scroll to position [1142, 0]
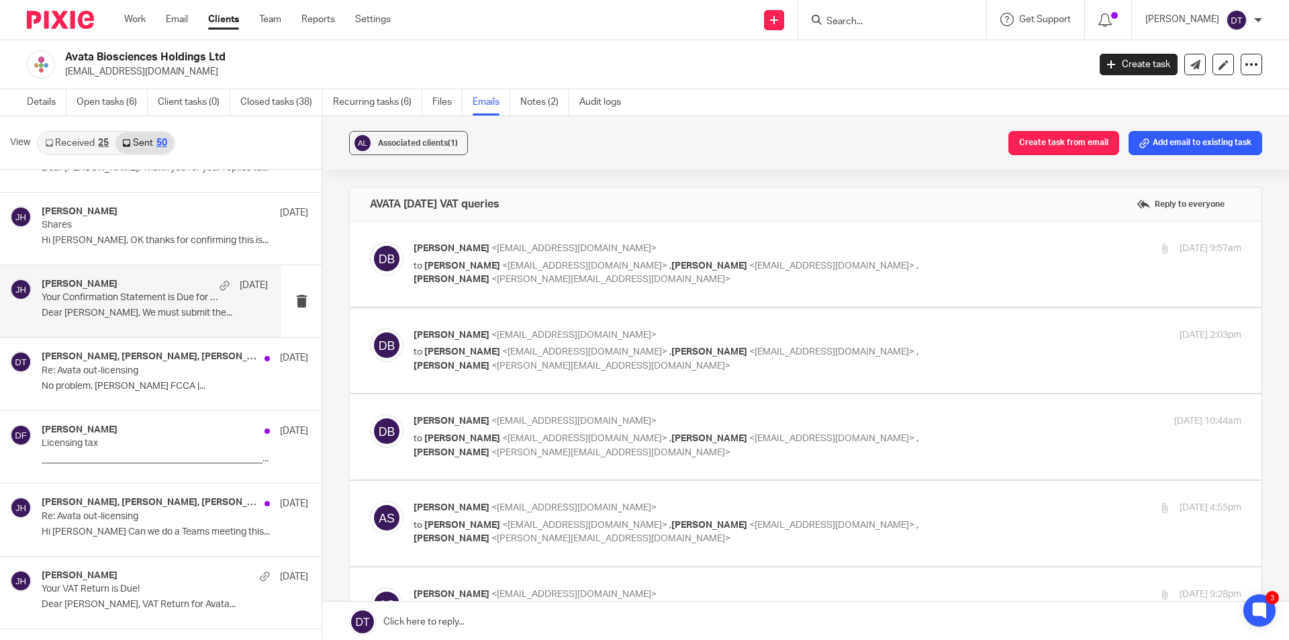
click at [77, 295] on p "Your Confirmation Statement is Due for Filing!" at bounding box center [132, 297] width 181 height 11
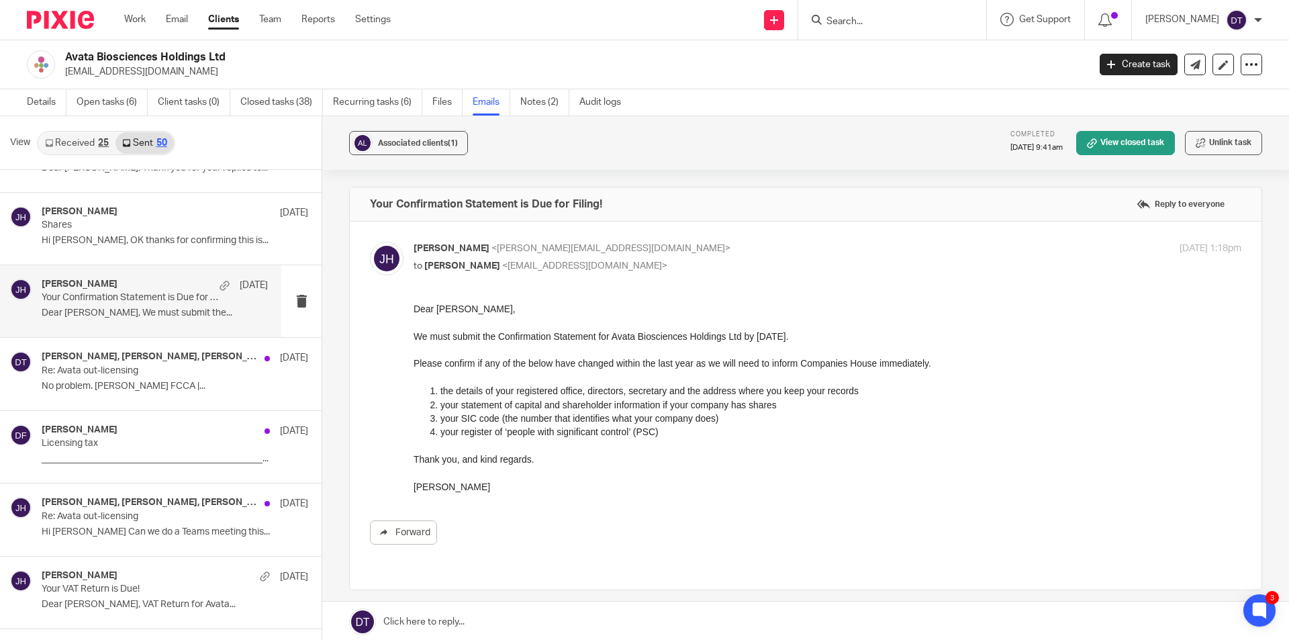
scroll to position [0, 0]
click at [140, 377] on div "Jodie Hall, Julian Bryson, Dan Field, Me 3 Apr Re: Avata out-licensing No probl…" at bounding box center [155, 373] width 226 height 45
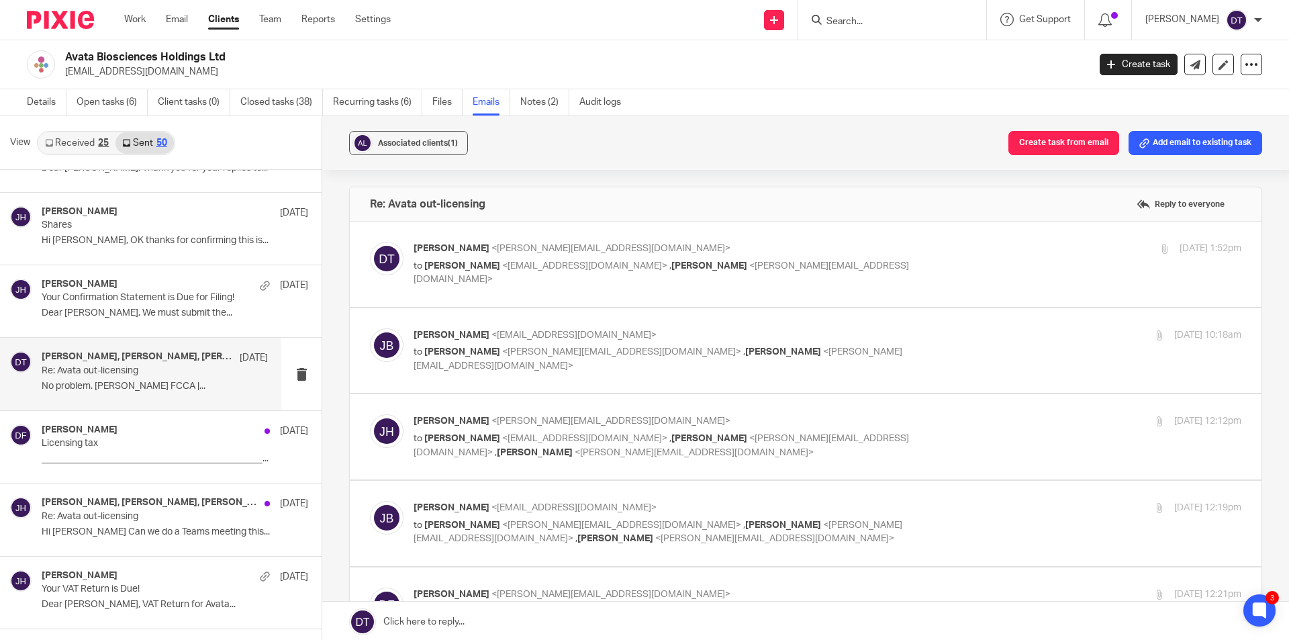
click at [580, 365] on div "Julian Bryson <jbryson@avatabio.com> to Deanna Templeton <deanna@sachdevs-ca.co…" at bounding box center [806, 350] width 872 height 45
click at [580, 329] on p "Julian Bryson <jbryson@avatabio.com>" at bounding box center [690, 335] width 552 height 14
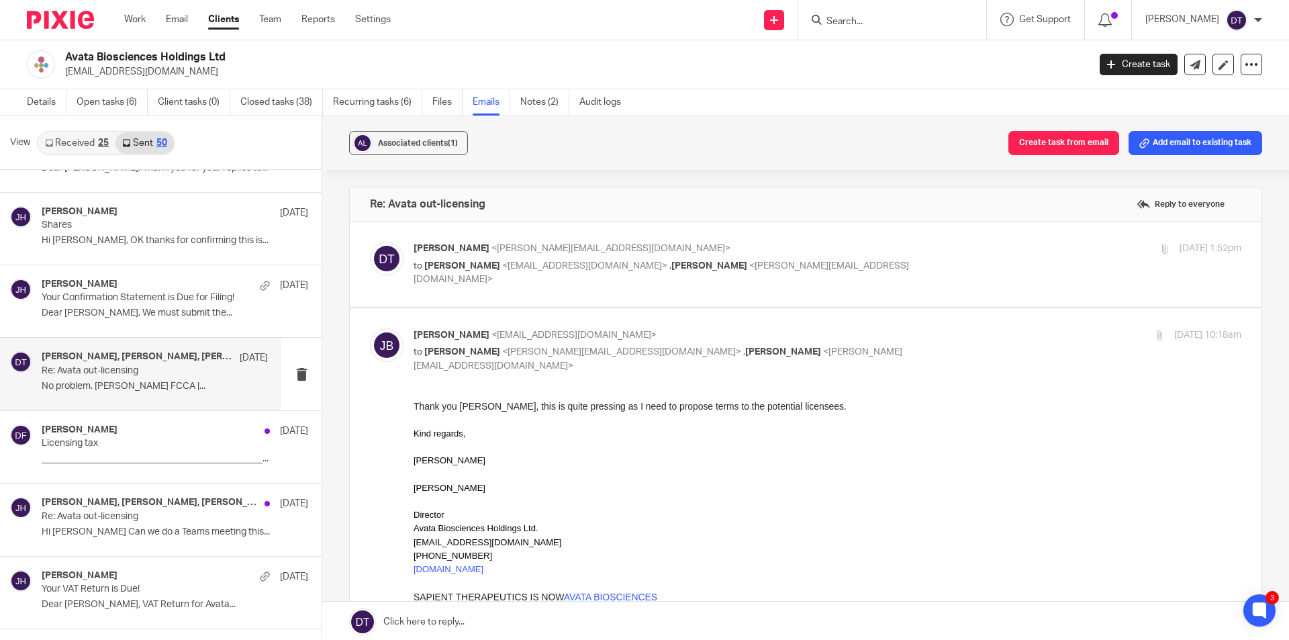
click at [580, 329] on p "Julian Bryson <jbryson@avatabio.com>" at bounding box center [690, 335] width 552 height 14
checkbox input "false"
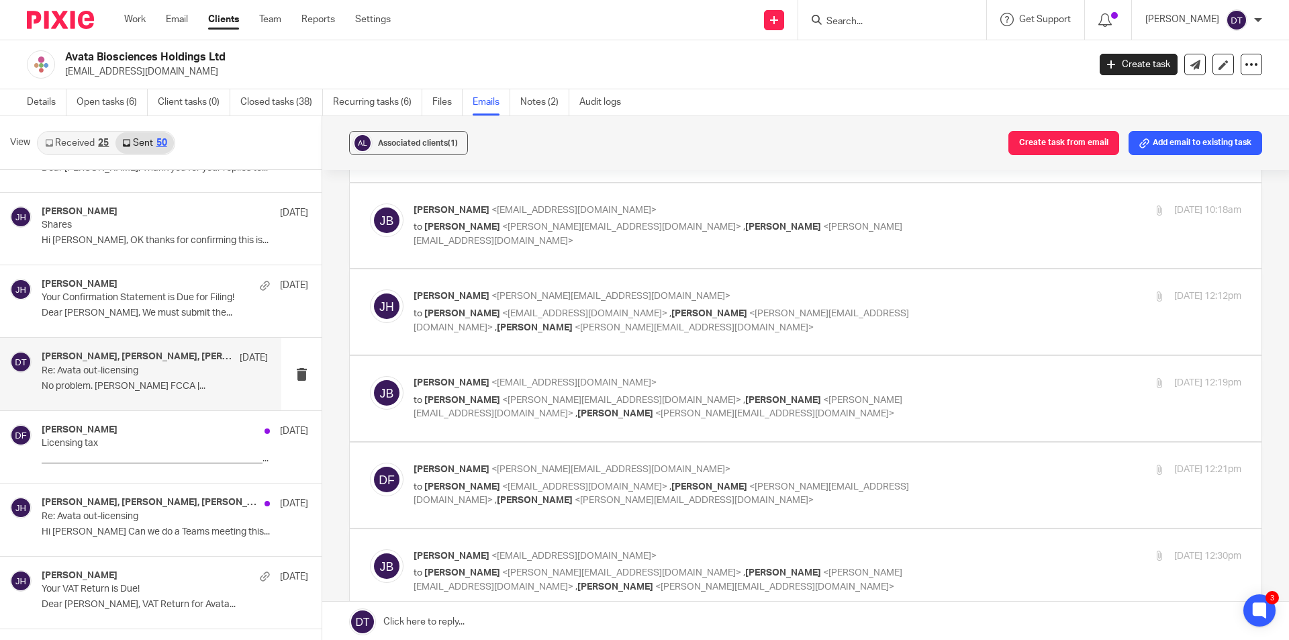
scroll to position [134, 0]
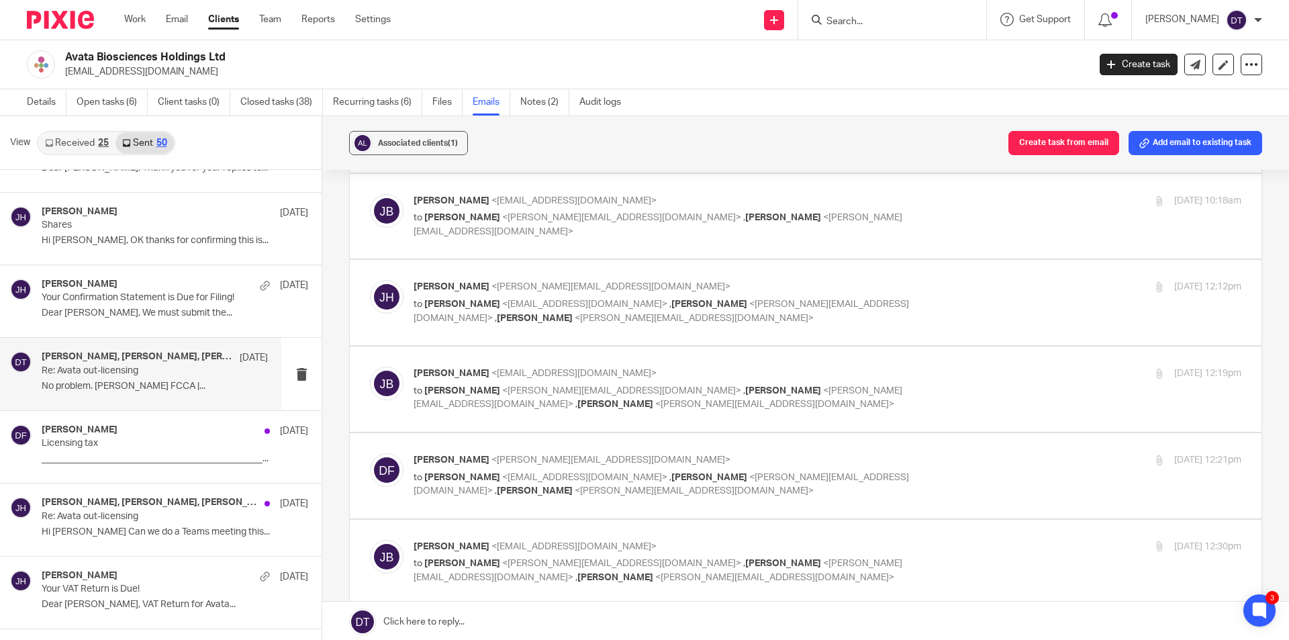
click at [611, 289] on p "Jodie Hall <jodie@sachdevs-ca.com>" at bounding box center [690, 287] width 552 height 14
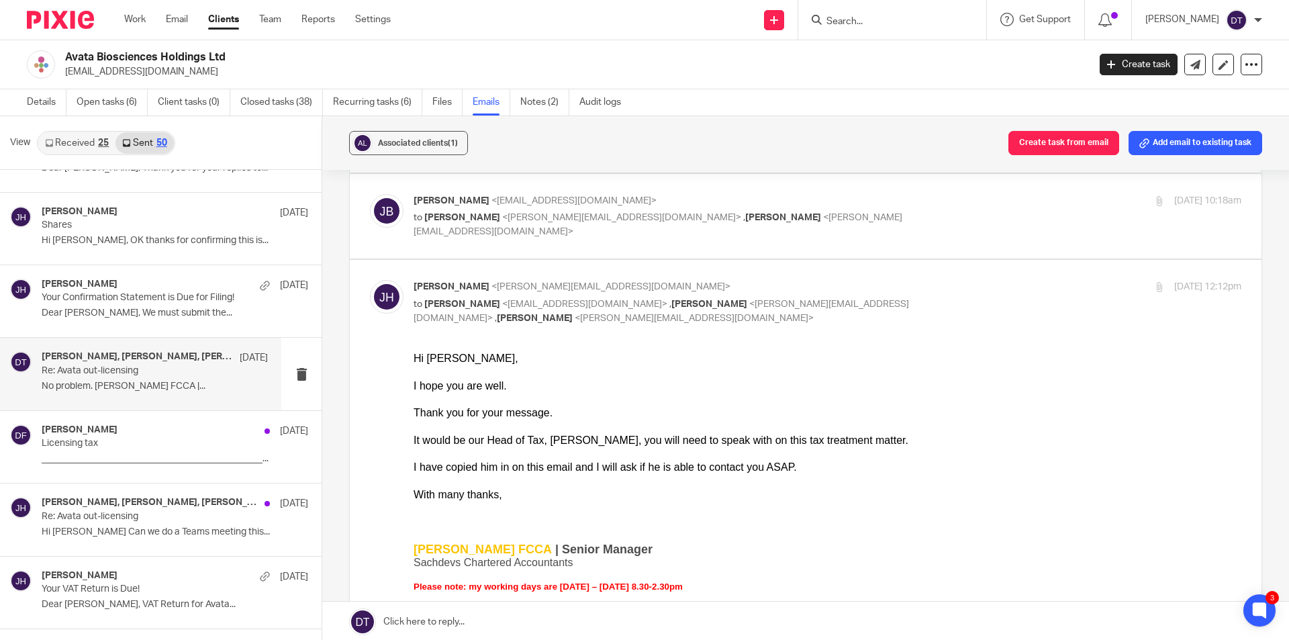
scroll to position [0, 0]
click at [611, 288] on p "Jodie Hall <jodie@sachdevs-ca.com>" at bounding box center [690, 287] width 552 height 14
checkbox input "false"
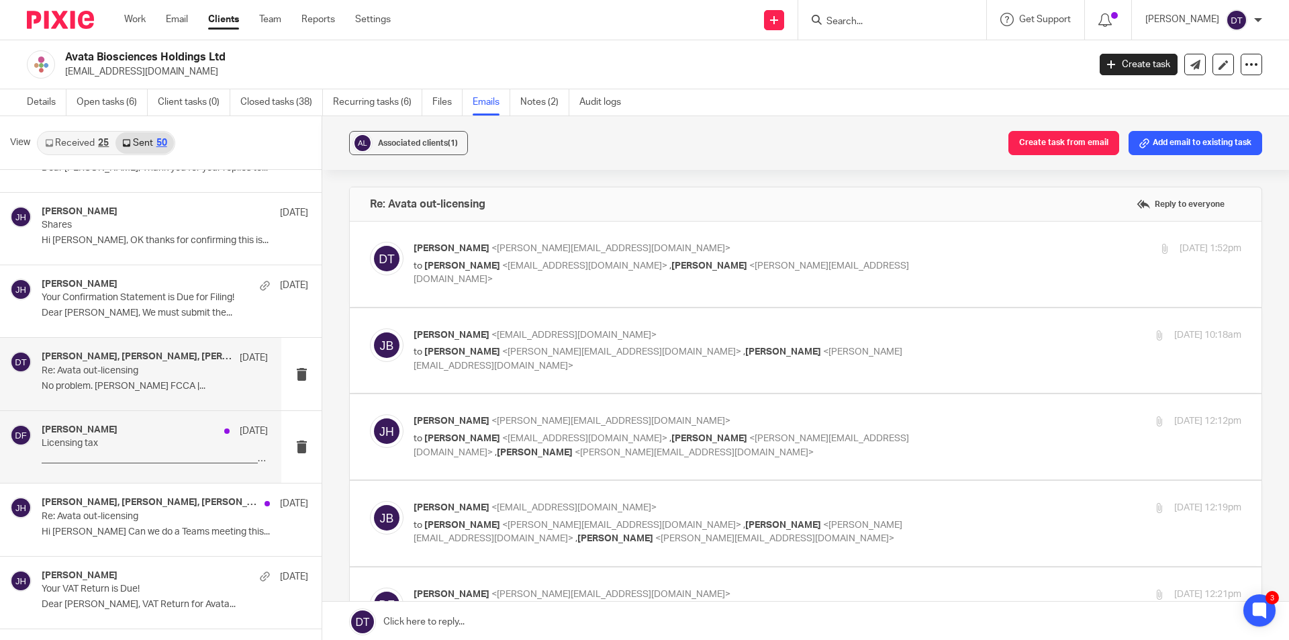
click at [124, 444] on p "Licensing tax" at bounding box center [132, 443] width 181 height 11
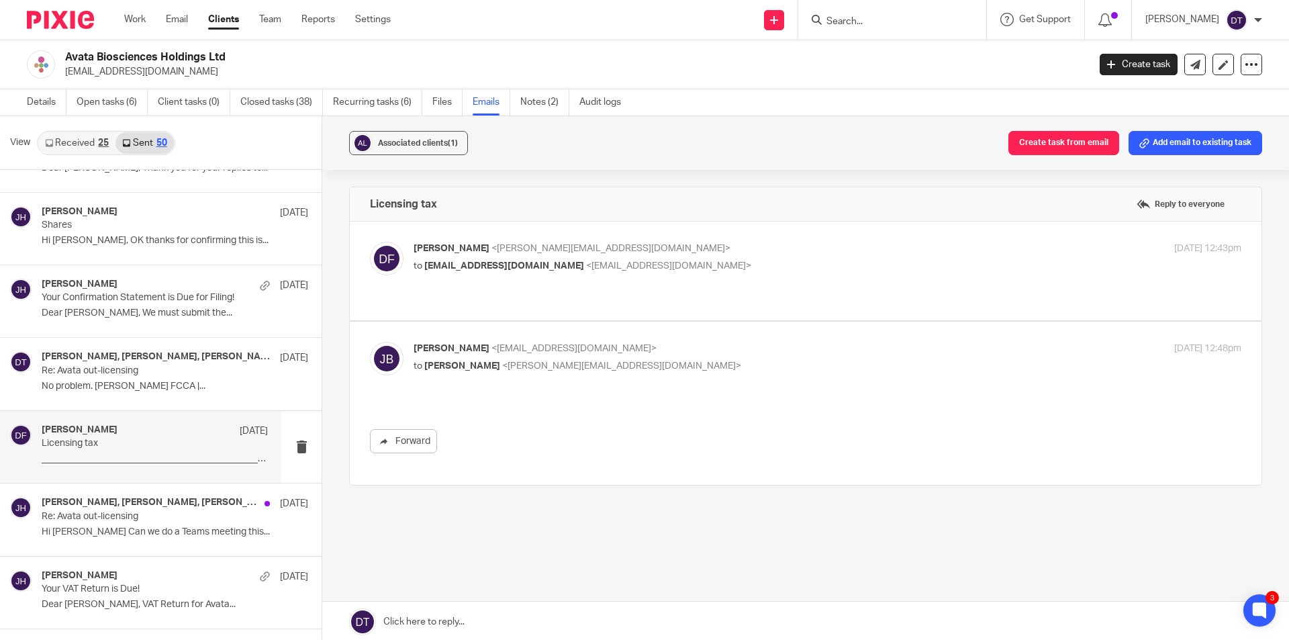
click at [761, 240] on label at bounding box center [806, 271] width 912 height 99
click at [370, 241] on input "checkbox" at bounding box center [369, 241] width 1 height 1
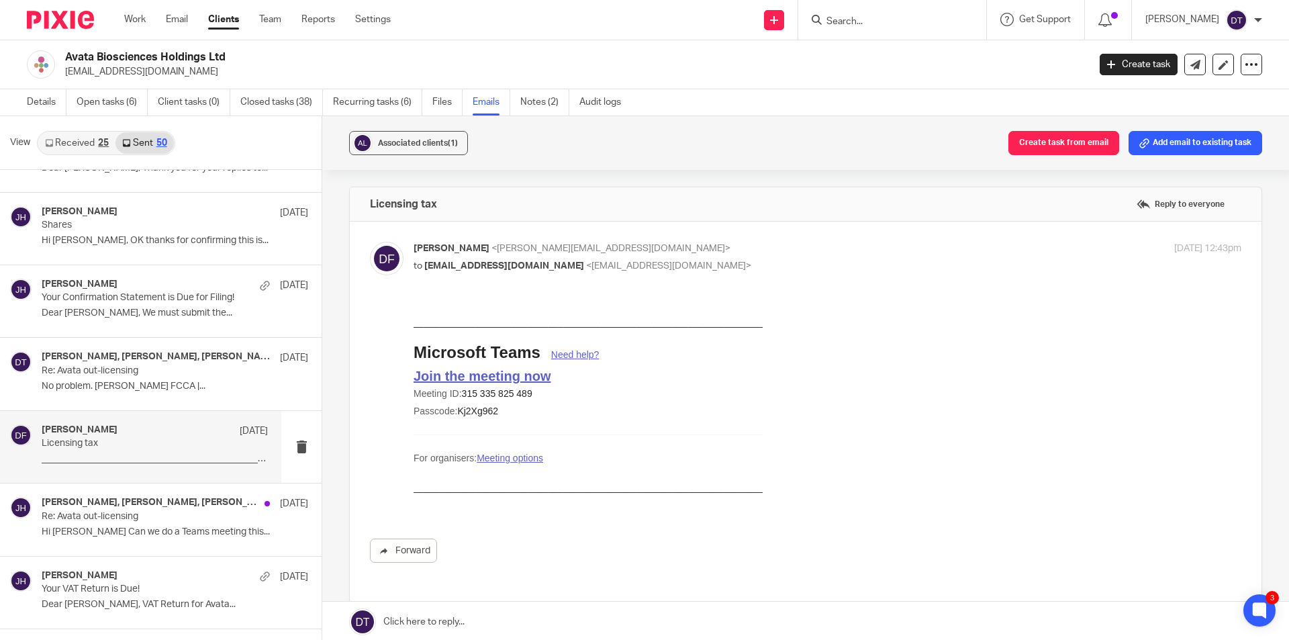
click at [751, 243] on p "Dan Field <dan@as1group.co.uk>" at bounding box center [690, 249] width 552 height 14
checkbox input "false"
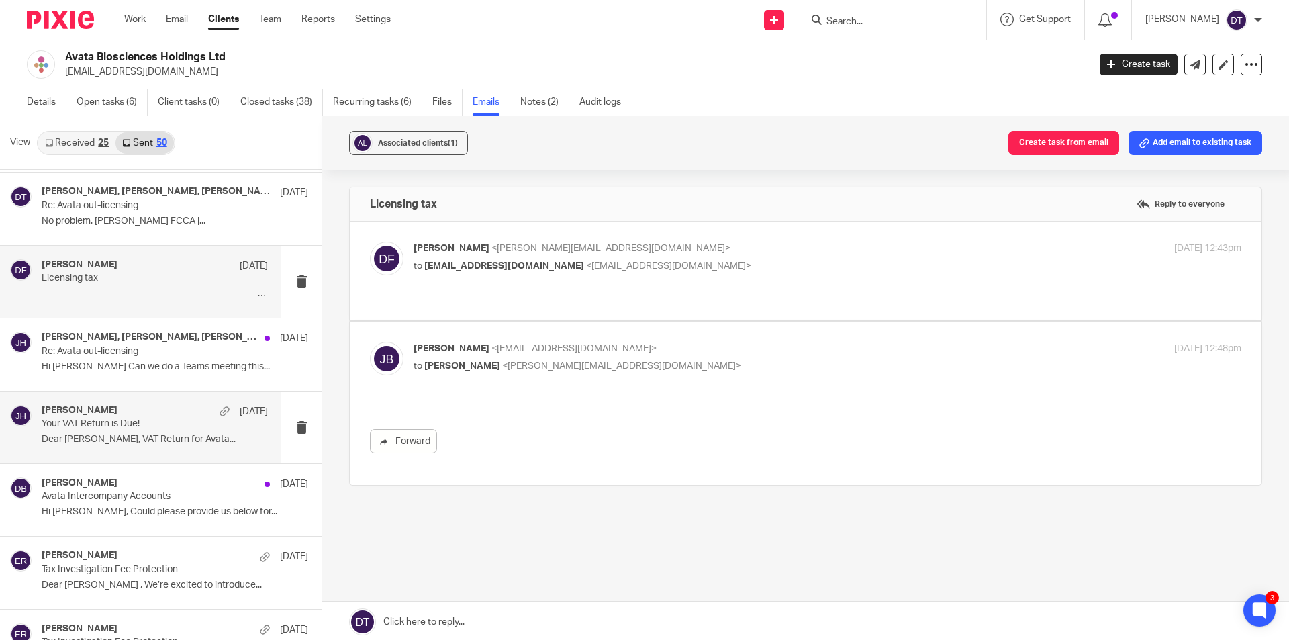
scroll to position [1343, 0]
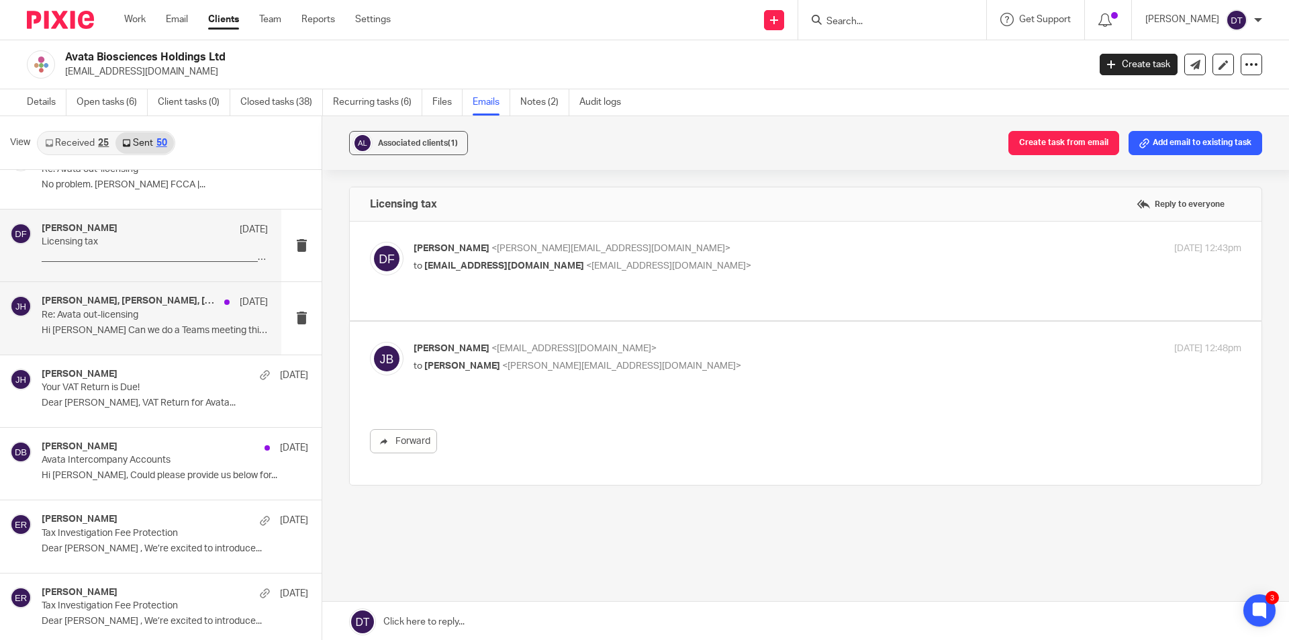
click at [113, 317] on p "Re: Avata out-licensing" at bounding box center [132, 315] width 181 height 11
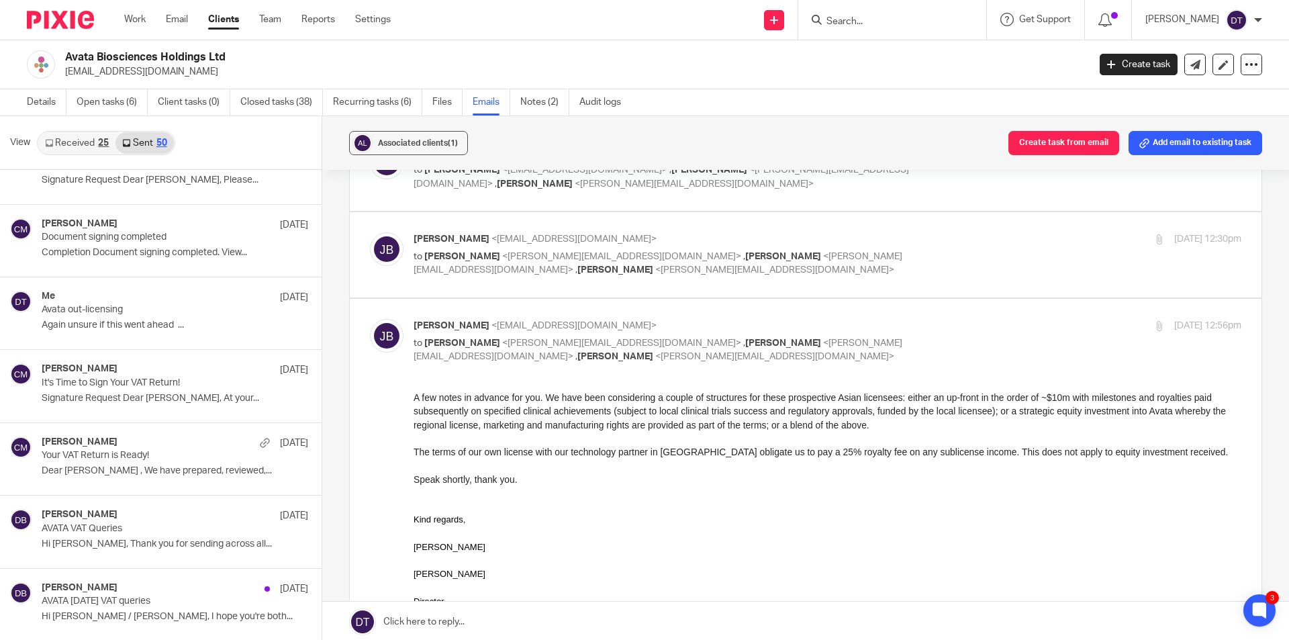
scroll to position [1947, 0]
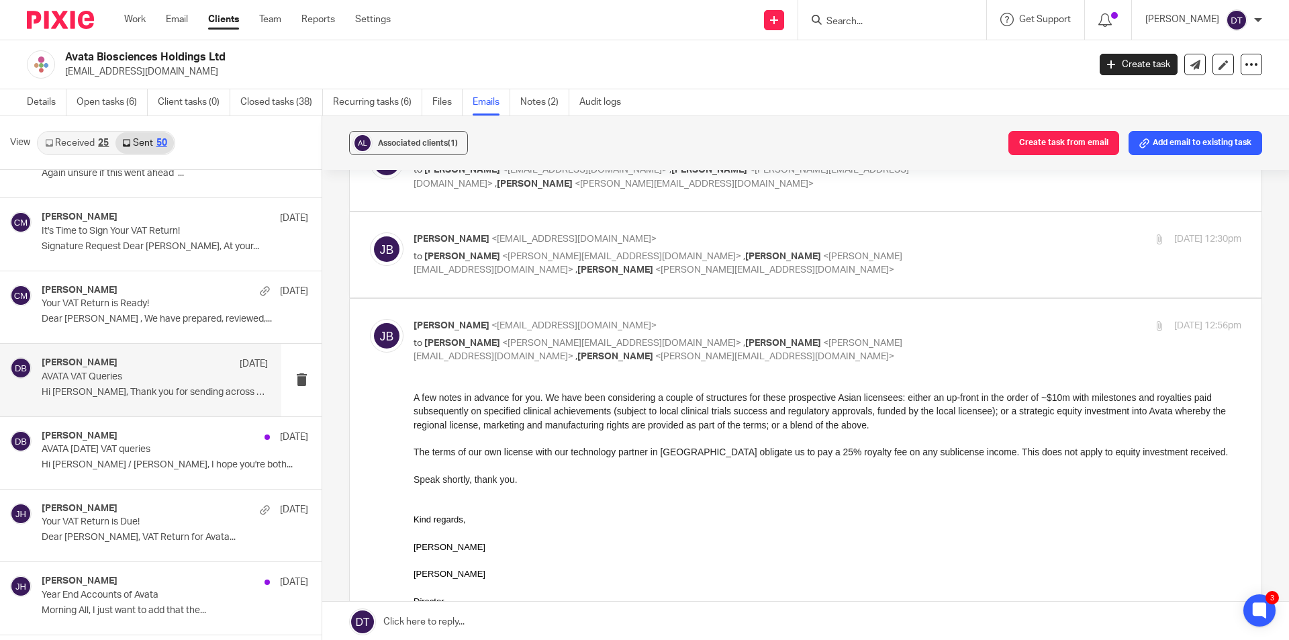
click at [148, 374] on p "AVATA VAT Queries" at bounding box center [132, 376] width 181 height 11
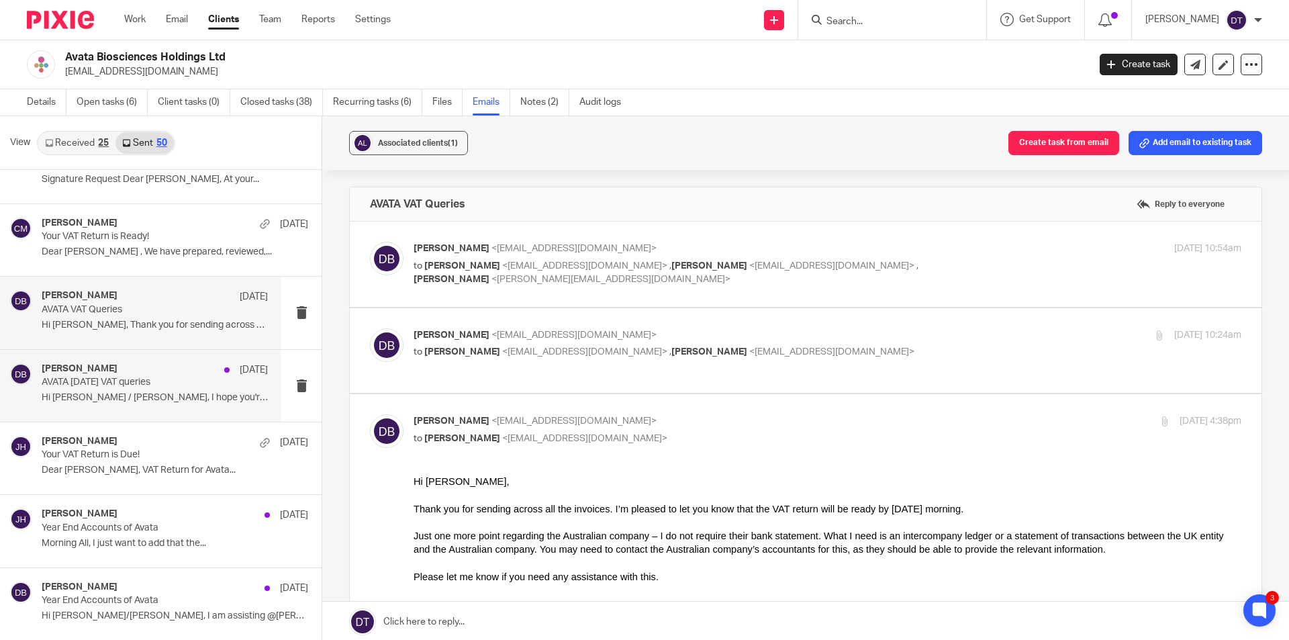
scroll to position [0, 0]
click at [150, 299] on div "Deepak Bansal 5 Aug" at bounding box center [155, 296] width 226 height 13
click at [806, 315] on label at bounding box center [806, 350] width 912 height 85
click at [370, 328] on input "checkbox" at bounding box center [369, 328] width 1 height 1
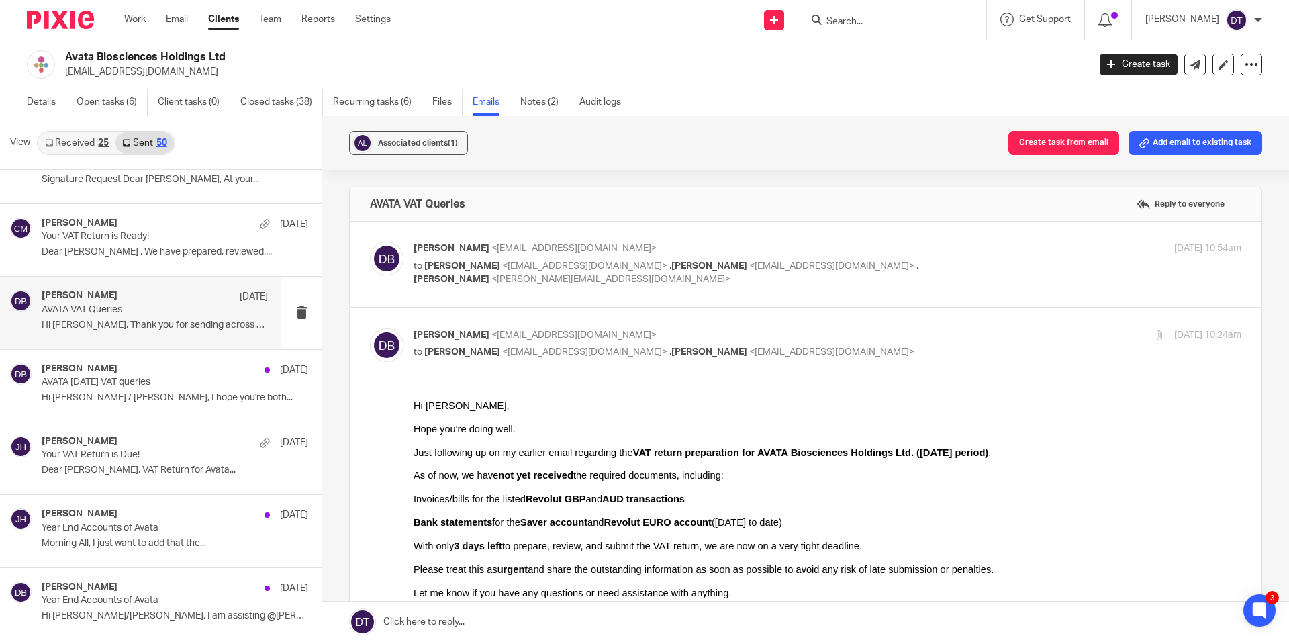
click at [370, 328] on input "checkbox" at bounding box center [369, 328] width 1 height 1
checkbox input "false"
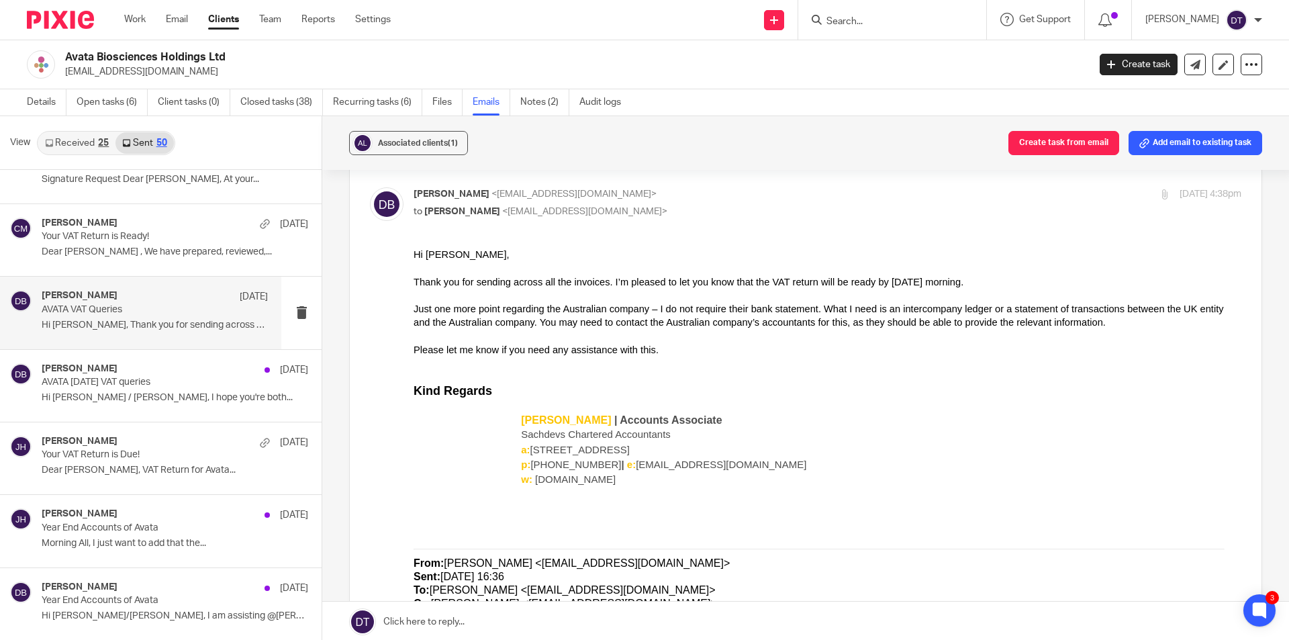
scroll to position [201, 0]
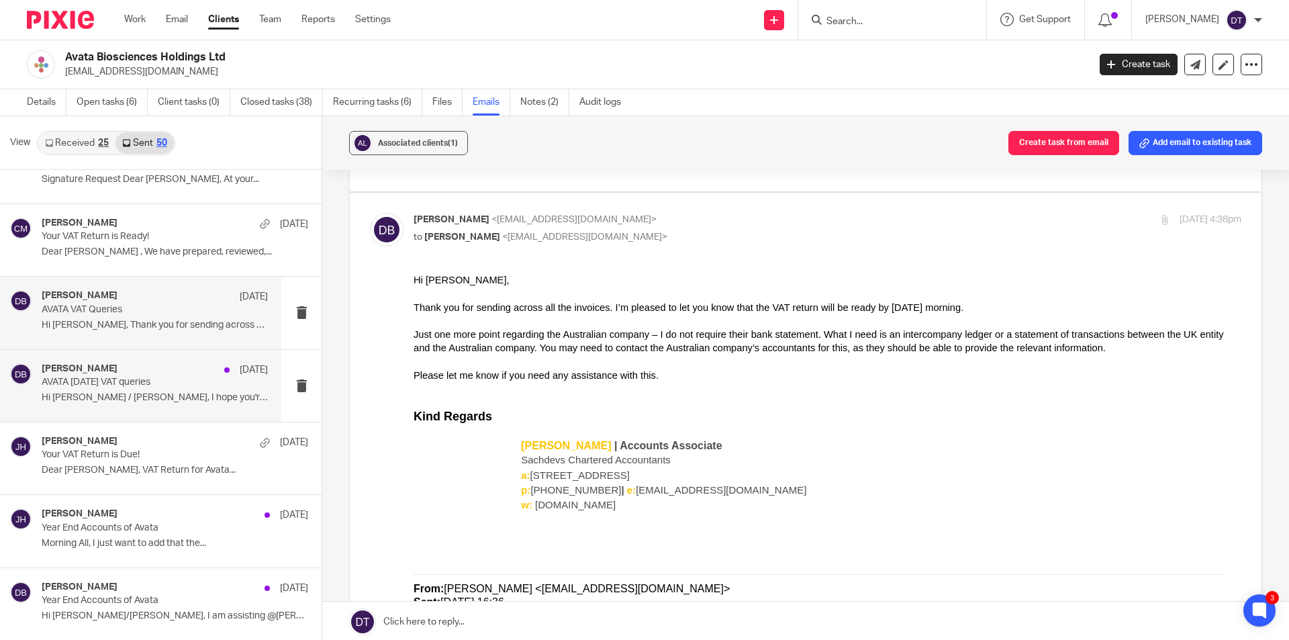
click at [139, 404] on div "Deepak Bansal 8 Jul AVATA March 25 VAT queries Hi Andrew / Julian, I hope you'r…" at bounding box center [155, 385] width 226 height 45
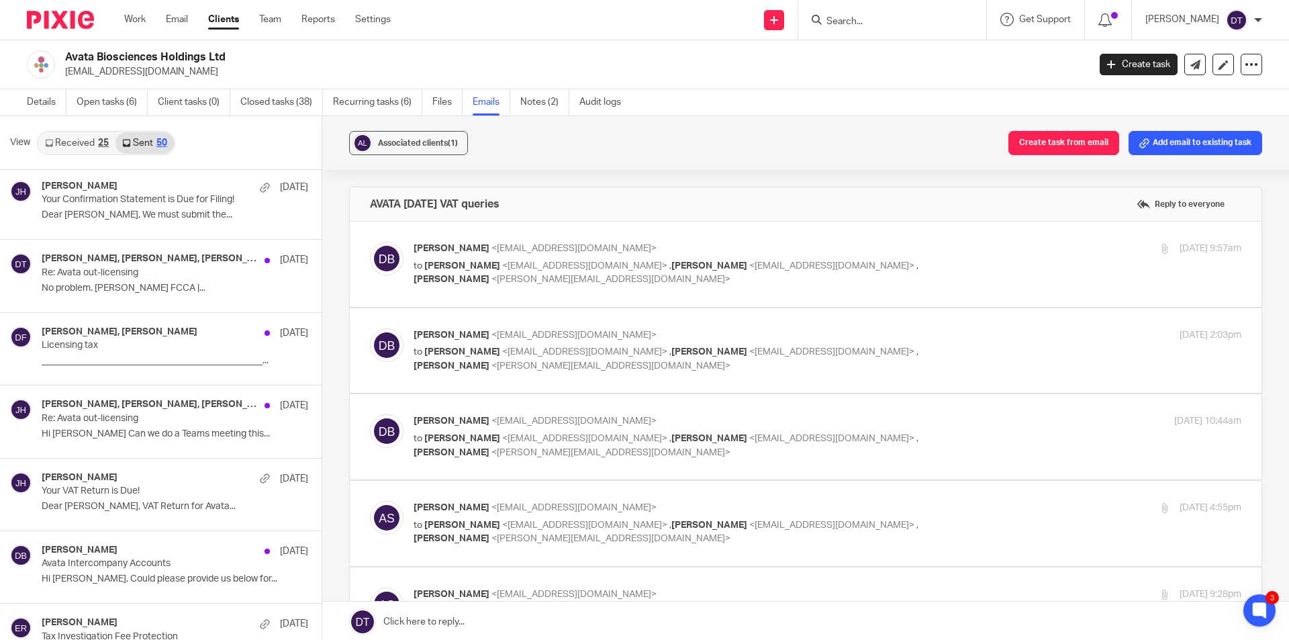
scroll to position [3089, 0]
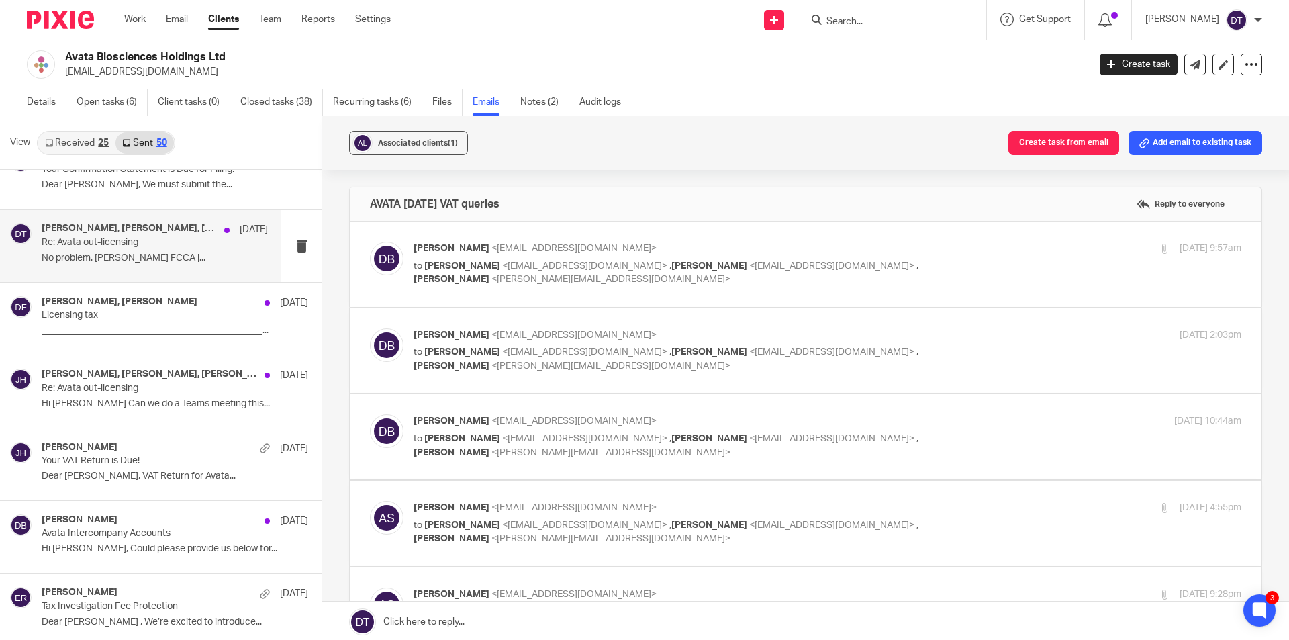
click at [170, 229] on h4 "Jodie Hall, Julian Bryson, Dan Field, Me" at bounding box center [130, 228] width 176 height 11
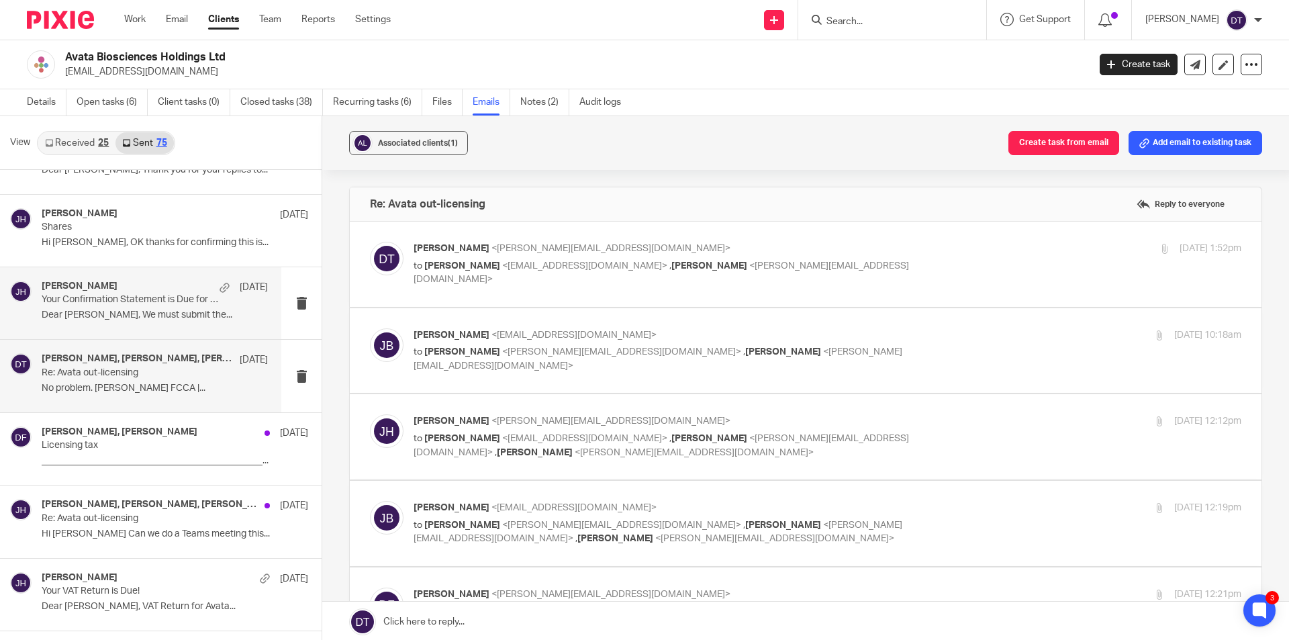
scroll to position [2955, 0]
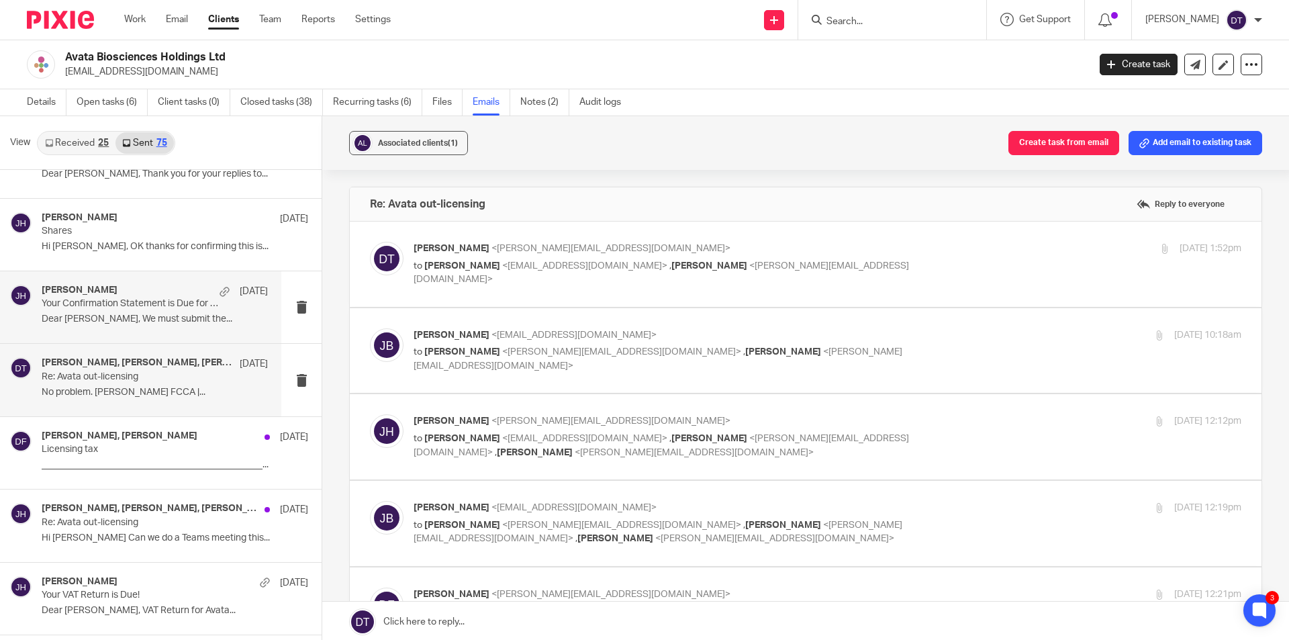
click at [148, 295] on div "Jodie Hall 3 Apr" at bounding box center [155, 291] width 226 height 13
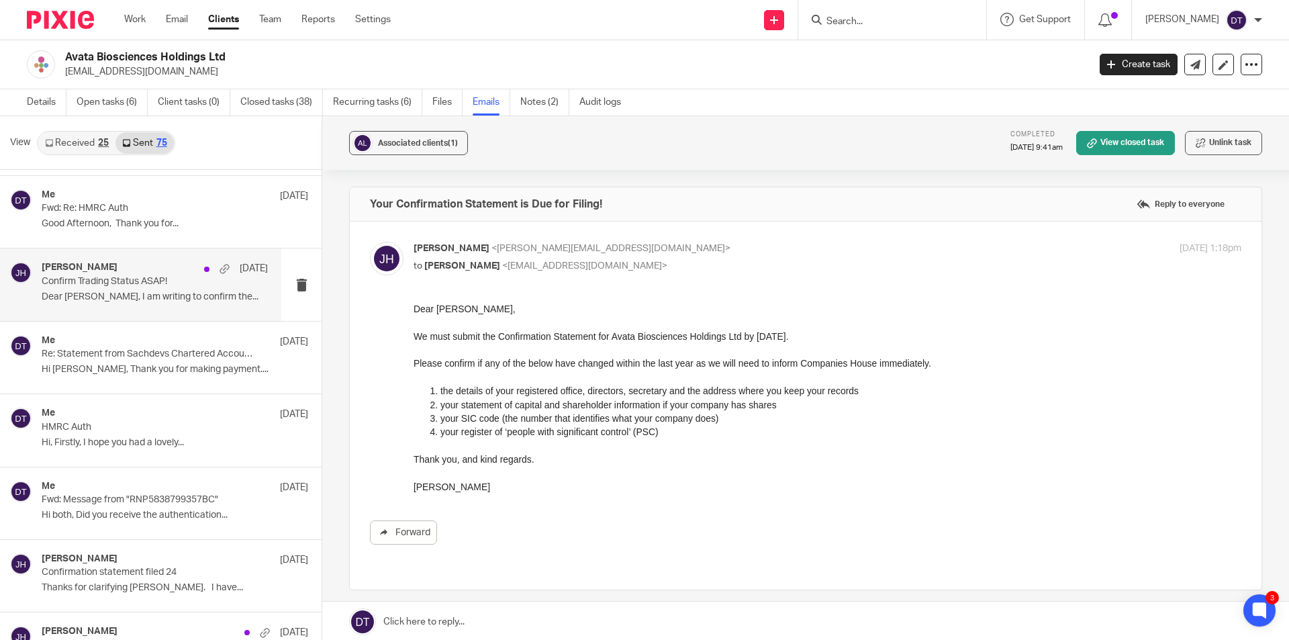
scroll to position [4096, 0]
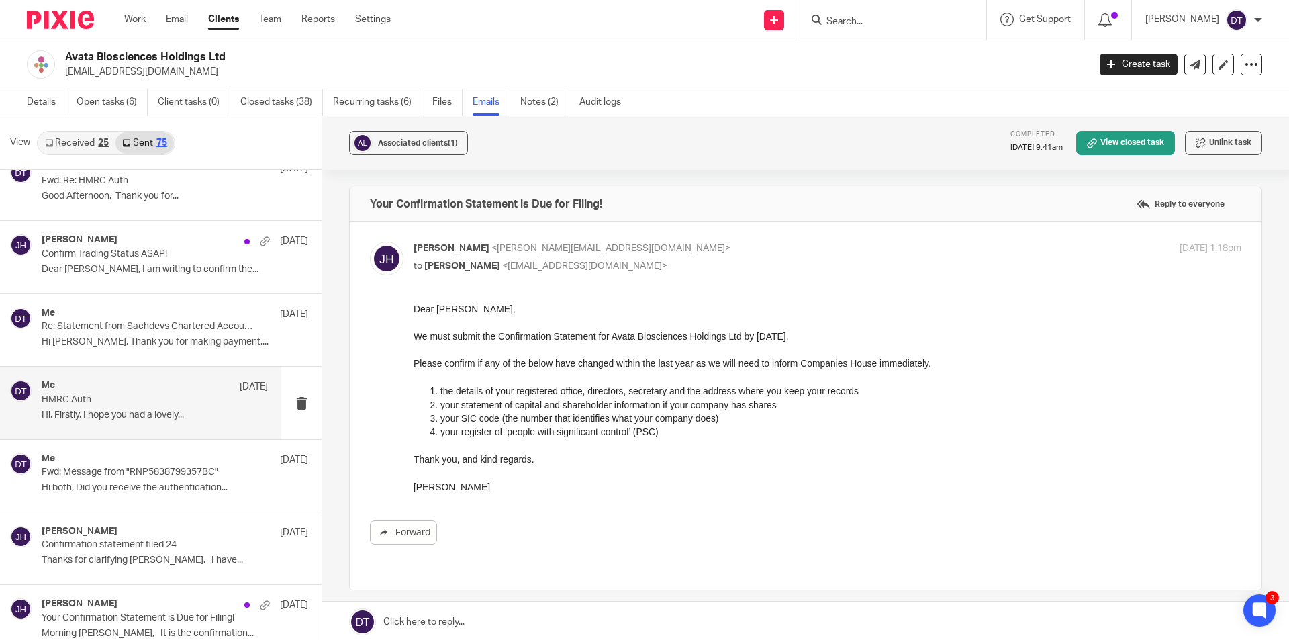
click at [128, 392] on div "Me 6 Jan" at bounding box center [155, 386] width 226 height 13
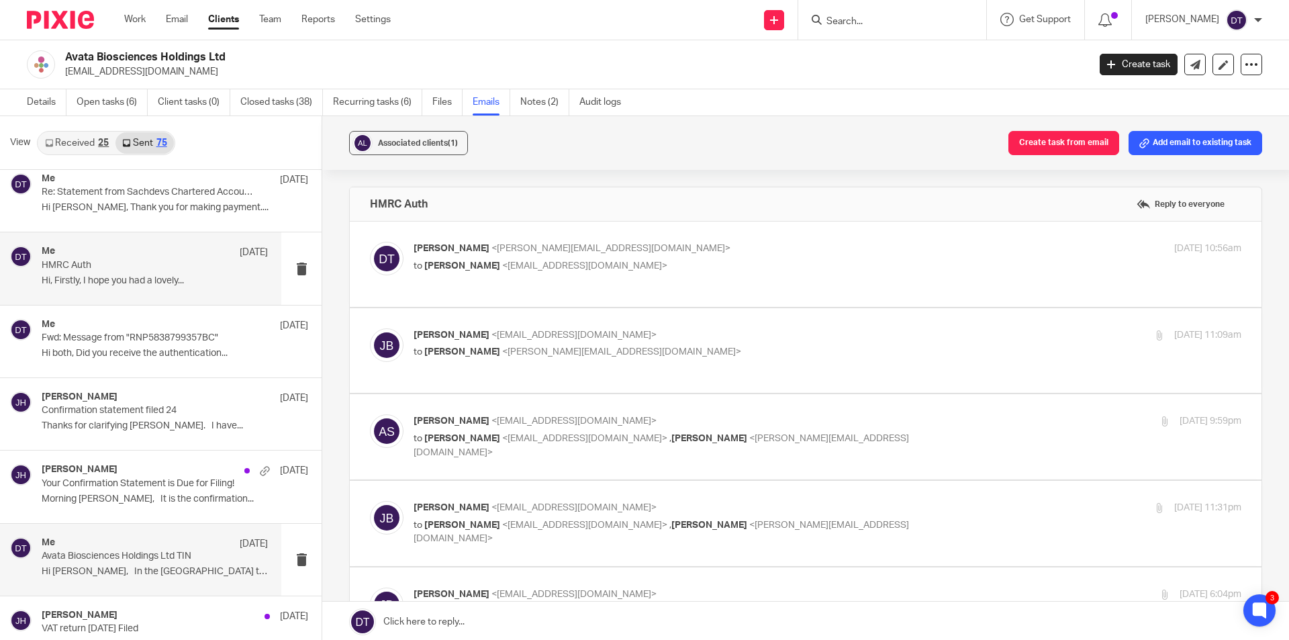
click at [187, 537] on div "Me 22 Nov" at bounding box center [155, 543] width 226 height 13
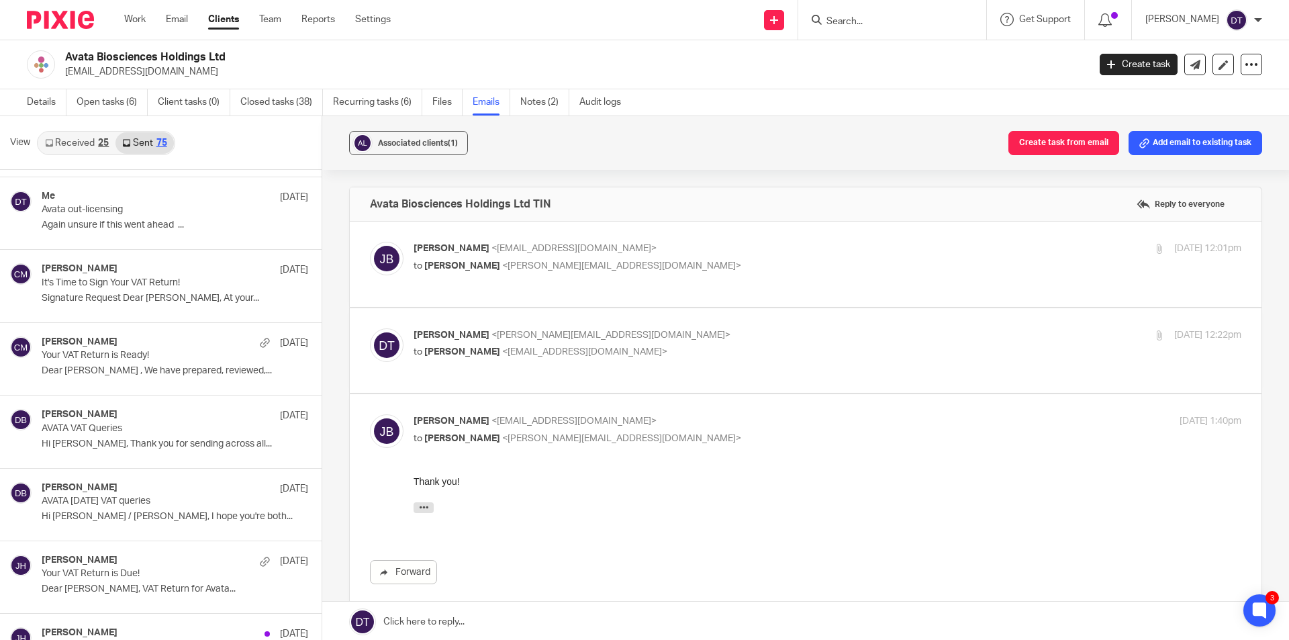
scroll to position [0, 0]
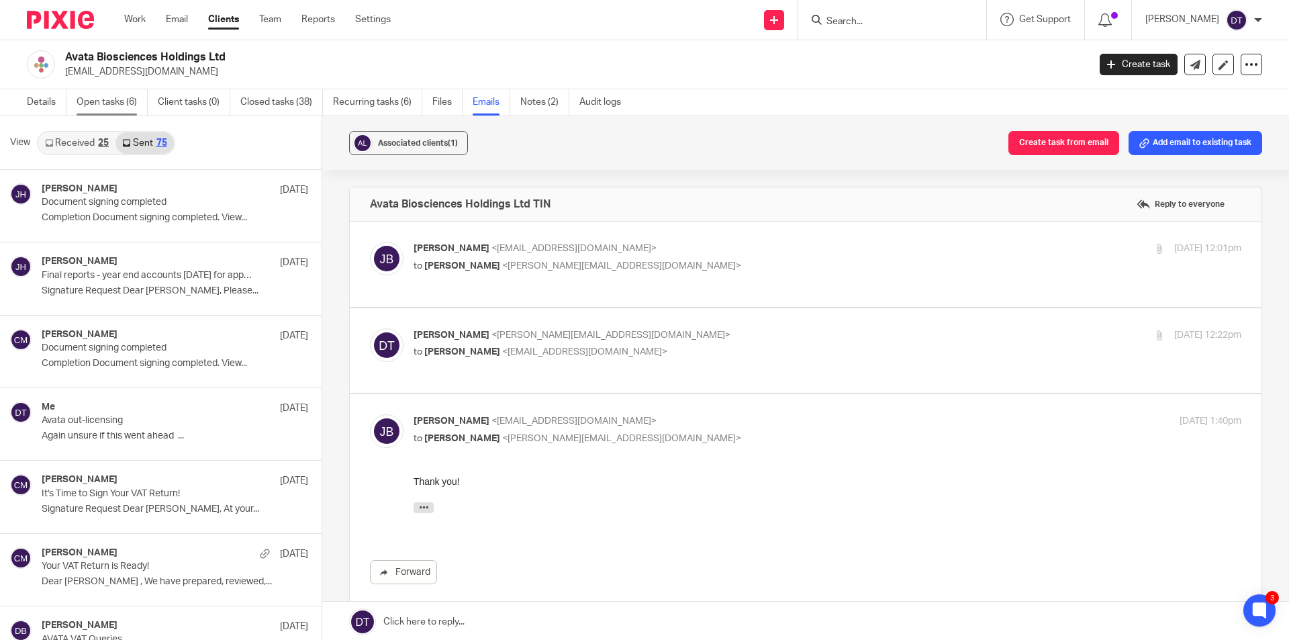
click at [99, 103] on link "Open tasks (6)" at bounding box center [112, 102] width 71 height 26
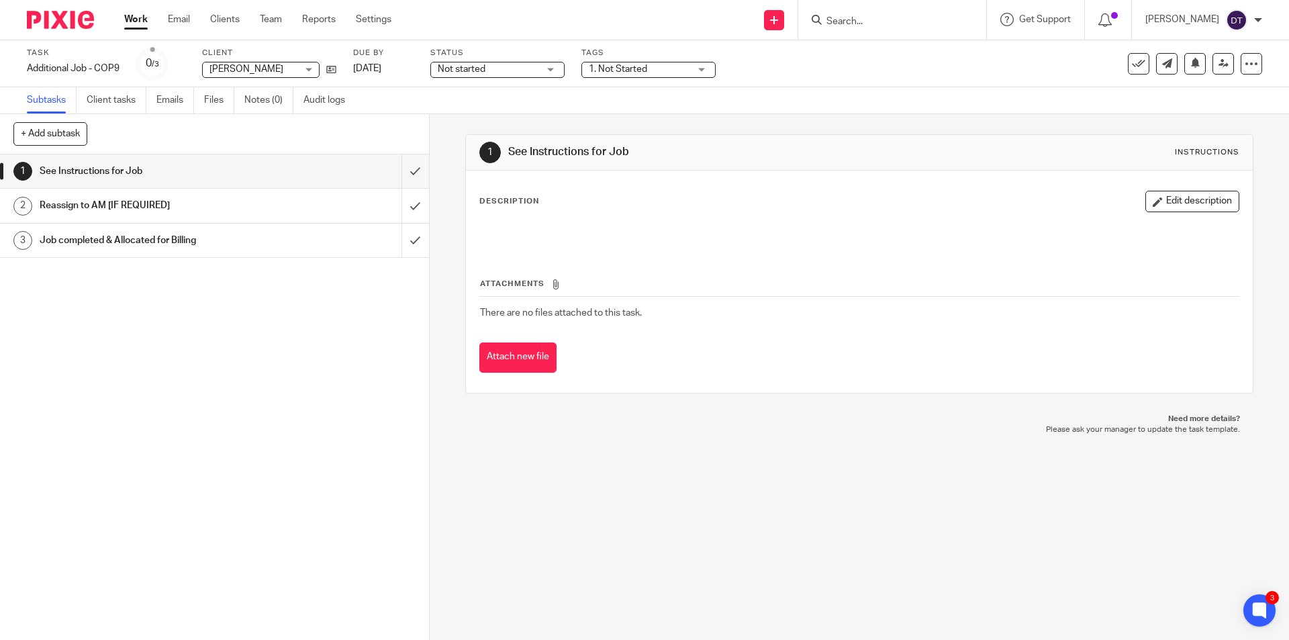
click at [862, 25] on input "Search" at bounding box center [885, 22] width 121 height 12
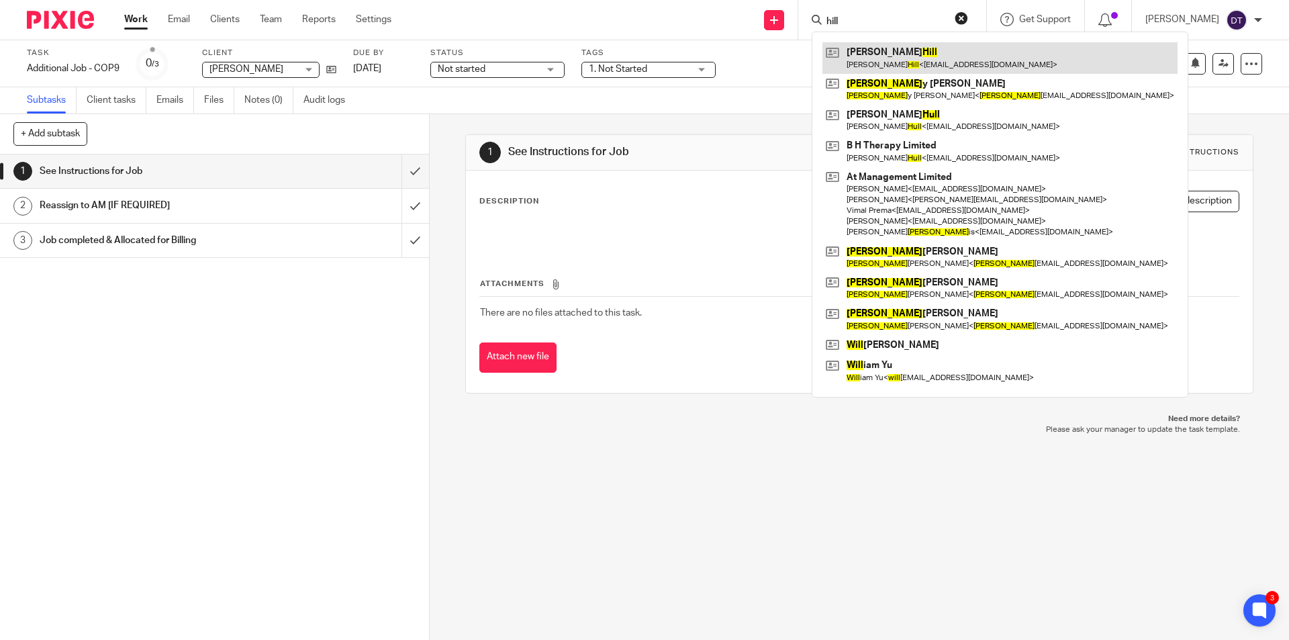
type input "hill"
click at [875, 66] on link at bounding box center [1000, 57] width 355 height 31
click at [886, 54] on link at bounding box center [1000, 57] width 355 height 31
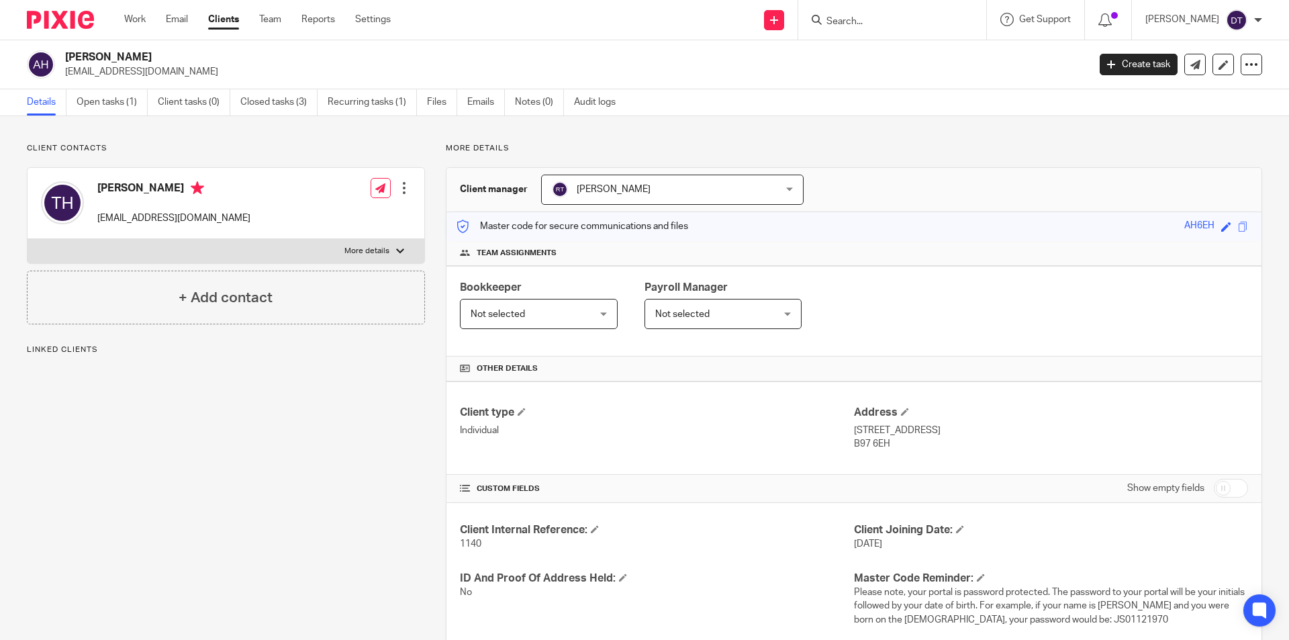
drag, startPoint x: 171, startPoint y: 71, endPoint x: 66, endPoint y: 73, distance: 104.8
click at [66, 73] on p "[EMAIL_ADDRESS][DOMAIN_NAME]" at bounding box center [572, 71] width 1015 height 13
copy p "[EMAIL_ADDRESS][DOMAIN_NAME]"
drag, startPoint x: 880, startPoint y: 442, endPoint x: 847, endPoint y: 444, distance: 32.3
click at [854, 444] on p "B97 6EH" at bounding box center [1051, 443] width 394 height 13
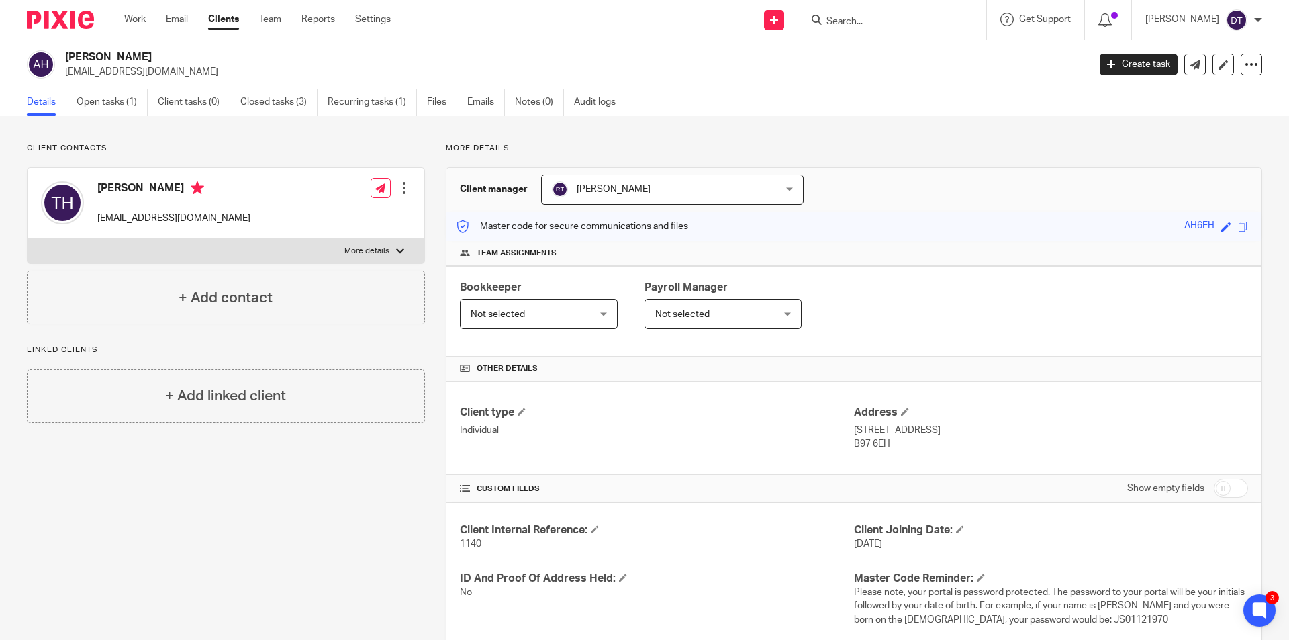
copy p "B97 6EH"
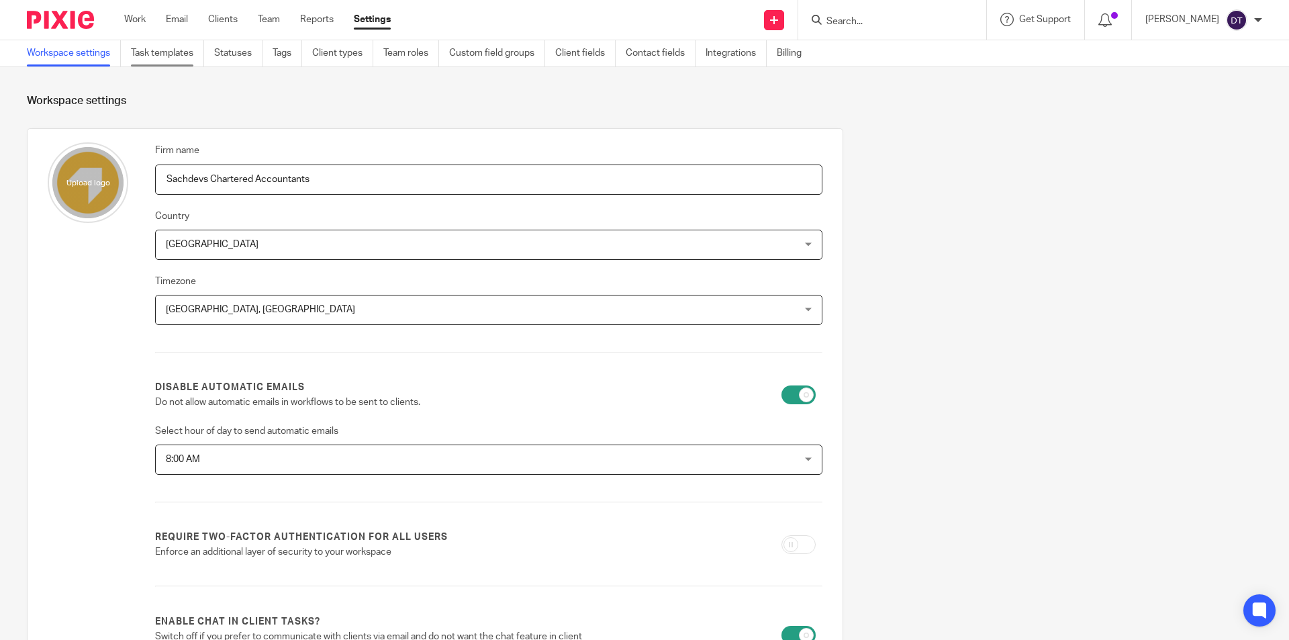
click at [187, 66] on link "Task templates" at bounding box center [167, 53] width 73 height 26
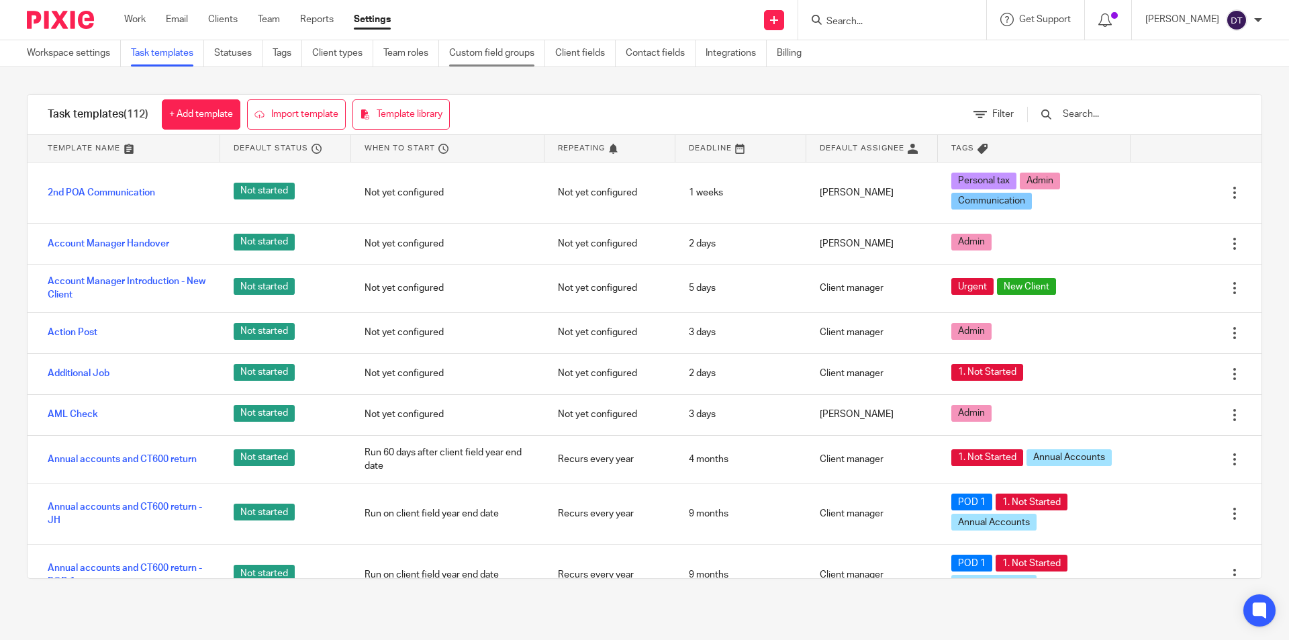
click at [501, 58] on link "Custom field groups" at bounding box center [497, 53] width 96 height 26
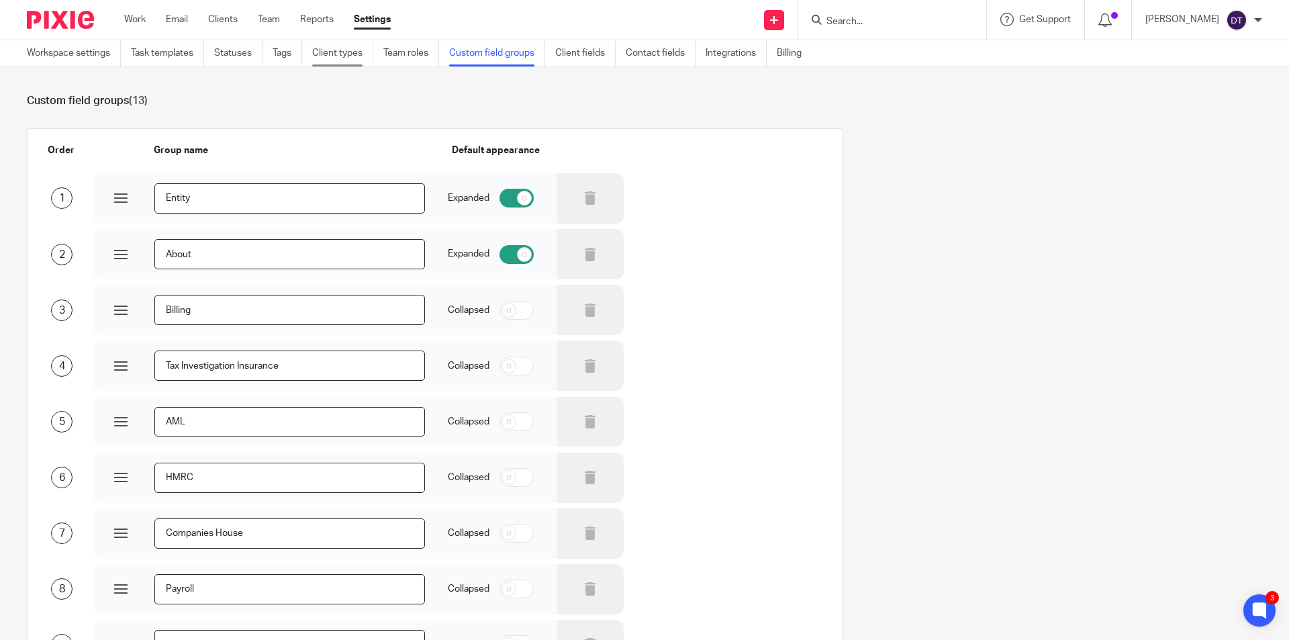
click at [351, 49] on link "Client types" at bounding box center [342, 53] width 61 height 26
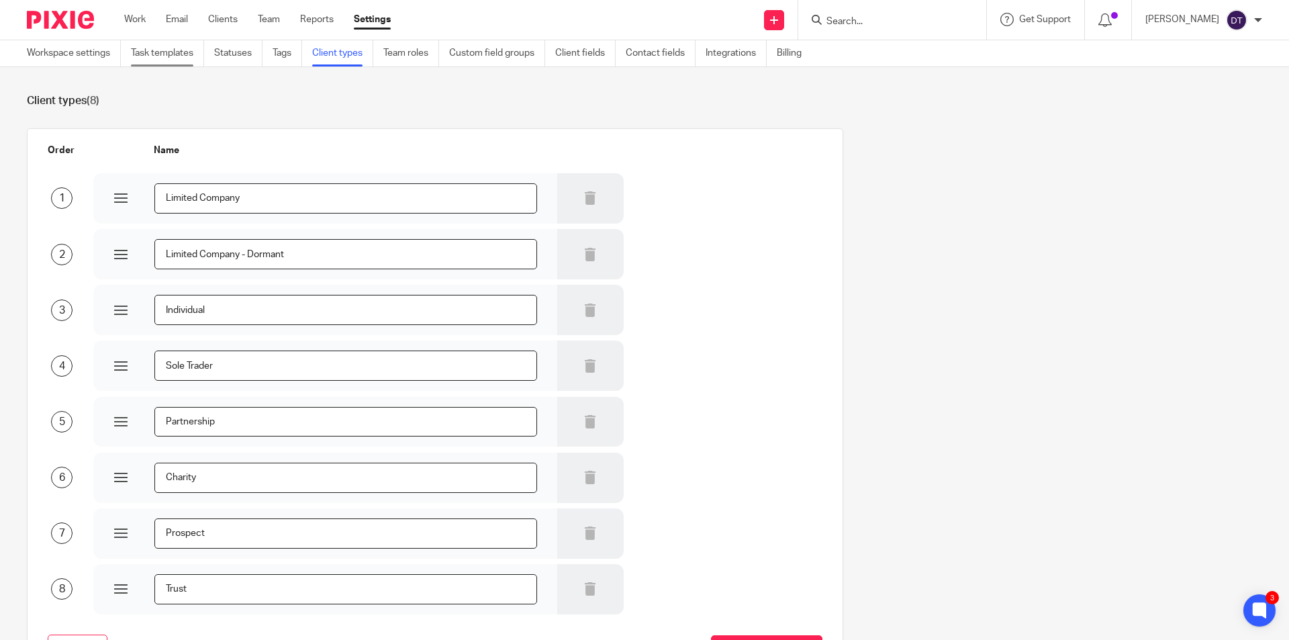
click at [182, 56] on link "Task templates" at bounding box center [167, 53] width 73 height 26
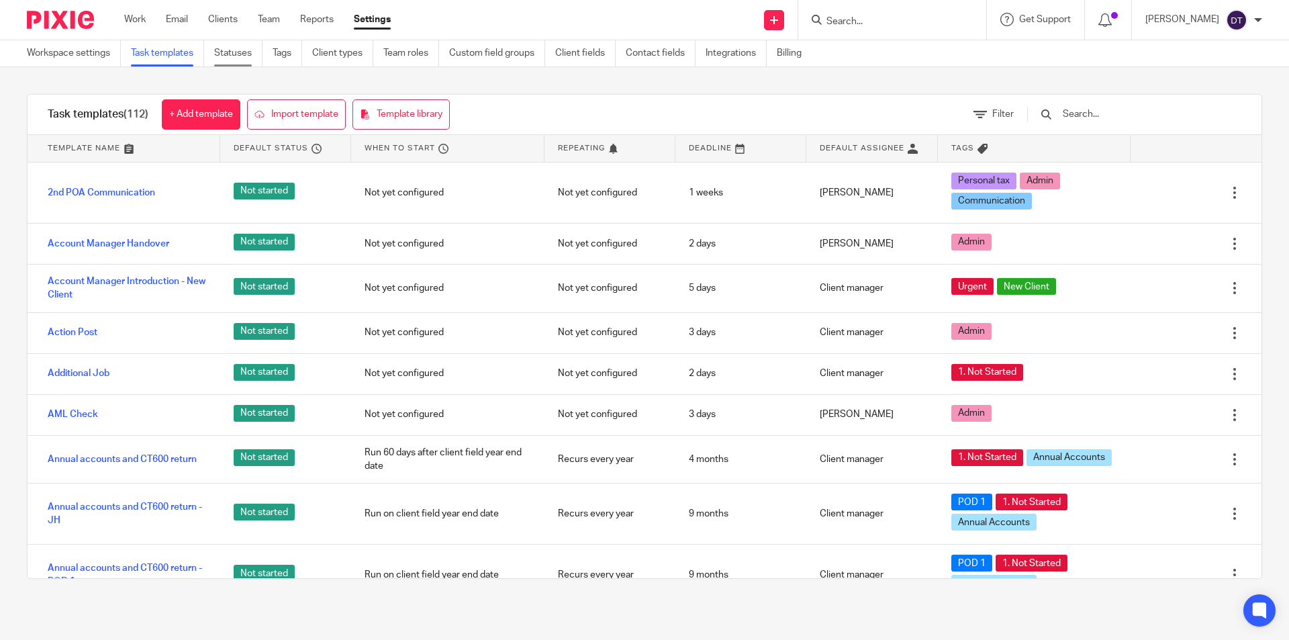
click at [240, 52] on link "Statuses" at bounding box center [238, 53] width 48 height 26
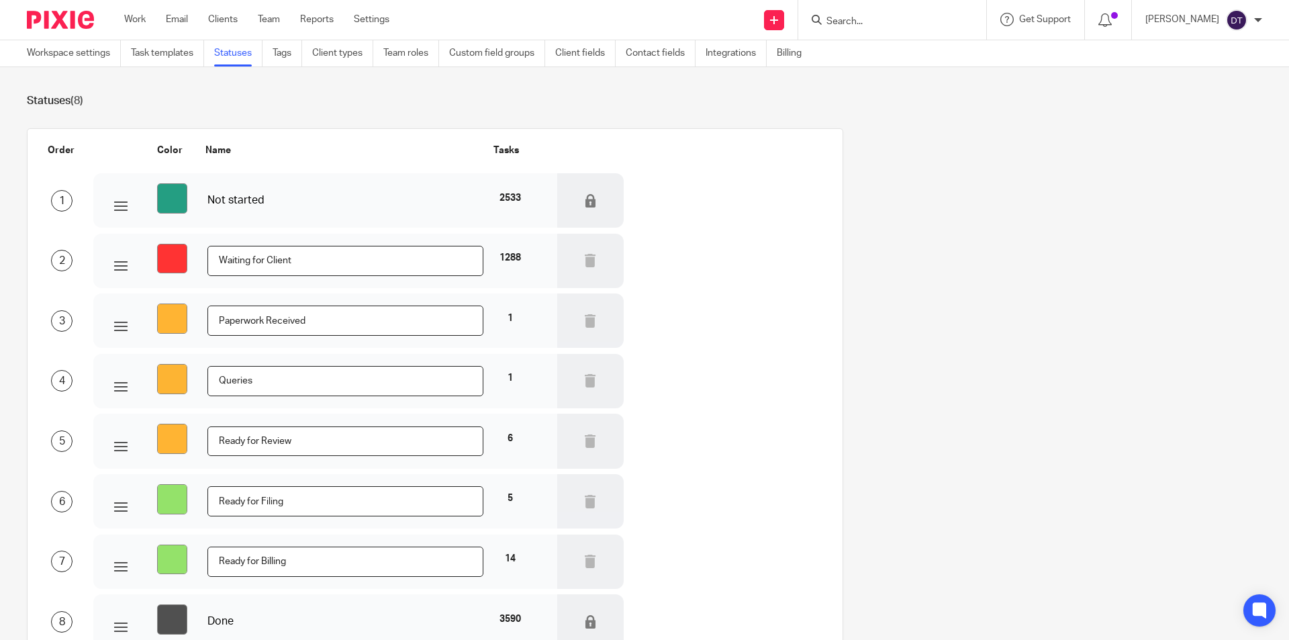
click at [359, 56] on link "Client types" at bounding box center [342, 53] width 61 height 26
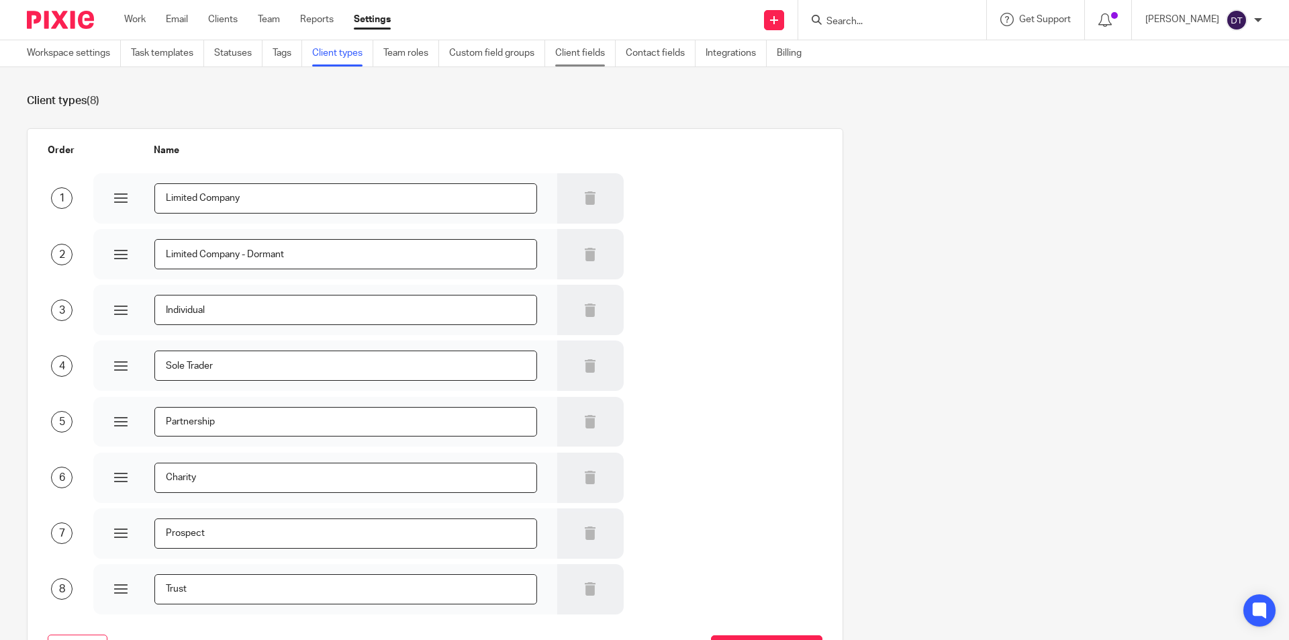
click at [586, 57] on link "Client fields" at bounding box center [585, 53] width 60 height 26
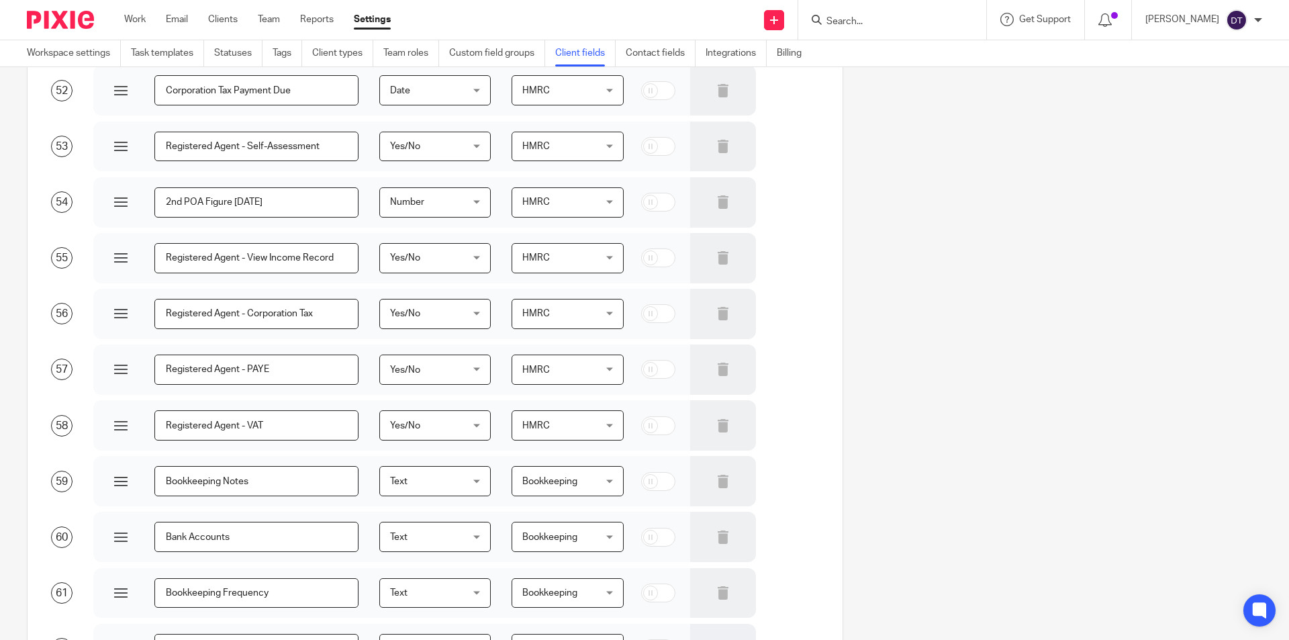
scroll to position [3622, 0]
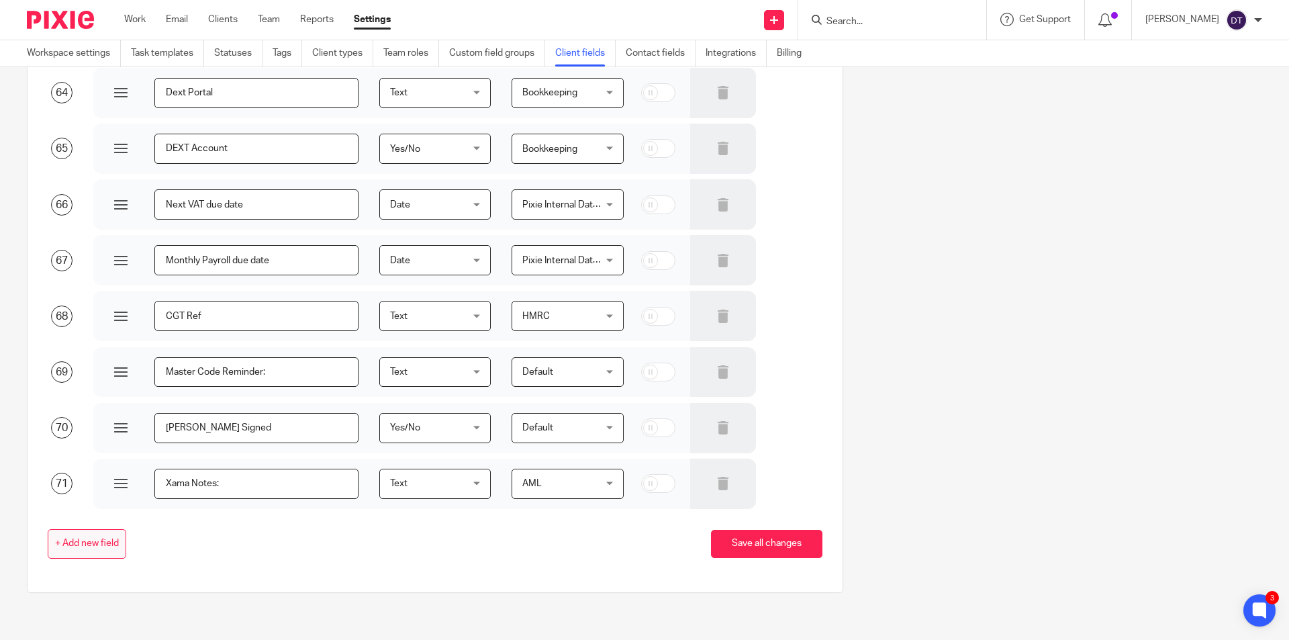
click at [80, 551] on button "+ Add new field" at bounding box center [87, 544] width 79 height 30
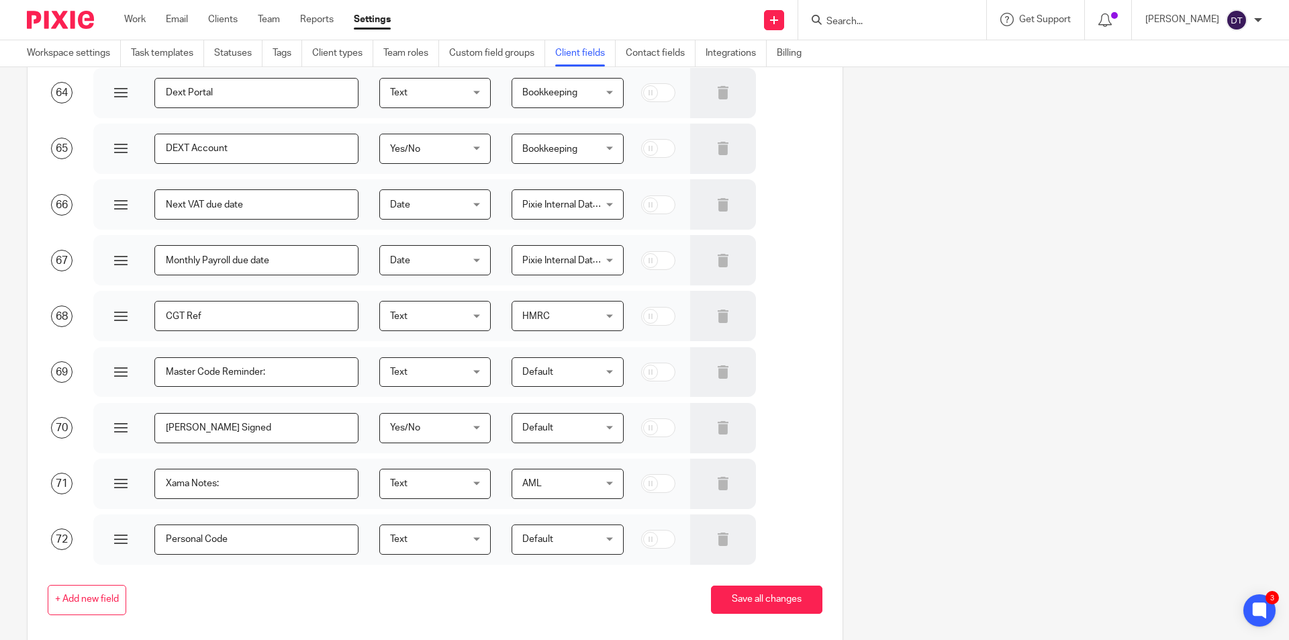
type input "Personal Code"
click at [406, 533] on span "Text" at bounding box center [430, 539] width 80 height 28
click at [413, 532] on div "Text Text" at bounding box center [434, 539] width 111 height 30
click at [577, 549] on span "Default" at bounding box center [562, 539] width 80 height 28
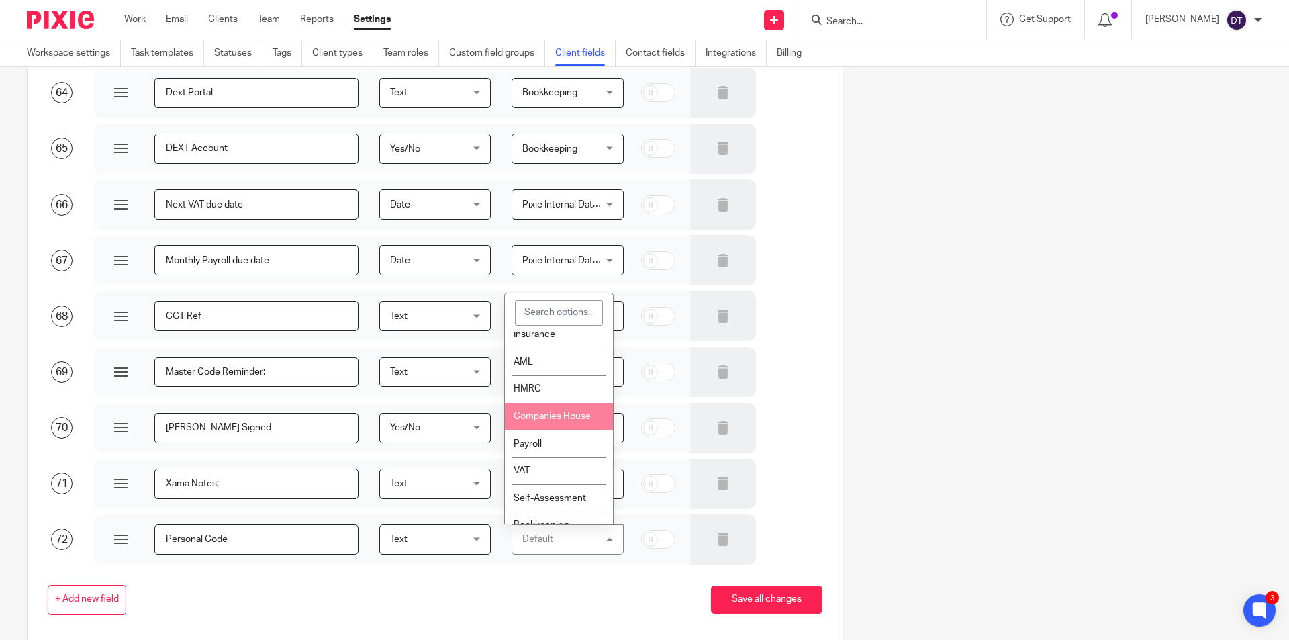
click at [551, 425] on li "Companies House" at bounding box center [559, 417] width 108 height 28
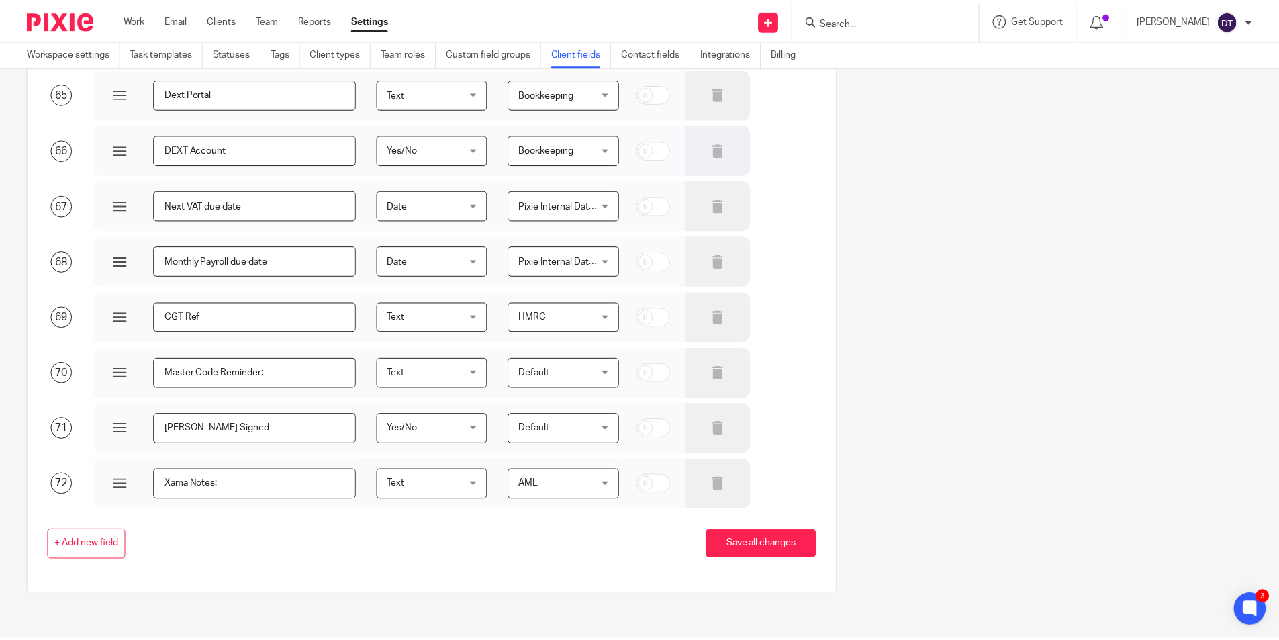
scroll to position [3679, 0]
click at [747, 530] on button "Save all changes" at bounding box center [766, 543] width 111 height 29
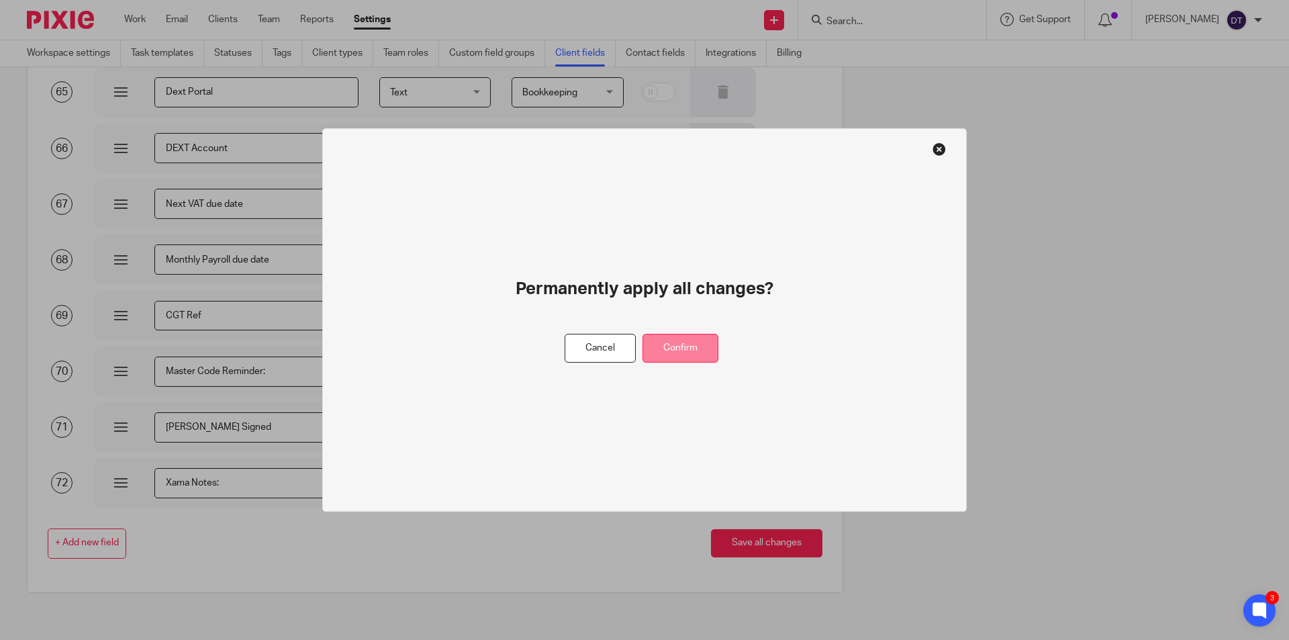
click at [697, 334] on button "Confirm" at bounding box center [681, 348] width 76 height 29
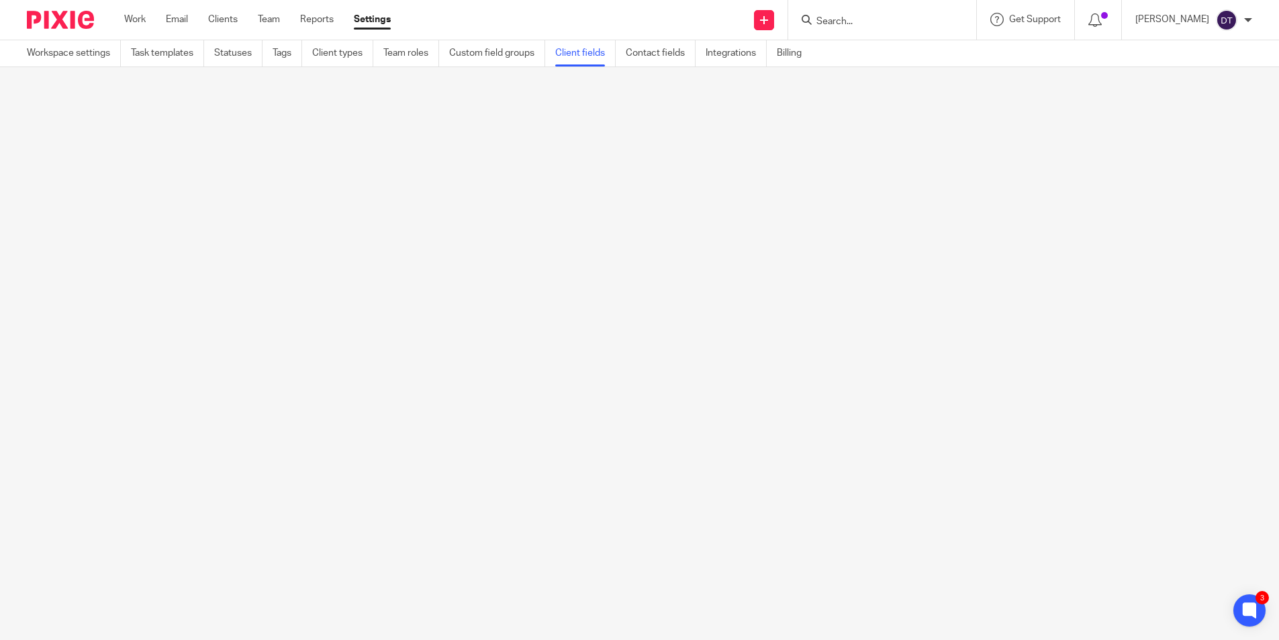
scroll to position [0, 0]
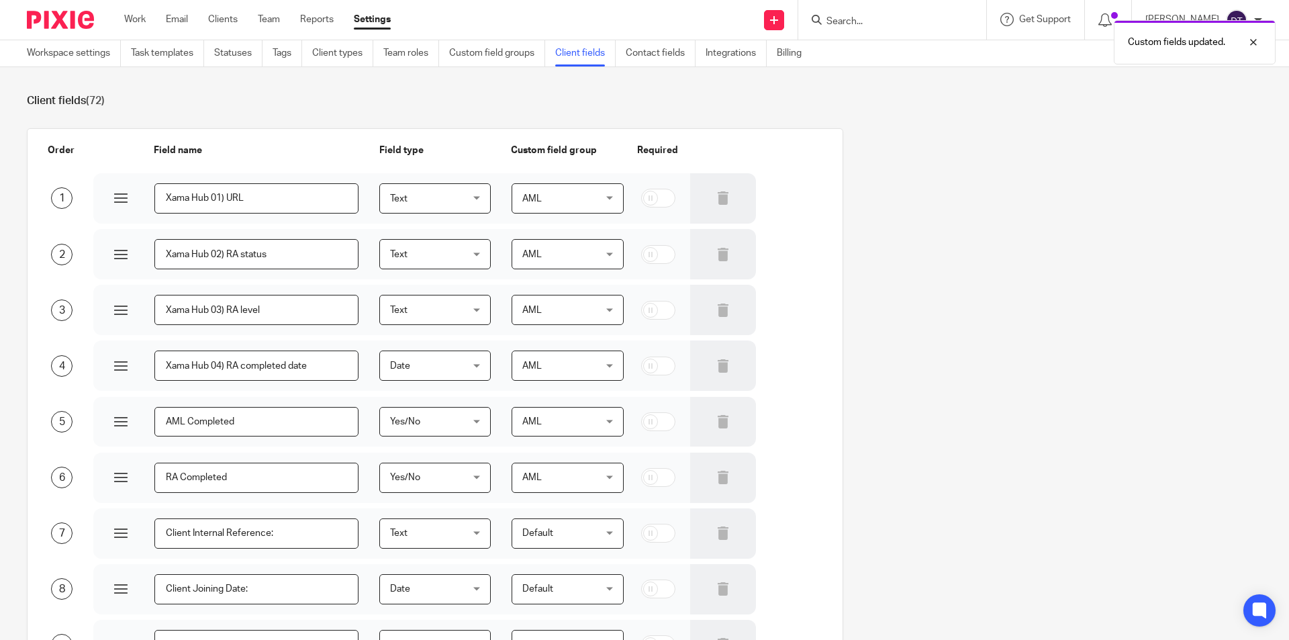
click at [876, 15] on div "Custom fields updated." at bounding box center [960, 38] width 631 height 51
click at [874, 24] on div "Custom fields updated." at bounding box center [960, 38] width 631 height 51
click at [872, 17] on div "Custom fields updated." at bounding box center [960, 38] width 631 height 51
click at [852, 17] on input "Search" at bounding box center [885, 22] width 121 height 12
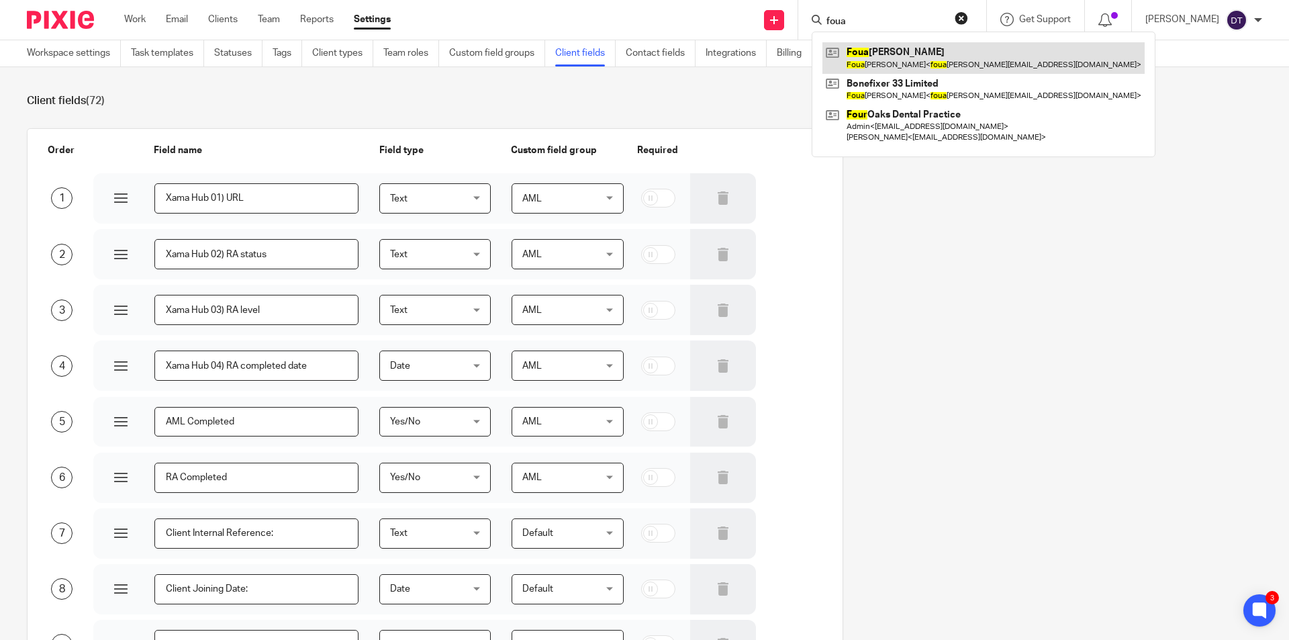
type input "foua"
click at [869, 49] on link at bounding box center [984, 57] width 322 height 31
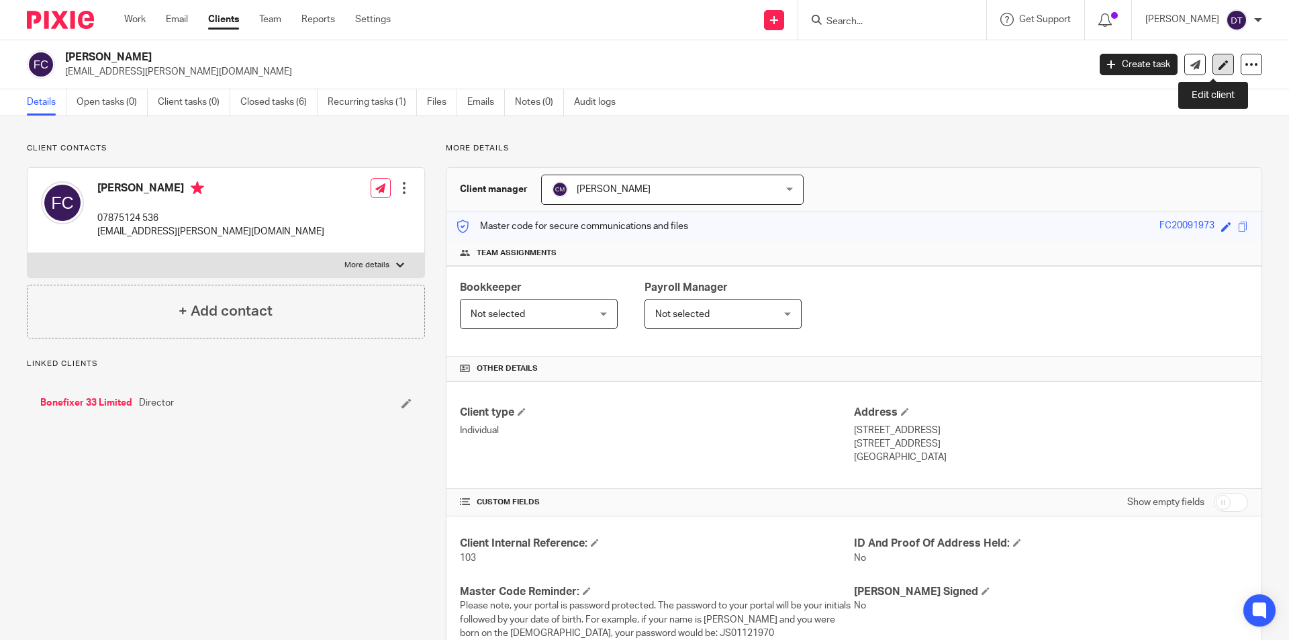
click at [1219, 67] on icon at bounding box center [1224, 65] width 10 height 10
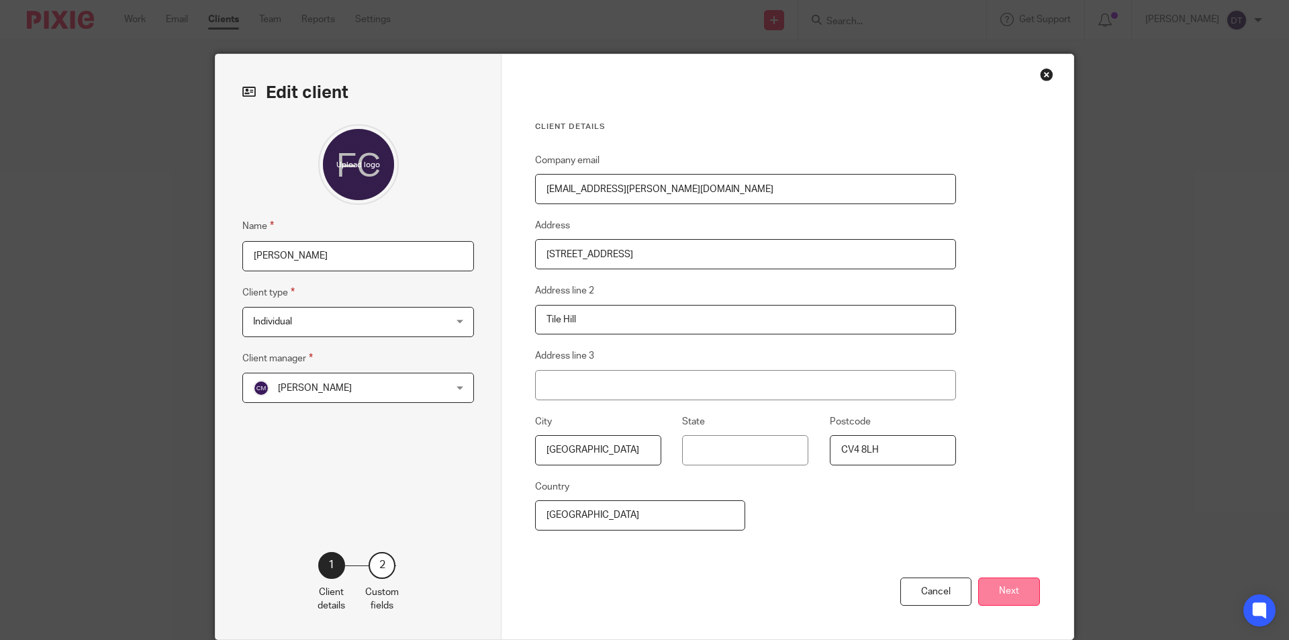
click at [1010, 585] on button "Next" at bounding box center [1009, 591] width 62 height 29
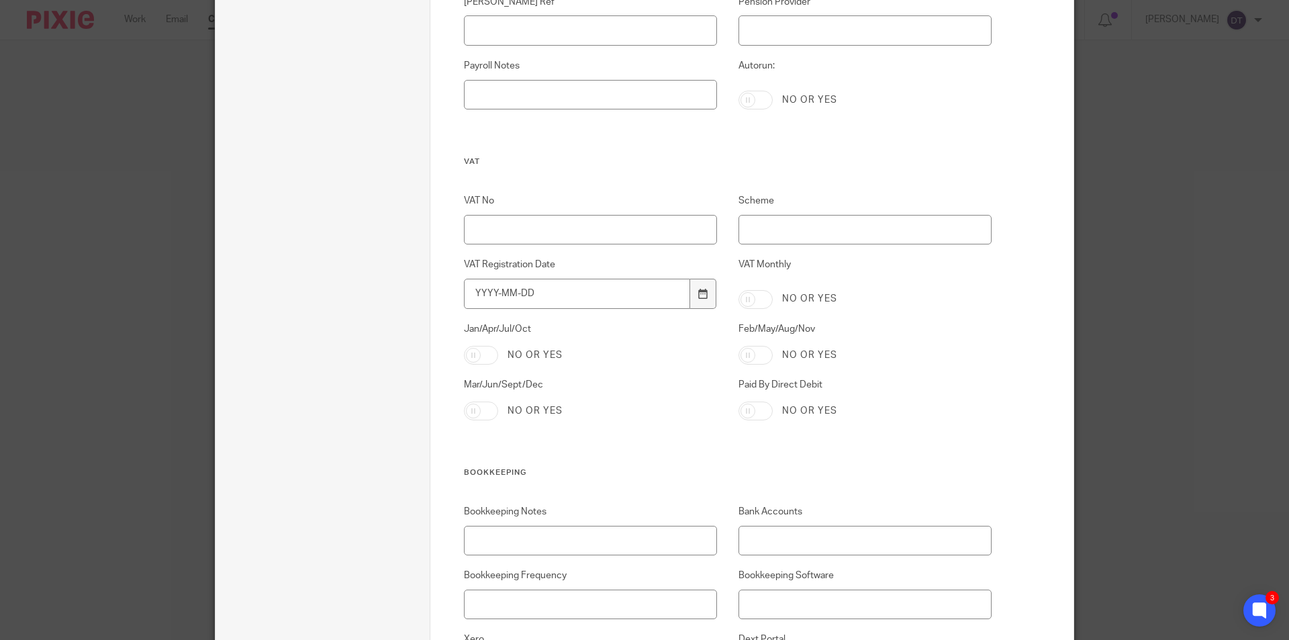
scroll to position [2748, 0]
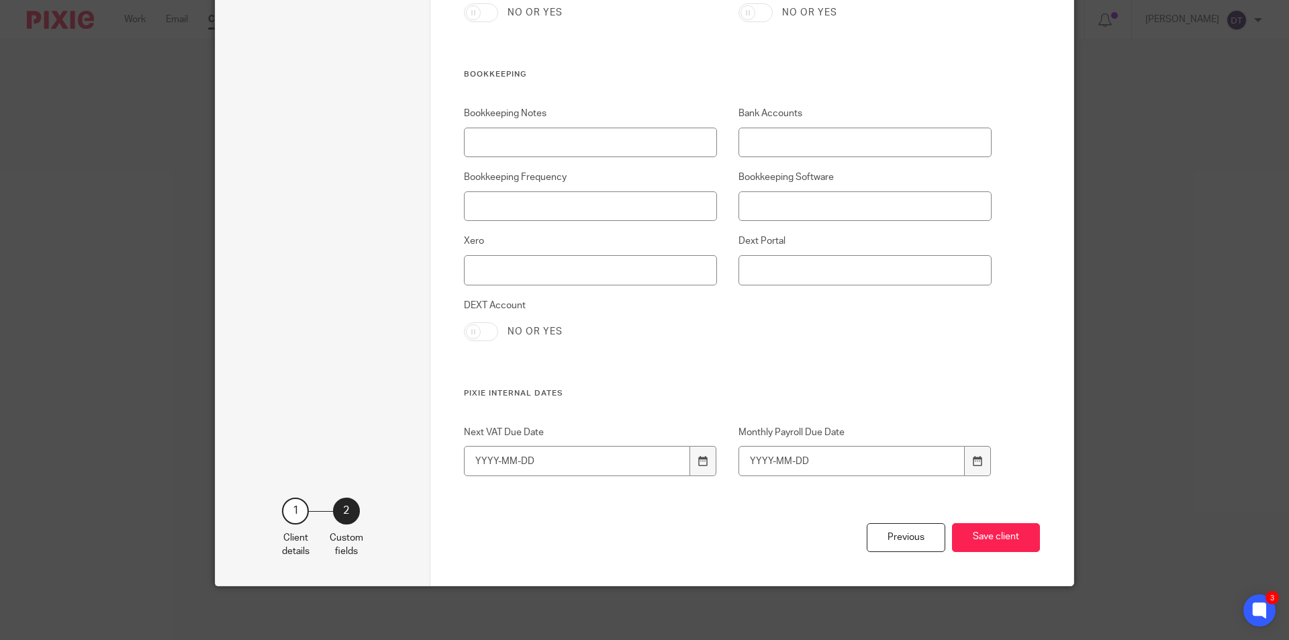
drag, startPoint x: 1000, startPoint y: 410, endPoint x: 1011, endPoint y: 483, distance: 73.4
click at [994, 535] on button "Save client" at bounding box center [996, 537] width 88 height 29
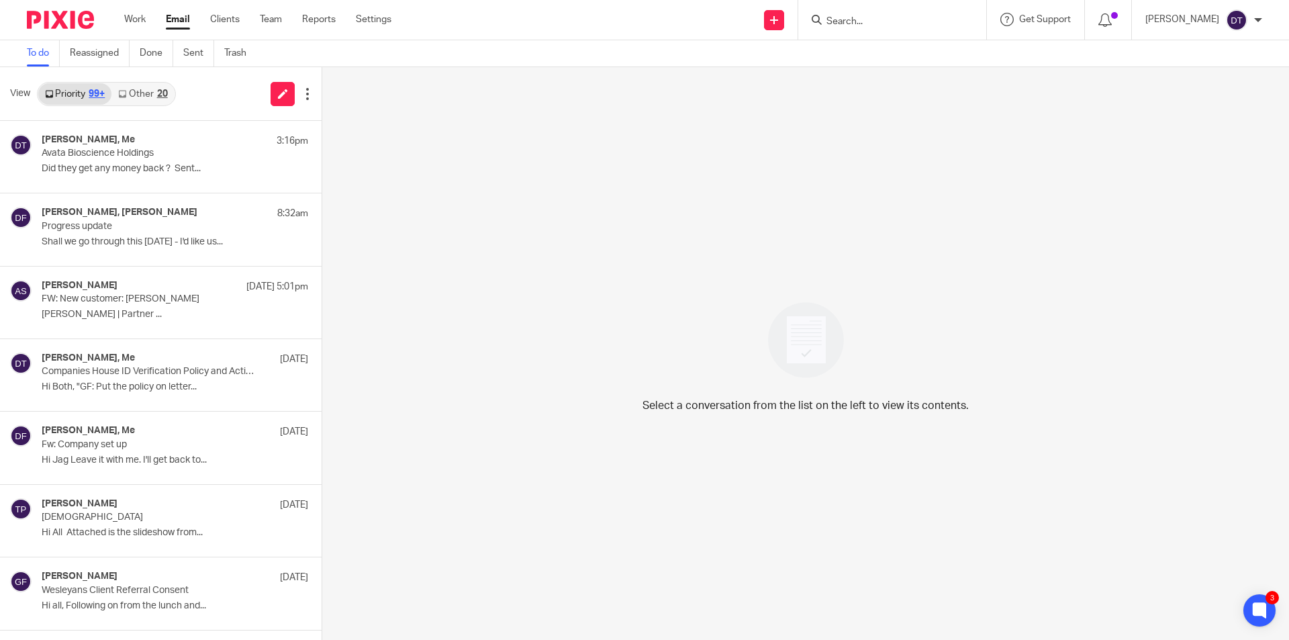
click at [864, 28] on input "Search" at bounding box center [885, 22] width 121 height 12
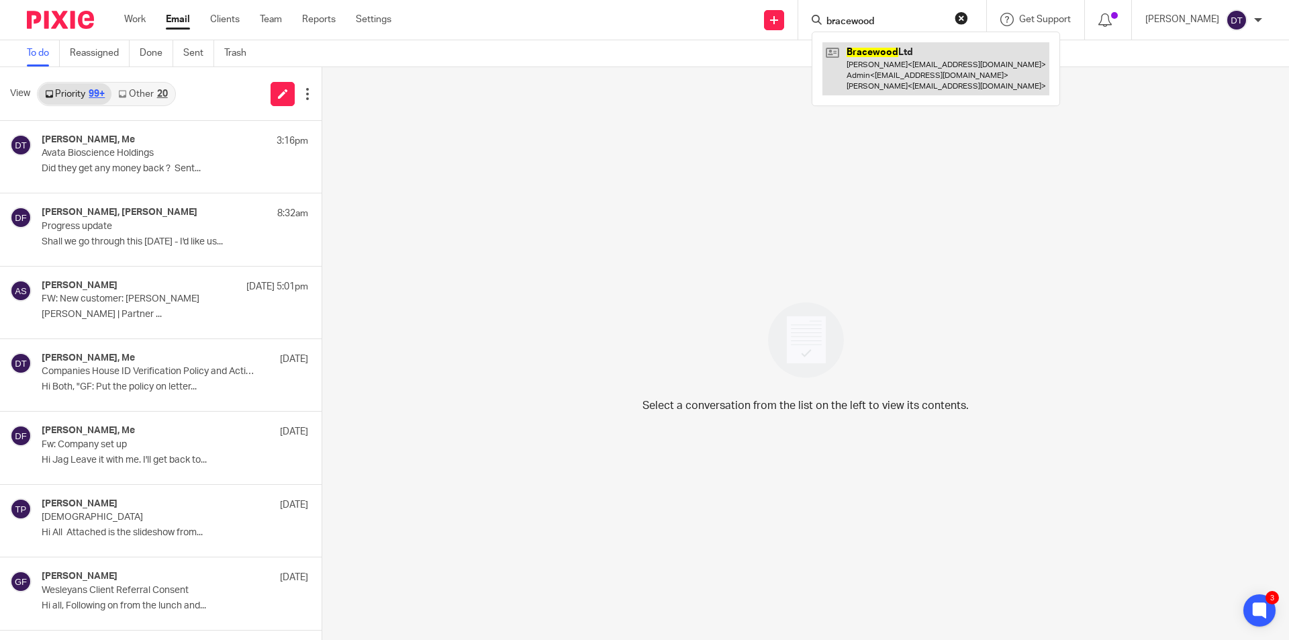
type input "bracewood"
click at [964, 82] on link at bounding box center [936, 68] width 227 height 53
click at [902, 68] on link at bounding box center [936, 68] width 227 height 53
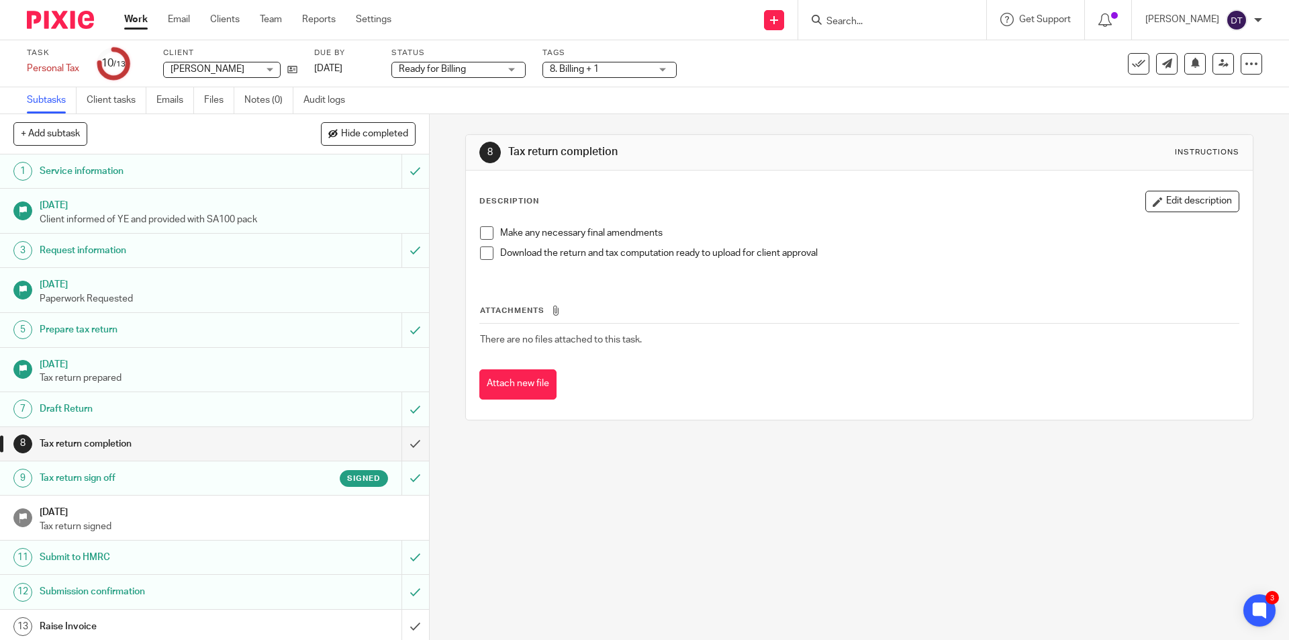
scroll to position [4, 0]
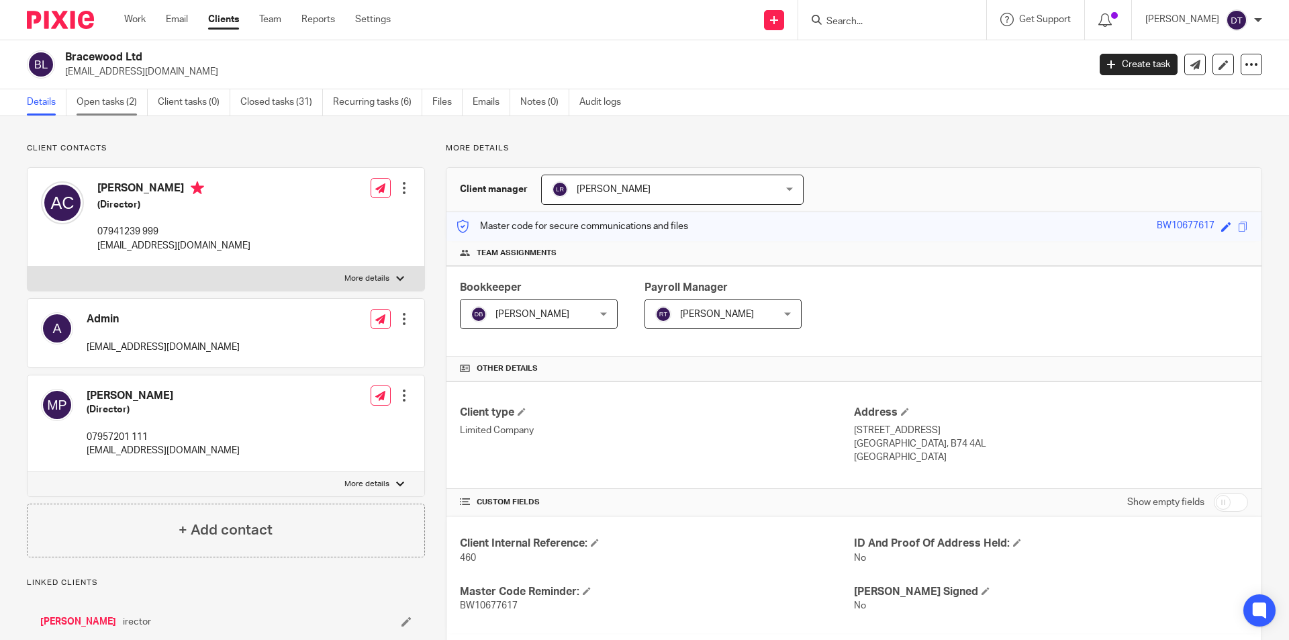
click at [127, 103] on link "Open tasks (2)" at bounding box center [112, 102] width 71 height 26
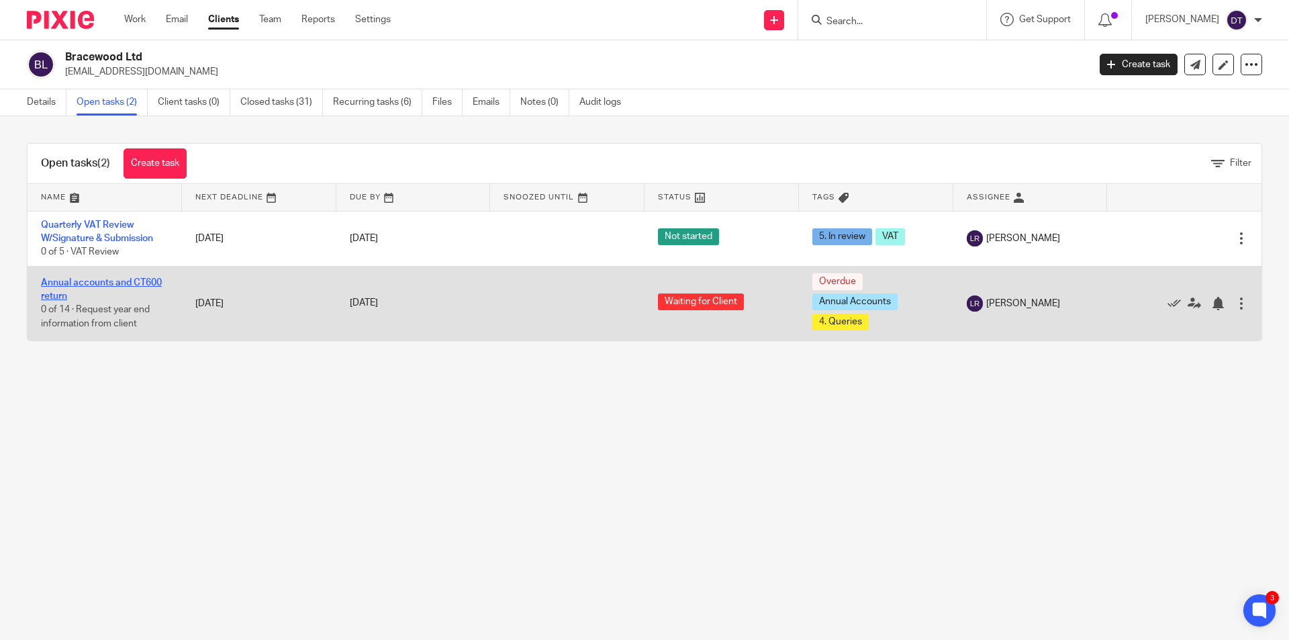
click at [146, 279] on link "Annual accounts and CT600 return" at bounding box center [101, 289] width 121 height 23
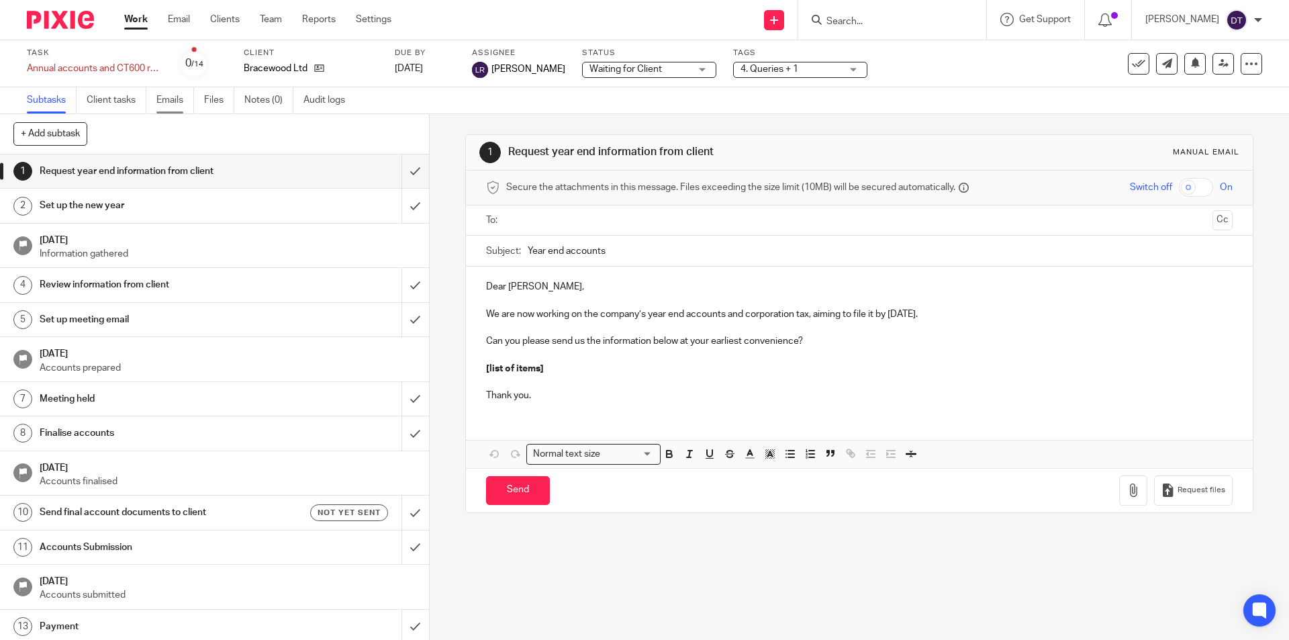
click at [179, 103] on link "Emails" at bounding box center [175, 100] width 38 height 26
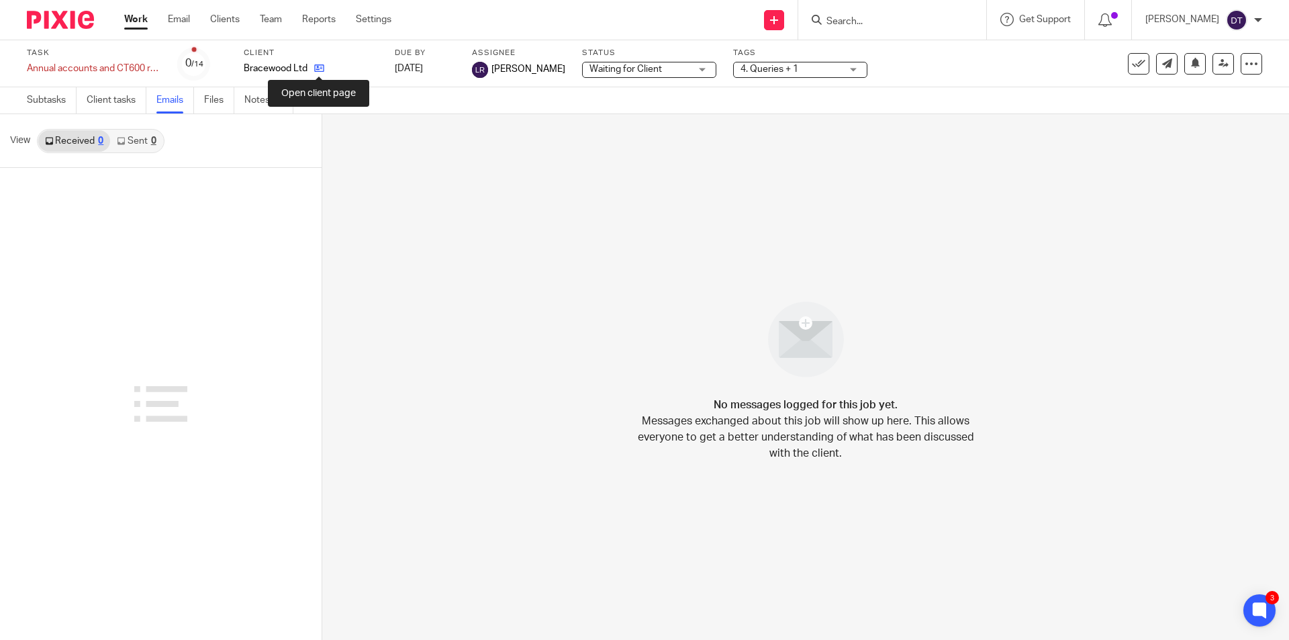
click at [319, 68] on icon at bounding box center [319, 68] width 10 height 10
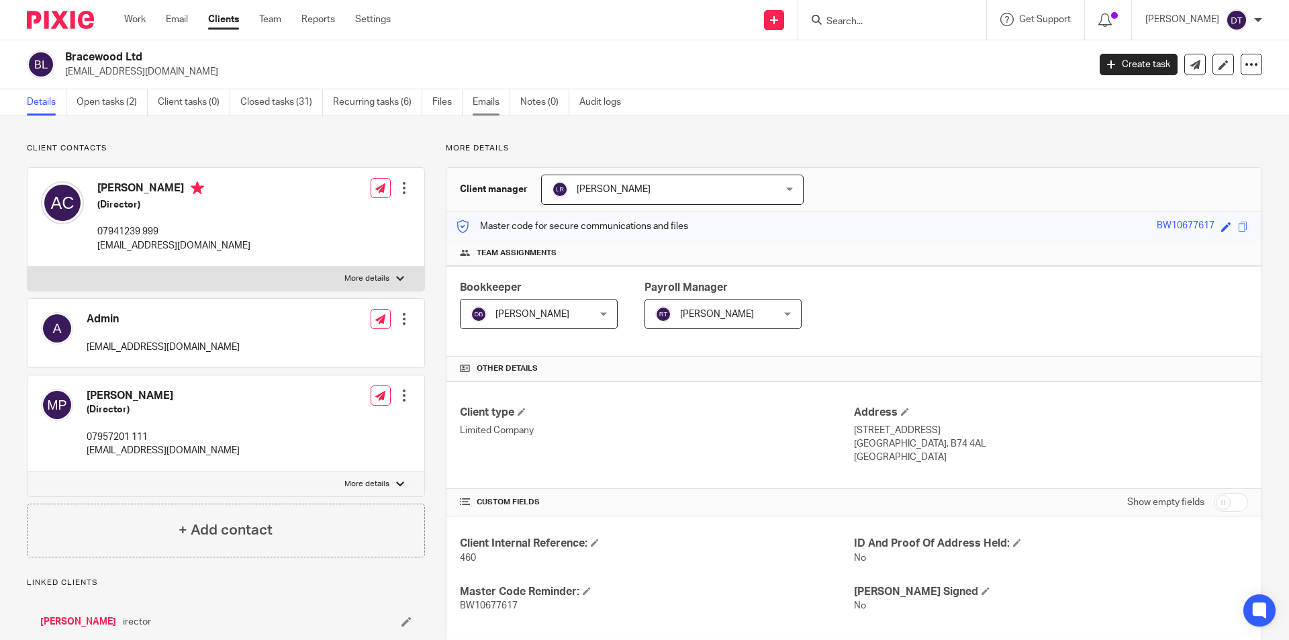
click at [492, 101] on link "Emails" at bounding box center [492, 102] width 38 height 26
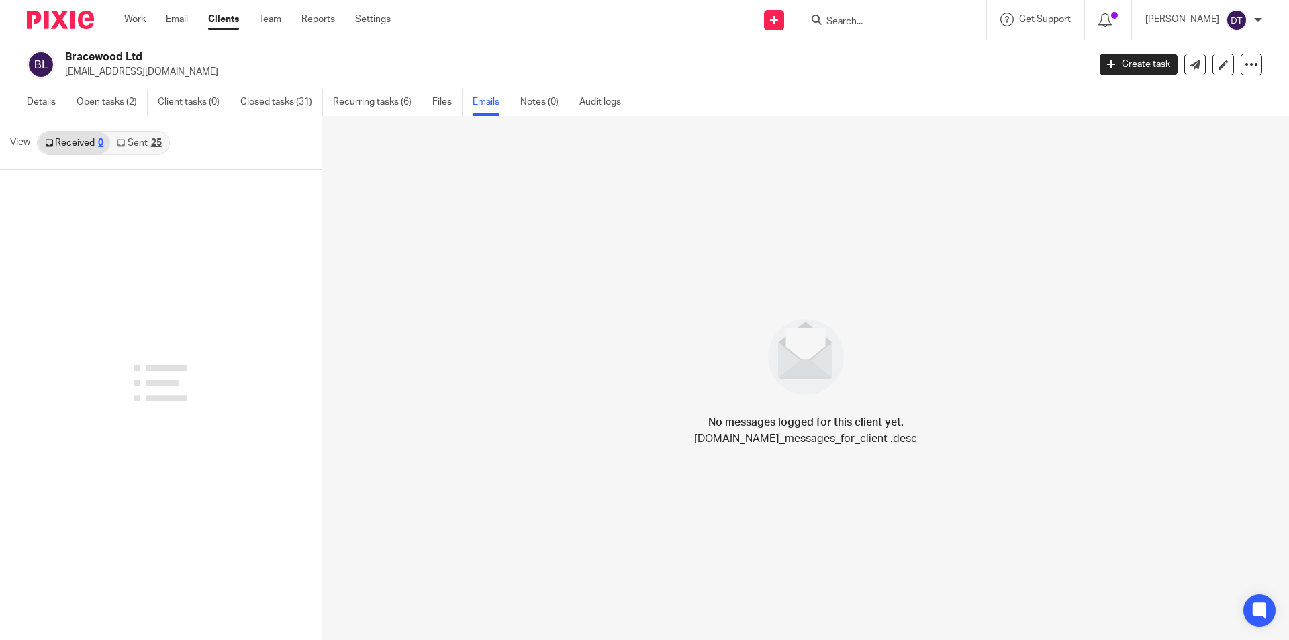
click at [149, 138] on link "Sent 25" at bounding box center [139, 142] width 58 height 21
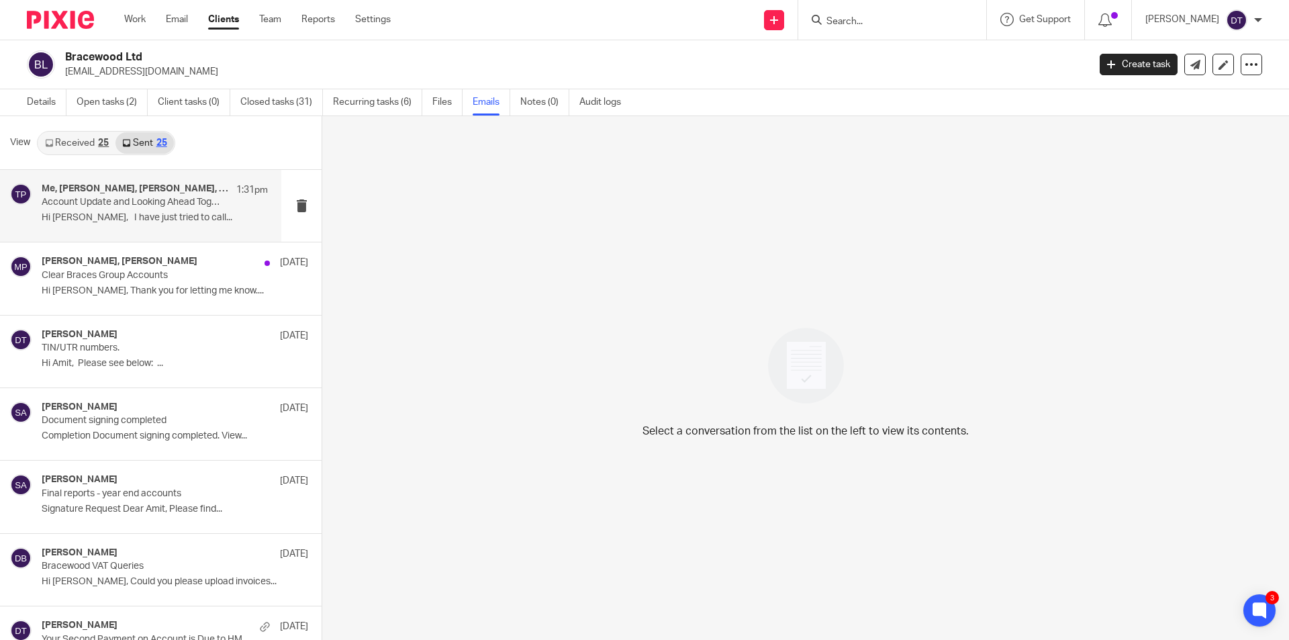
click at [162, 226] on div "Me, [PERSON_NAME], [PERSON_NAME], [EMAIL_ADDRESS][DOMAIN_NAME], [PERSON_NAME], …" at bounding box center [155, 205] width 226 height 45
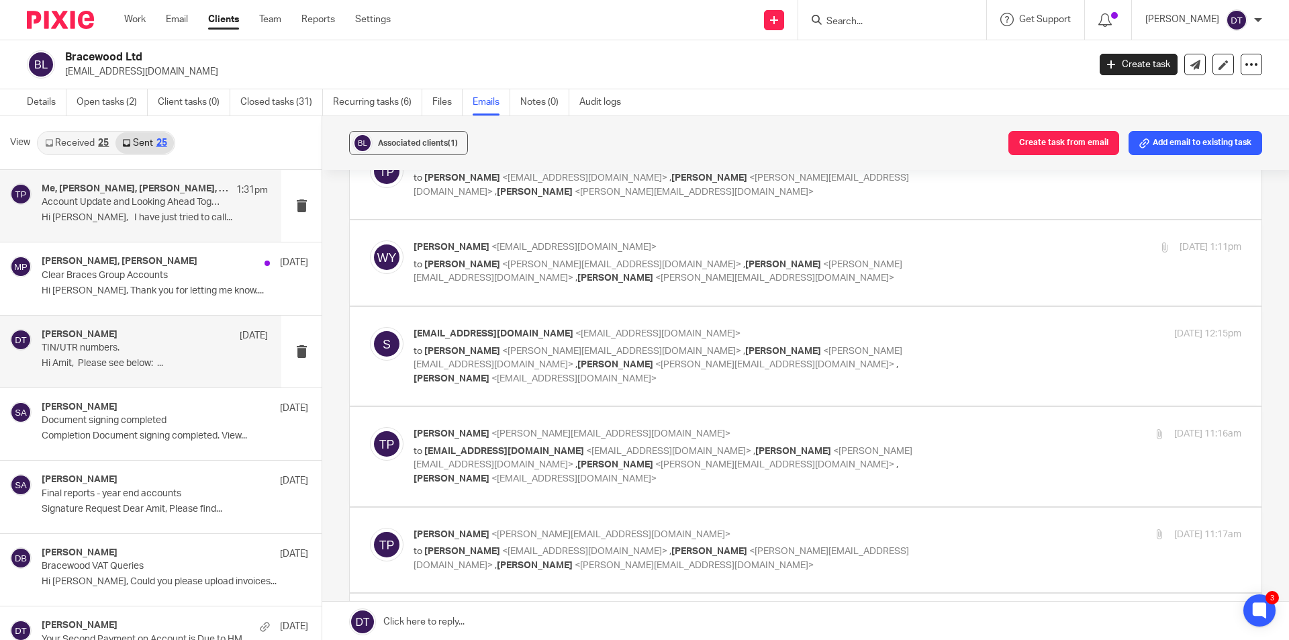
scroll to position [1746, 0]
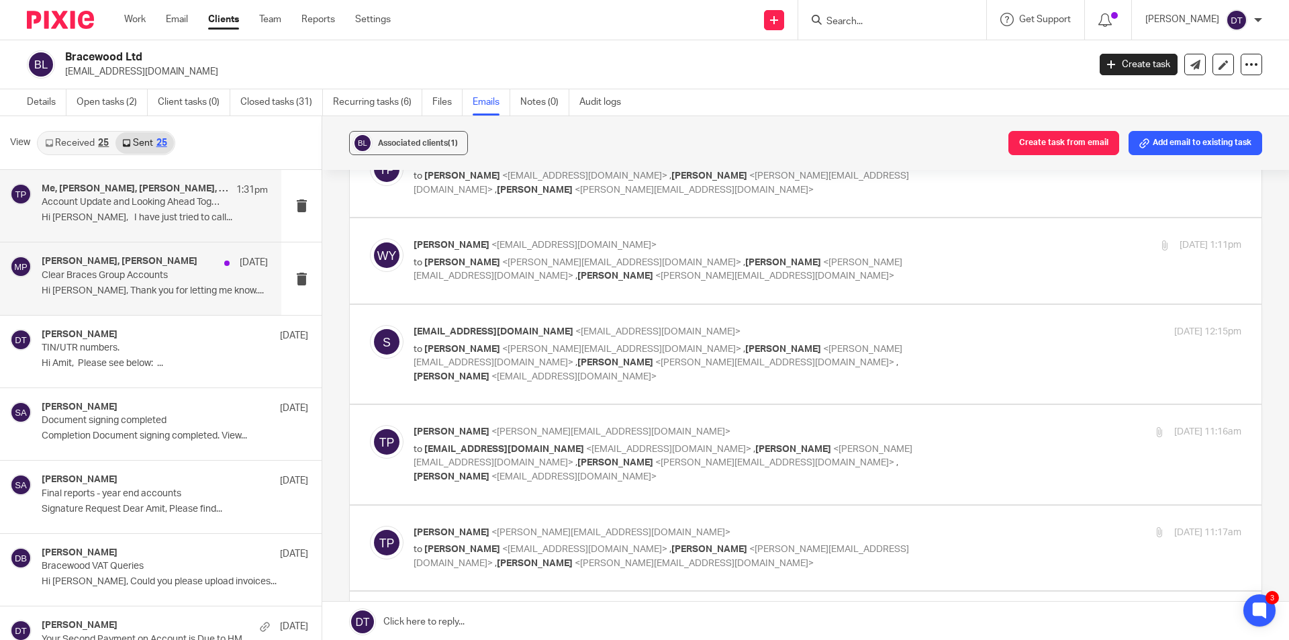
click at [150, 293] on p "Hi [PERSON_NAME], Thank you for letting me know...." at bounding box center [155, 290] width 226 height 11
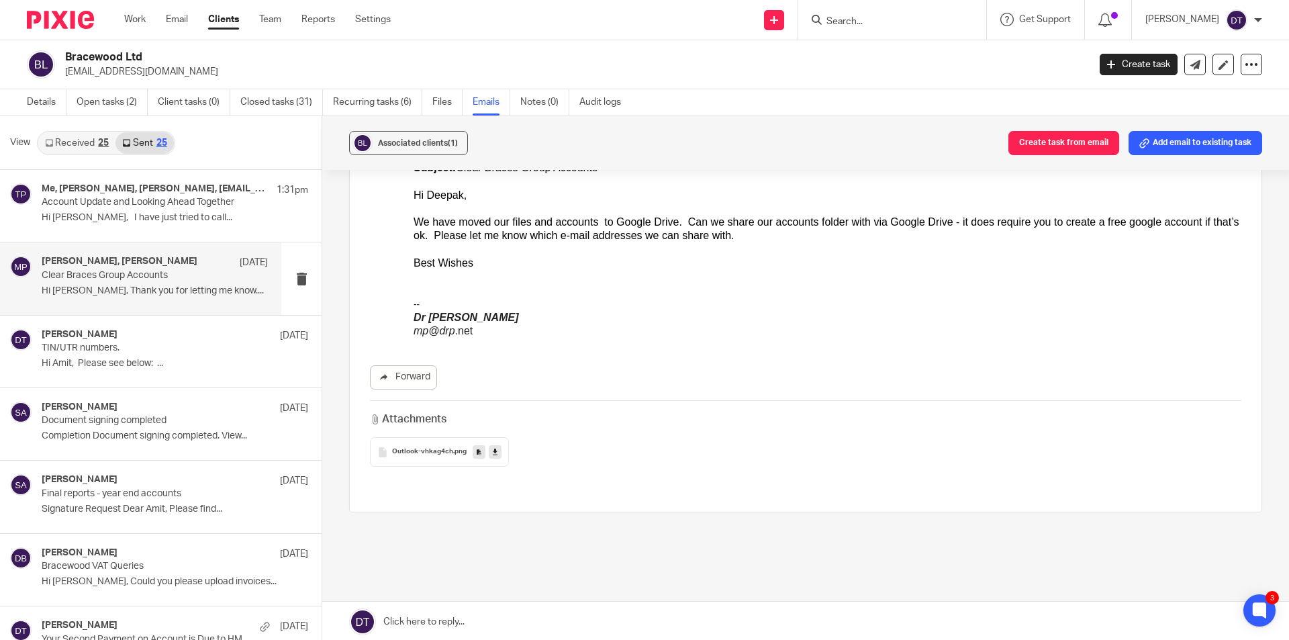
scroll to position [932, 0]
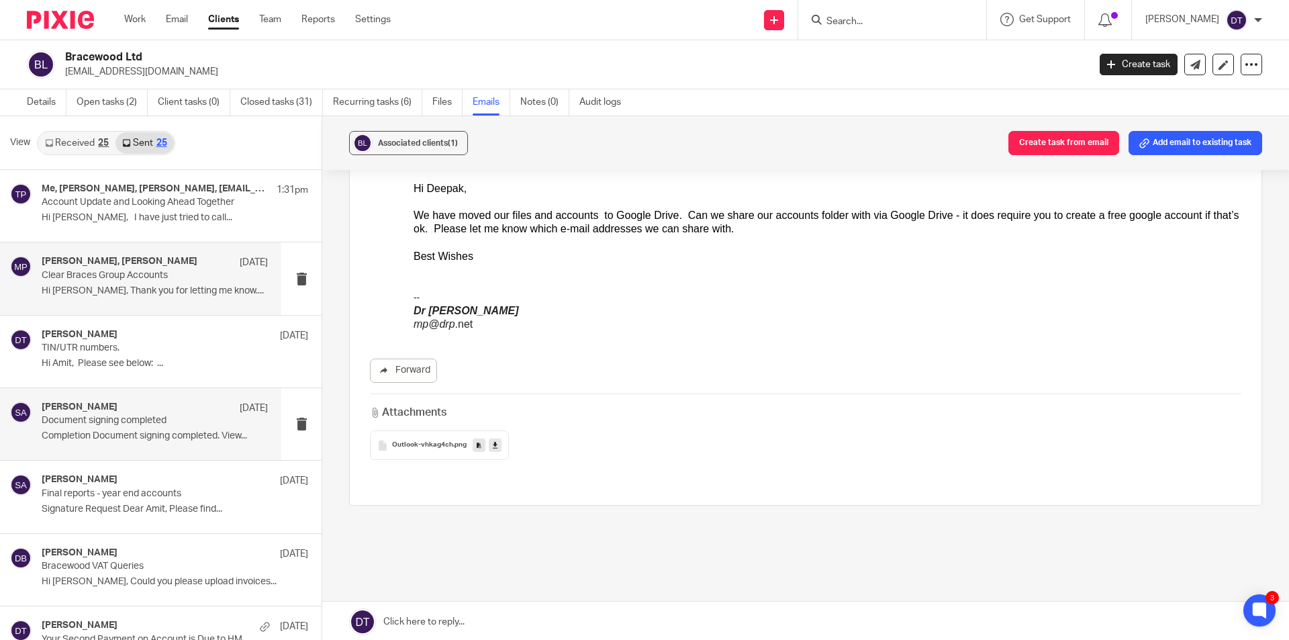
click at [193, 441] on p "Completion Document signing completed. View..." at bounding box center [155, 435] width 226 height 11
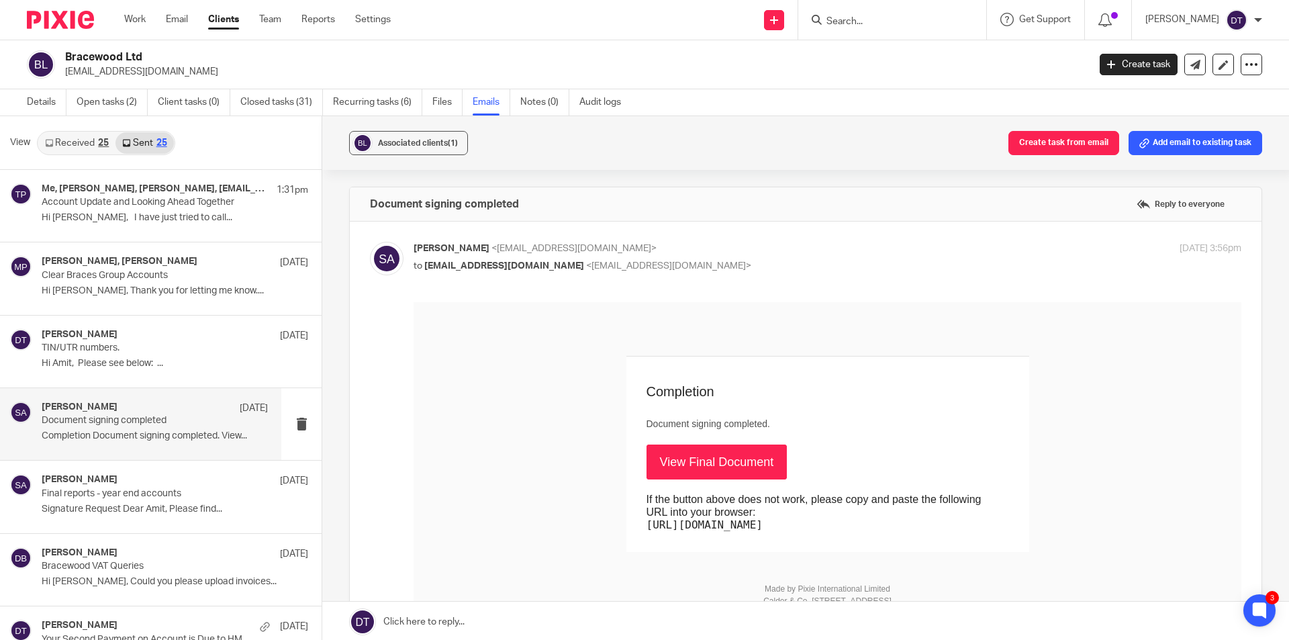
scroll to position [0, 0]
click at [214, 495] on div "[PERSON_NAME] [DATE] Final reports - year end accounts Signature Request Dear A…" at bounding box center [155, 496] width 226 height 45
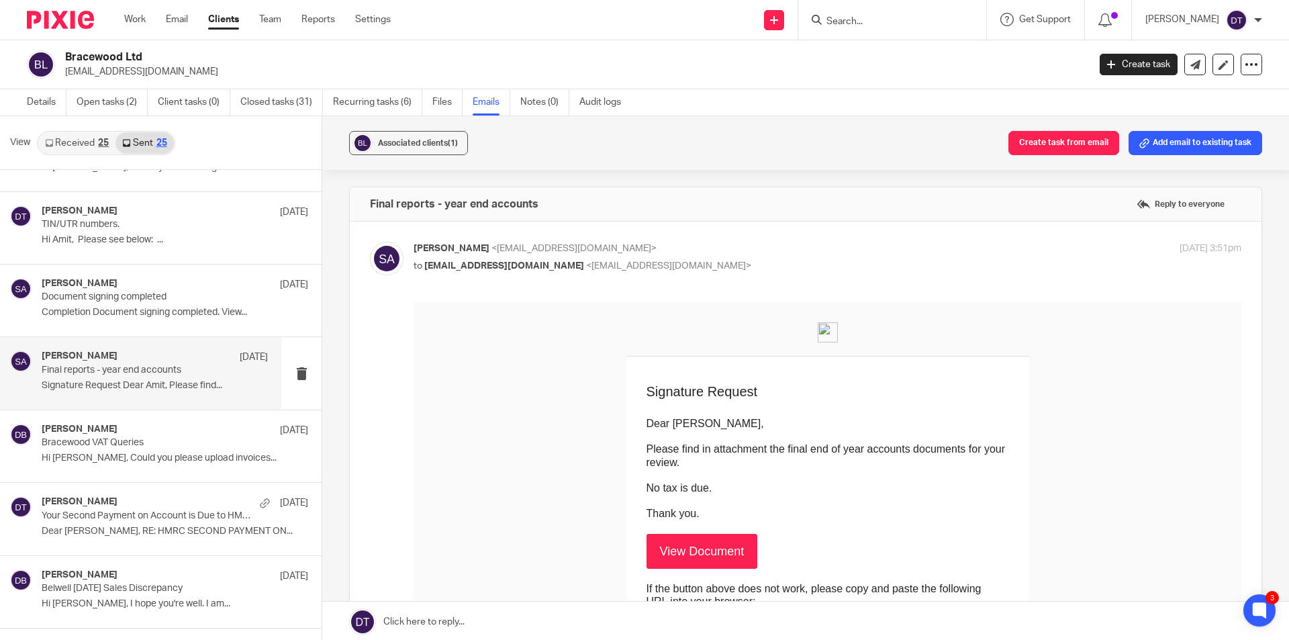
scroll to position [134, 0]
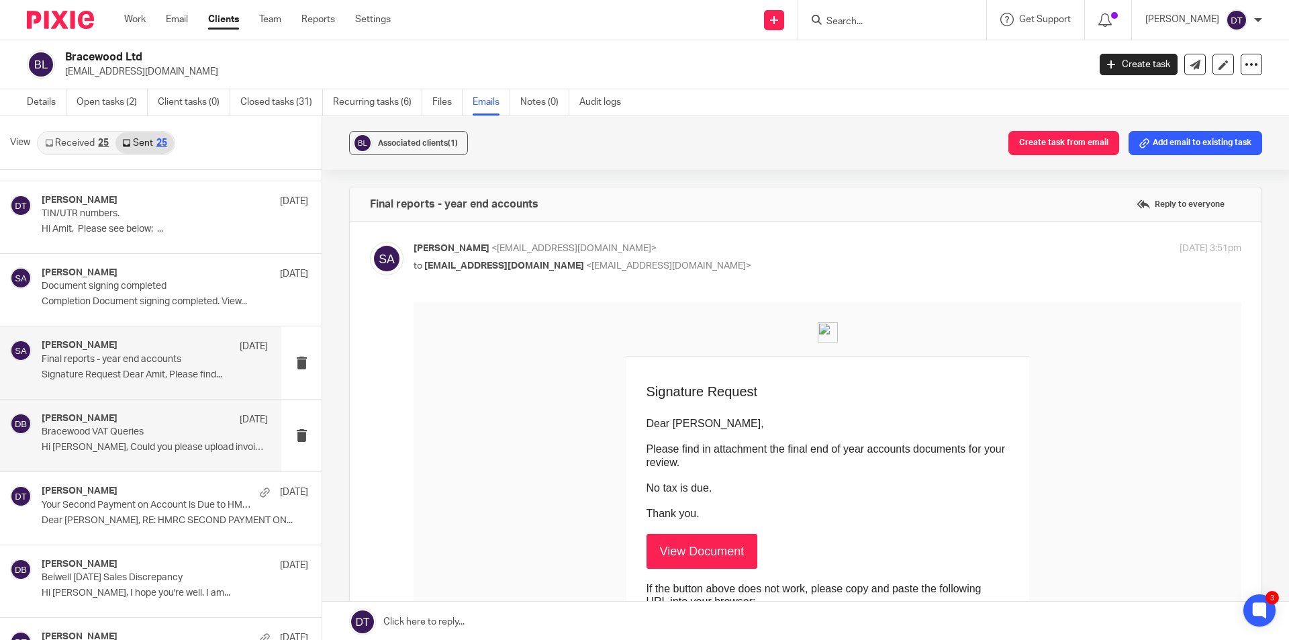
click at [132, 455] on div "[PERSON_NAME] [DATE] Bracewood VAT Queries Hi Manish, Could you please upload i…" at bounding box center [155, 435] width 226 height 45
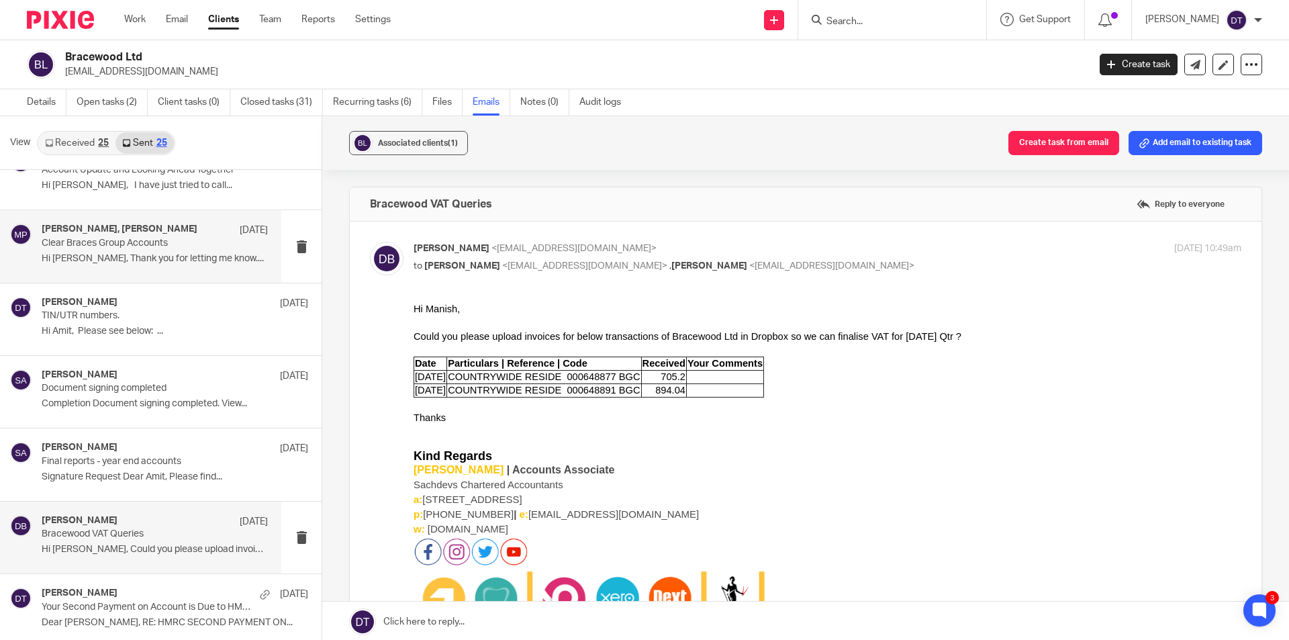
scroll to position [0, 0]
